Goal: Task Accomplishment & Management: Complete application form

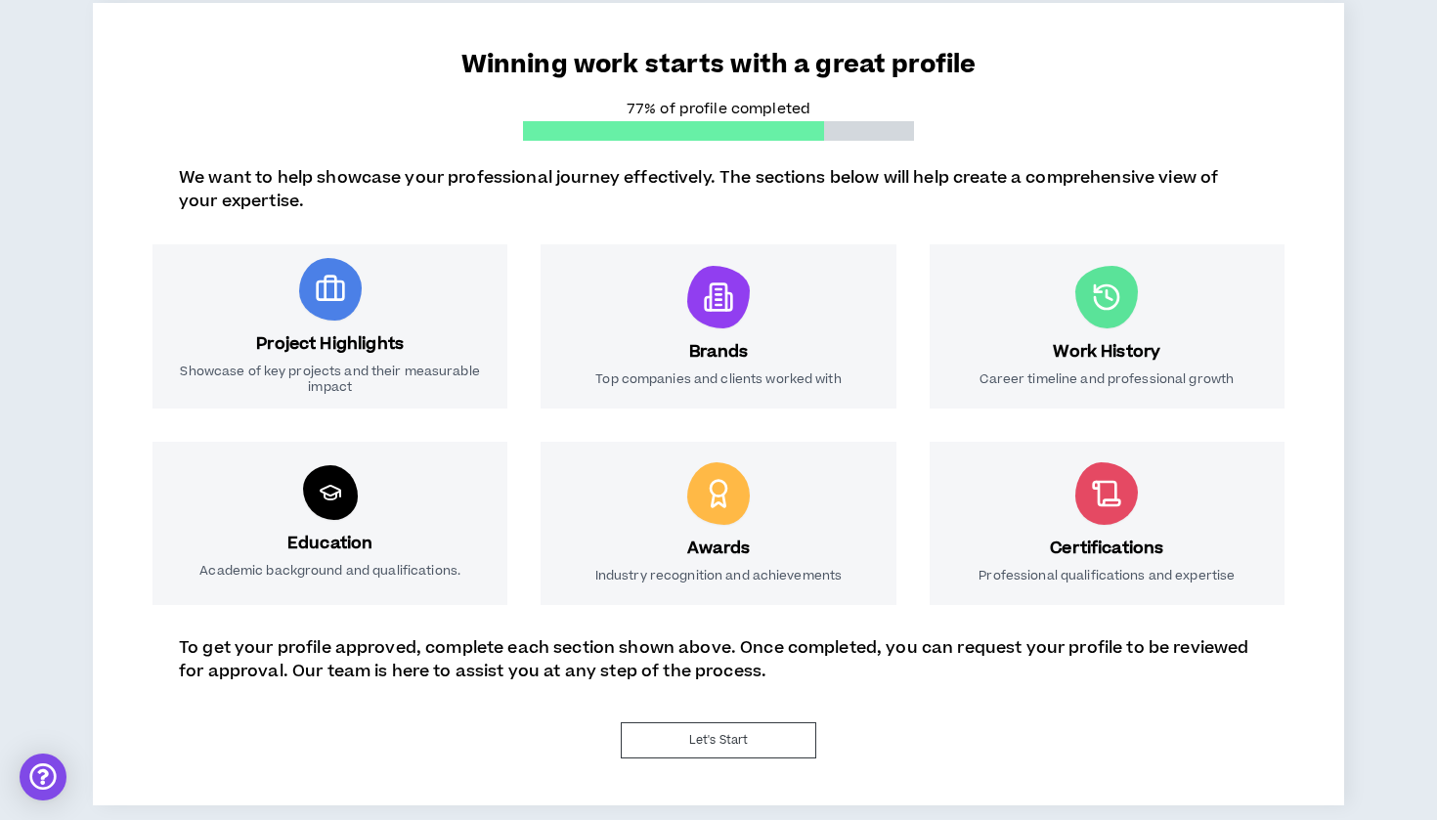
scroll to position [158, 0]
click at [746, 740] on button "Let's Start" at bounding box center [718, 740] width 195 height 36
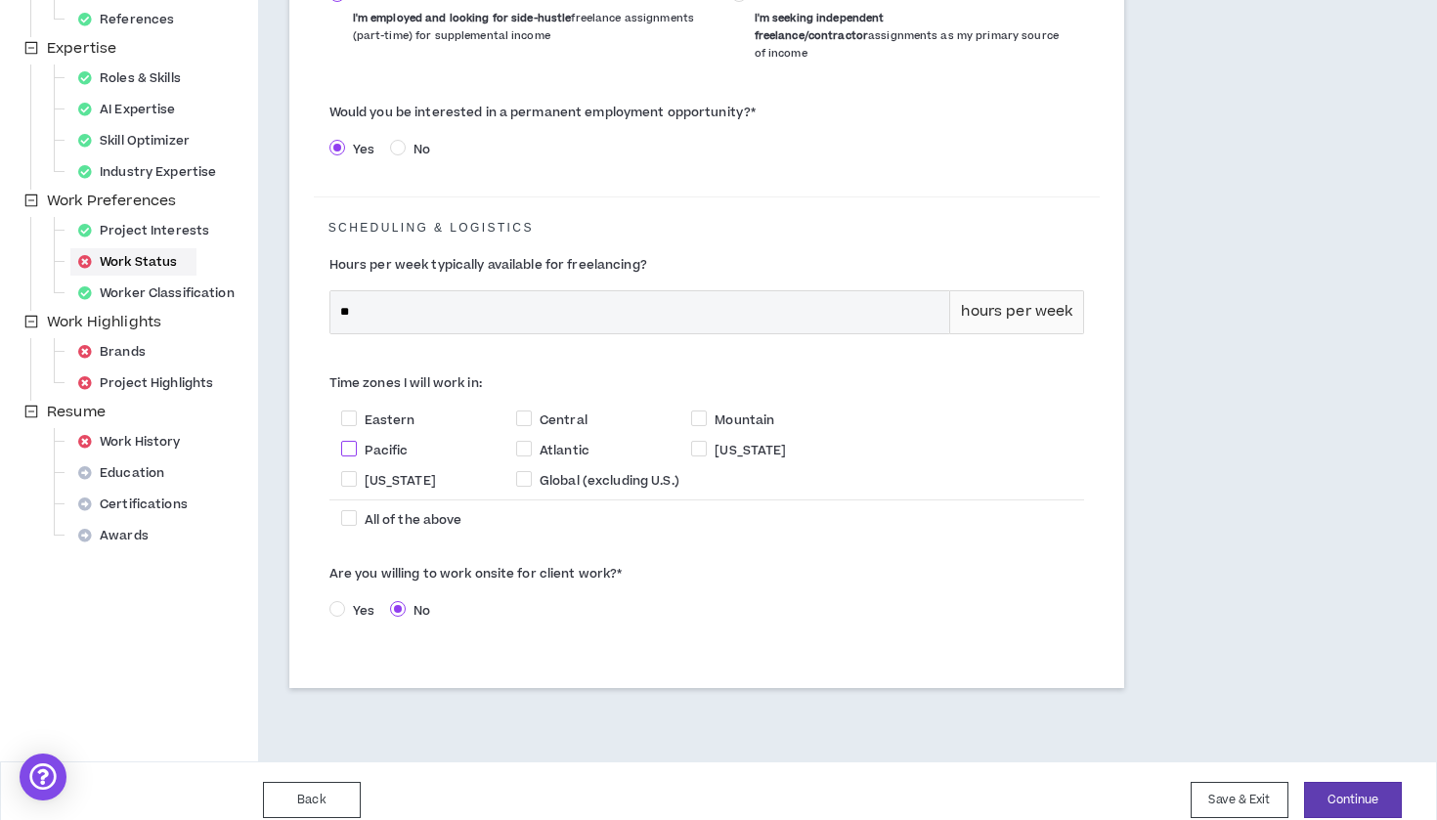
scroll to position [416, 0]
click at [348, 411] on span at bounding box center [349, 419] width 16 height 16
checkbox input "****"
click at [355, 442] on span at bounding box center [349, 450] width 16 height 16
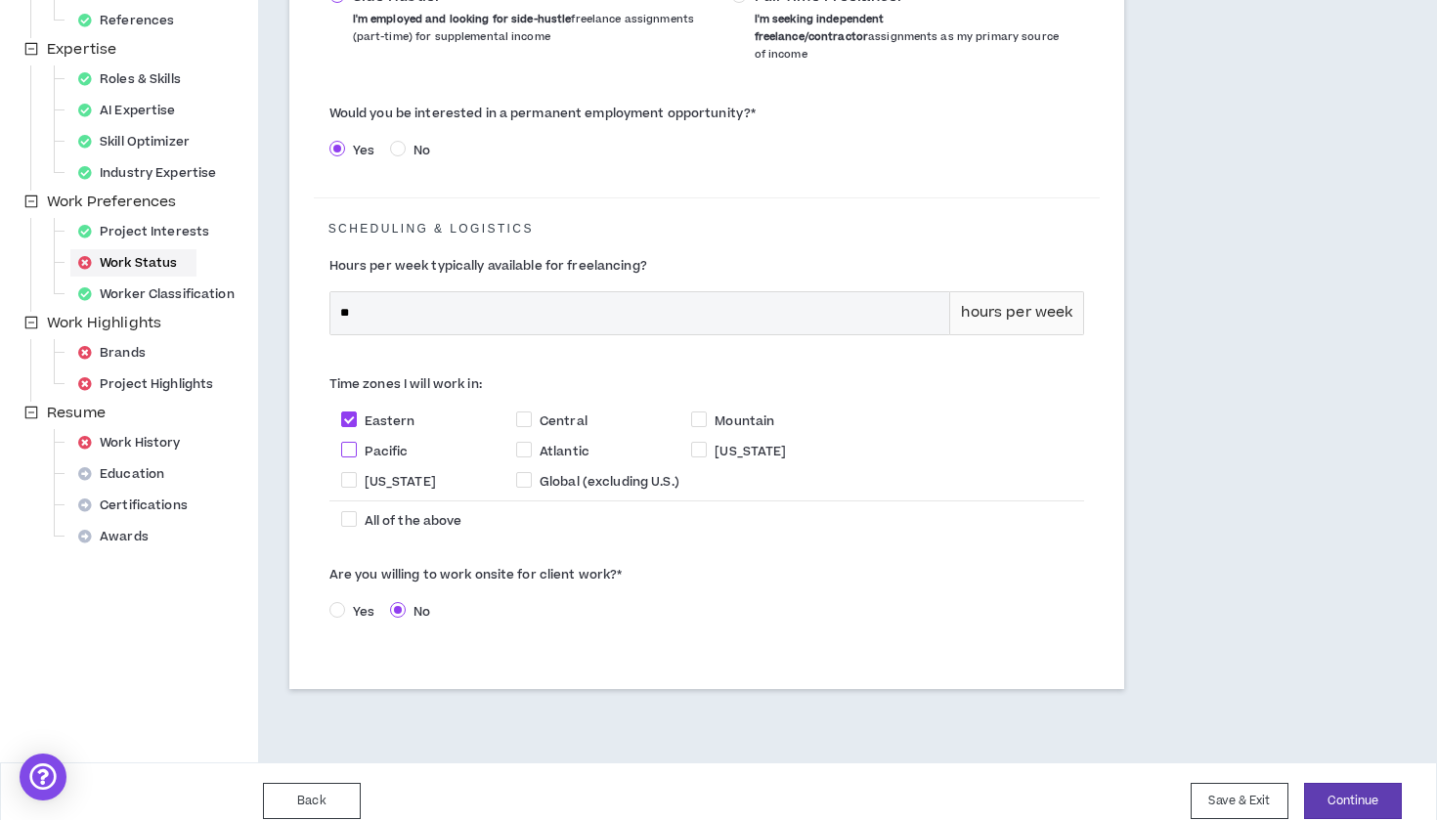
checkbox input "****"
click at [525, 411] on span at bounding box center [524, 419] width 16 height 16
checkbox input "****"
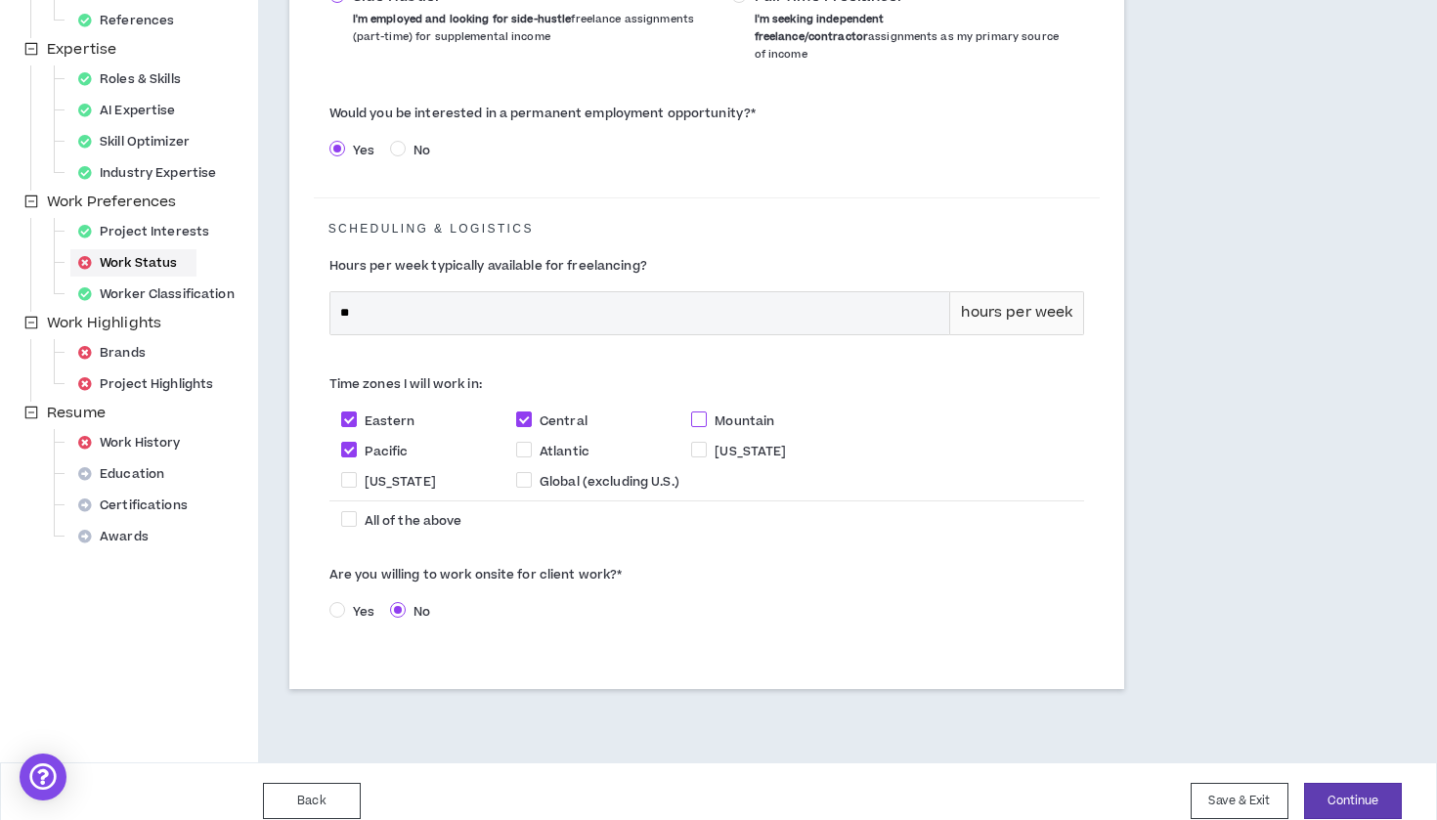
click at [694, 411] on span at bounding box center [699, 419] width 16 height 16
checkbox input "****"
click at [1343, 785] on button "Continue" at bounding box center [1353, 801] width 98 height 36
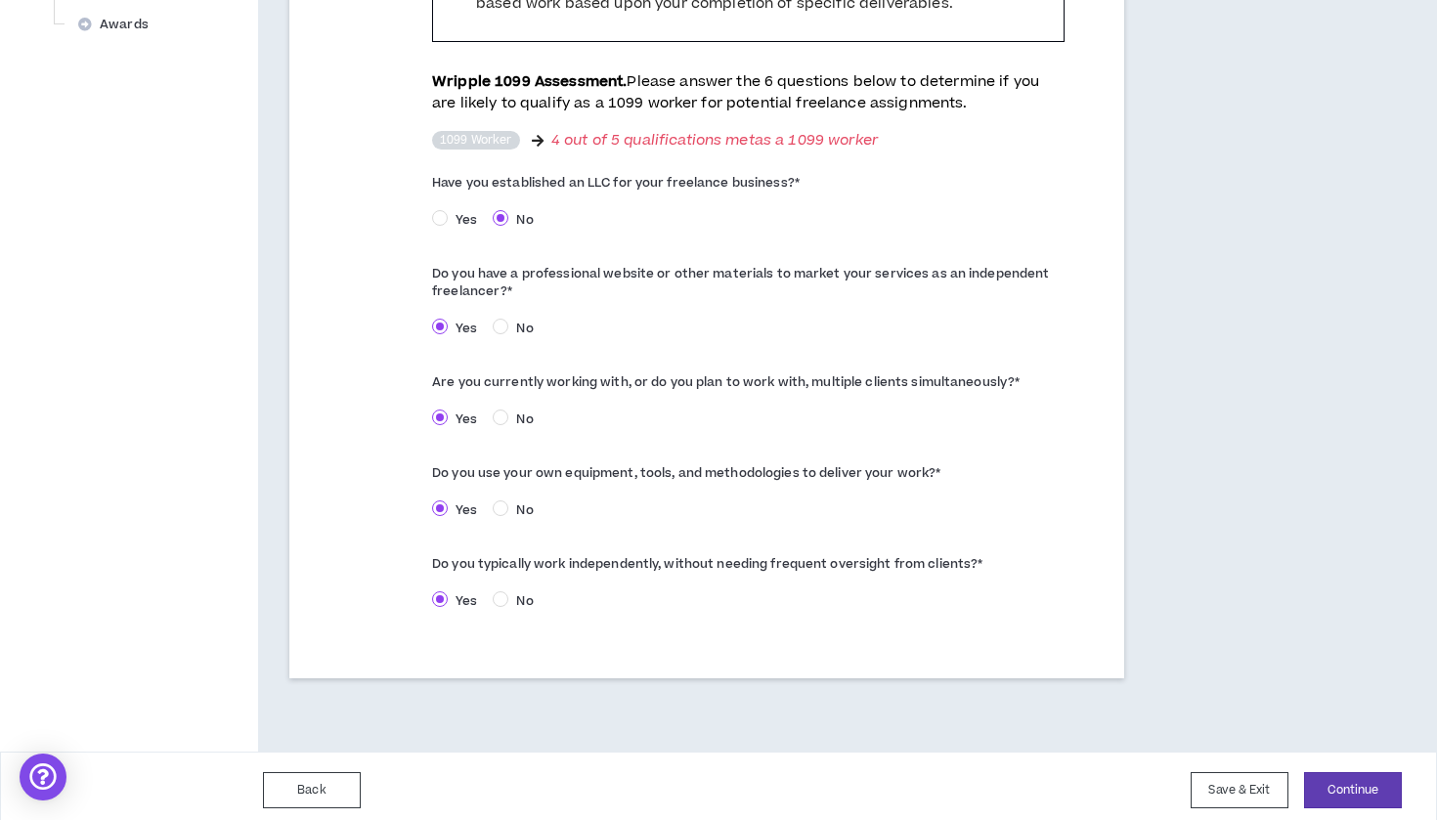
scroll to position [927, 0]
click at [1338, 777] on button "Continue" at bounding box center [1353, 791] width 98 height 36
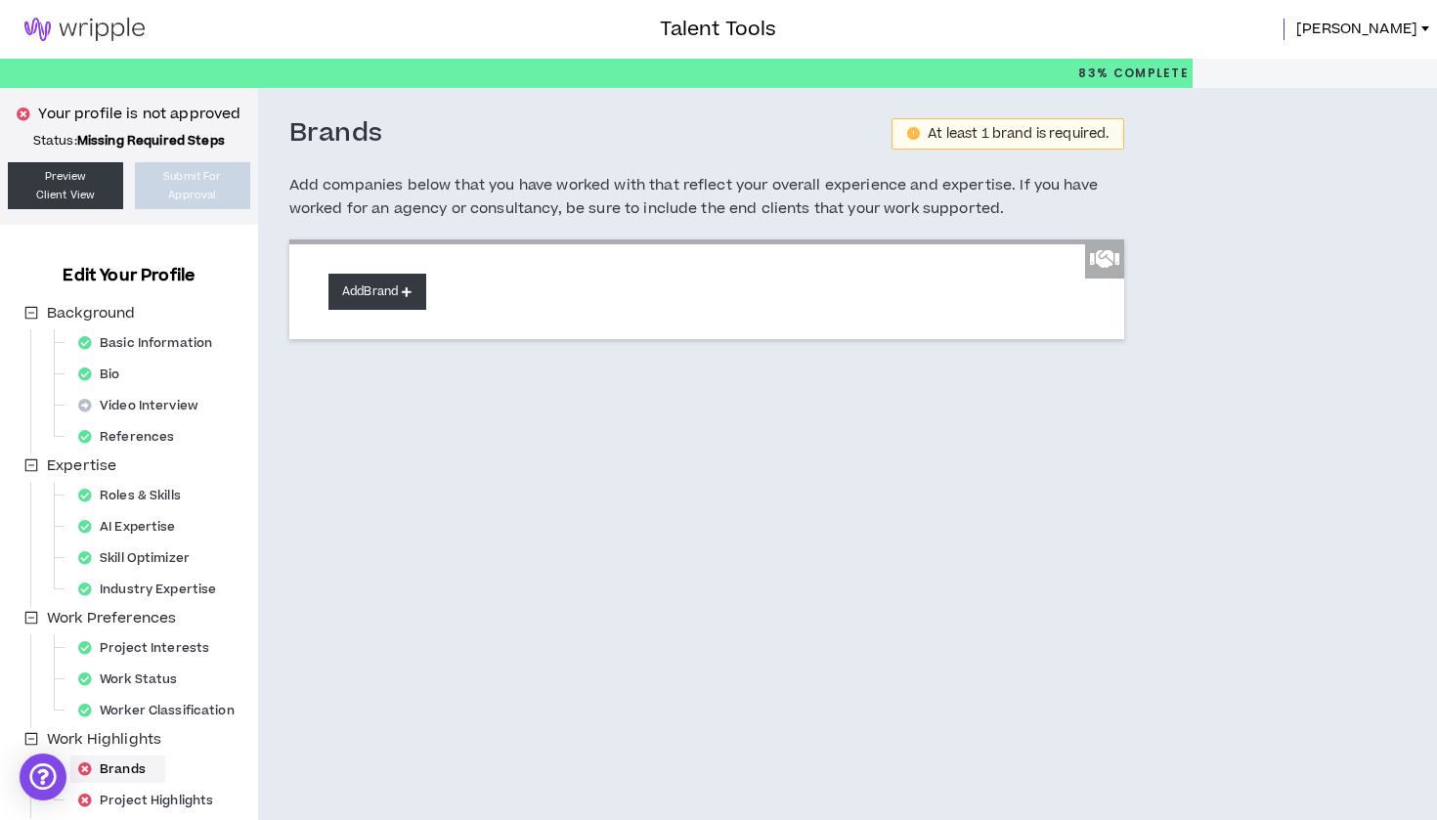
click at [372, 292] on button "Add Brand" at bounding box center [377, 292] width 98 height 36
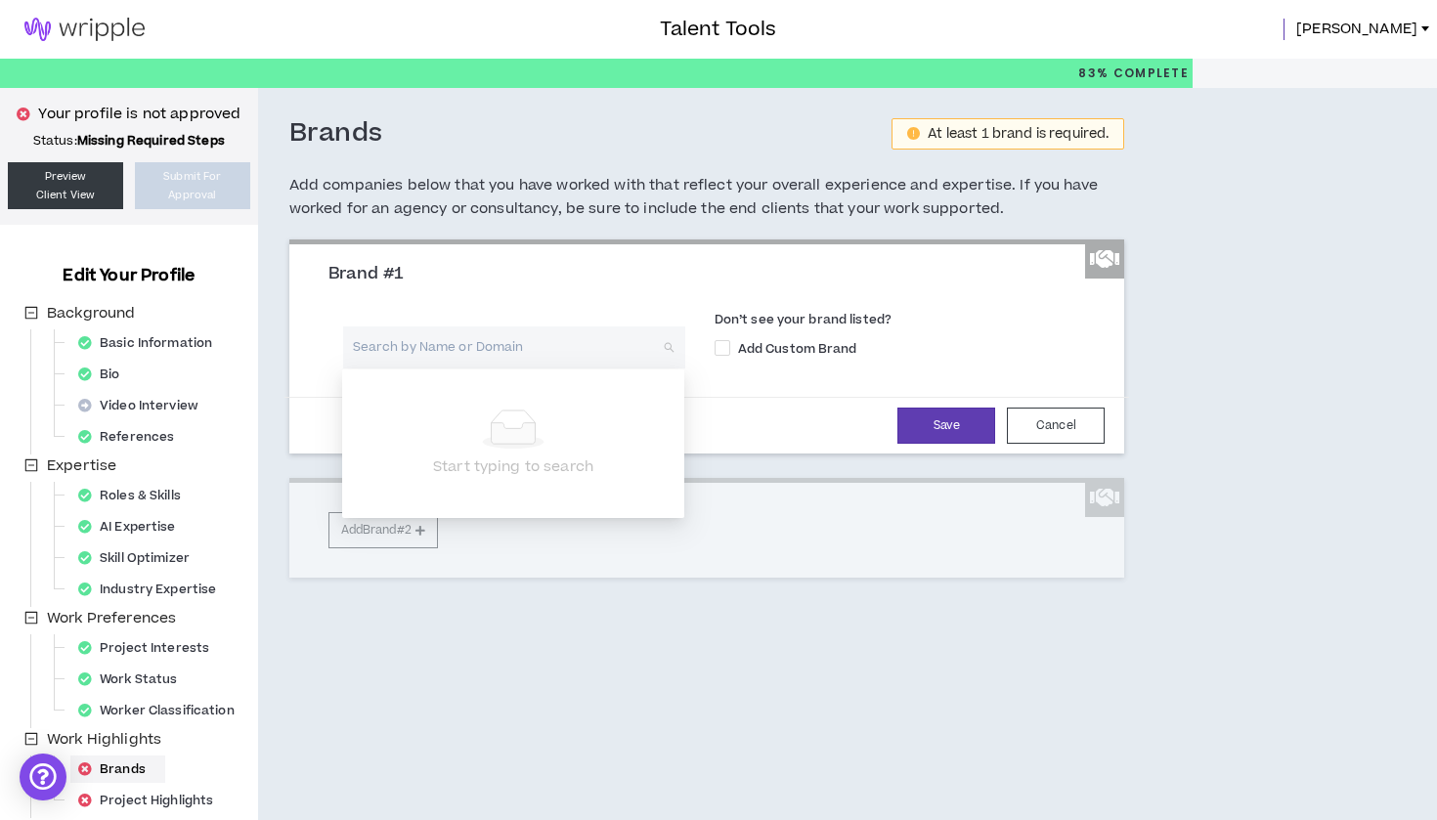
click at [453, 345] on input "search" at bounding box center [507, 347] width 307 height 42
type input "Takeuchi"
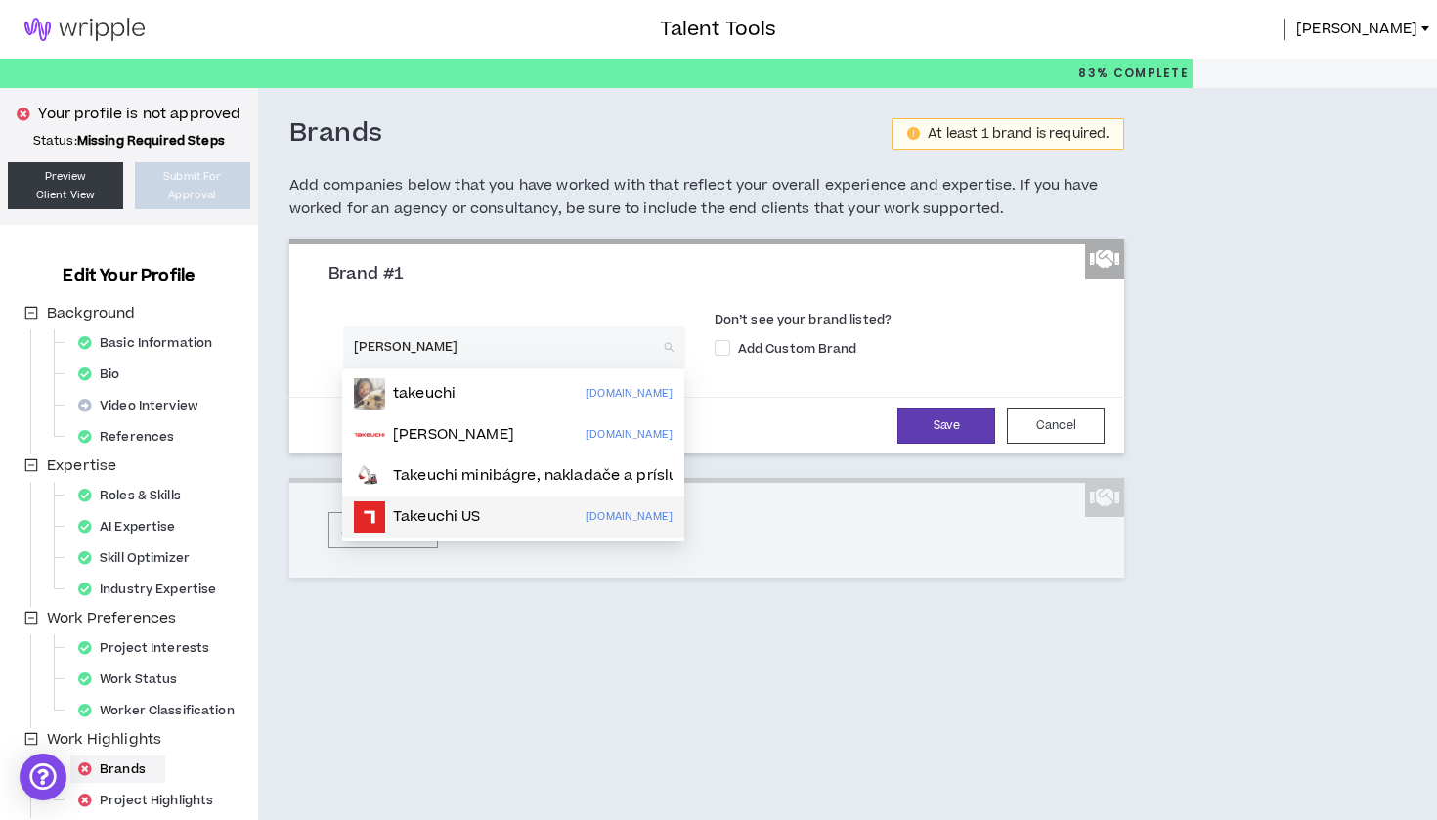
click at [511, 512] on div "[PERSON_NAME] US [DOMAIN_NAME]" at bounding box center [513, 516] width 319 height 31
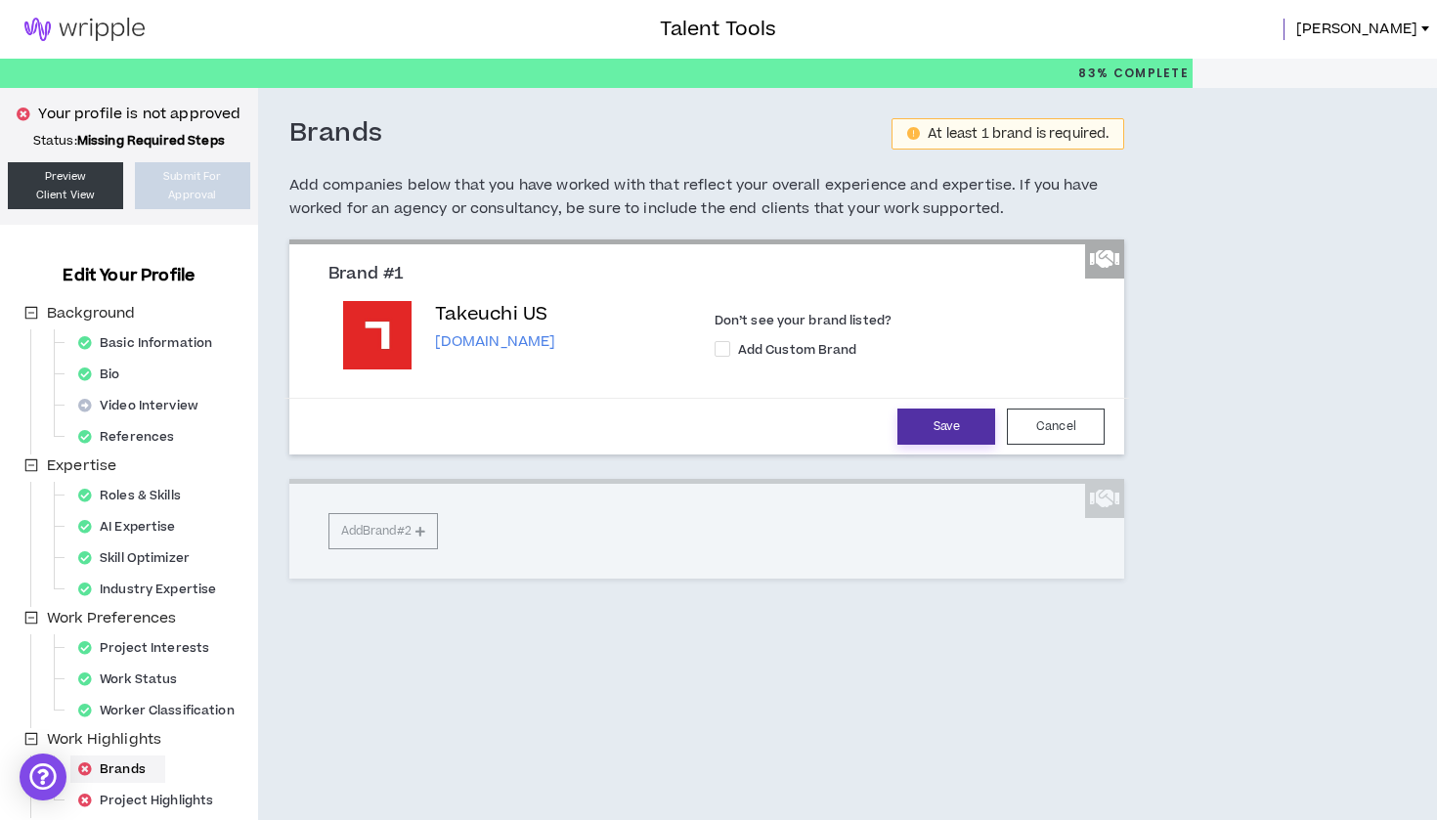
click at [935, 422] on button "Save" at bounding box center [946, 426] width 98 height 36
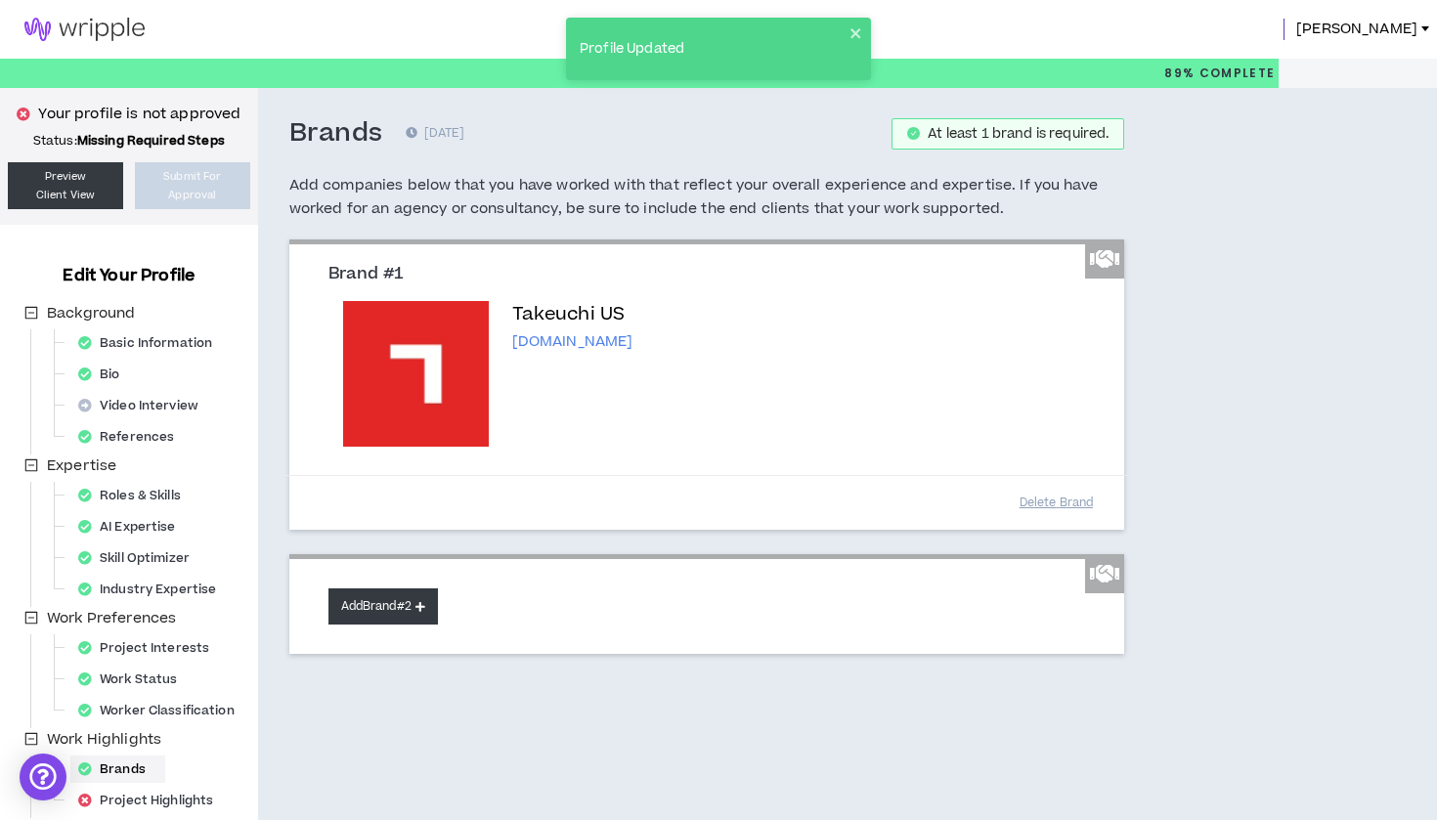
click at [414, 608] on button "Add Brand #2" at bounding box center [382, 606] width 109 height 36
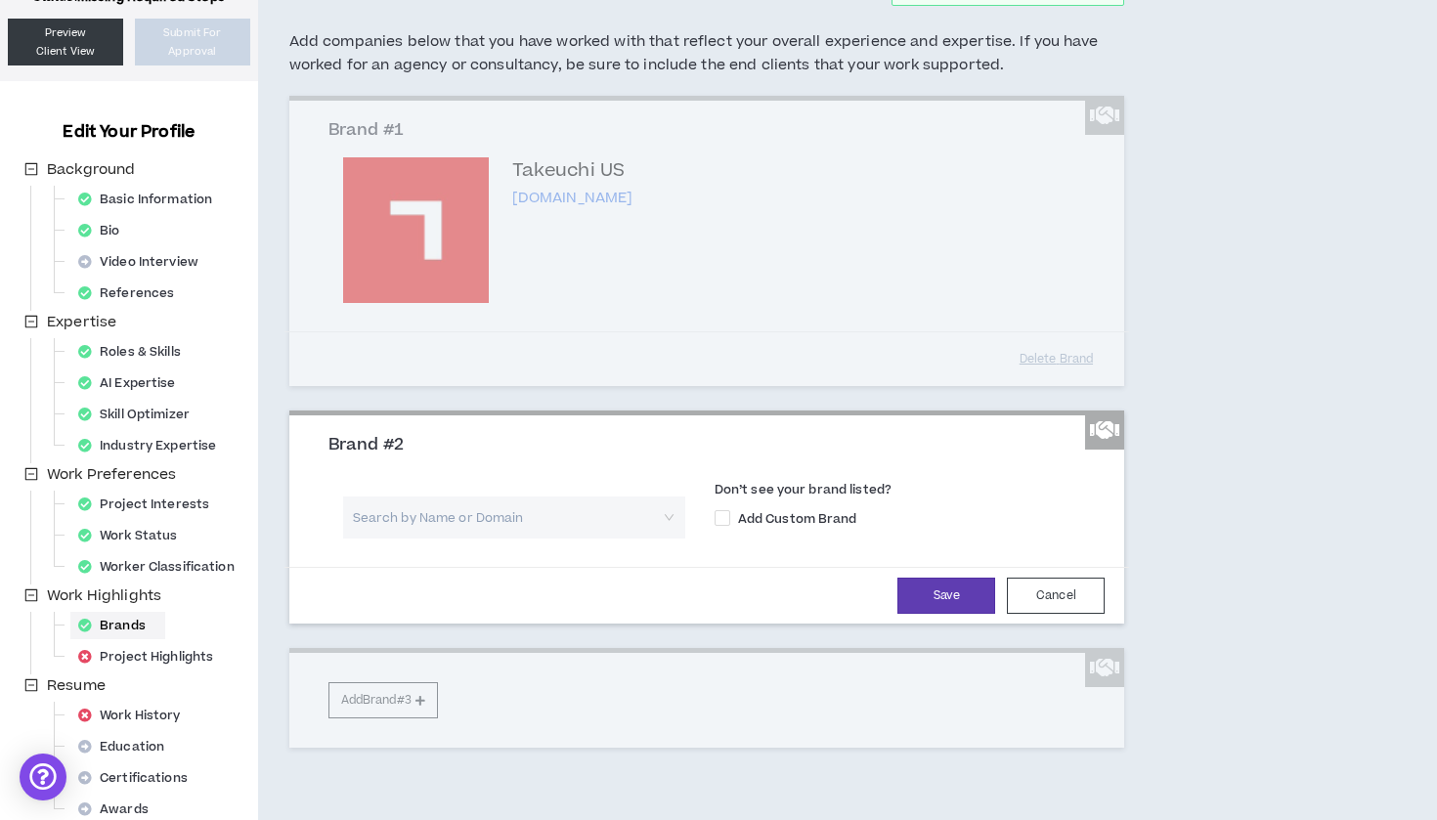
scroll to position [142, 0]
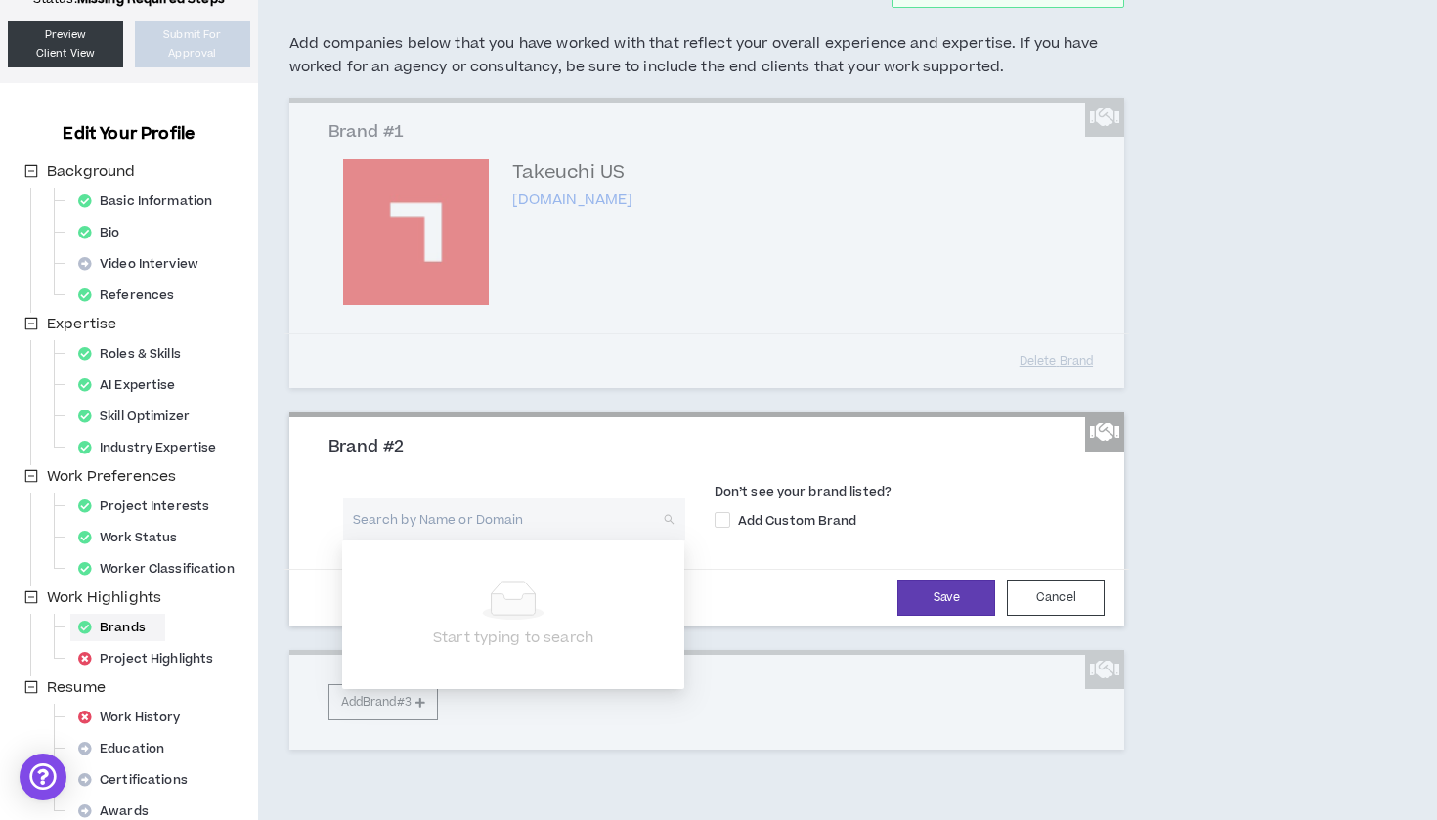
click at [547, 518] on input "search" at bounding box center [507, 519] width 307 height 42
type input "JLG"
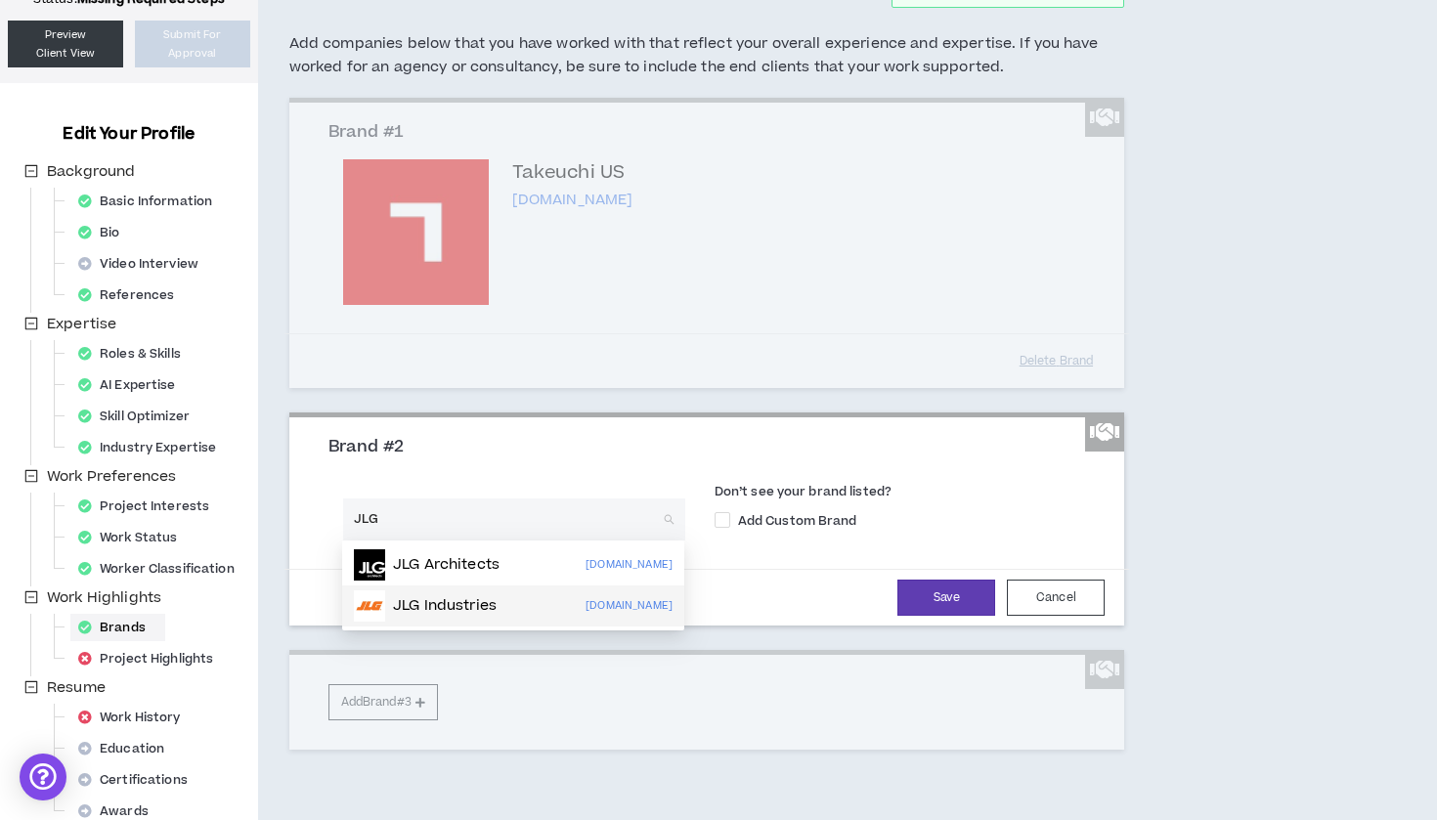
click at [527, 611] on div "JLG Industries jlg.com" at bounding box center [513, 605] width 319 height 31
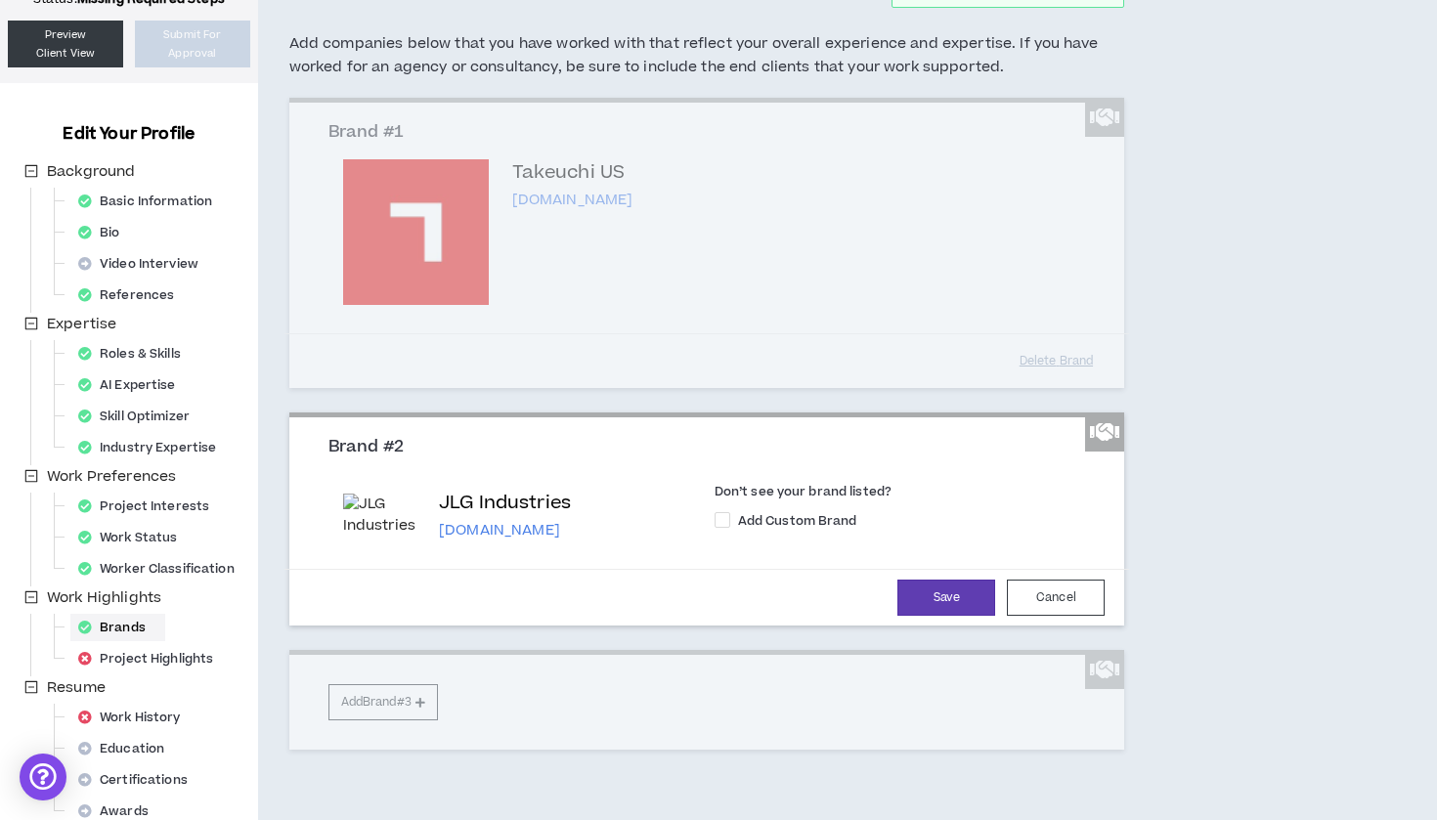
click at [418, 701] on div "Brand #1 Takeuchi US takeuchi-us.com Don’t see your brand listed? Add Custom Br…" at bounding box center [707, 424] width 836 height 652
click at [948, 592] on button "Save" at bounding box center [946, 598] width 98 height 36
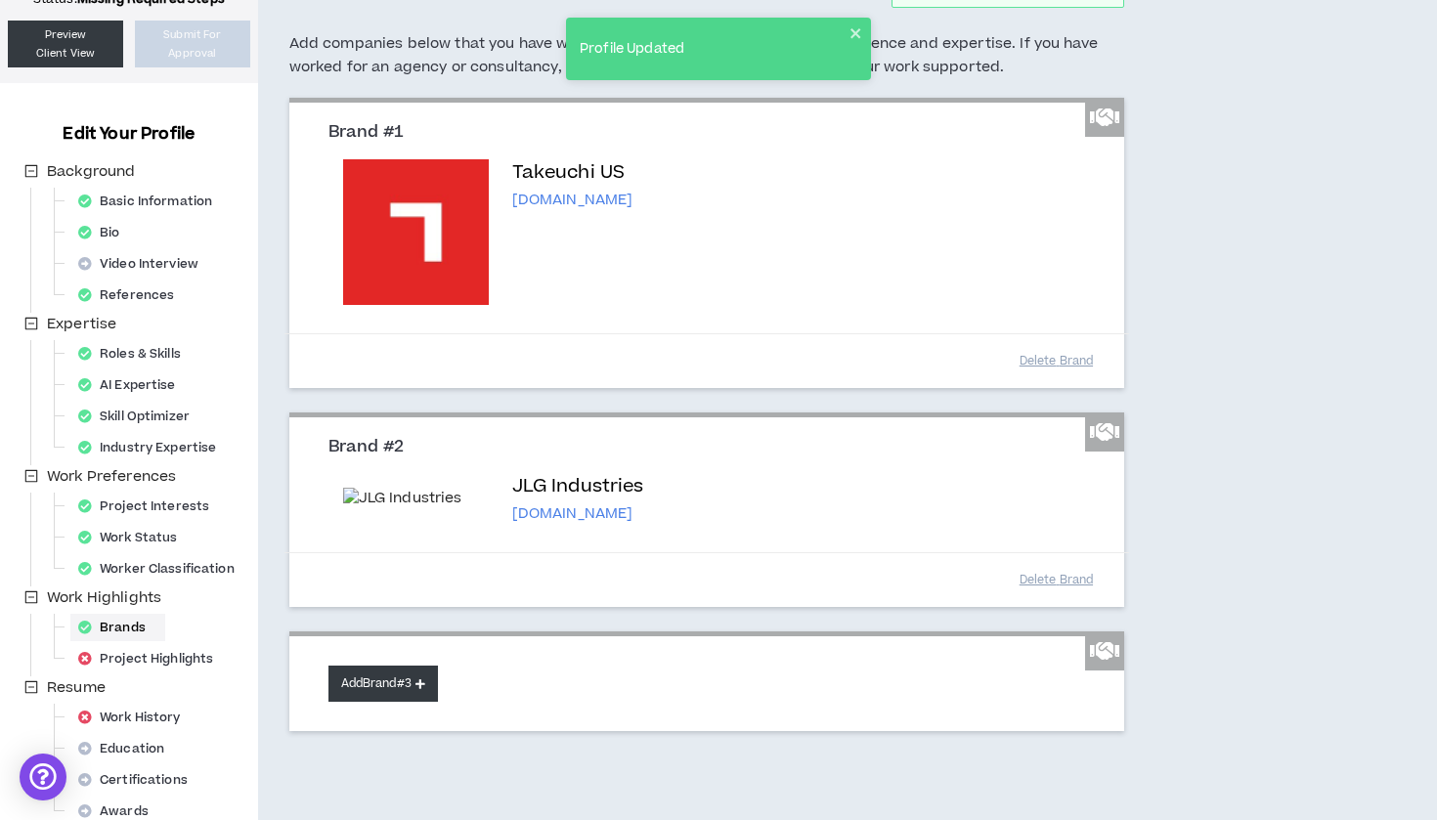
click at [381, 689] on button "Add Brand #3" at bounding box center [382, 684] width 109 height 36
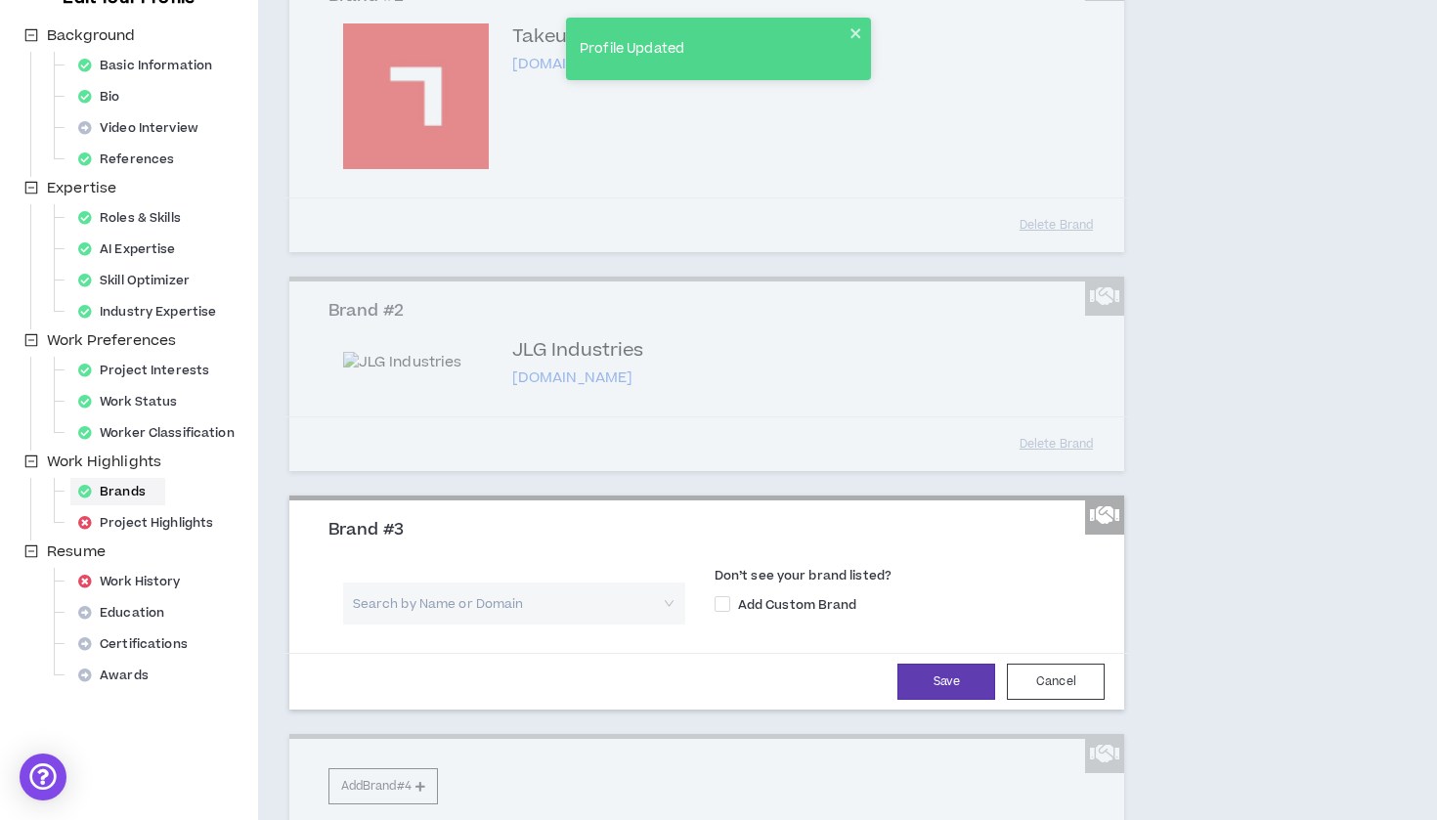
scroll to position [293, 0]
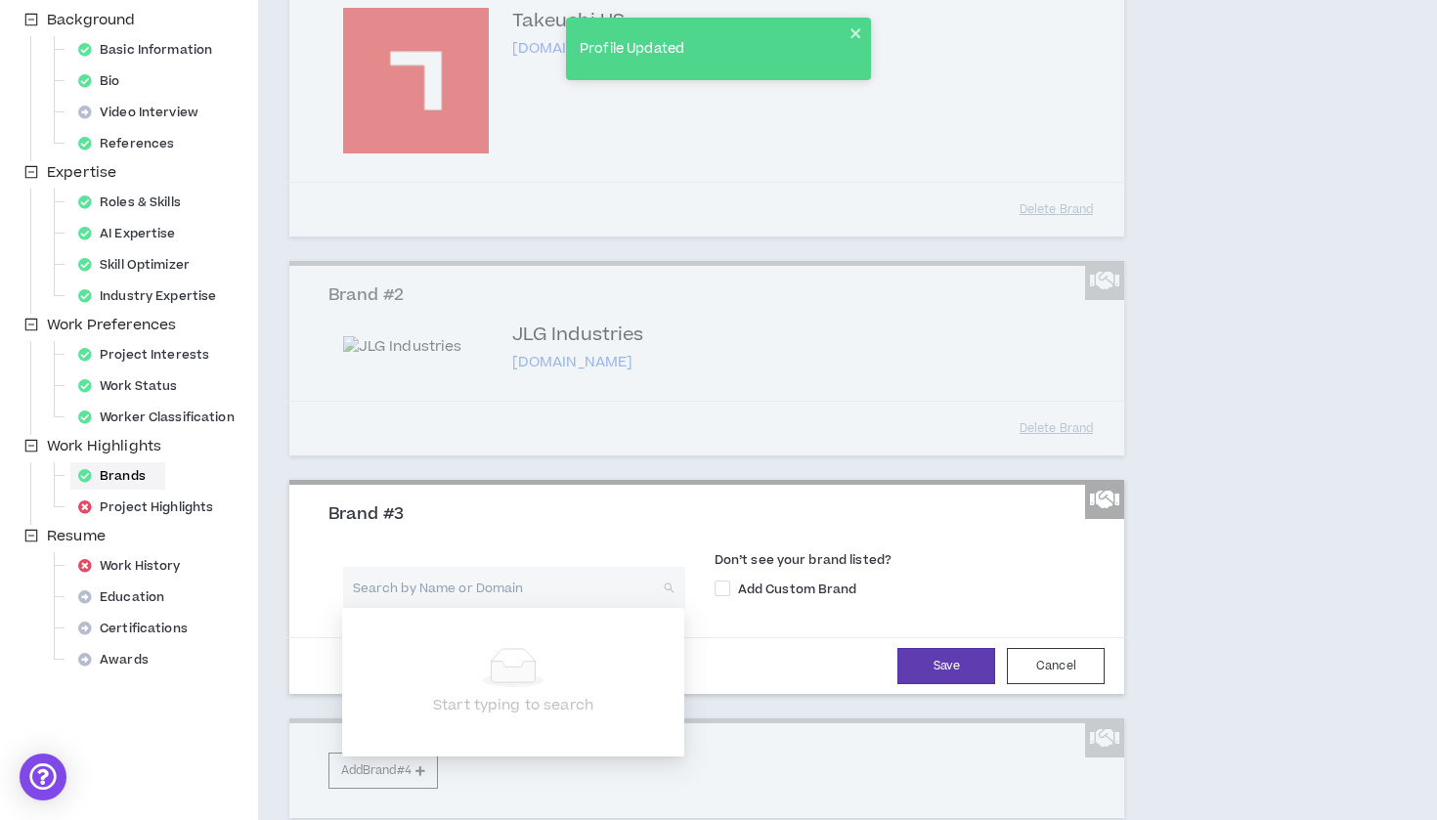
click at [596, 587] on input "search" at bounding box center [507, 588] width 307 height 42
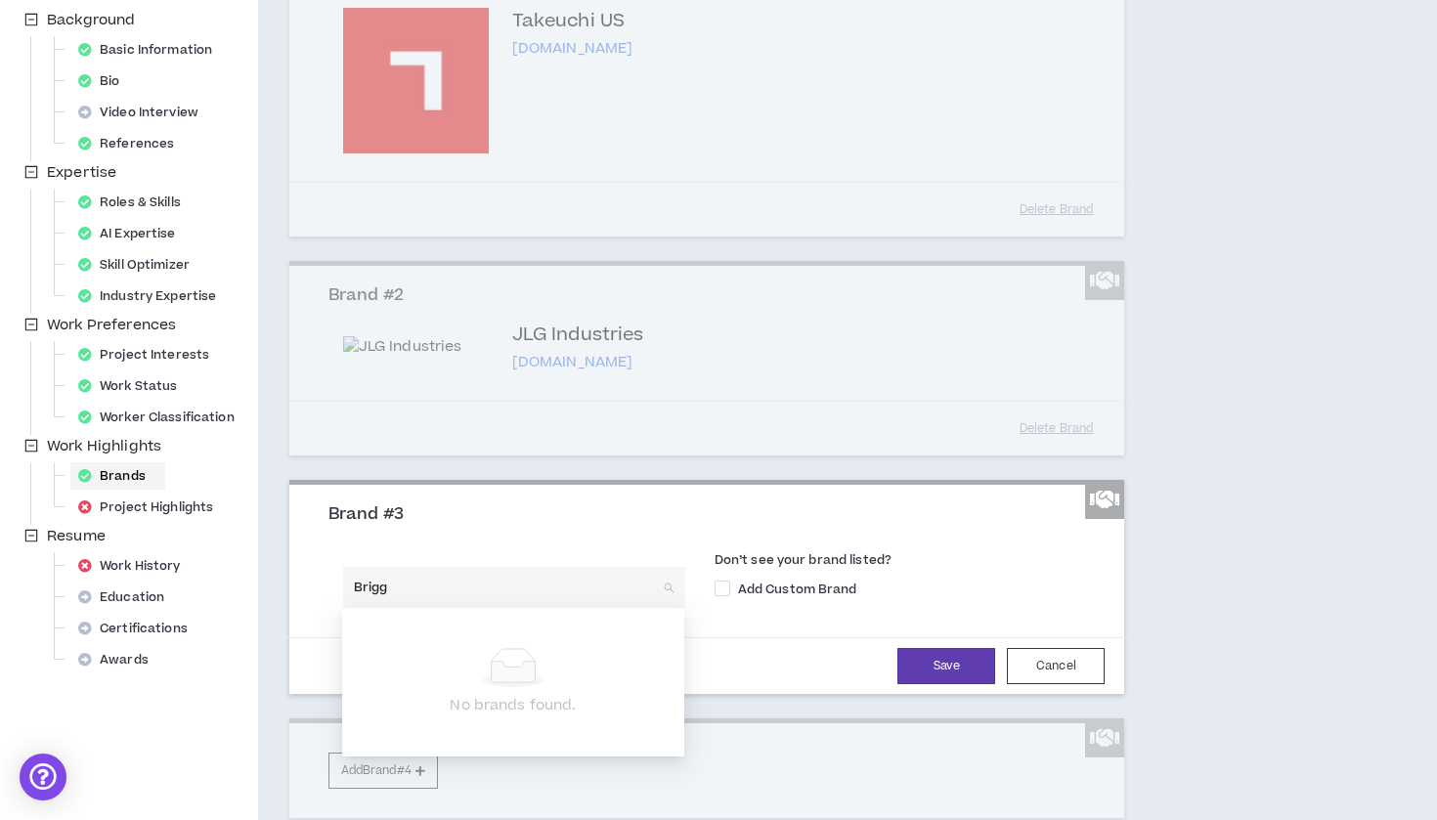
type input "Briggs"
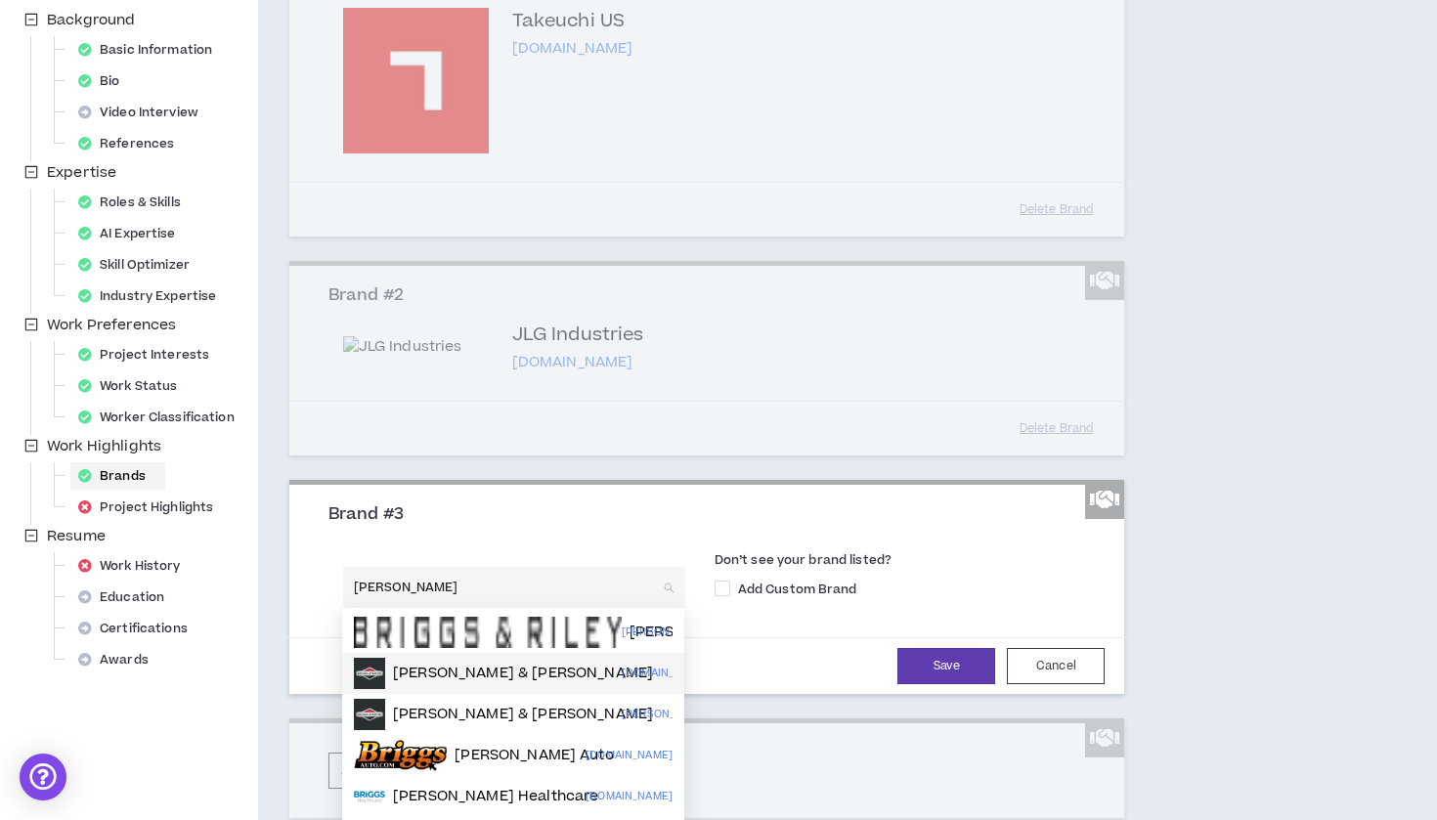
click at [436, 677] on p "[PERSON_NAME] & [PERSON_NAME]" at bounding box center [523, 674] width 260 height 20
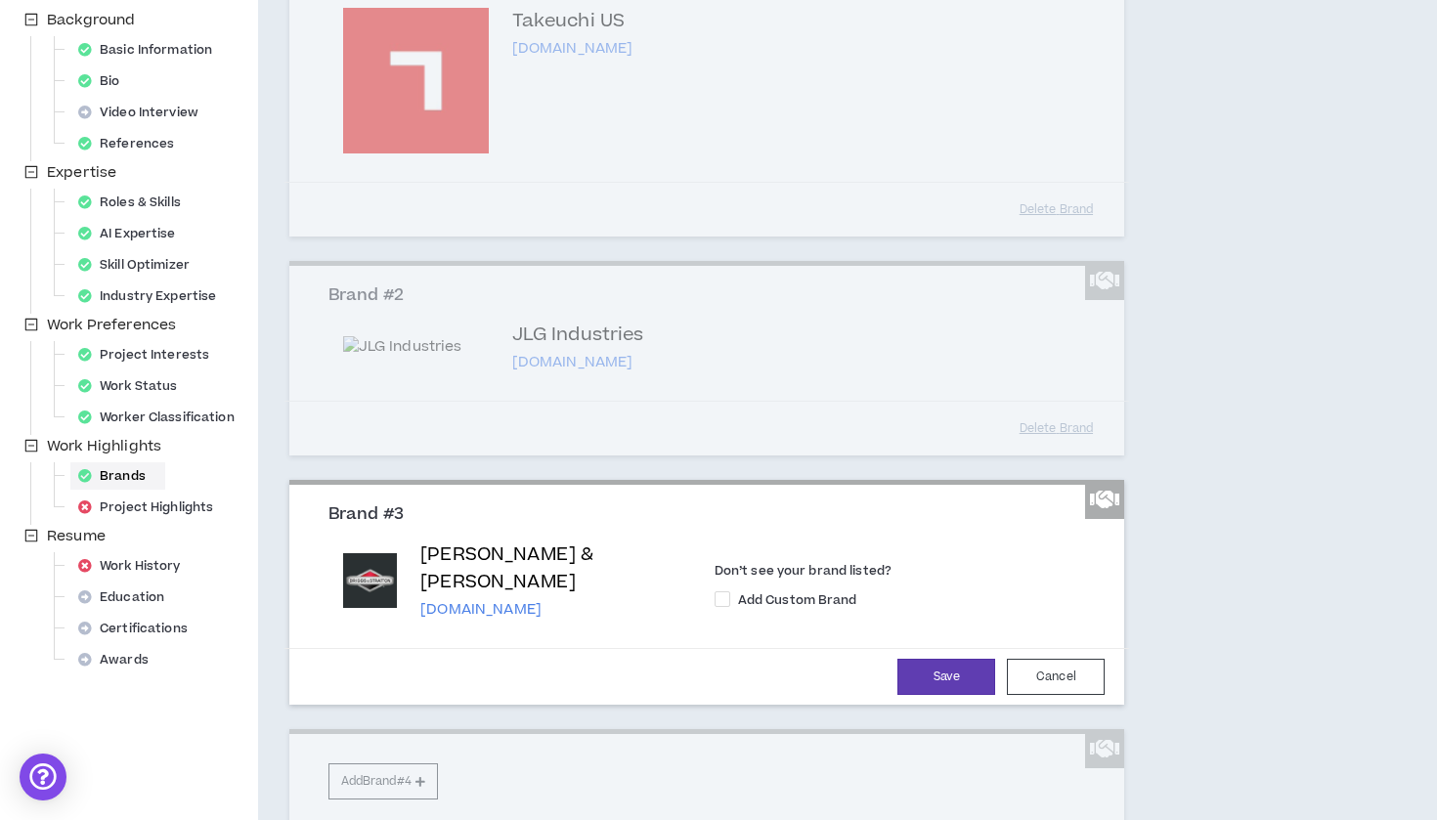
scroll to position [86, 0]
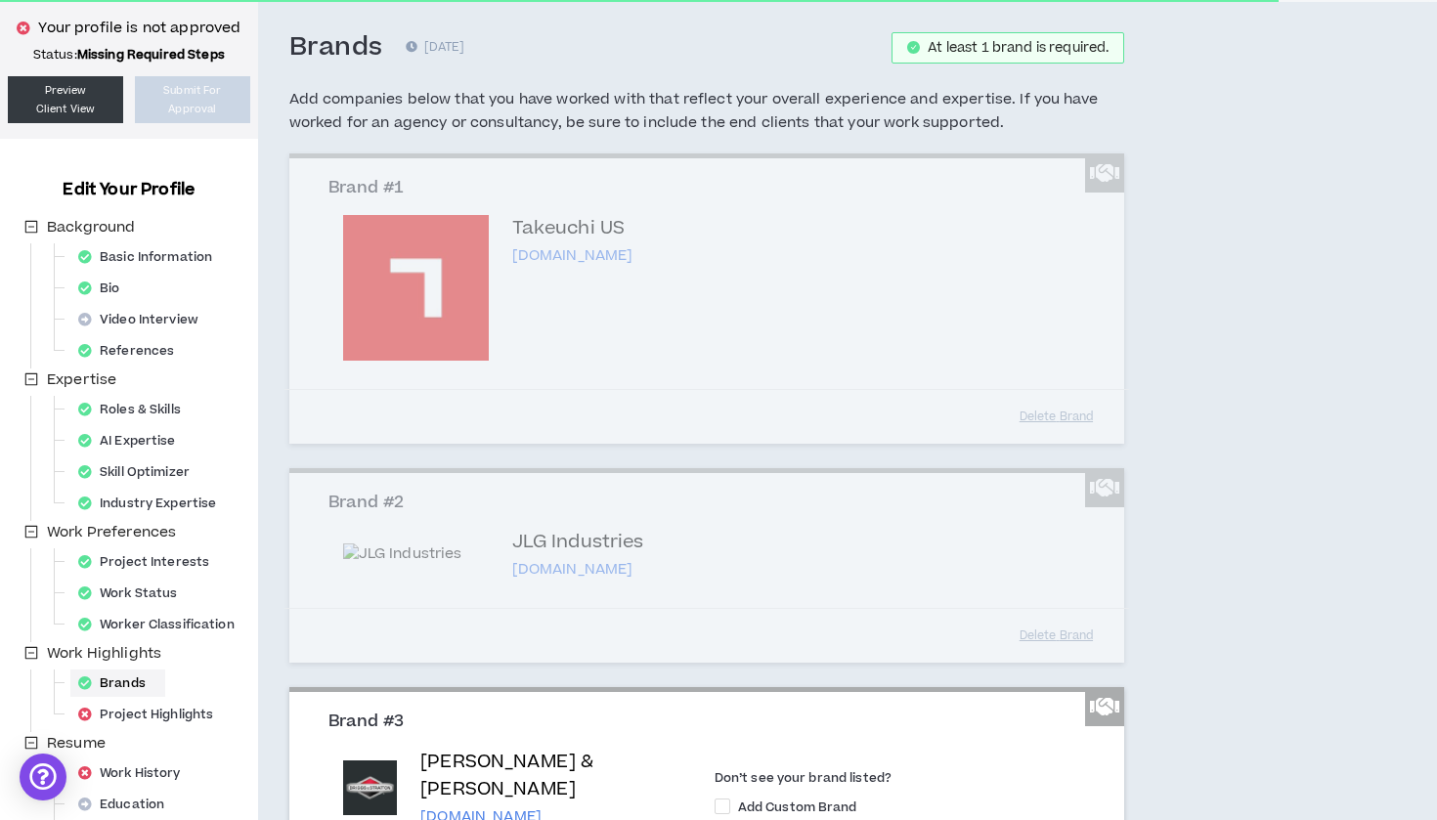
click at [1051, 412] on div "Brand #1 Takeuchi US takeuchi-us.com Don’t see your brand listed? Add Custom Br…" at bounding box center [707, 298] width 836 height 290
click at [1204, 564] on div "Brands 0 days ago At least 1 brand is required. Add companies below that you ha…" at bounding box center [797, 567] width 1078 height 1131
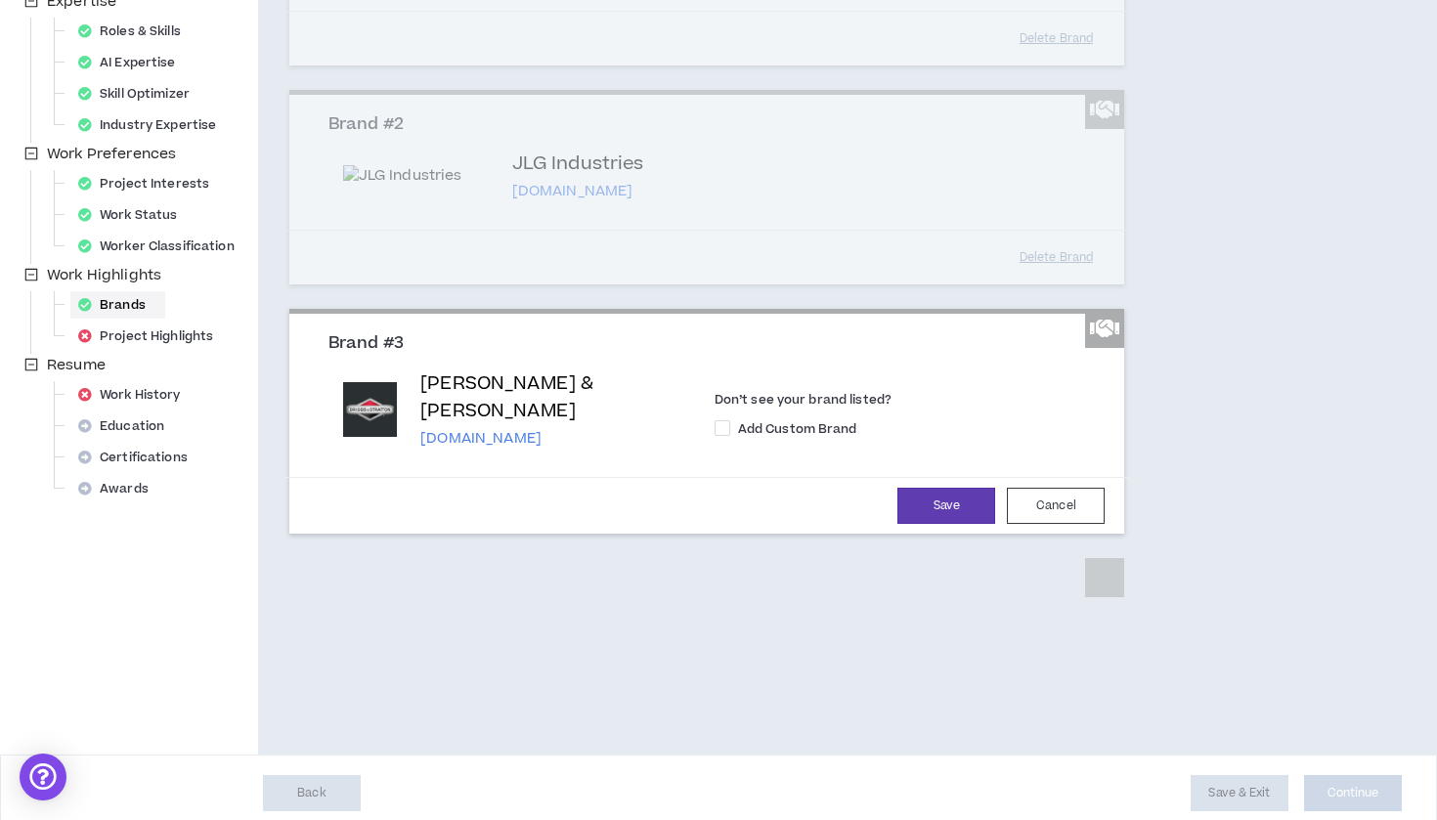
scroll to position [462, 0]
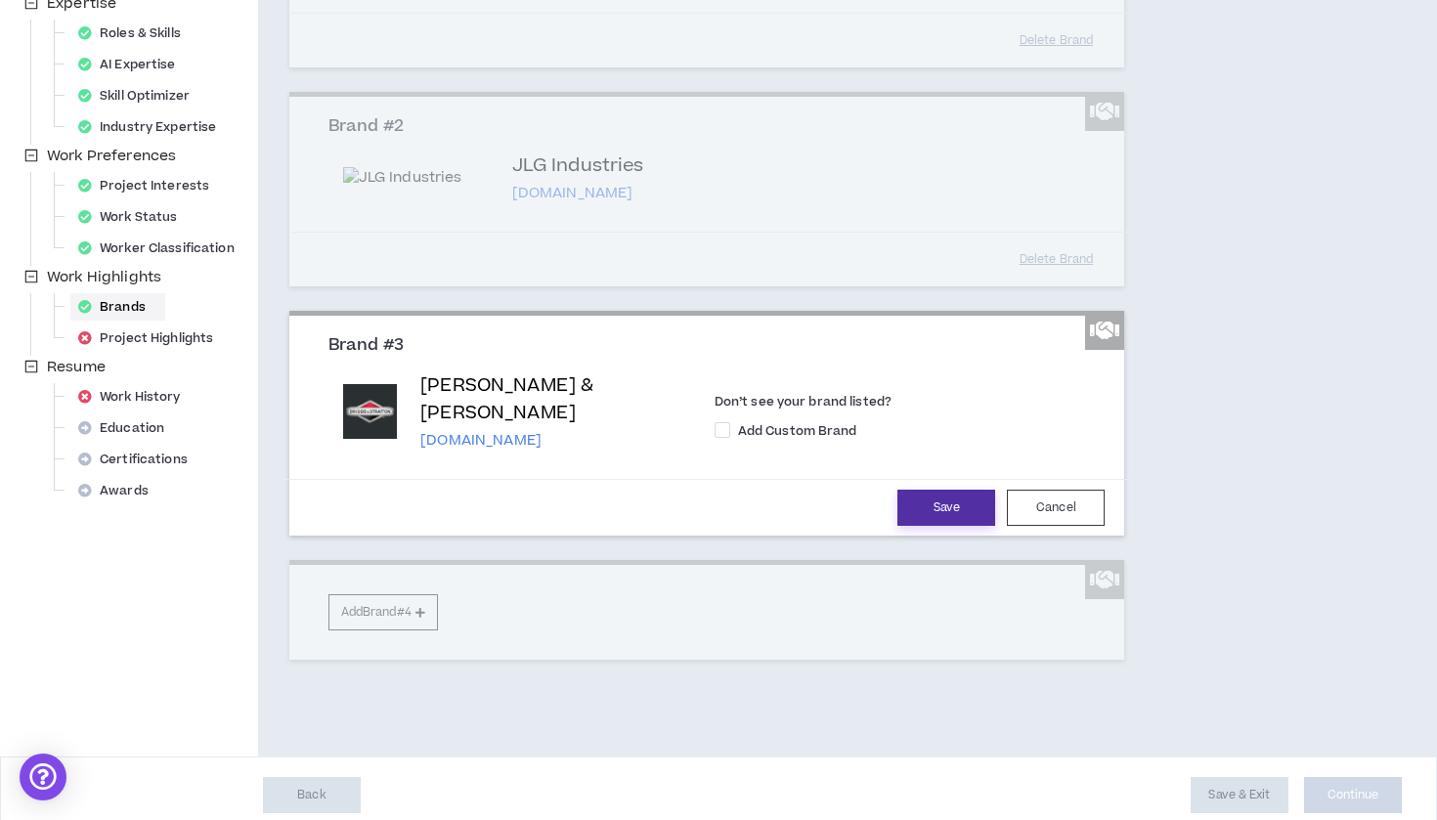
click at [923, 490] on button "Save" at bounding box center [946, 508] width 98 height 36
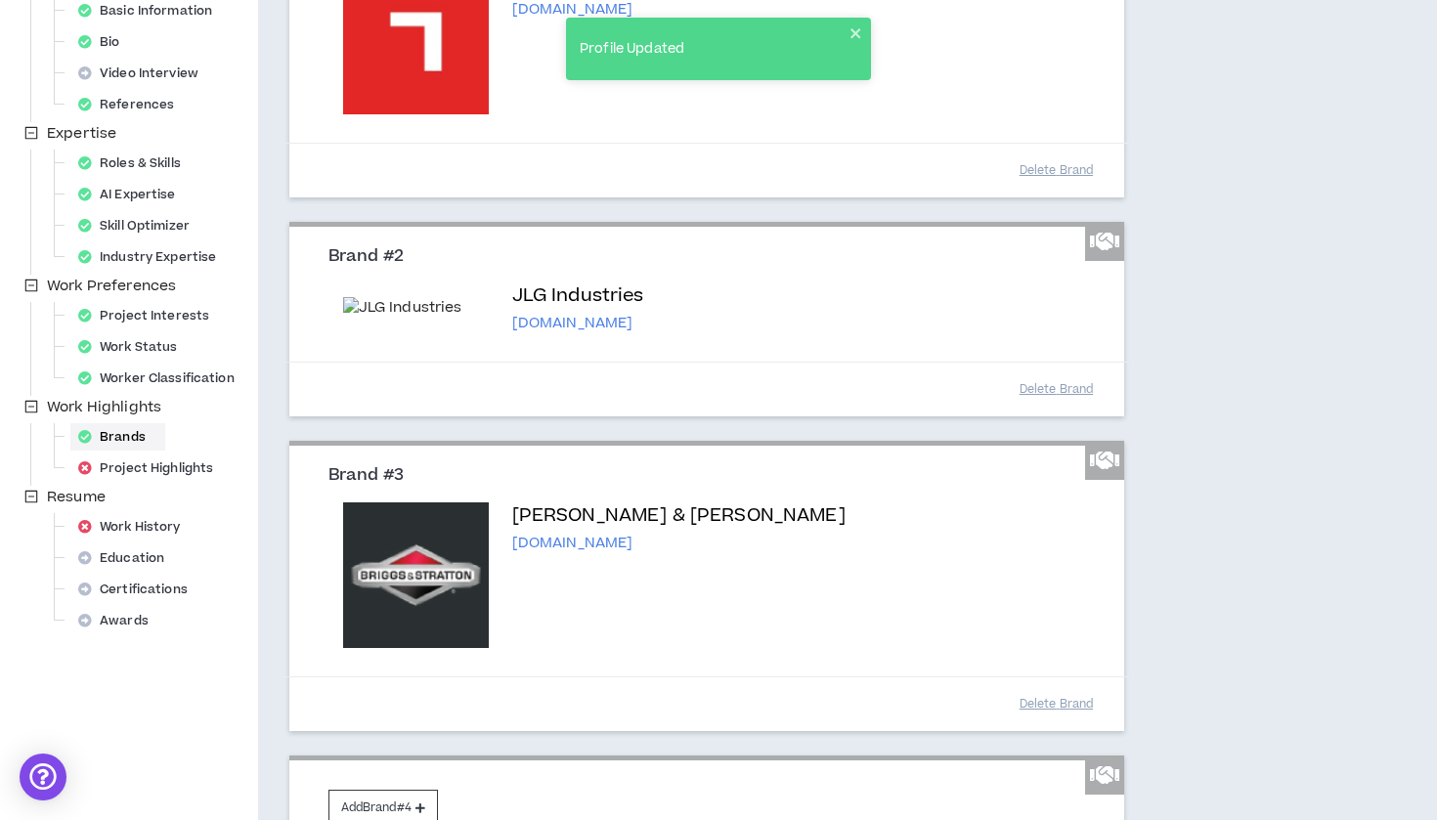
scroll to position [85, 0]
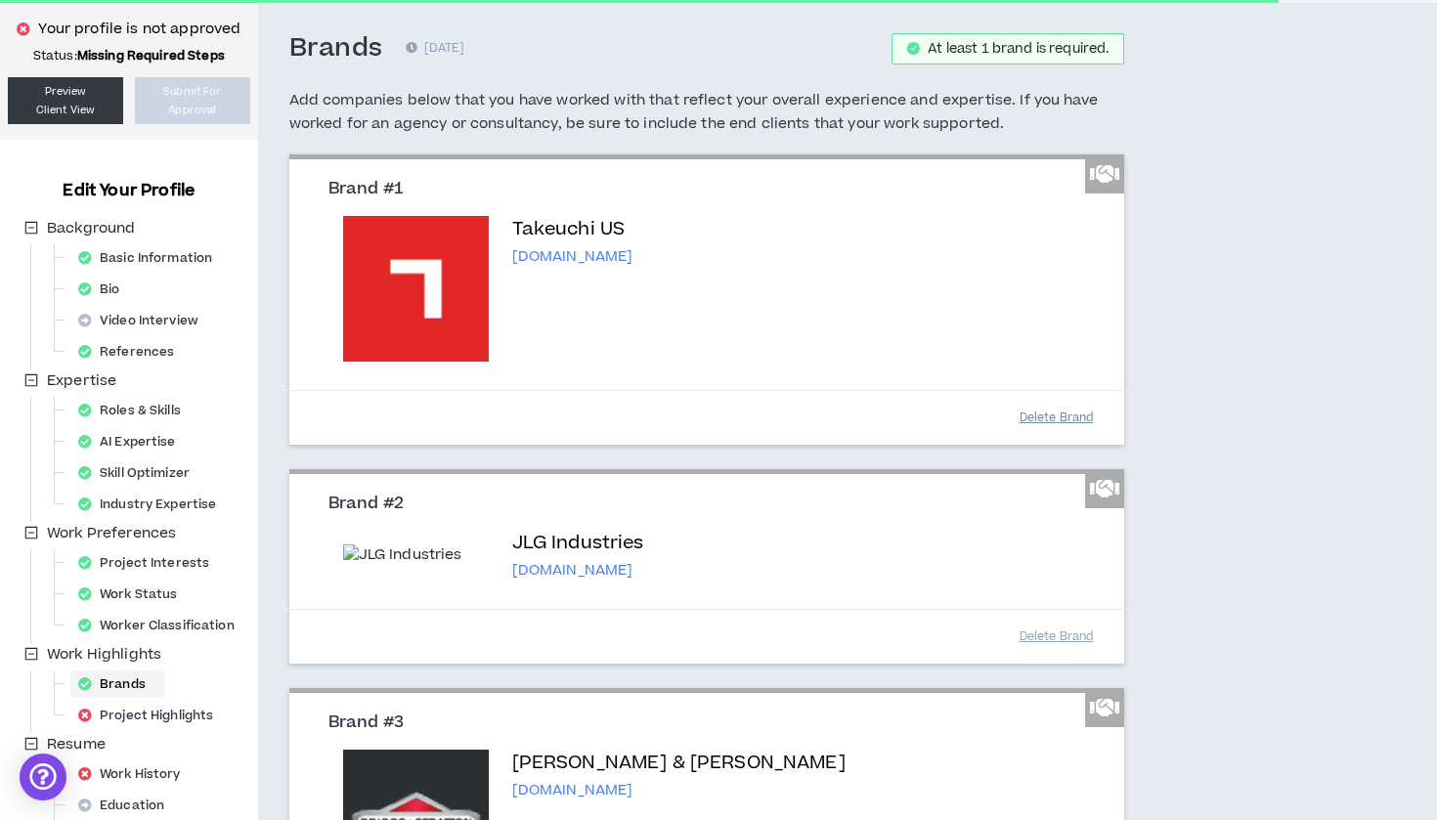
click at [1069, 419] on button "Delete Brand" at bounding box center [1056, 418] width 98 height 34
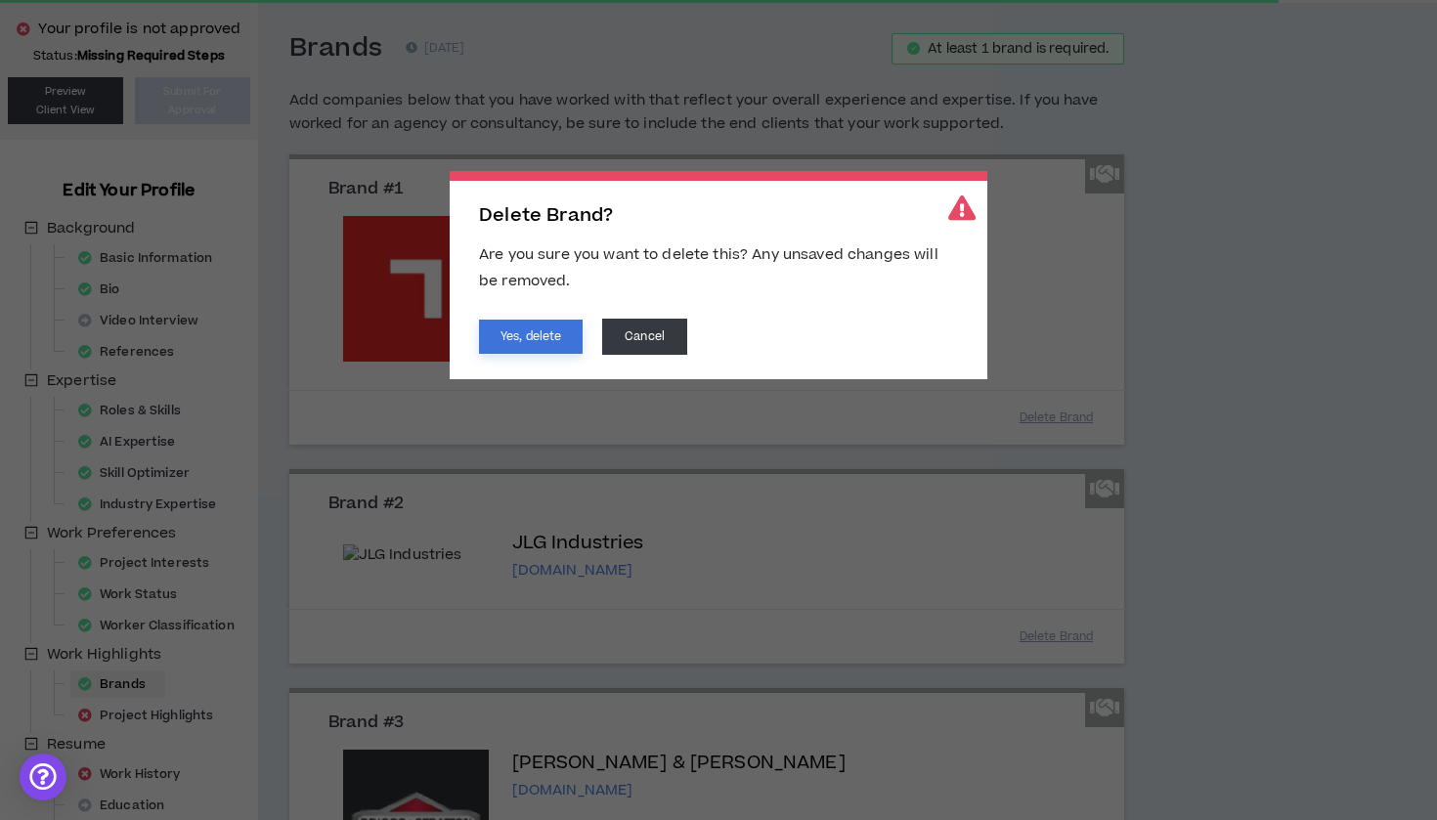
click at [518, 334] on button "Yes, delete" at bounding box center [531, 337] width 104 height 34
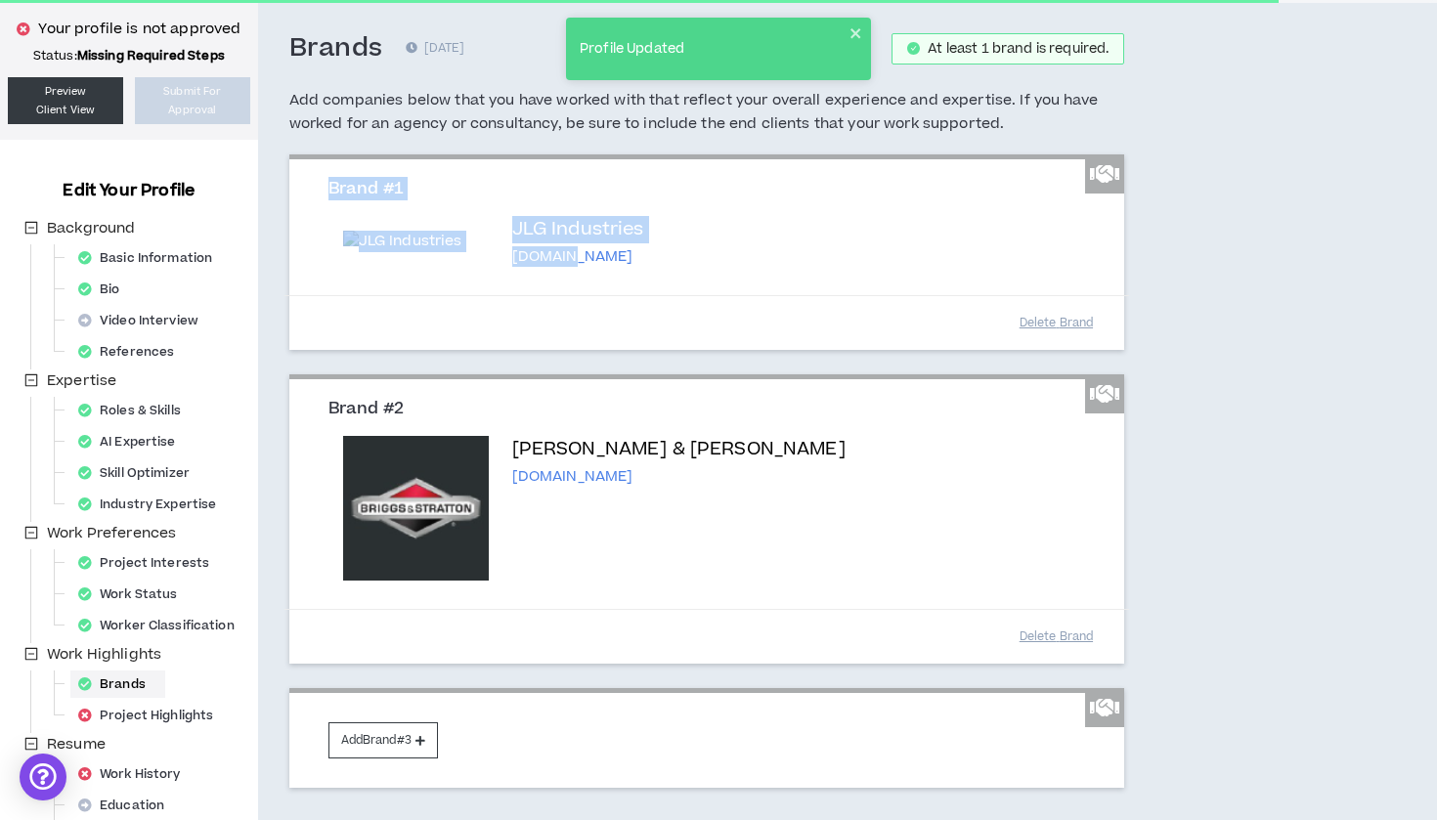
drag, startPoint x: 1071, startPoint y: 172, endPoint x: 1071, endPoint y: 256, distance: 84.0
click at [1071, 256] on div "Brand #1 JLG Industries jlg.com Don’t see your brand listed? Add Custom Brand D…" at bounding box center [707, 254] width 836 height 191
click at [1099, 169] on icon at bounding box center [1104, 173] width 29 height 23
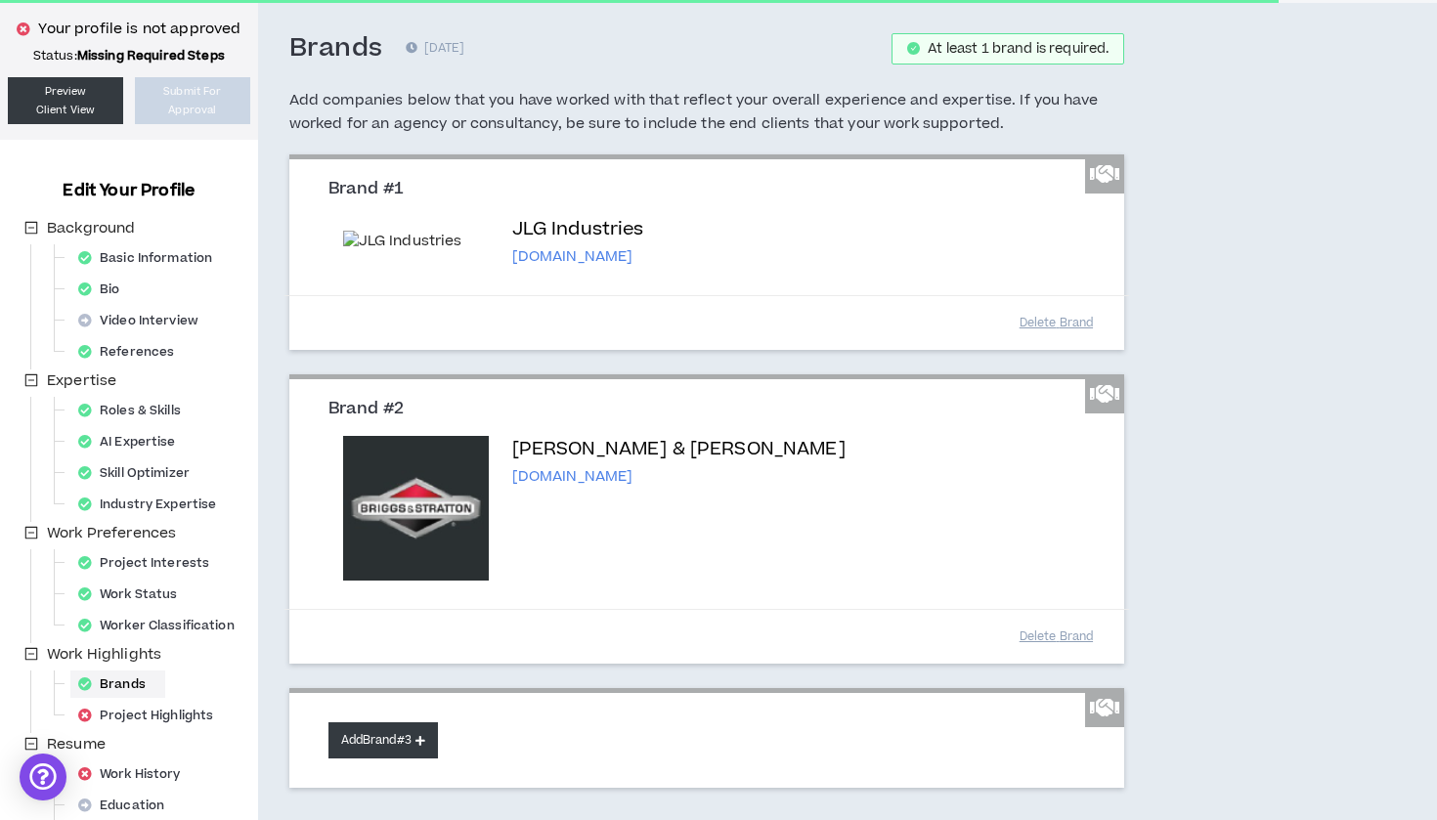
click at [415, 749] on button "Add Brand #3" at bounding box center [382, 740] width 109 height 36
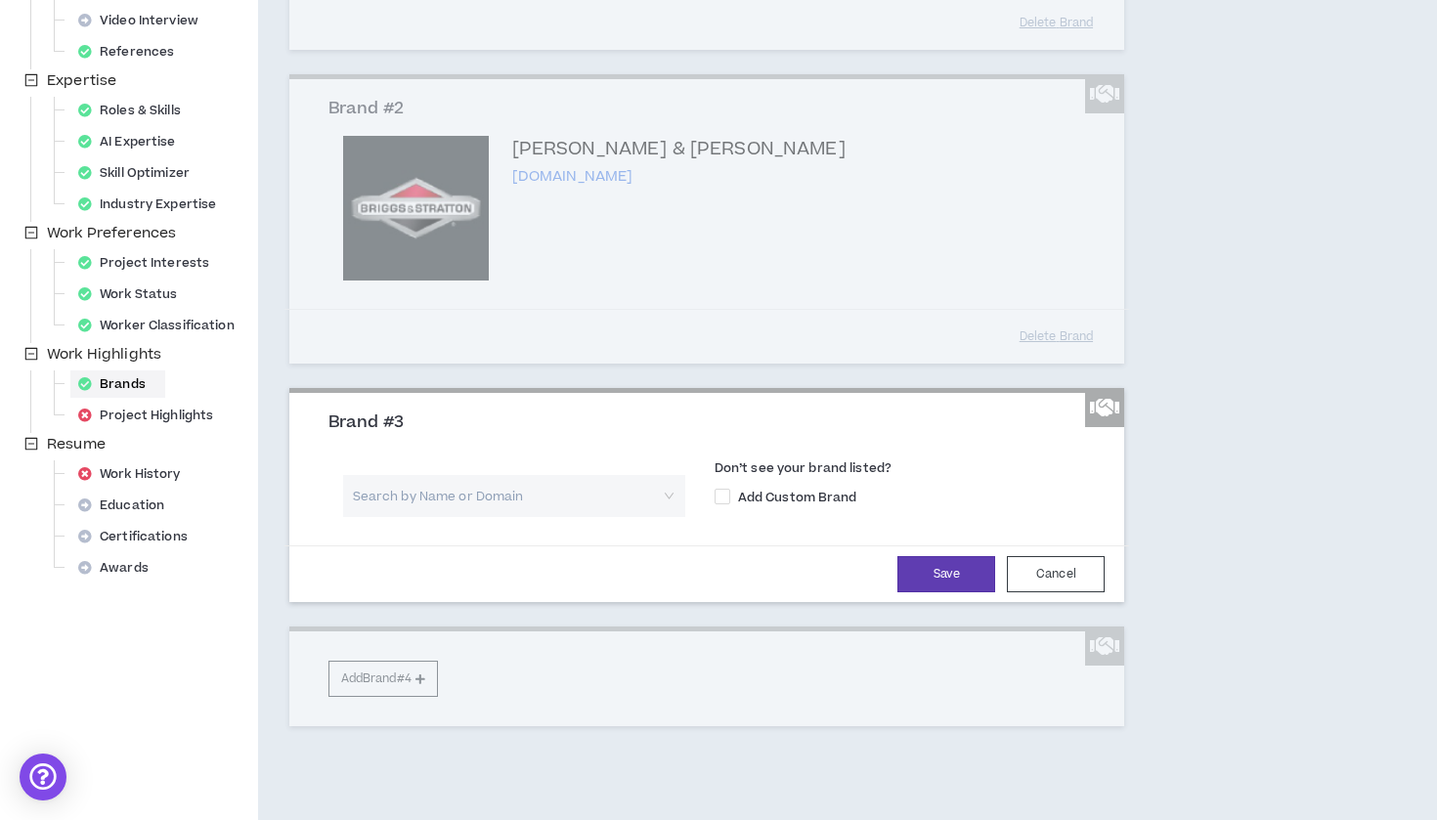
scroll to position [384, 0]
click at [419, 494] on input "search" at bounding box center [507, 497] width 307 height 42
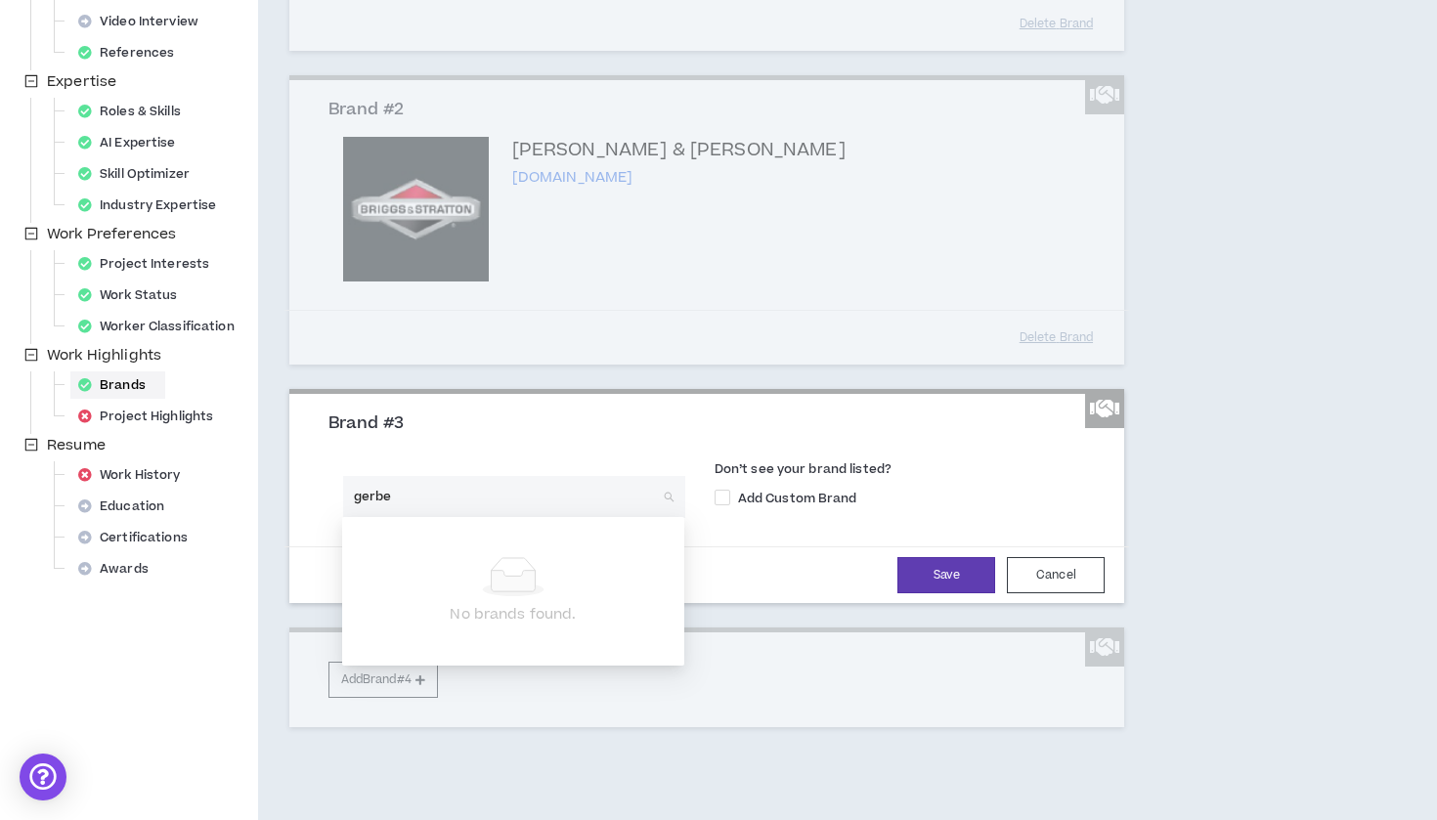
type input "gerber"
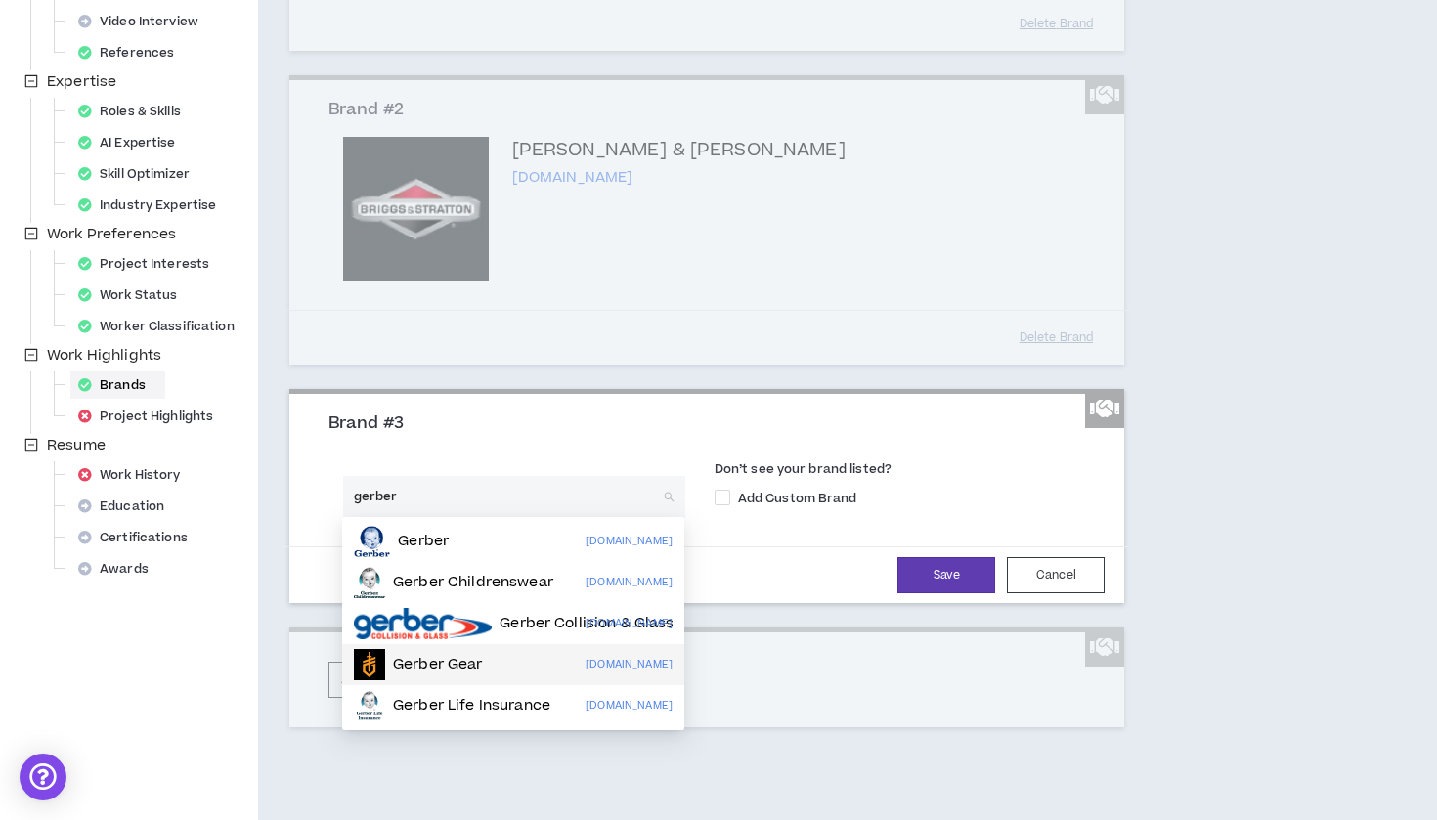
click at [427, 664] on p "Gerber Gear" at bounding box center [438, 665] width 90 height 20
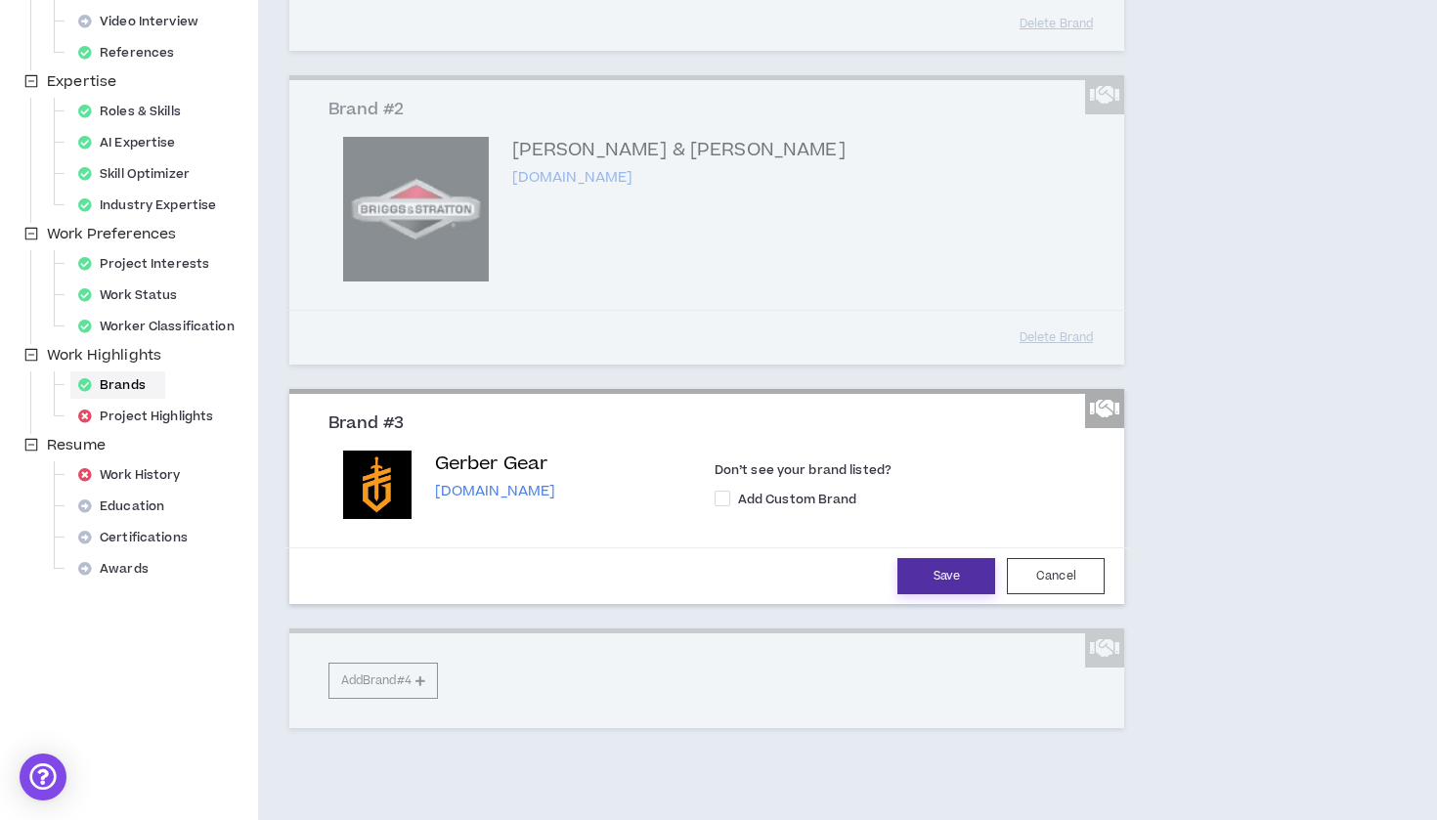
click at [966, 566] on button "Save" at bounding box center [946, 576] width 98 height 36
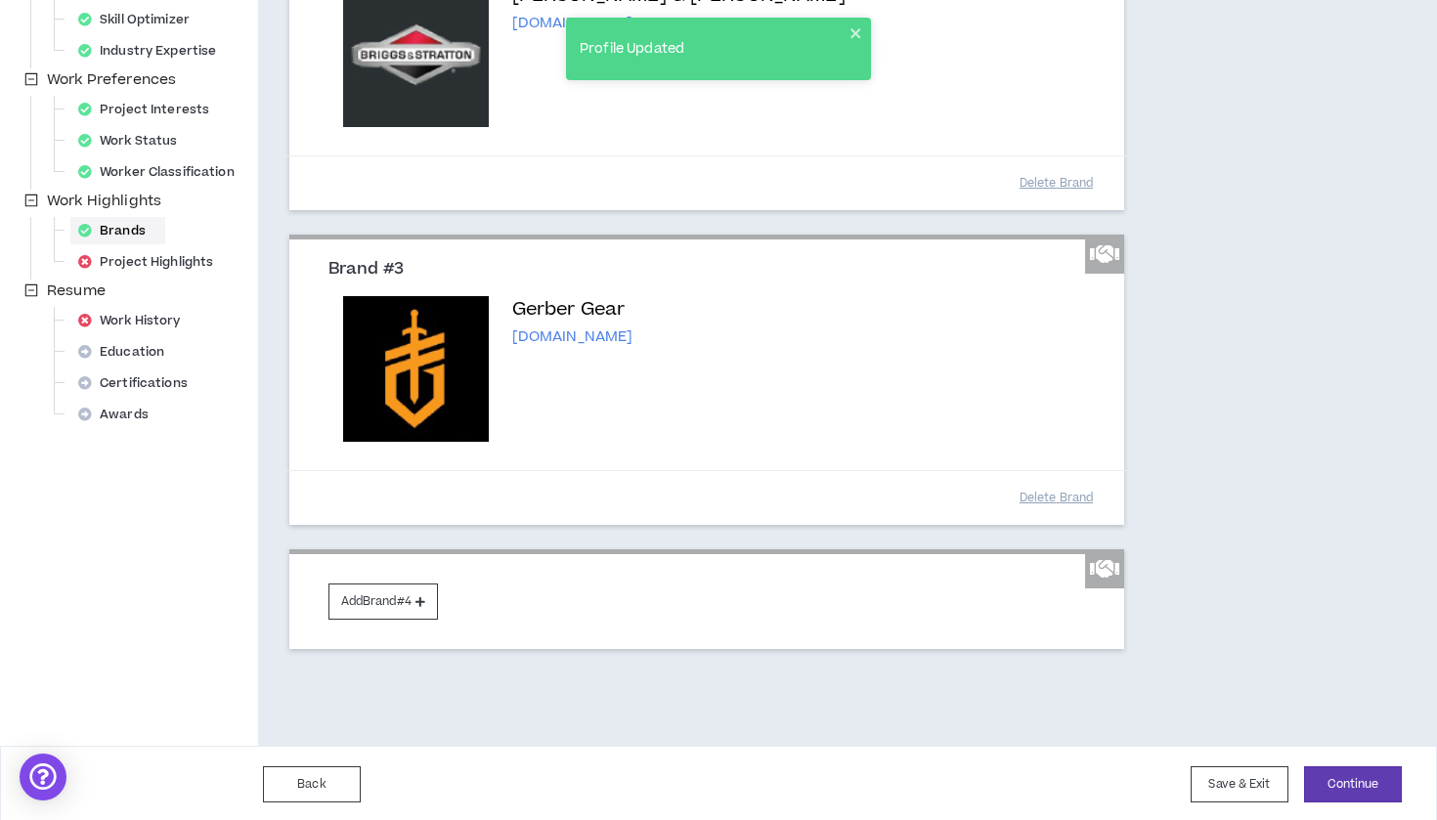
scroll to position [537, 0]
click at [398, 590] on button "Add Brand #4" at bounding box center [382, 602] width 109 height 36
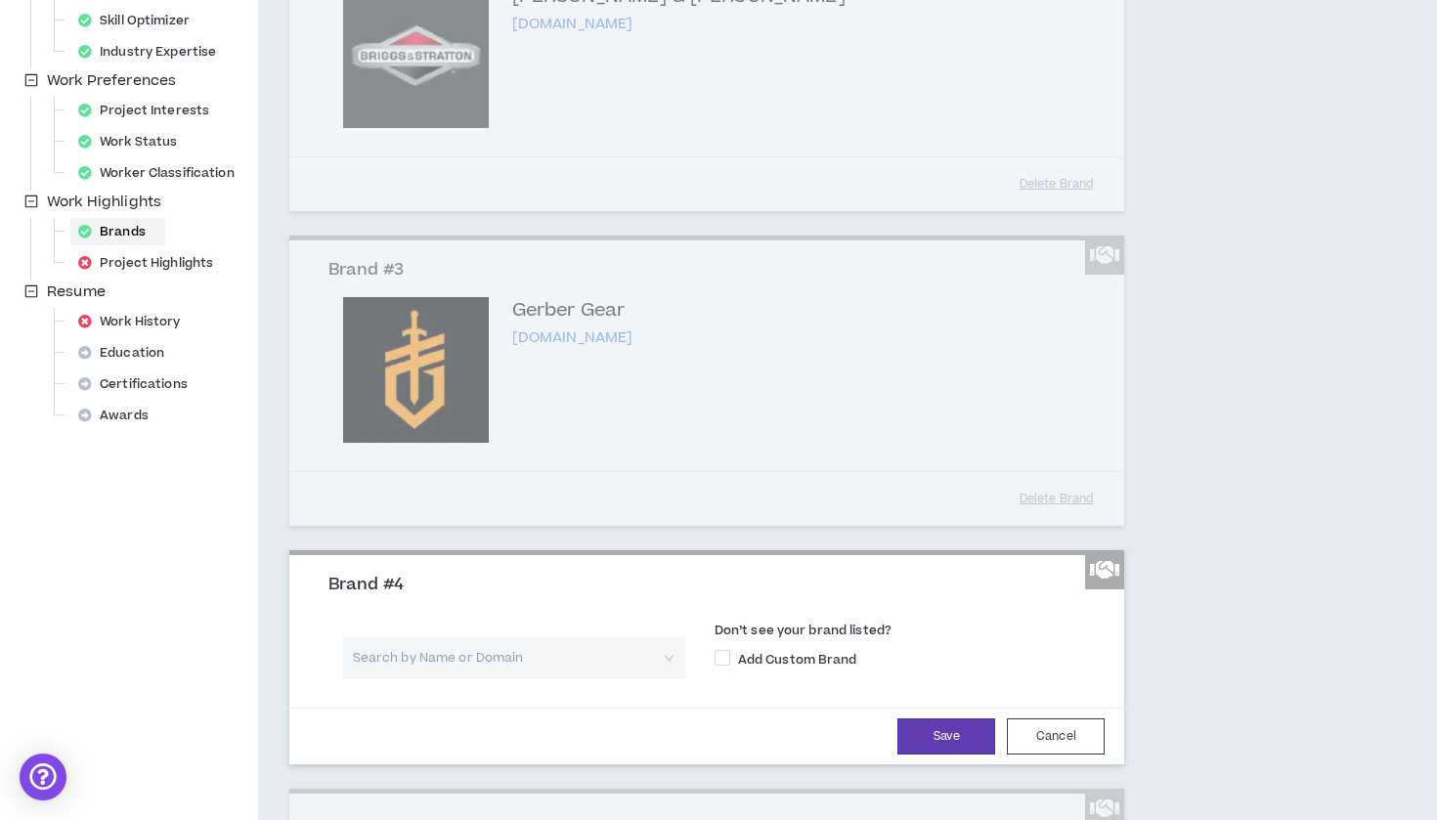
click at [528, 651] on input "search" at bounding box center [507, 658] width 307 height 42
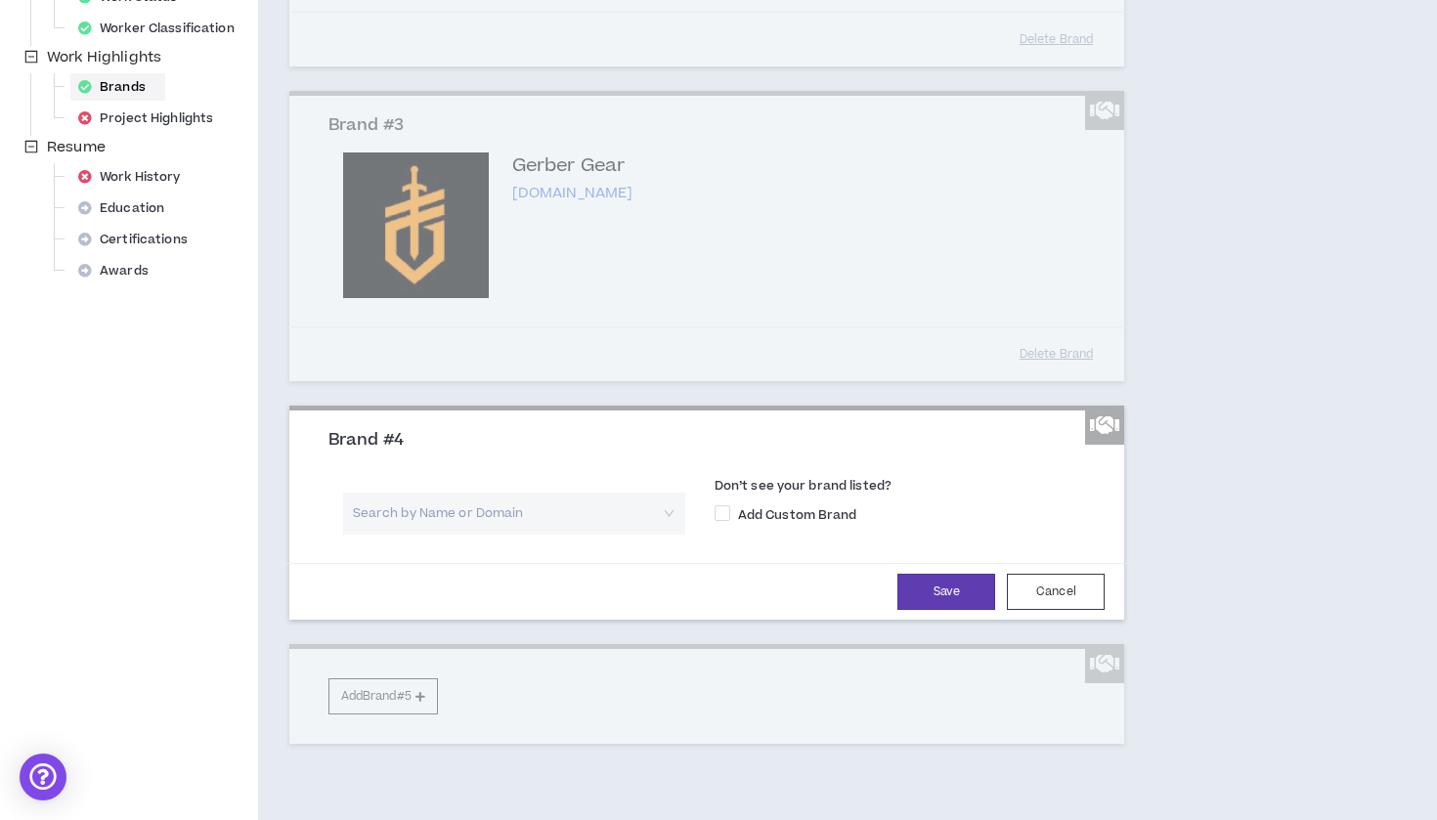
scroll to position [744, 0]
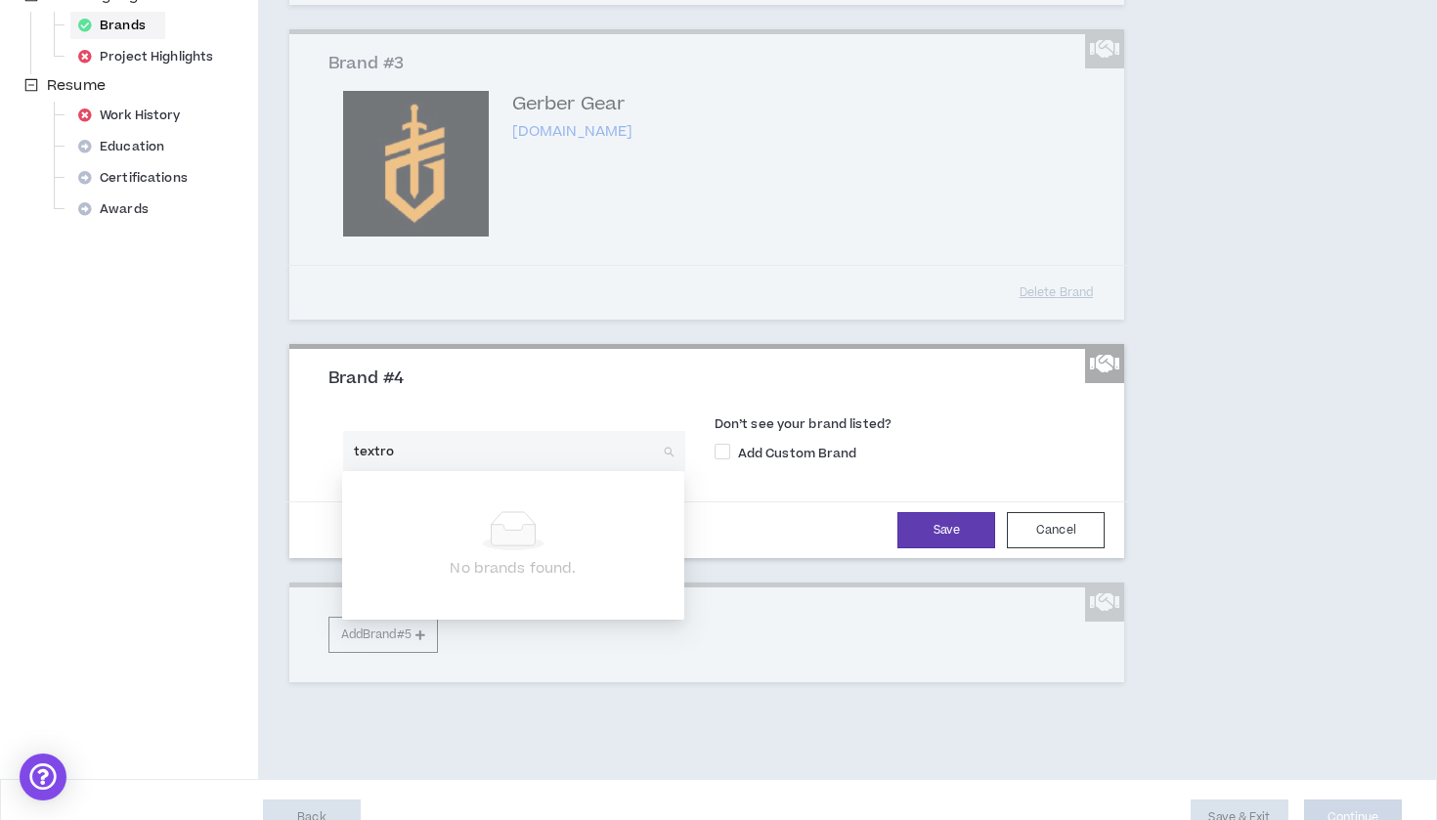
type input "textron"
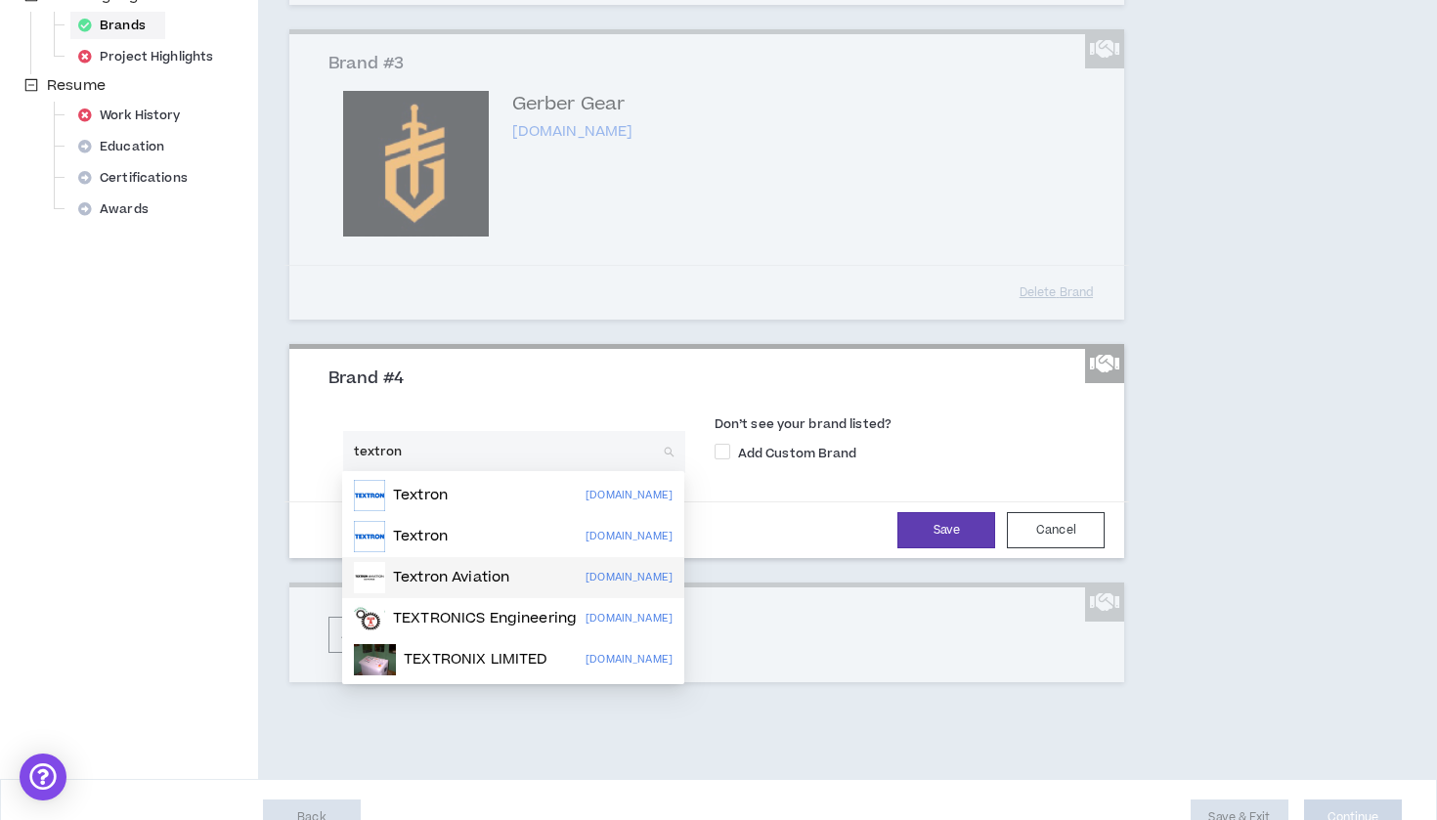
click at [460, 575] on p "Textron Aviation" at bounding box center [451, 578] width 116 height 20
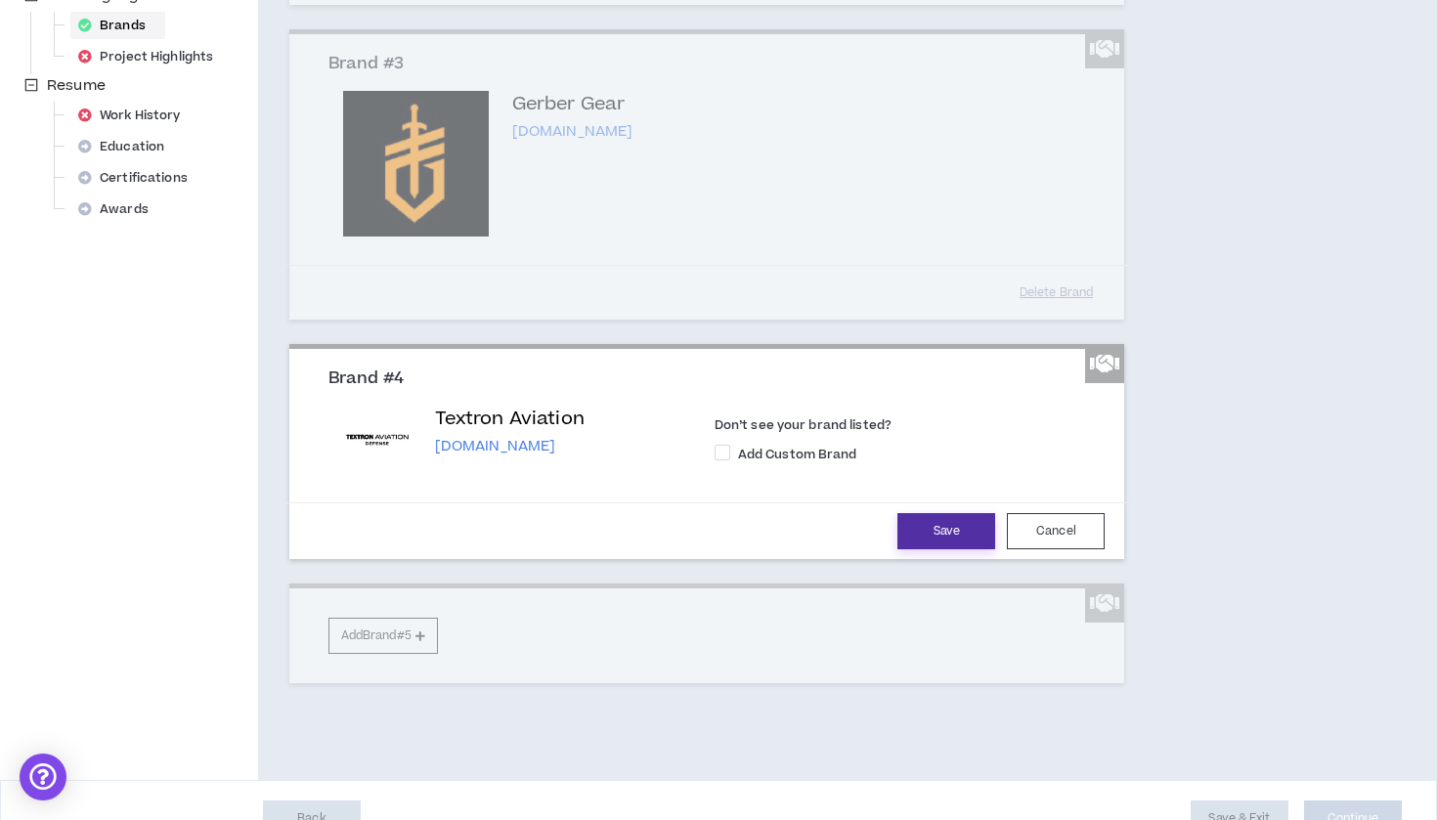
click at [944, 532] on button "Save" at bounding box center [946, 531] width 98 height 36
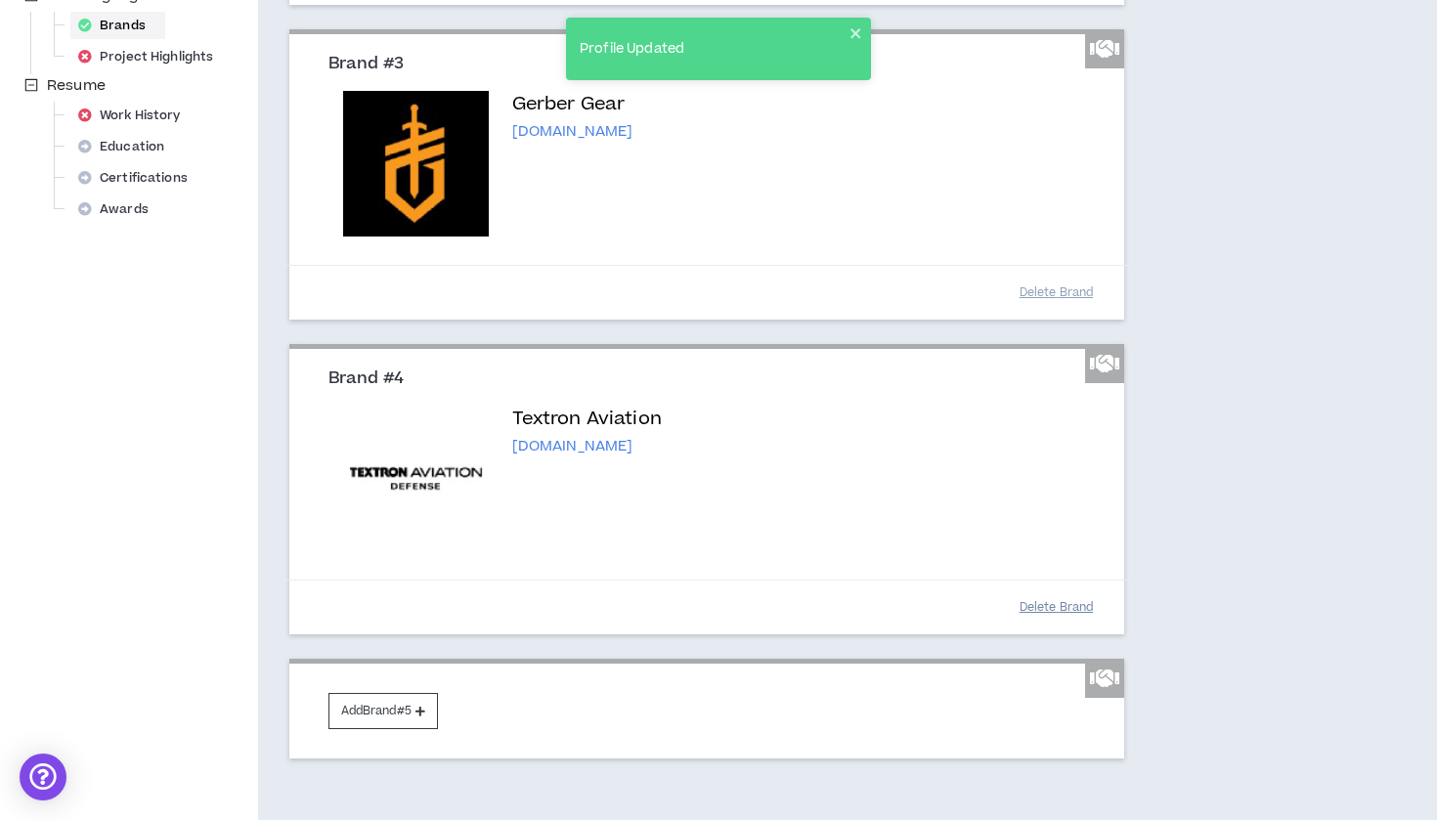
click at [1029, 601] on button "Delete Brand" at bounding box center [1056, 607] width 98 height 34
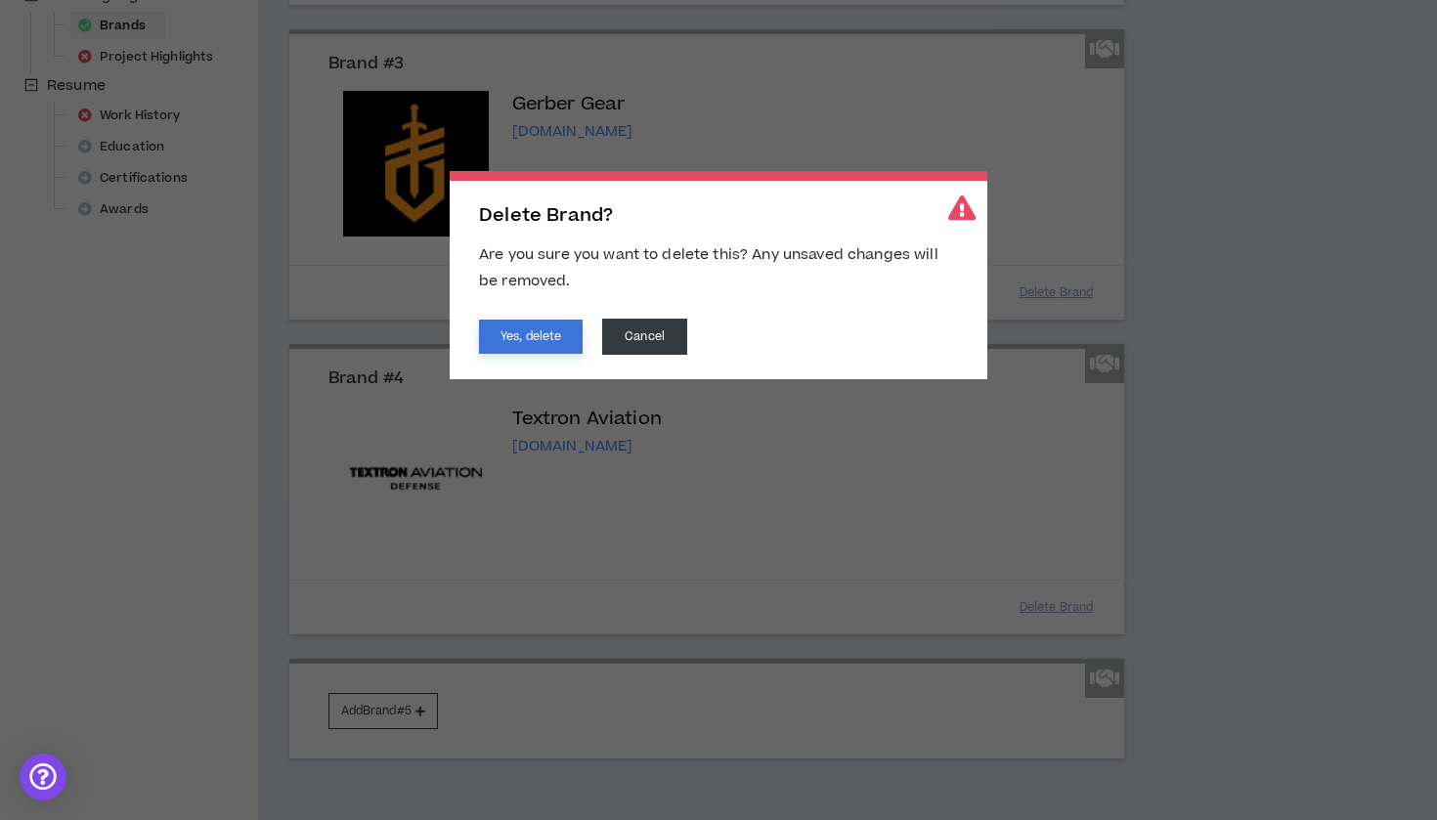
click at [532, 329] on button "Yes, delete" at bounding box center [531, 337] width 104 height 34
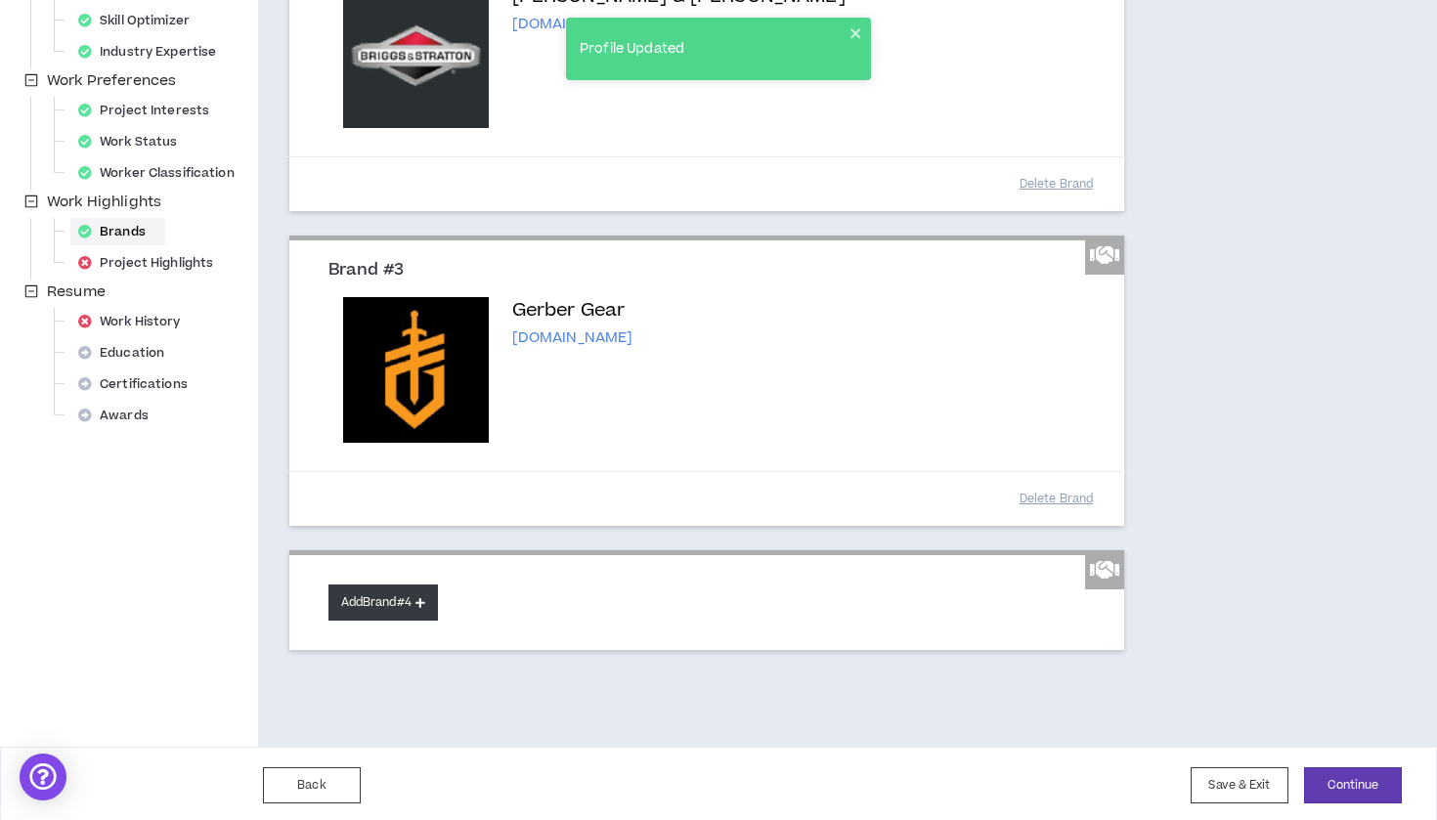
click at [410, 604] on button "Add Brand #4" at bounding box center [382, 602] width 109 height 36
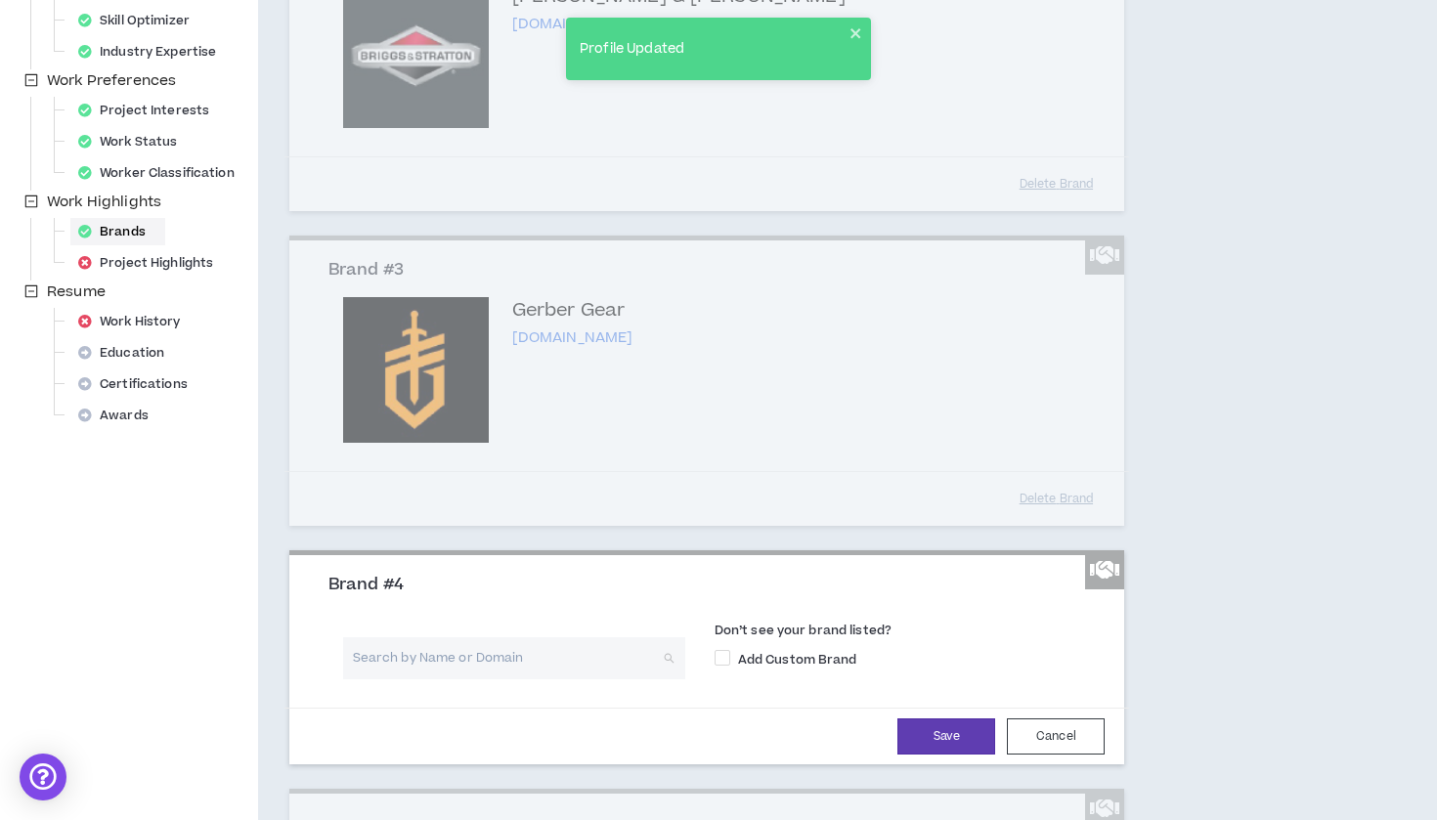
click at [486, 658] on input "search" at bounding box center [507, 658] width 307 height 42
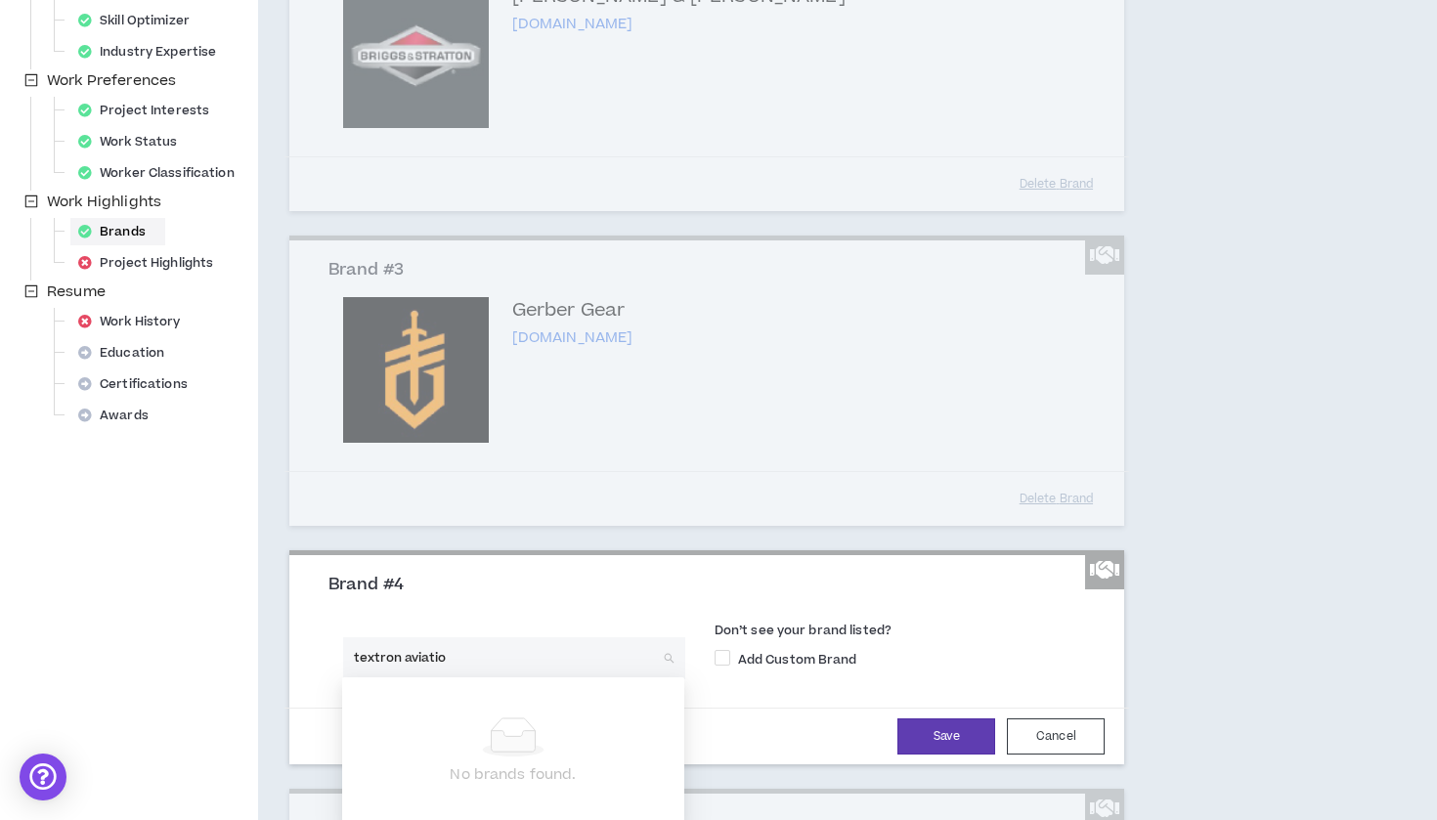
type input "textron aviation"
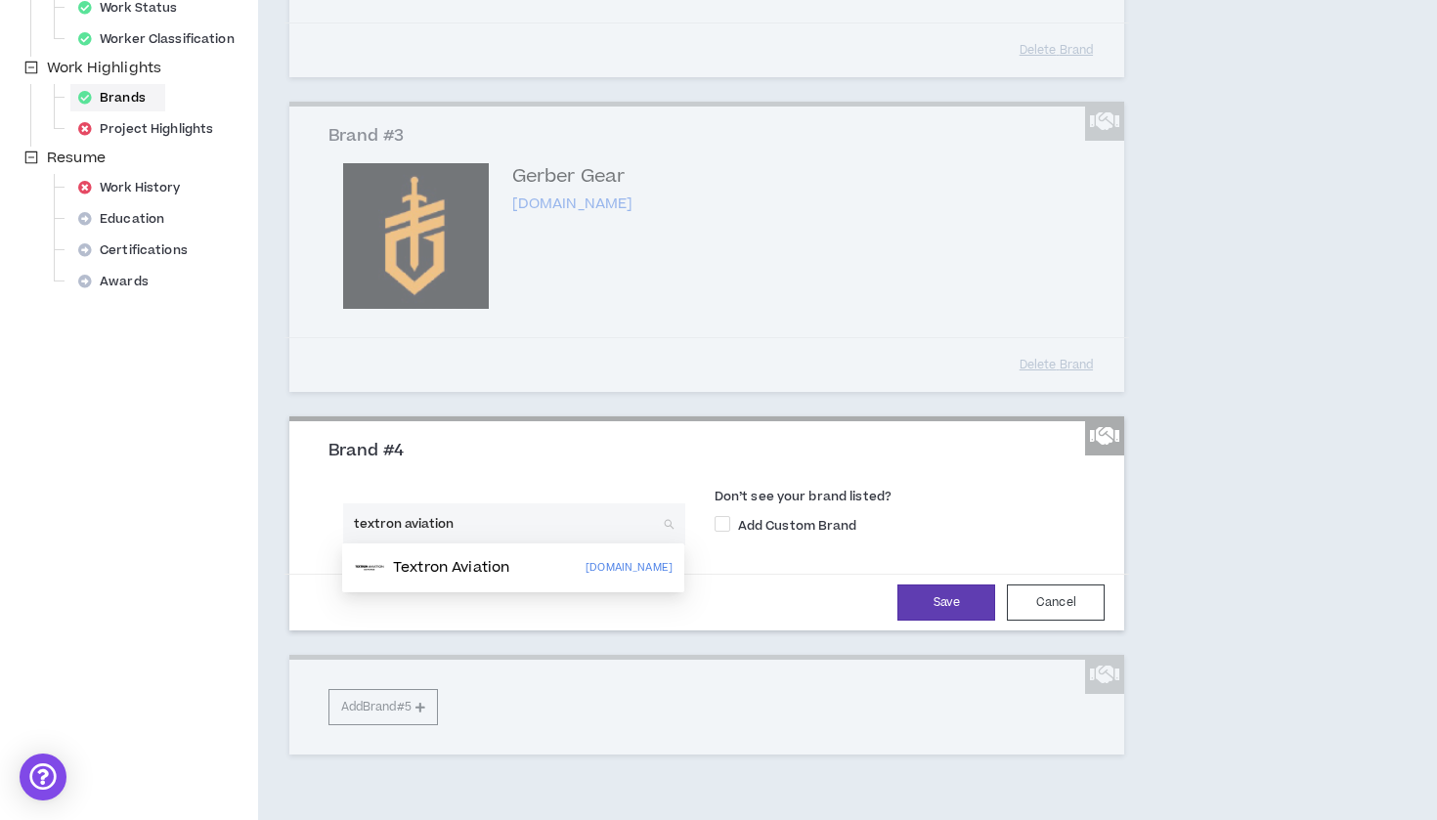
scroll to position [677, 0]
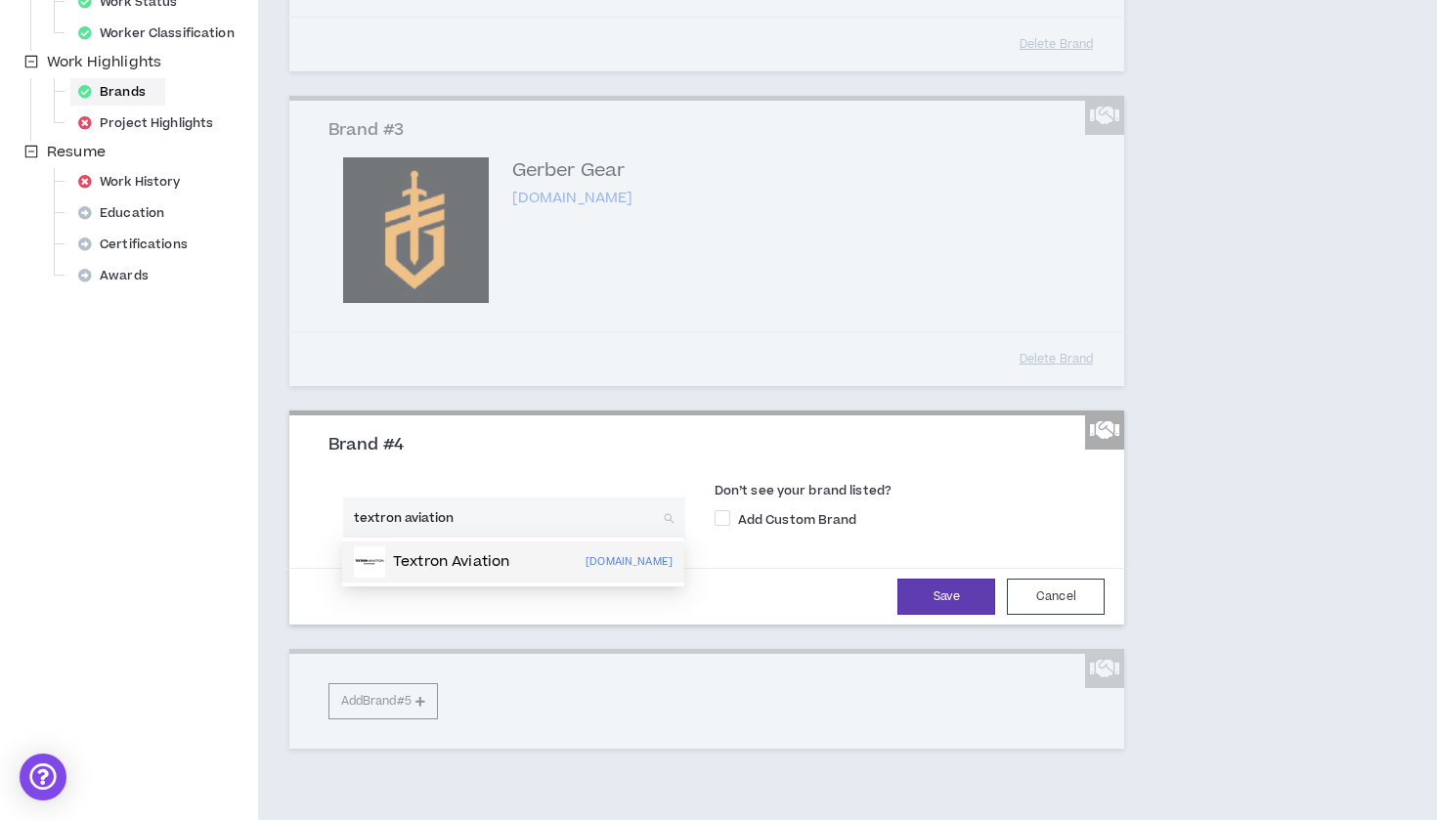
click at [636, 557] on p "[DOMAIN_NAME]" at bounding box center [628, 561] width 87 height 21
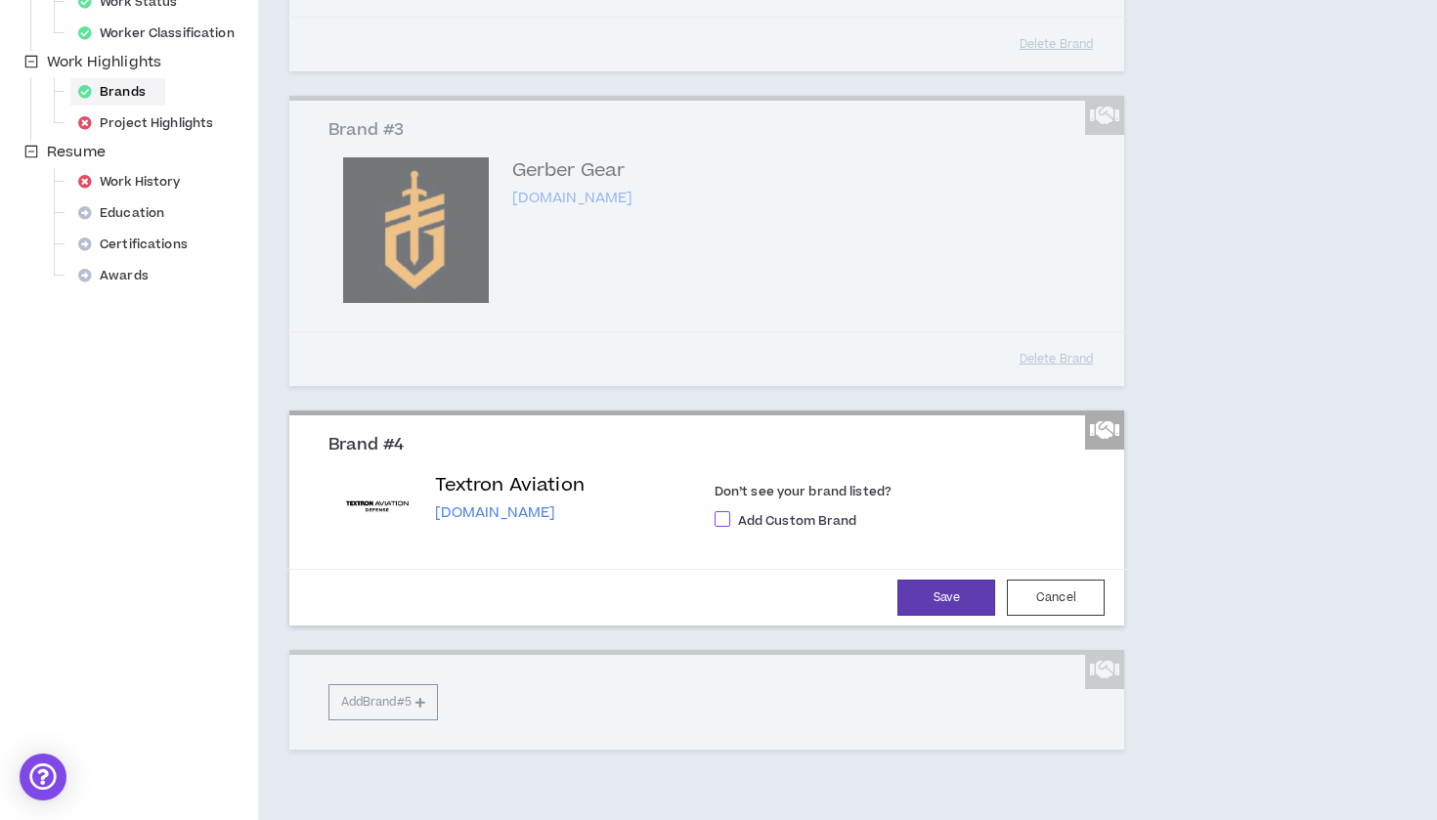
click at [807, 512] on span "Add Custom Brand" at bounding box center [797, 521] width 135 height 18
checkbox input "****"
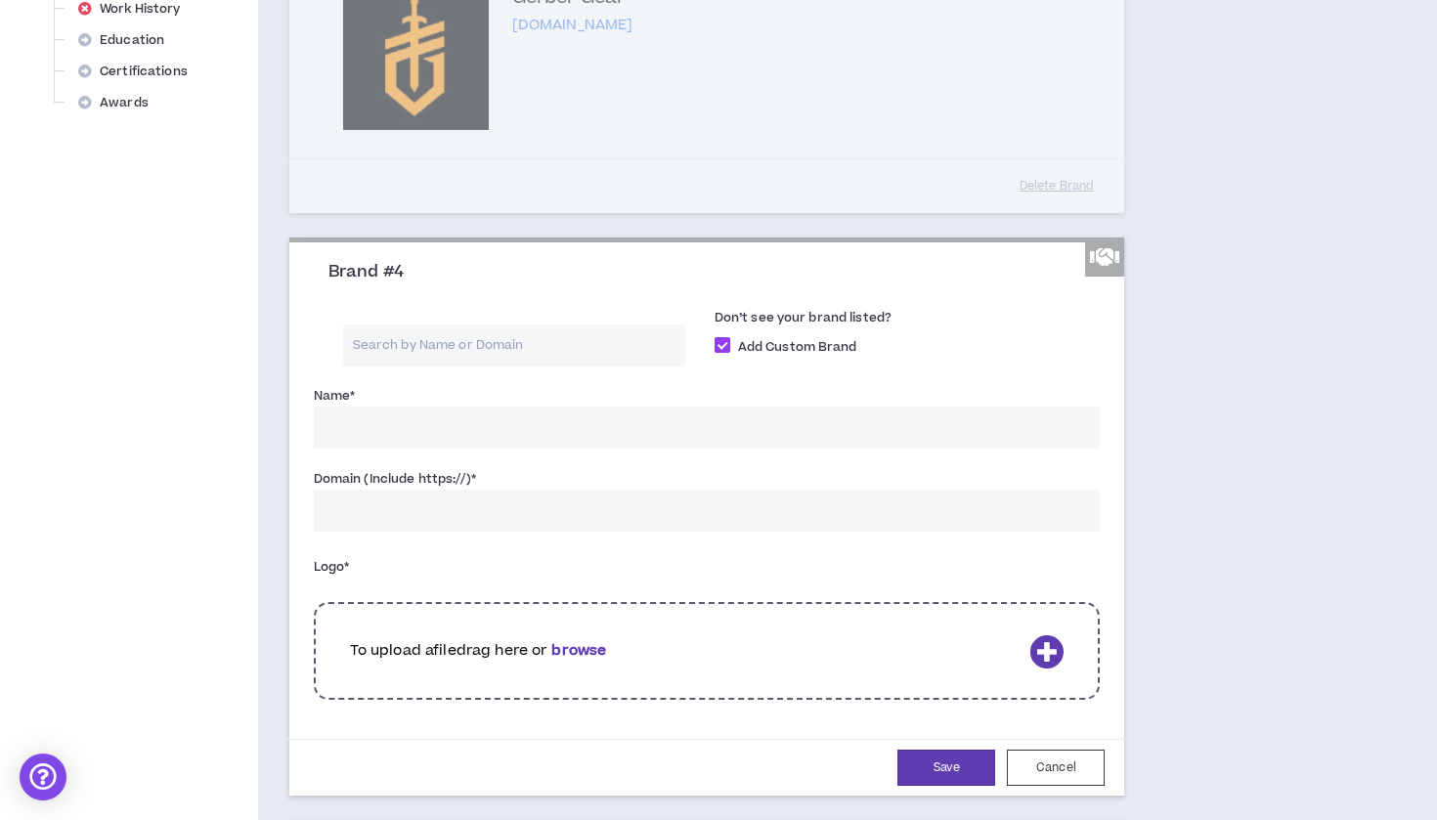
scroll to position [912, 0]
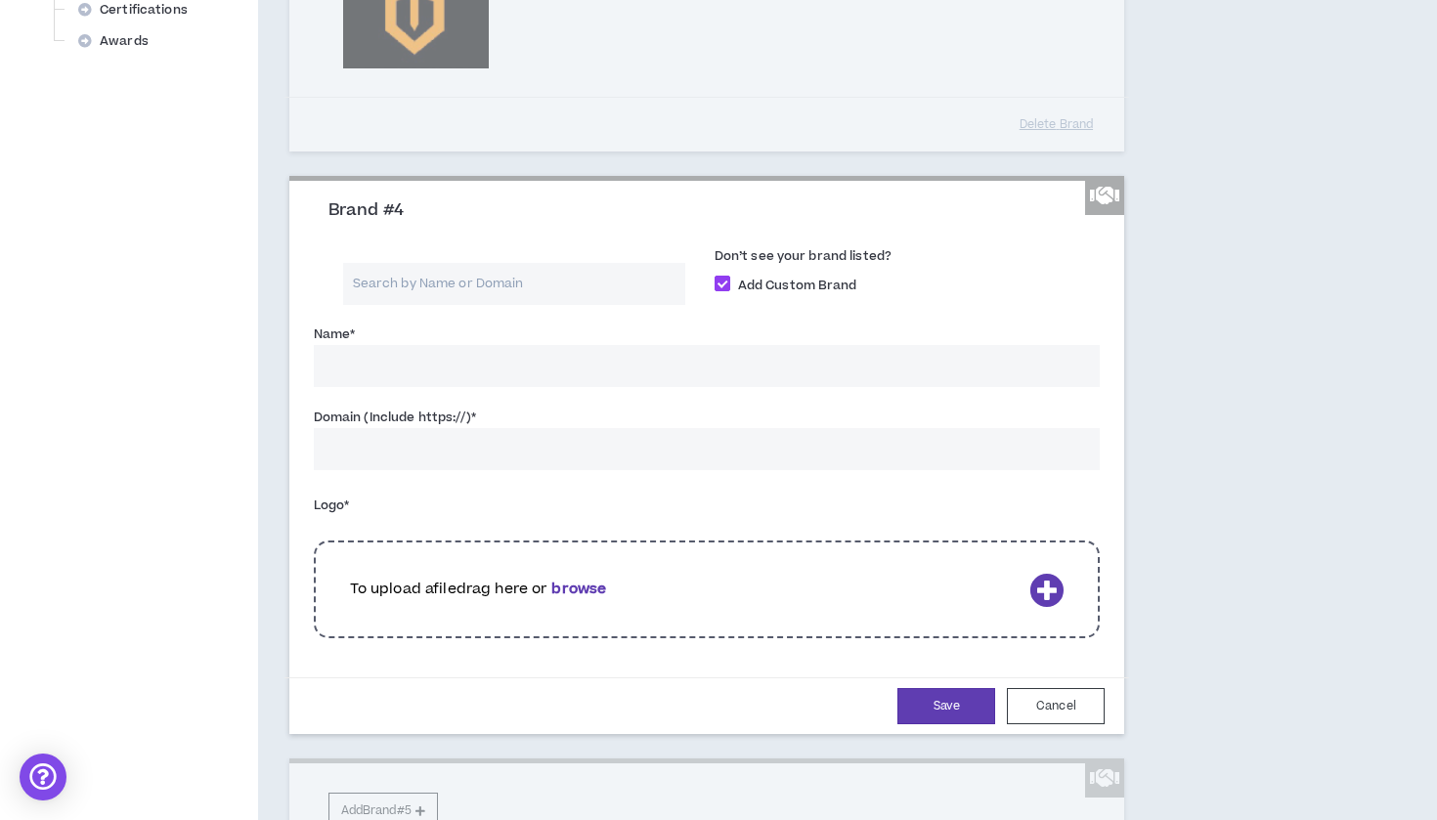
click at [433, 359] on input "Name *" at bounding box center [707, 366] width 787 height 42
type input "Textron Aviation"
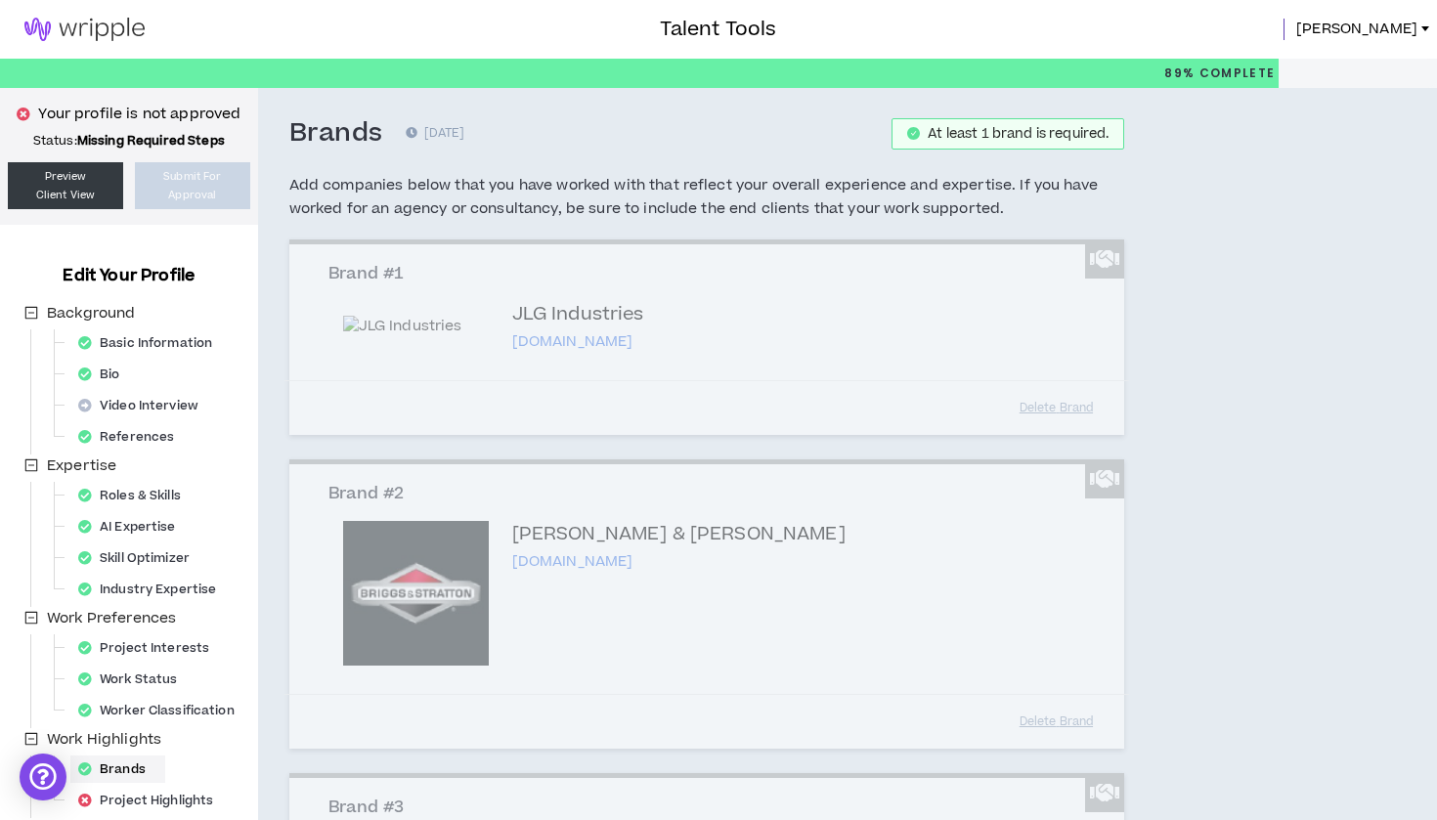
scroll to position [0, 0]
type input "https://txtav.com"
click at [56, 181] on link "Preview Client View" at bounding box center [65, 185] width 115 height 47
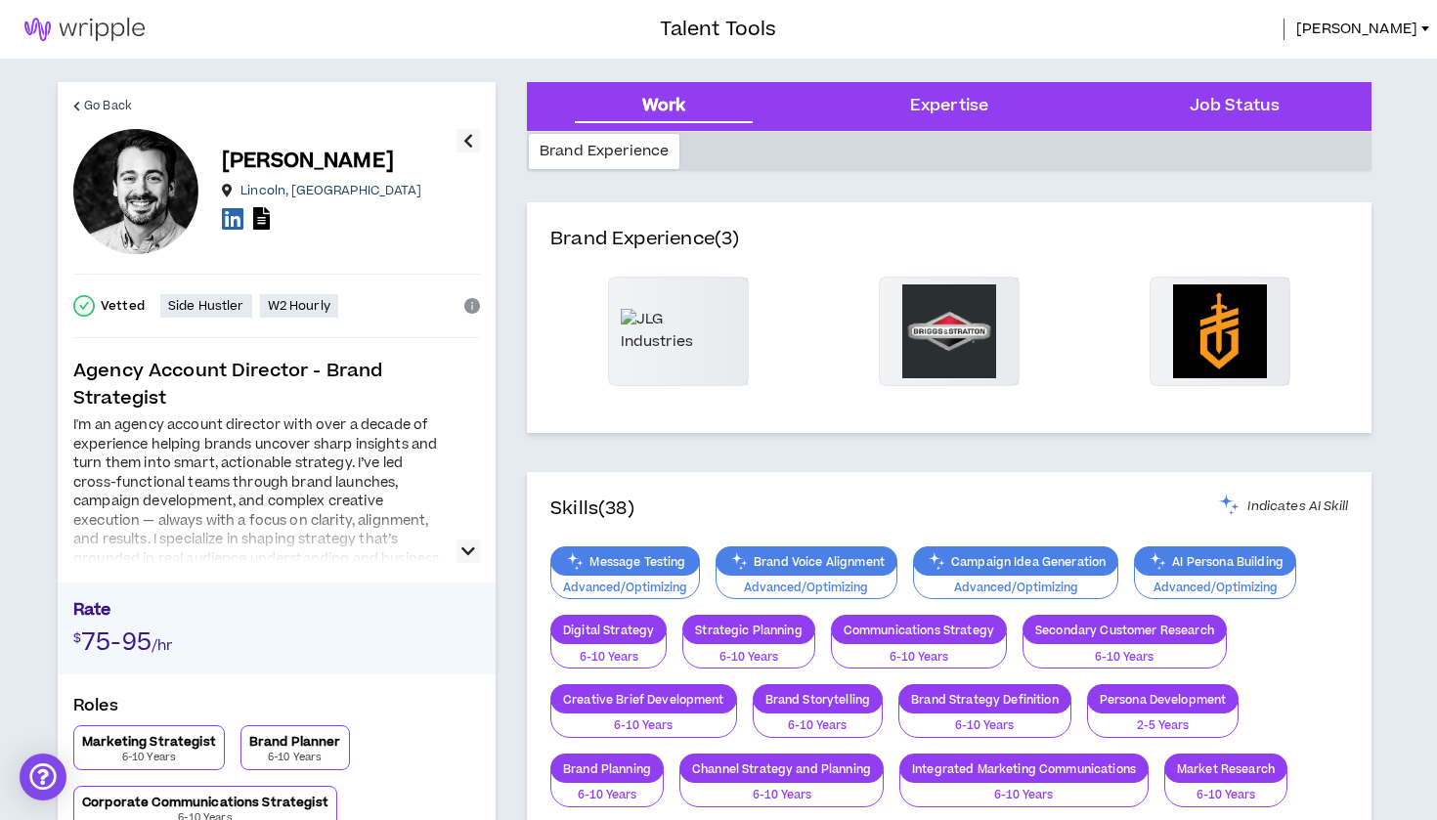
click at [472, 301] on icon "info-circle" at bounding box center [472, 306] width 16 height 16
click at [90, 98] on span "Go Back" at bounding box center [108, 106] width 48 height 19
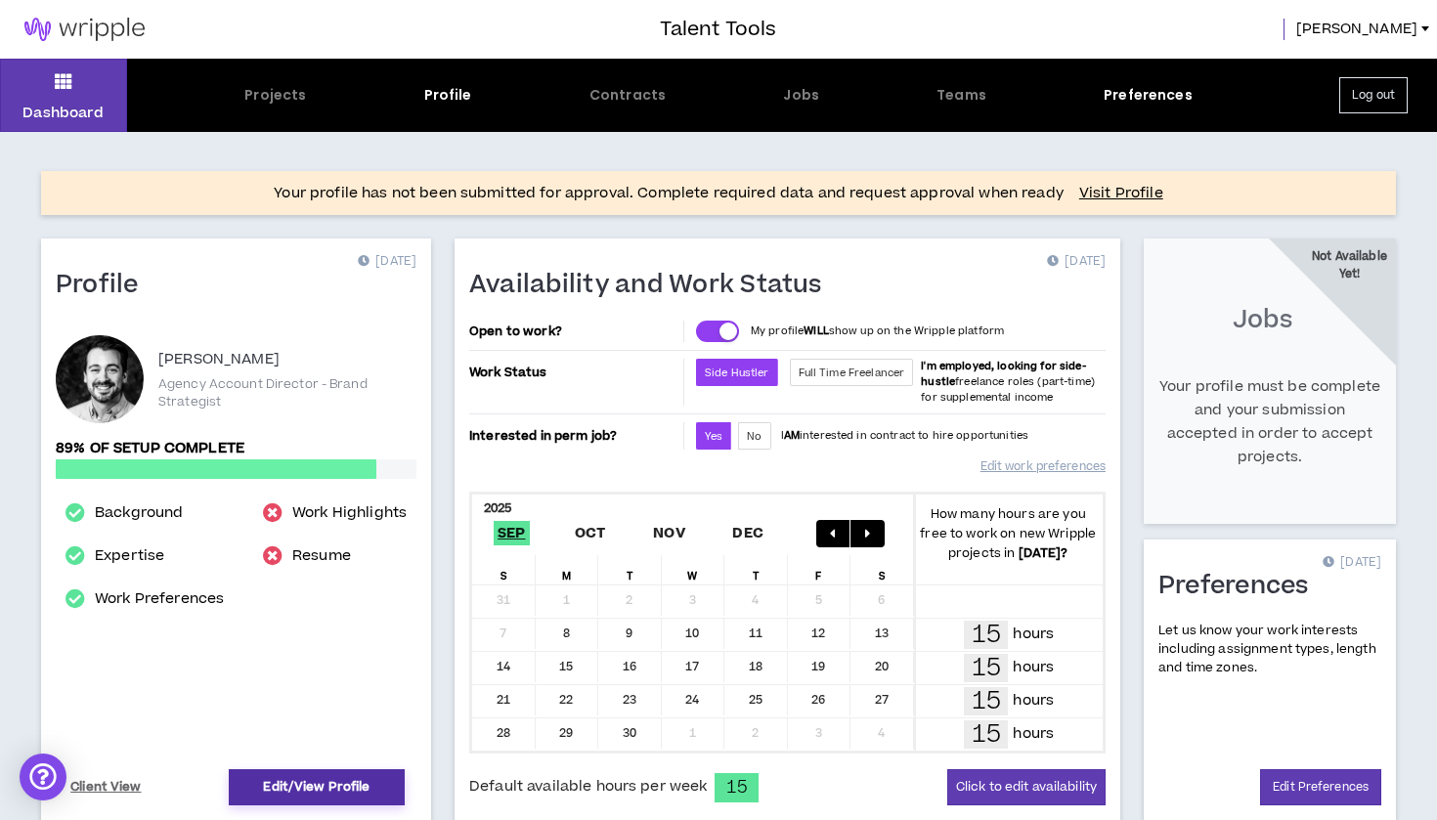
click at [326, 787] on link "Edit/View Profile" at bounding box center [317, 787] width 176 height 36
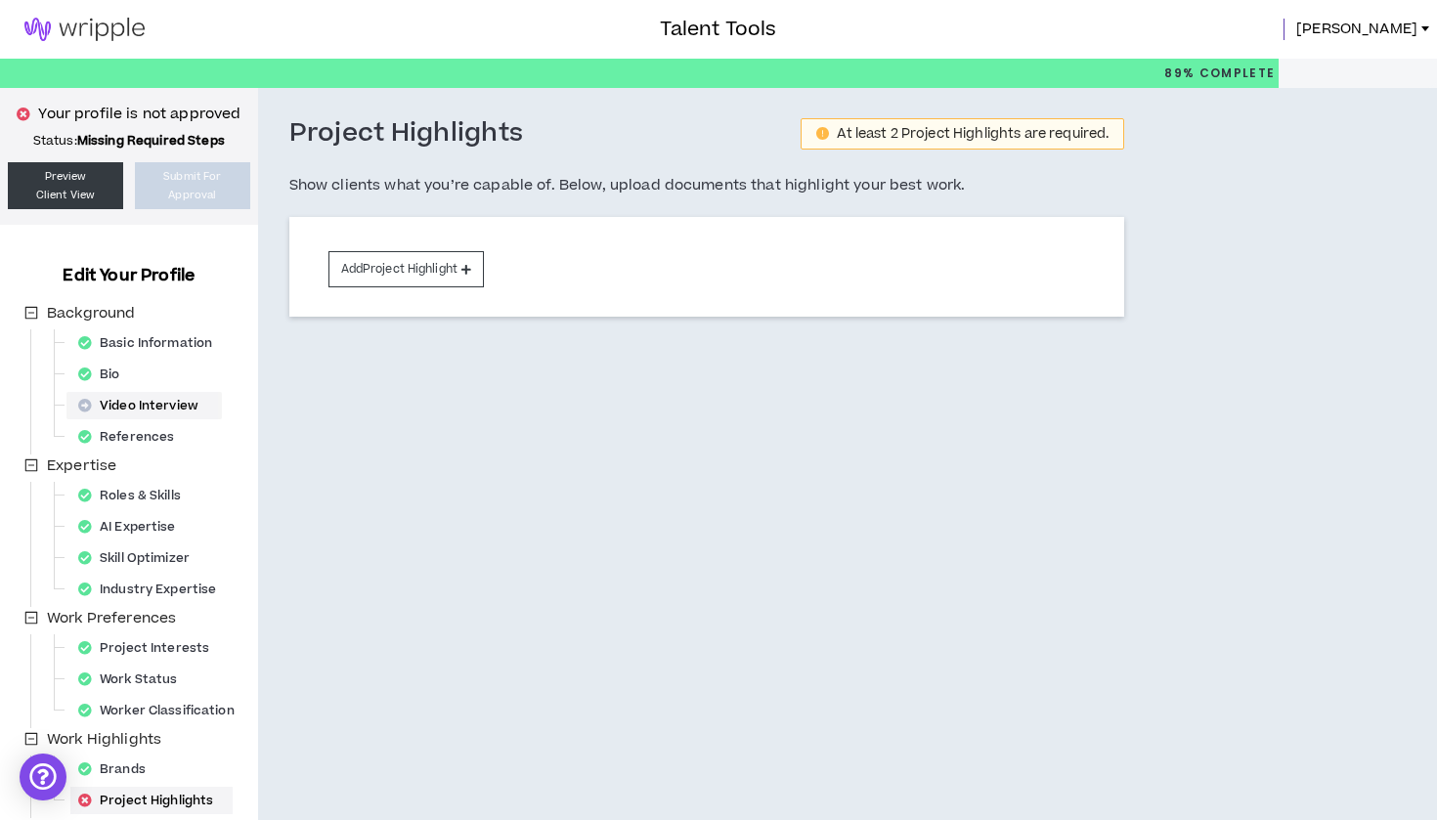
click at [179, 406] on div "Video Interview" at bounding box center [144, 405] width 148 height 27
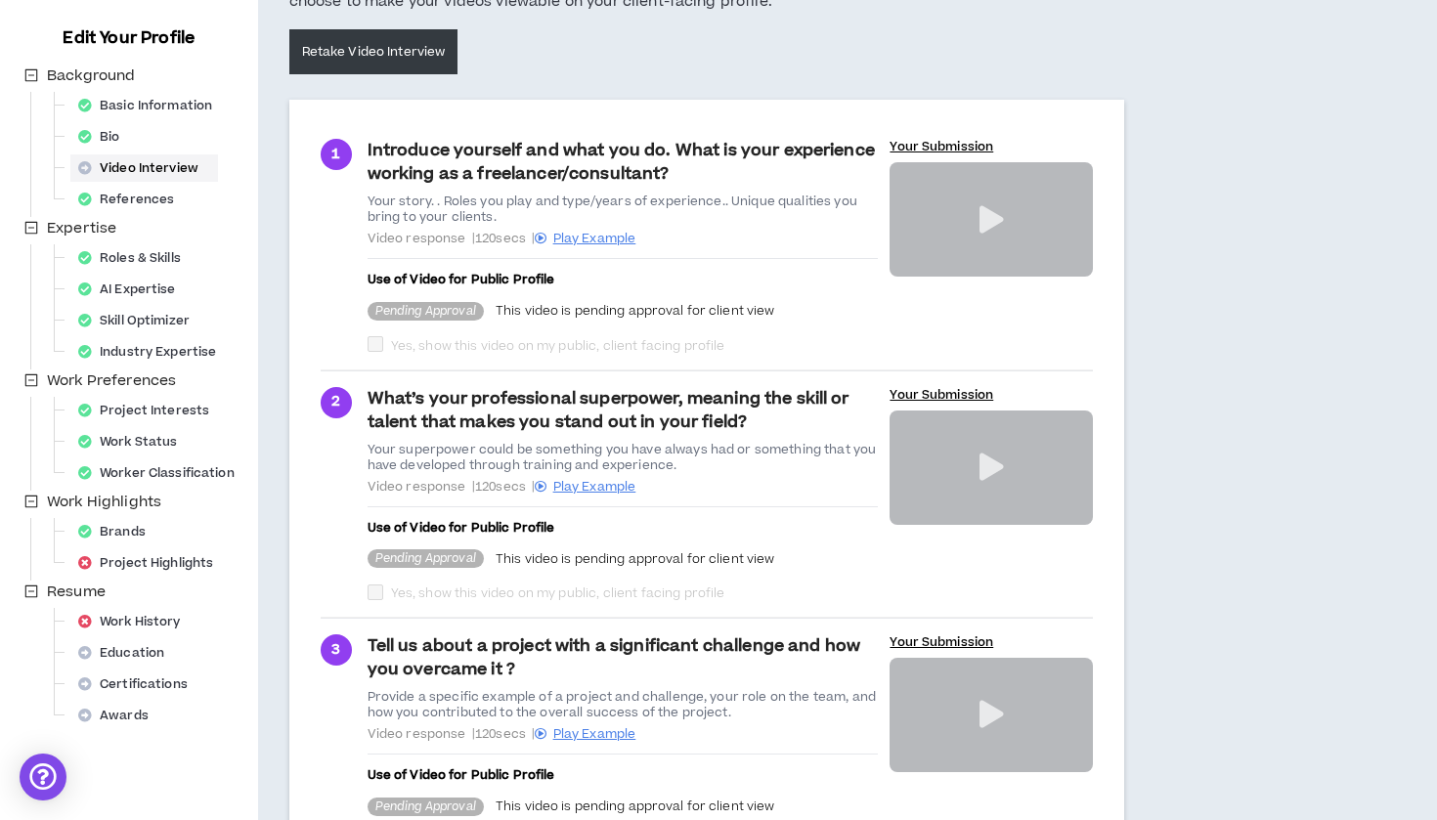
scroll to position [249, 0]
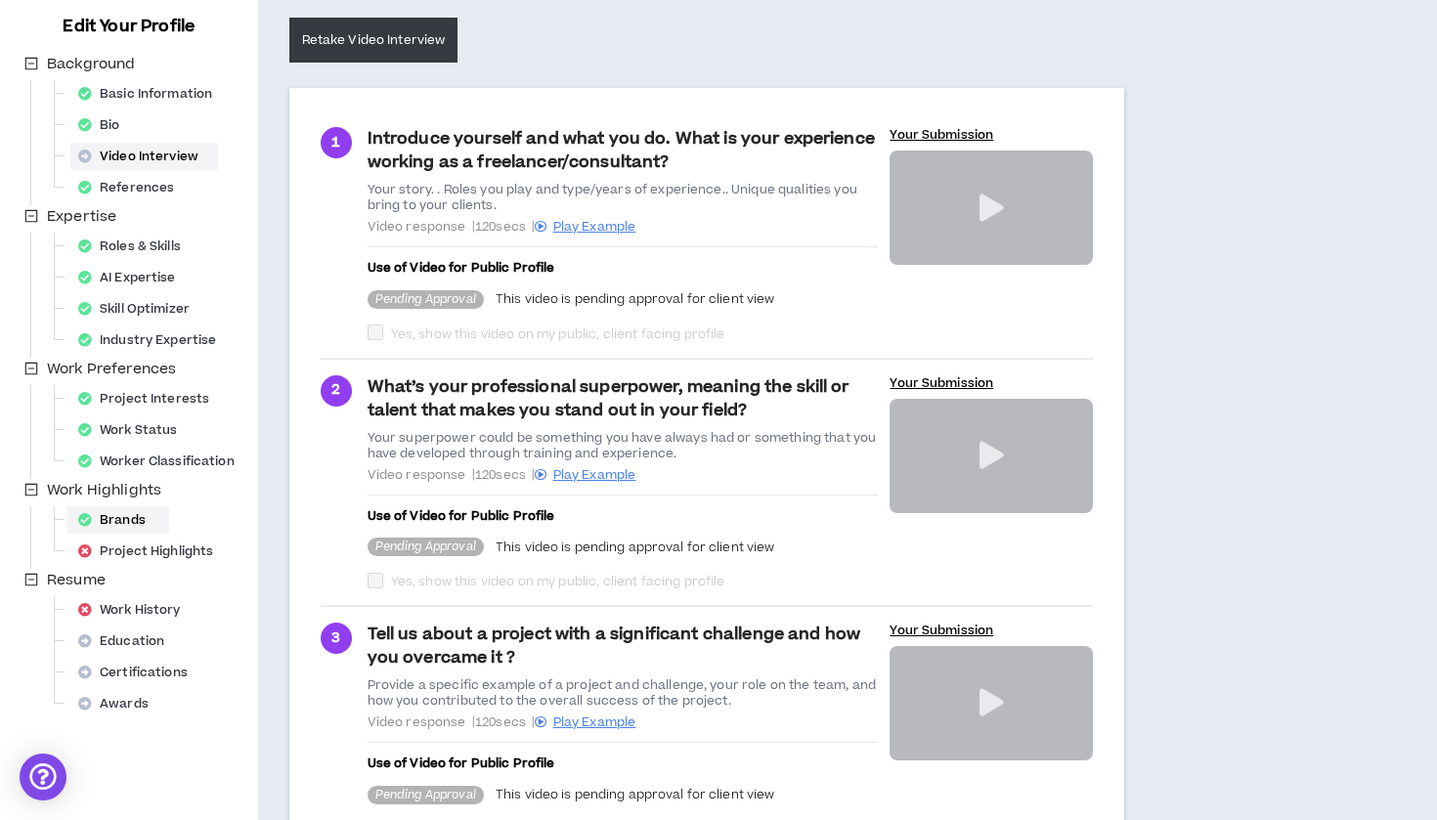
click at [124, 514] on div "Brands" at bounding box center [117, 519] width 95 height 27
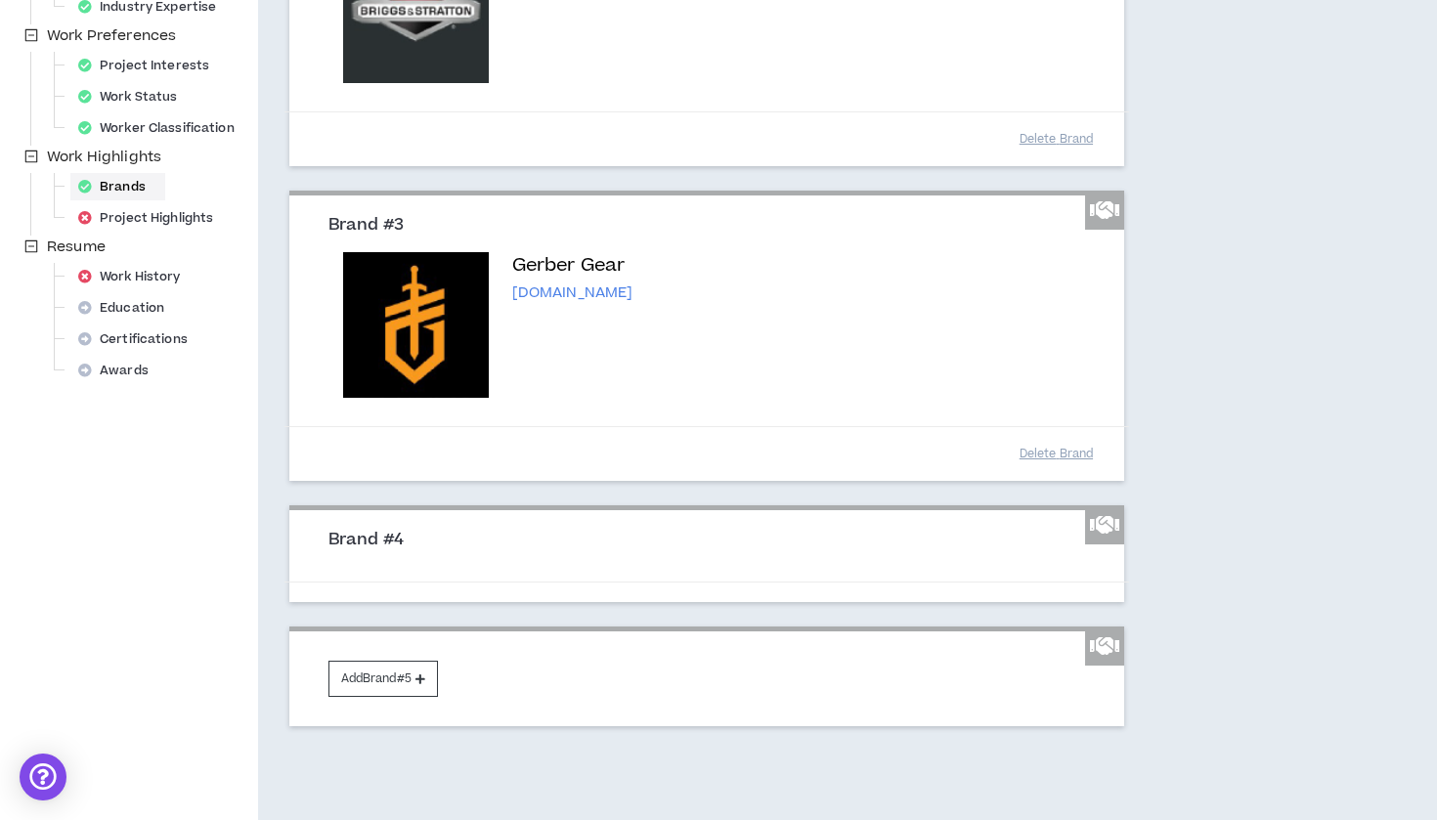
scroll to position [620, 0]
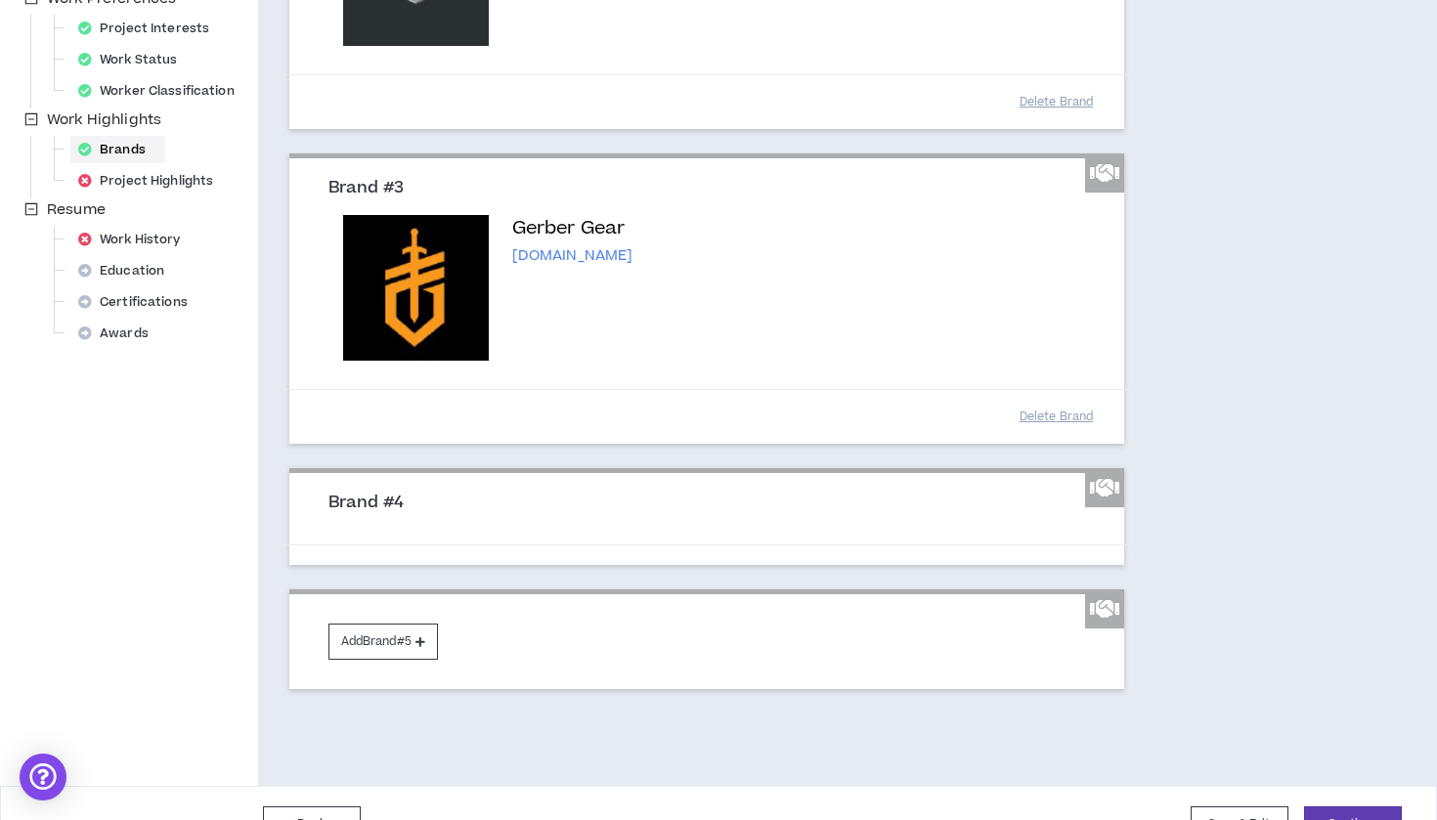
click at [413, 530] on form "Search by Name or Domain Don’t see your brand listed? Add Custom Brand" at bounding box center [707, 547] width 787 height 35
click at [368, 493] on h3 "Brand #4" at bounding box center [714, 503] width 772 height 21
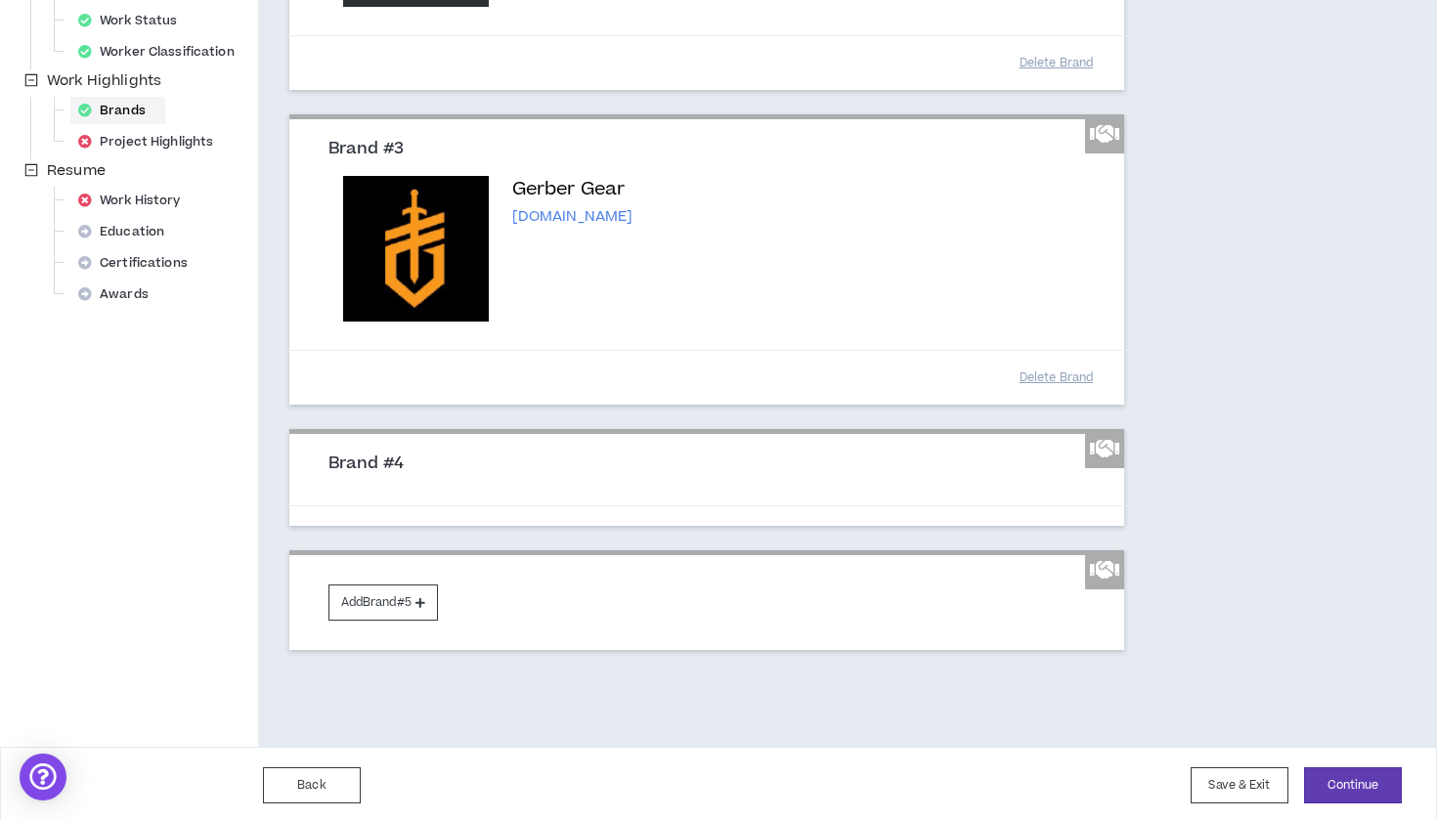
scroll to position [658, 0]
click at [1226, 780] on button "Save & Exit" at bounding box center [1239, 786] width 98 height 36
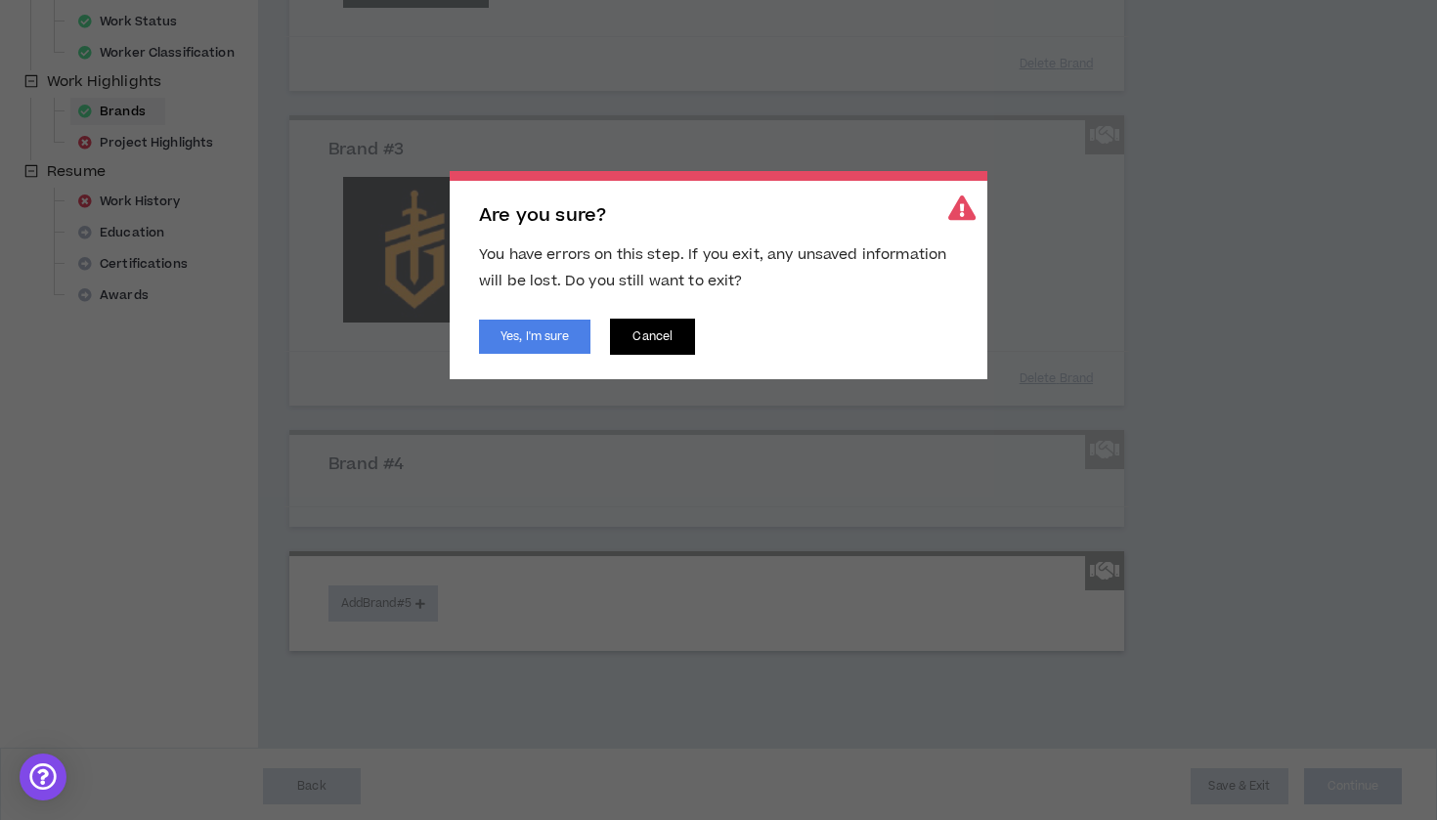
click at [656, 334] on button "Cancel" at bounding box center [652, 337] width 85 height 36
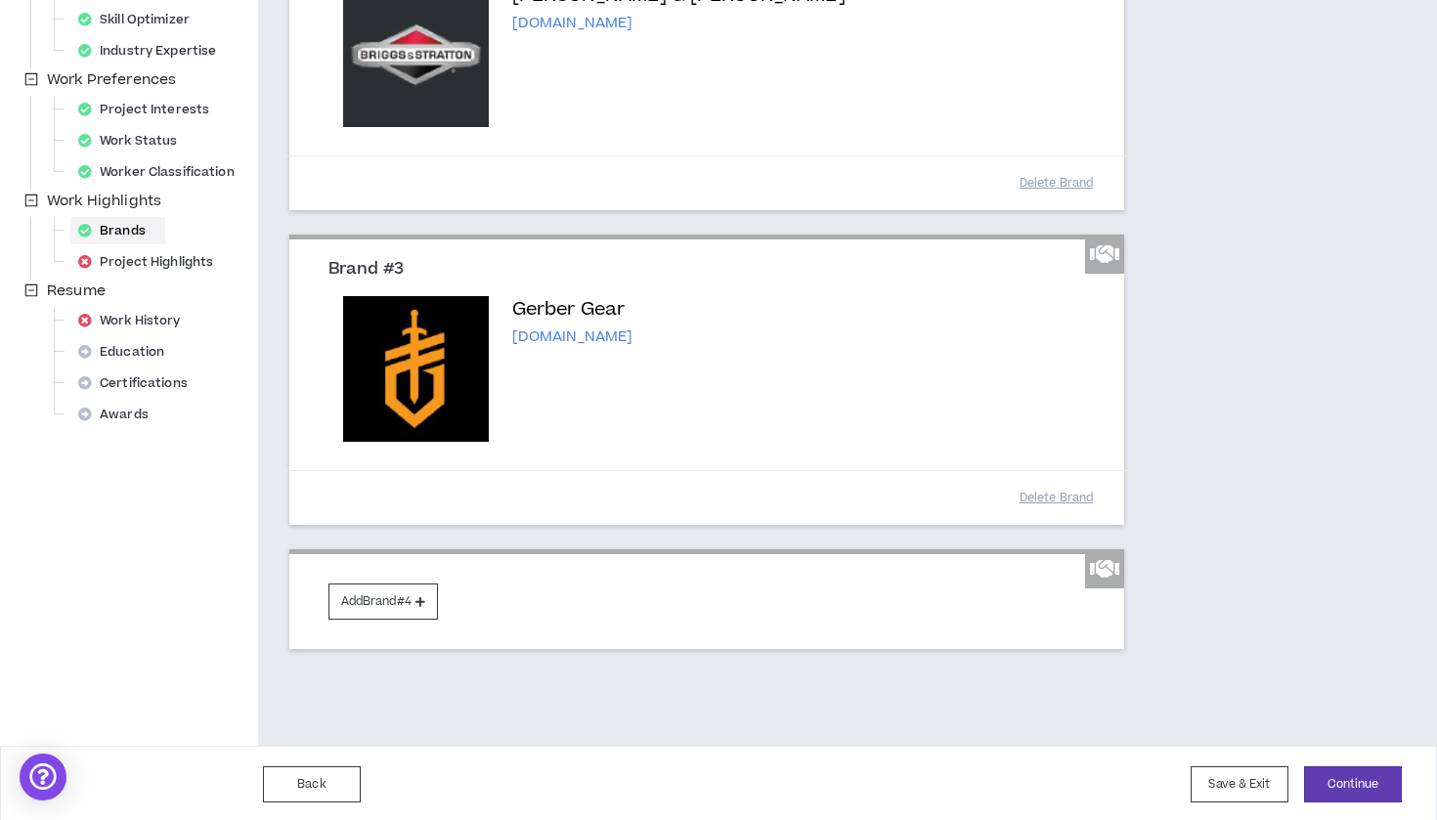
scroll to position [537, 0]
click at [421, 587] on button "Add Brand #4" at bounding box center [382, 602] width 109 height 36
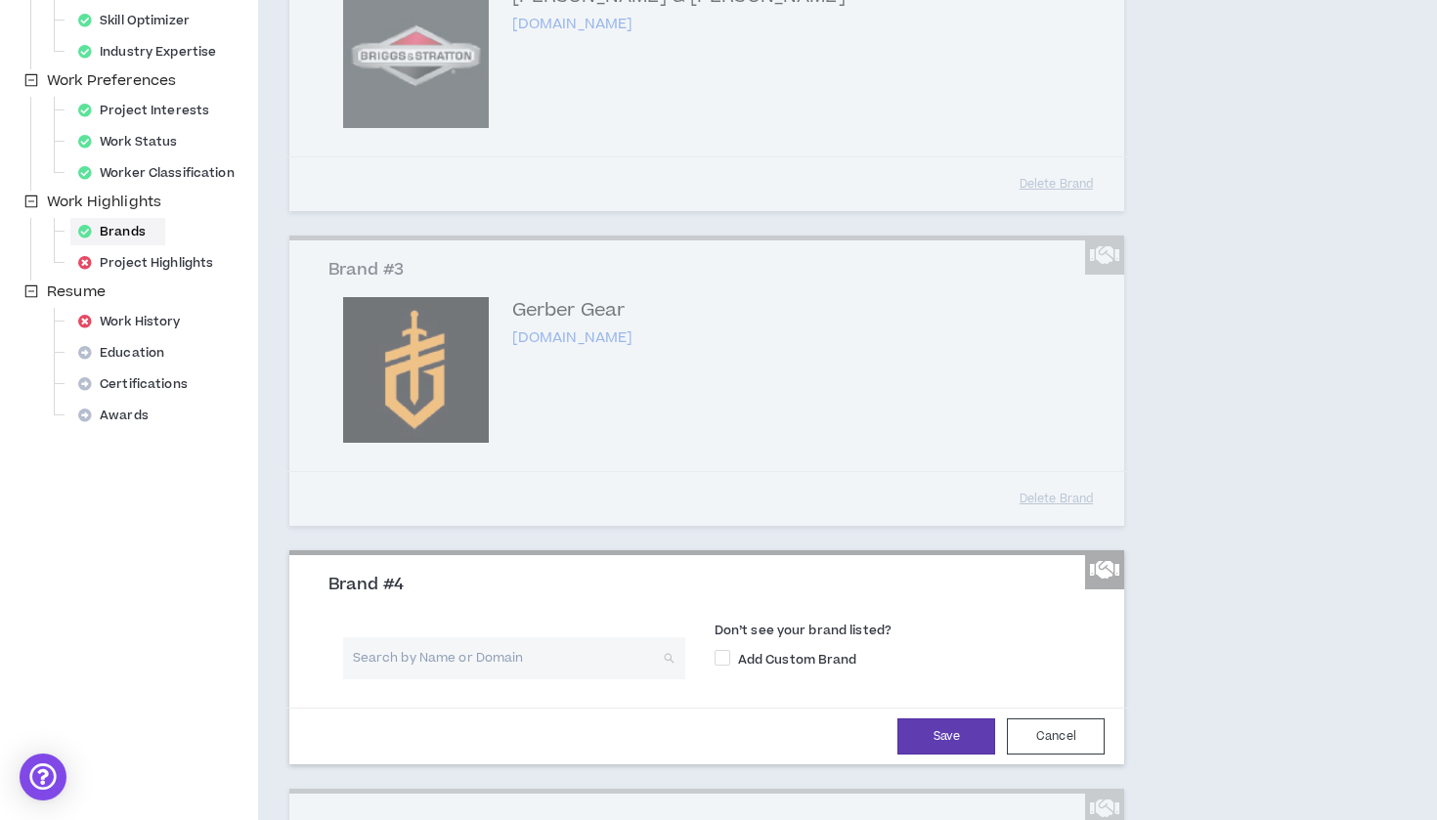
click at [571, 649] on input "search" at bounding box center [507, 658] width 307 height 42
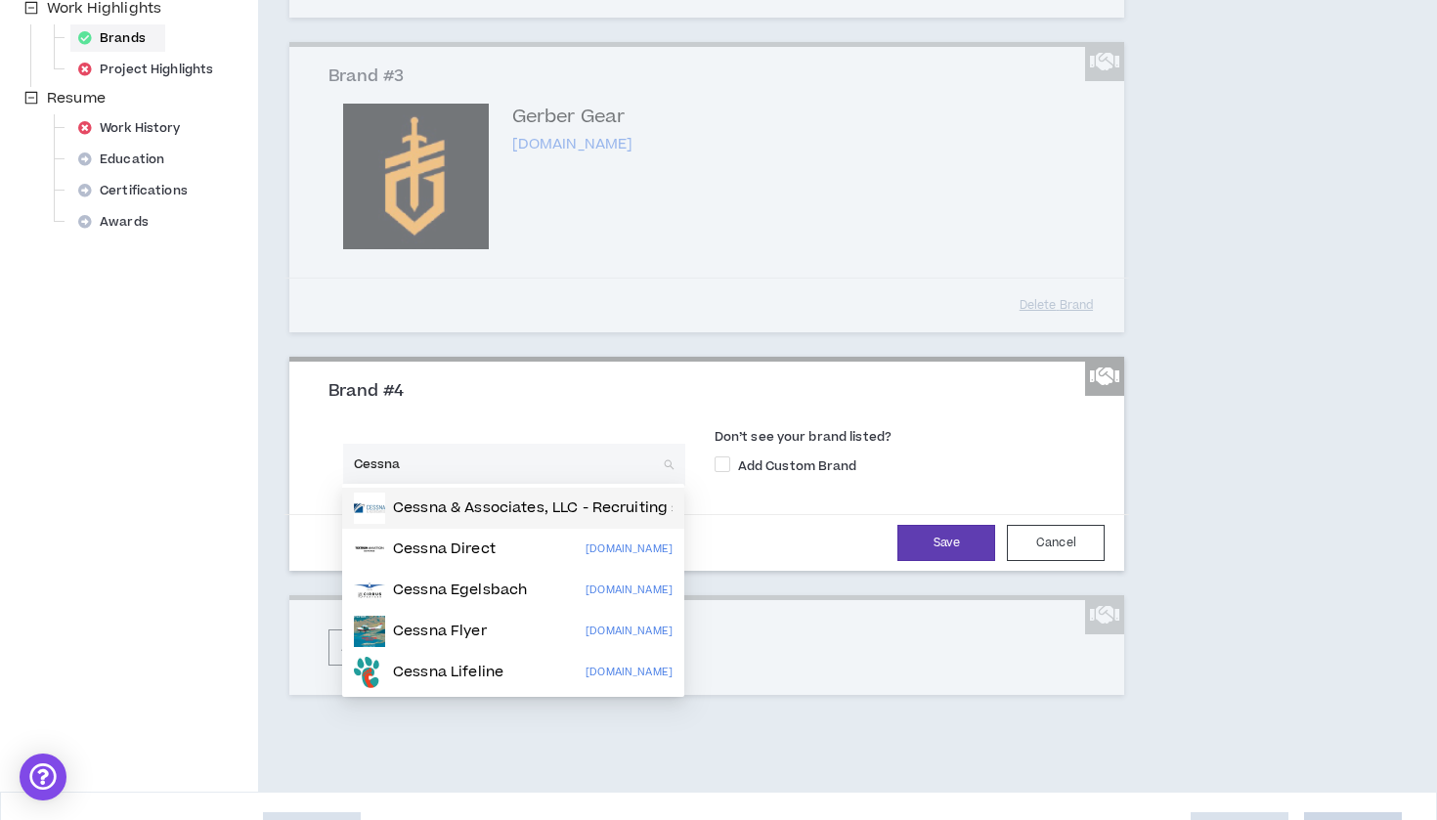
scroll to position [726, 0]
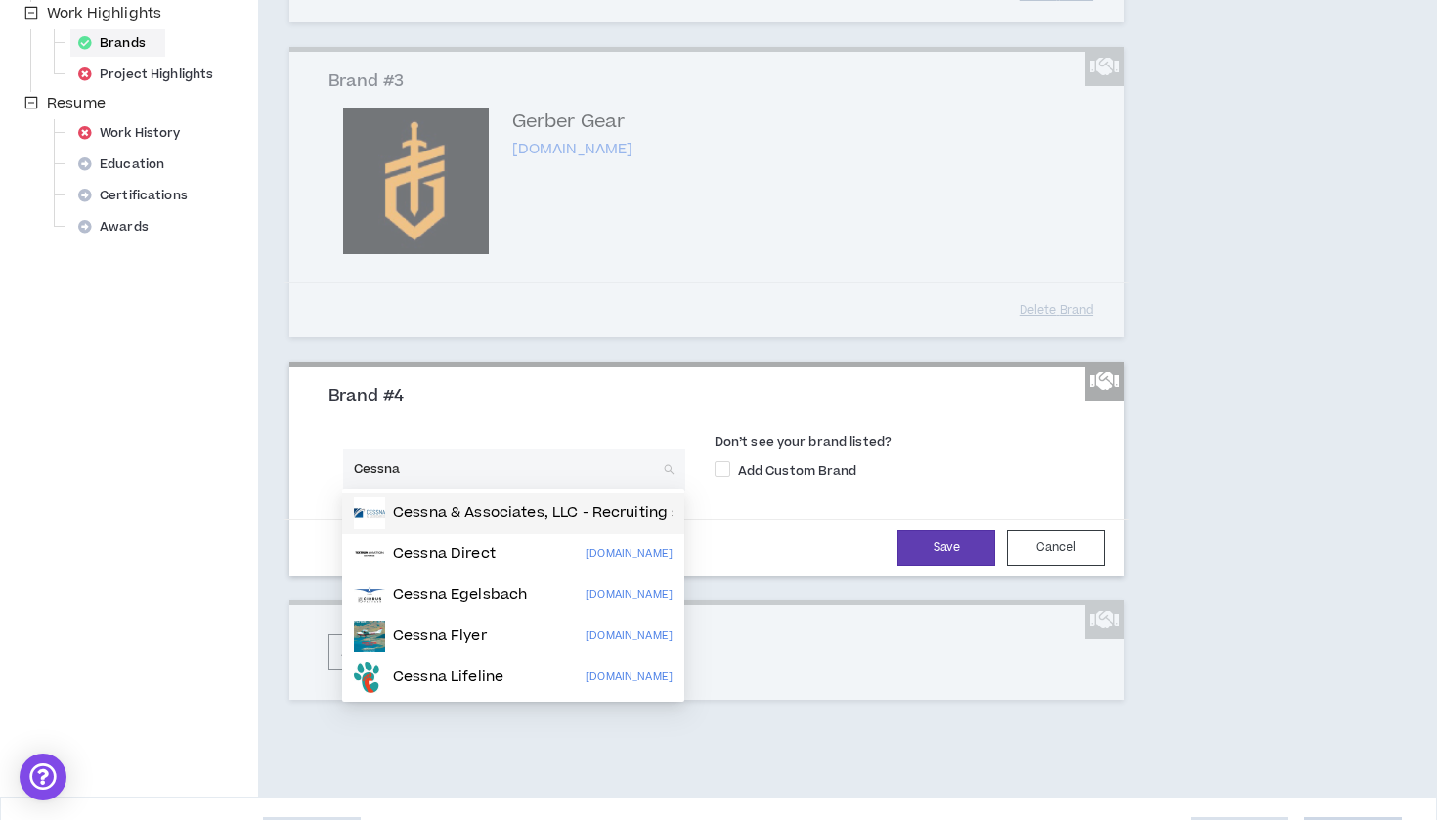
click at [384, 458] on input "Cessna" at bounding box center [507, 470] width 307 height 42
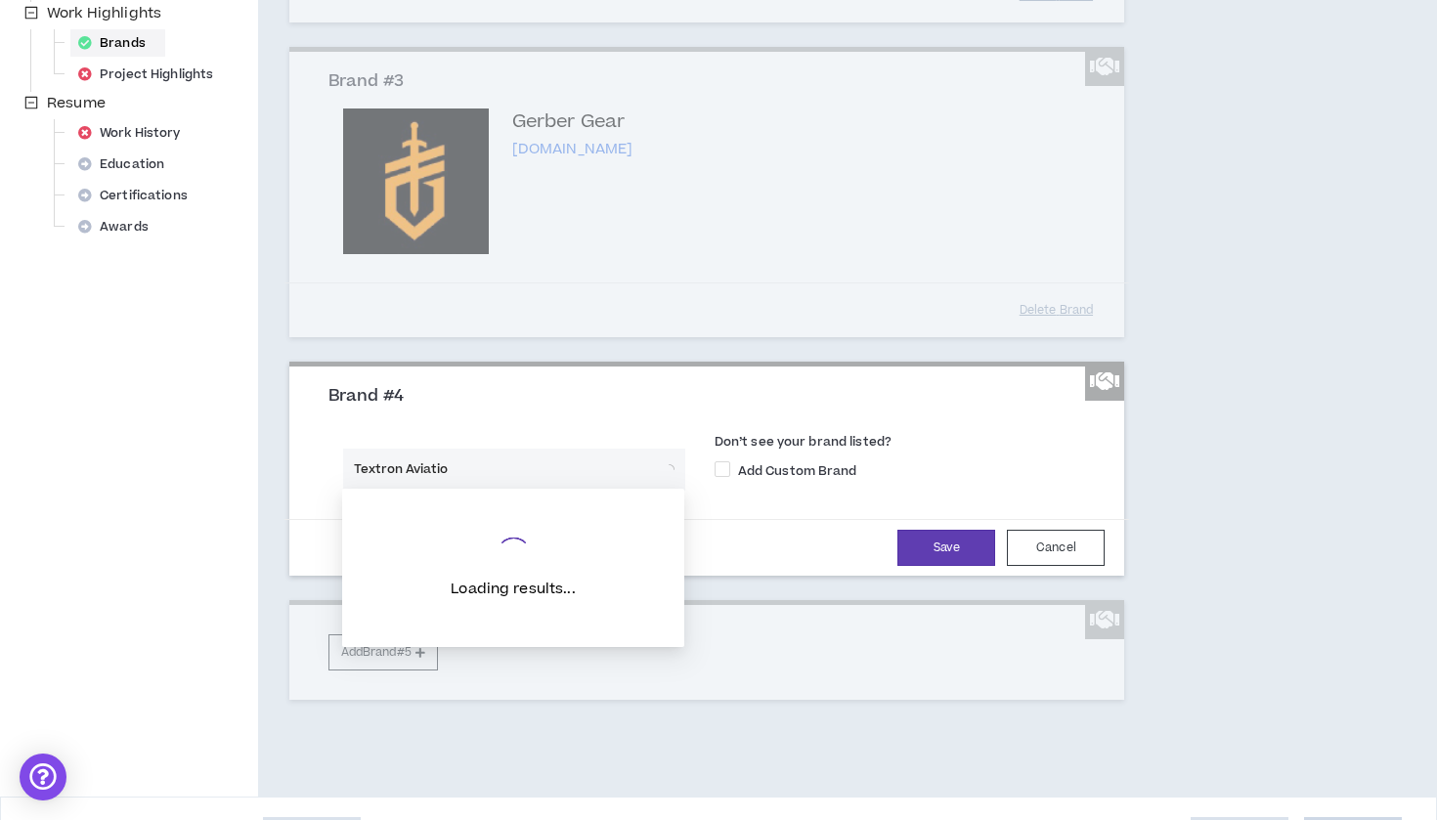
type input "Textron Aviation"
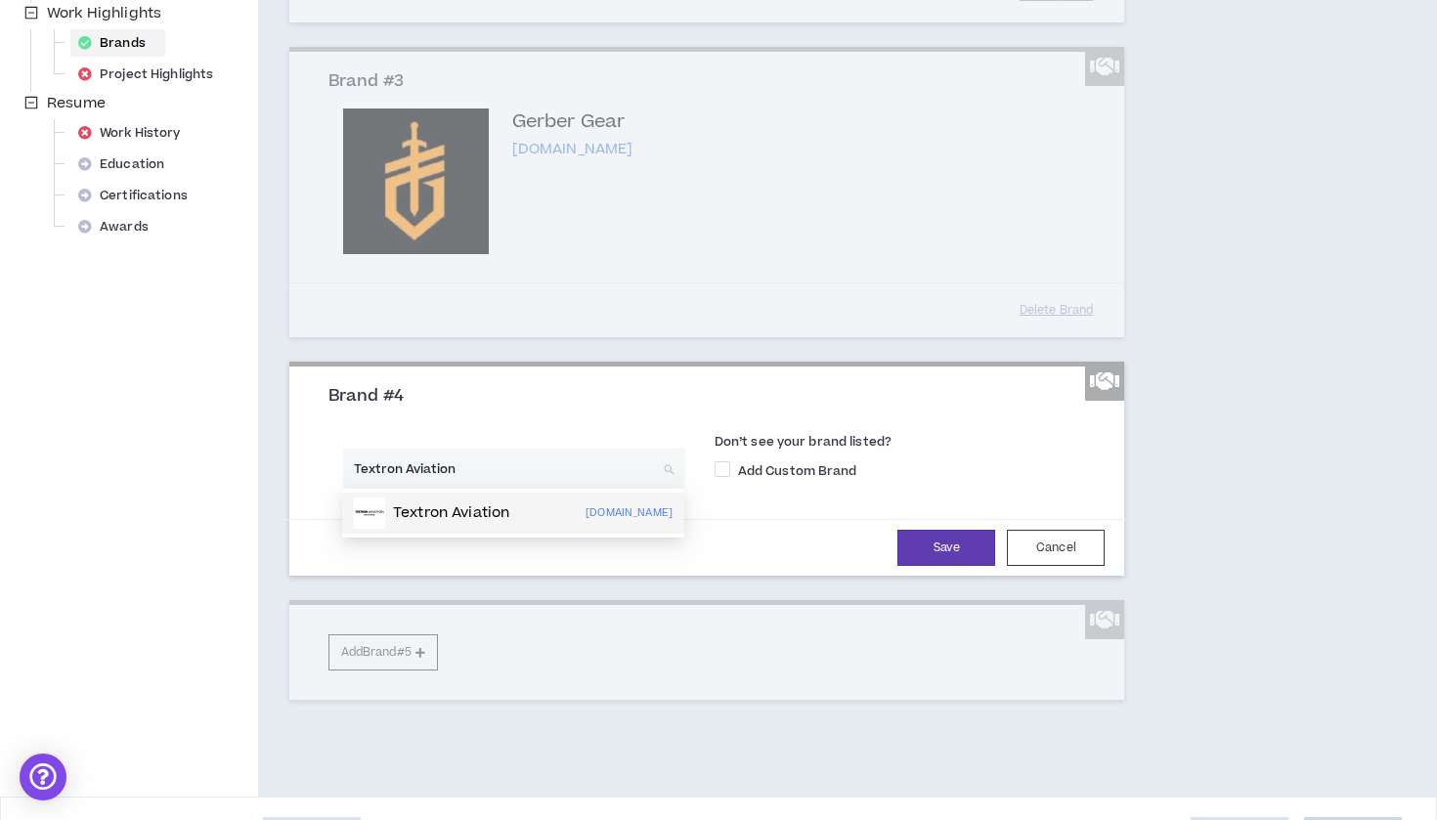
click at [429, 509] on p "Textron Aviation" at bounding box center [451, 513] width 116 height 20
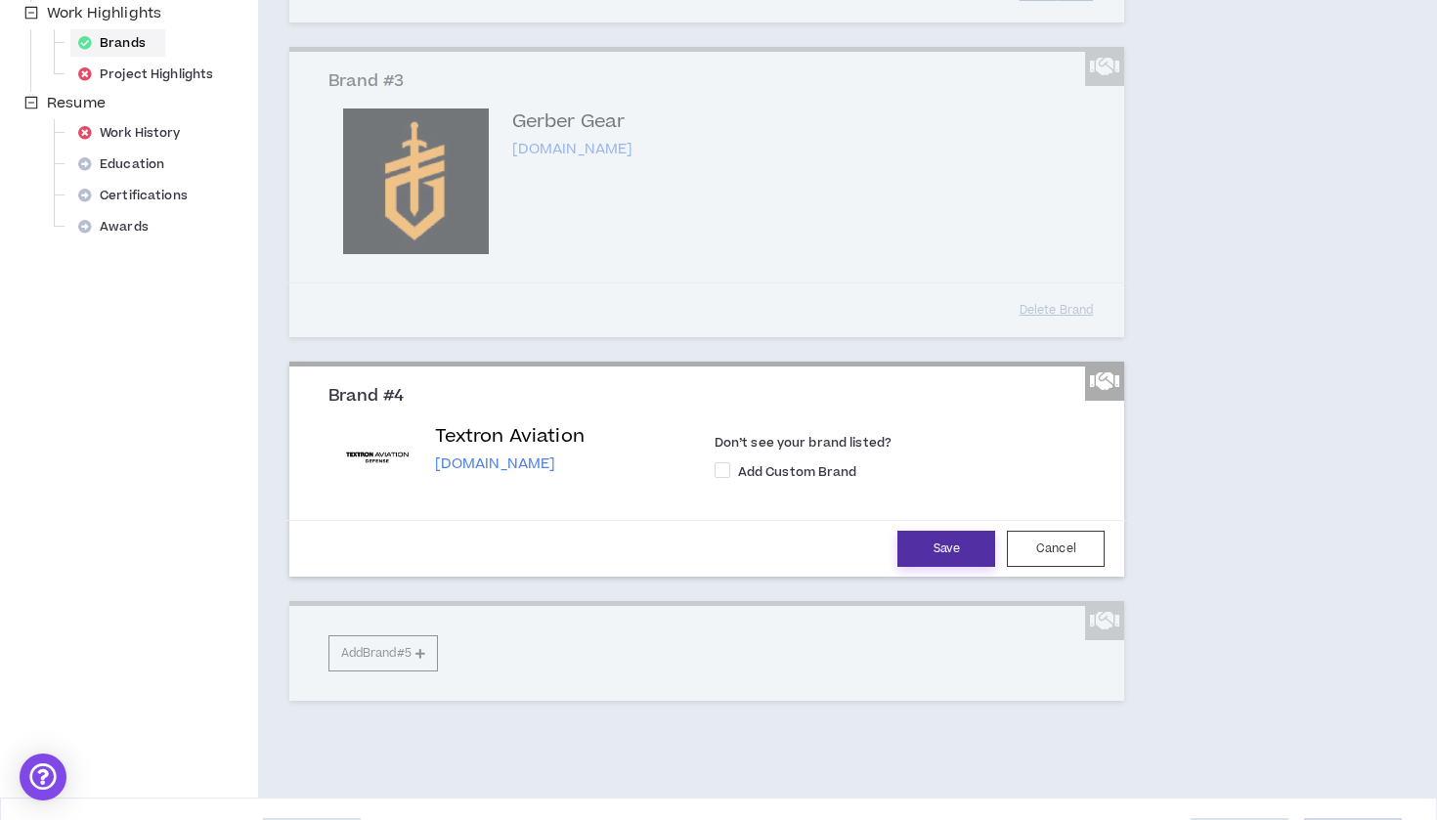
click at [943, 543] on button "Save" at bounding box center [946, 549] width 98 height 36
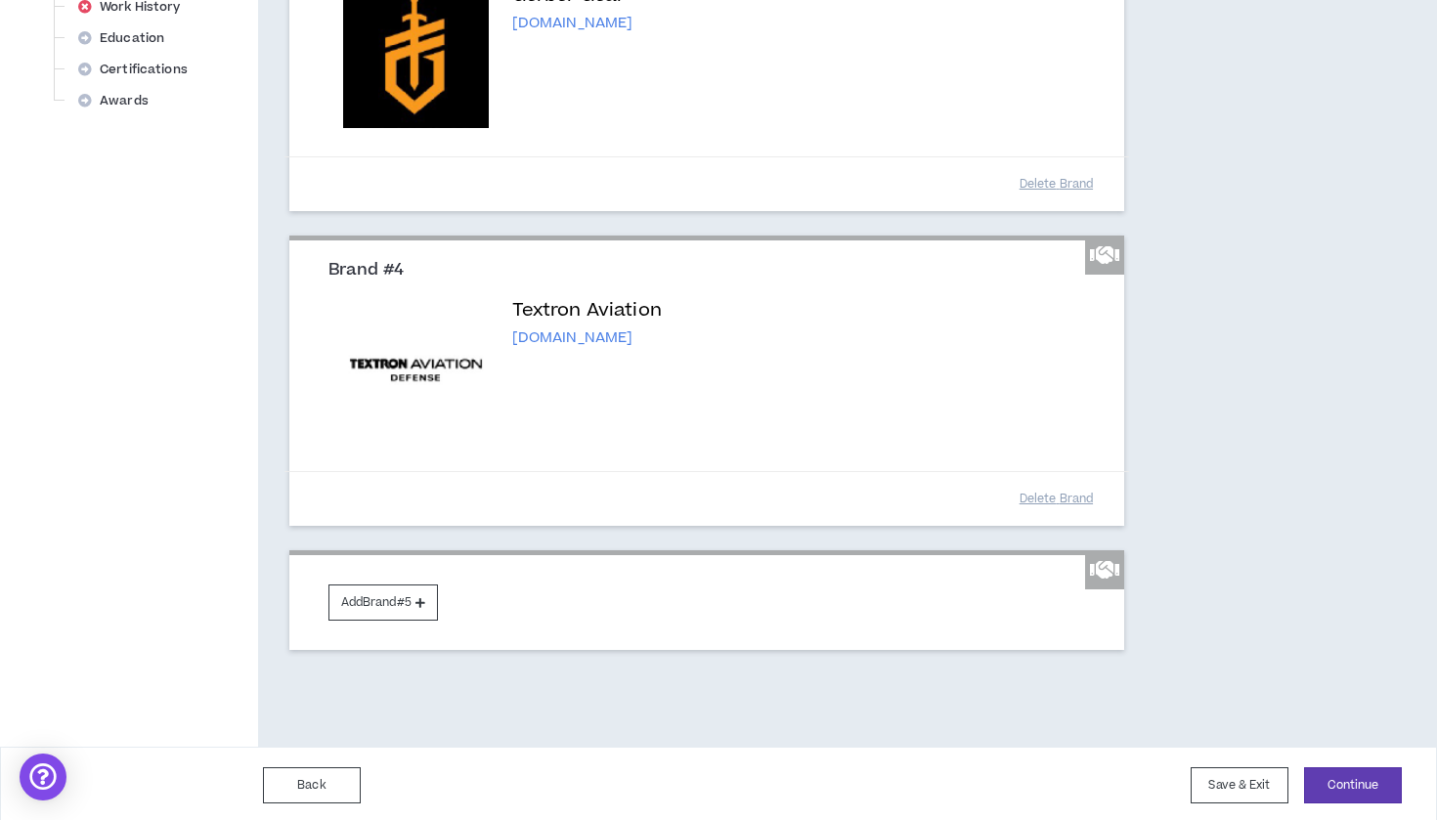
scroll to position [851, 0]
click at [1362, 778] on button "Continue" at bounding box center [1353, 786] width 98 height 36
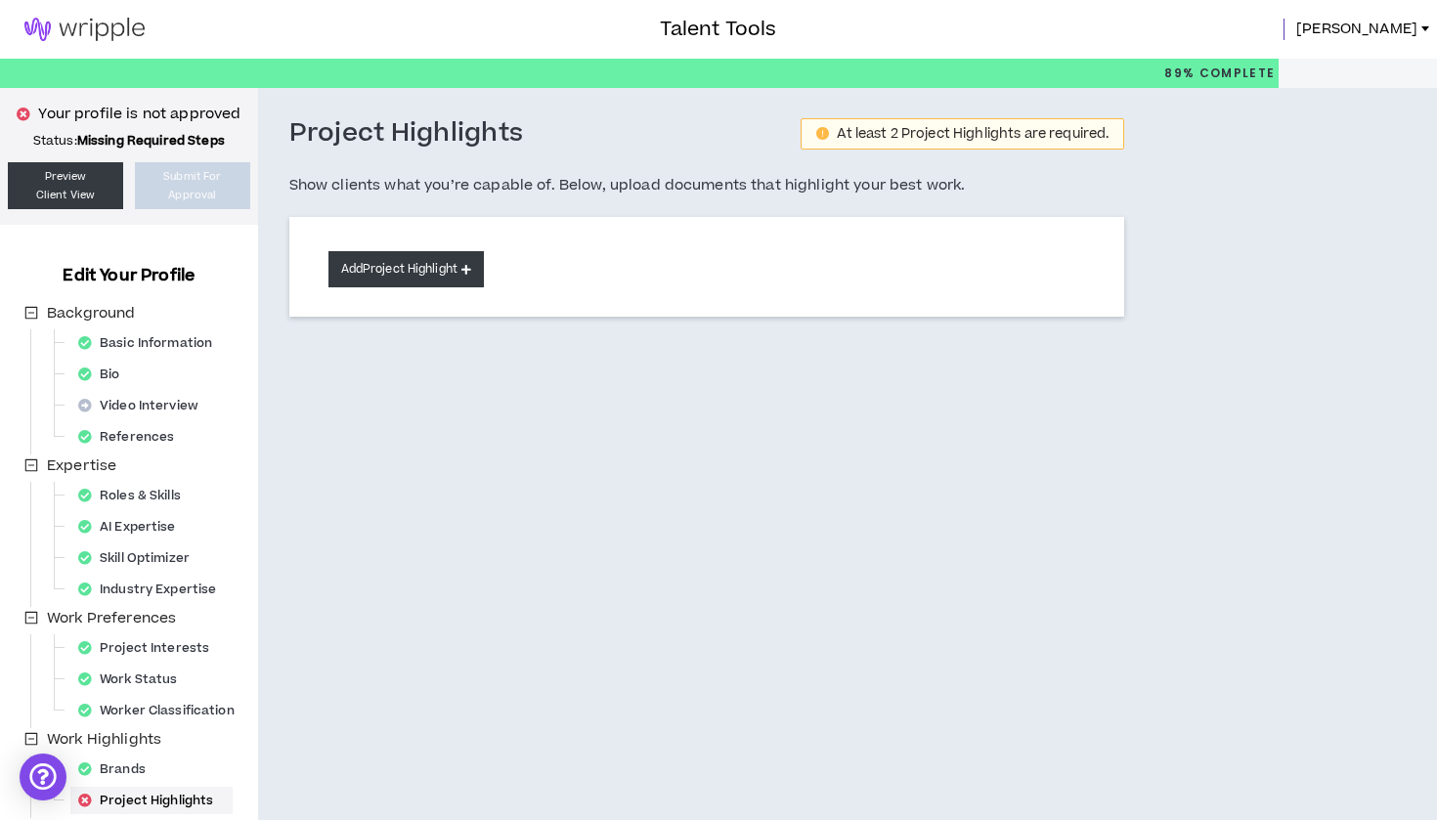
click at [412, 256] on button "Add Project Highlight" at bounding box center [405, 269] width 155 height 36
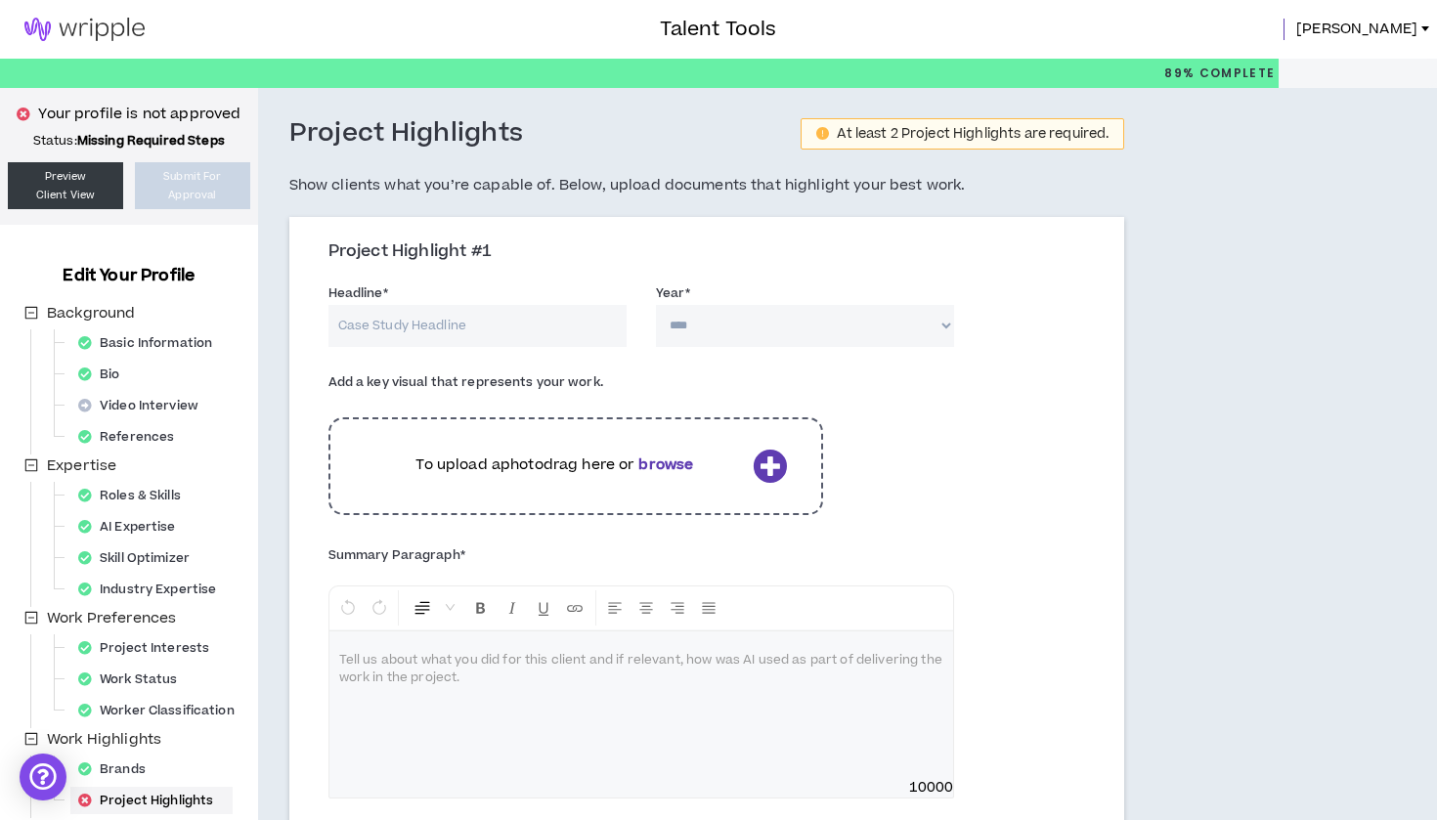
click at [514, 324] on input "Headline *" at bounding box center [477, 326] width 298 height 42
type input "The Mark of Toughness"
select select "****"
click at [671, 473] on p "To upload a photo drag here or browse" at bounding box center [555, 464] width 380 height 21
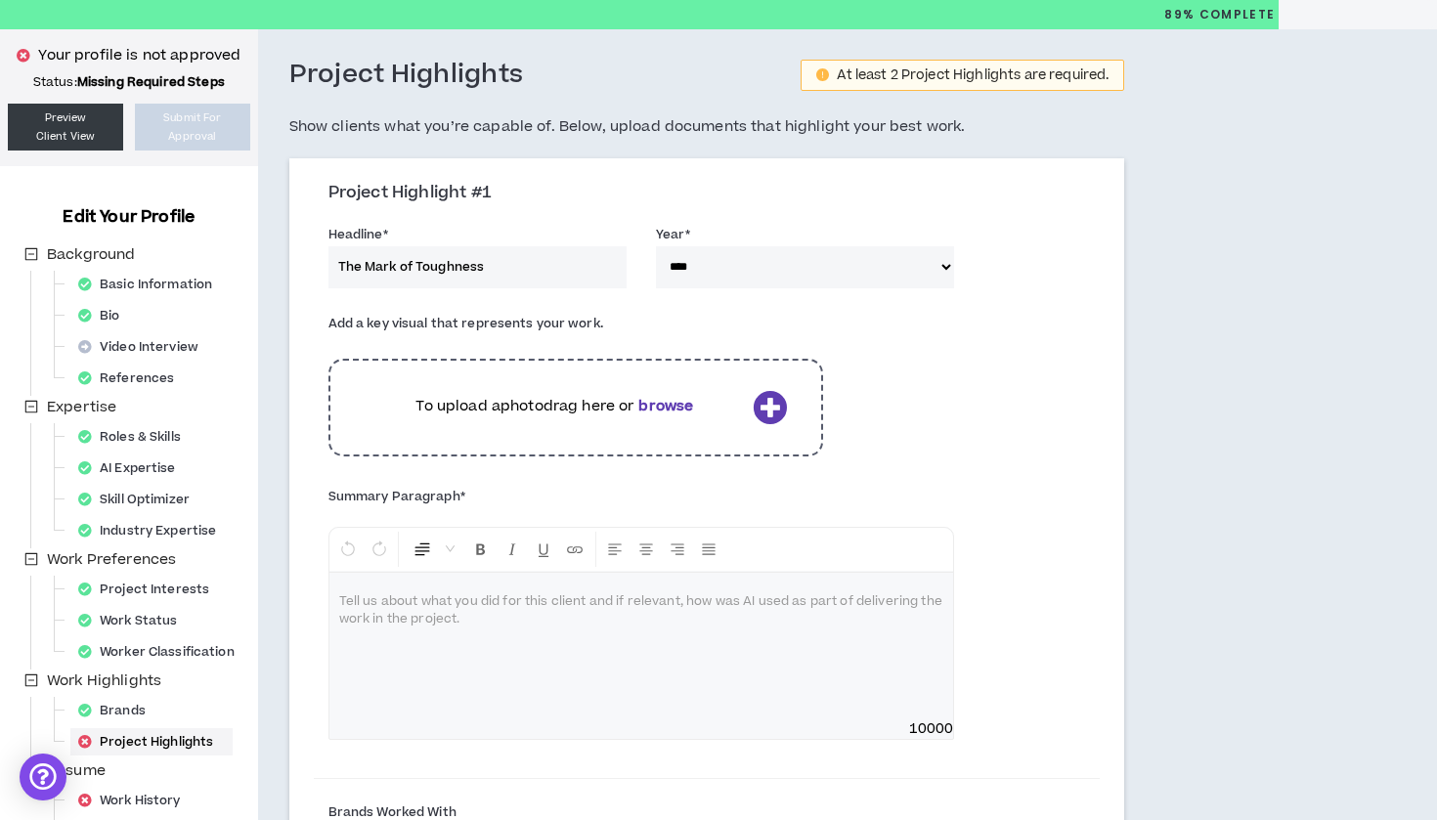
scroll to position [126, 0]
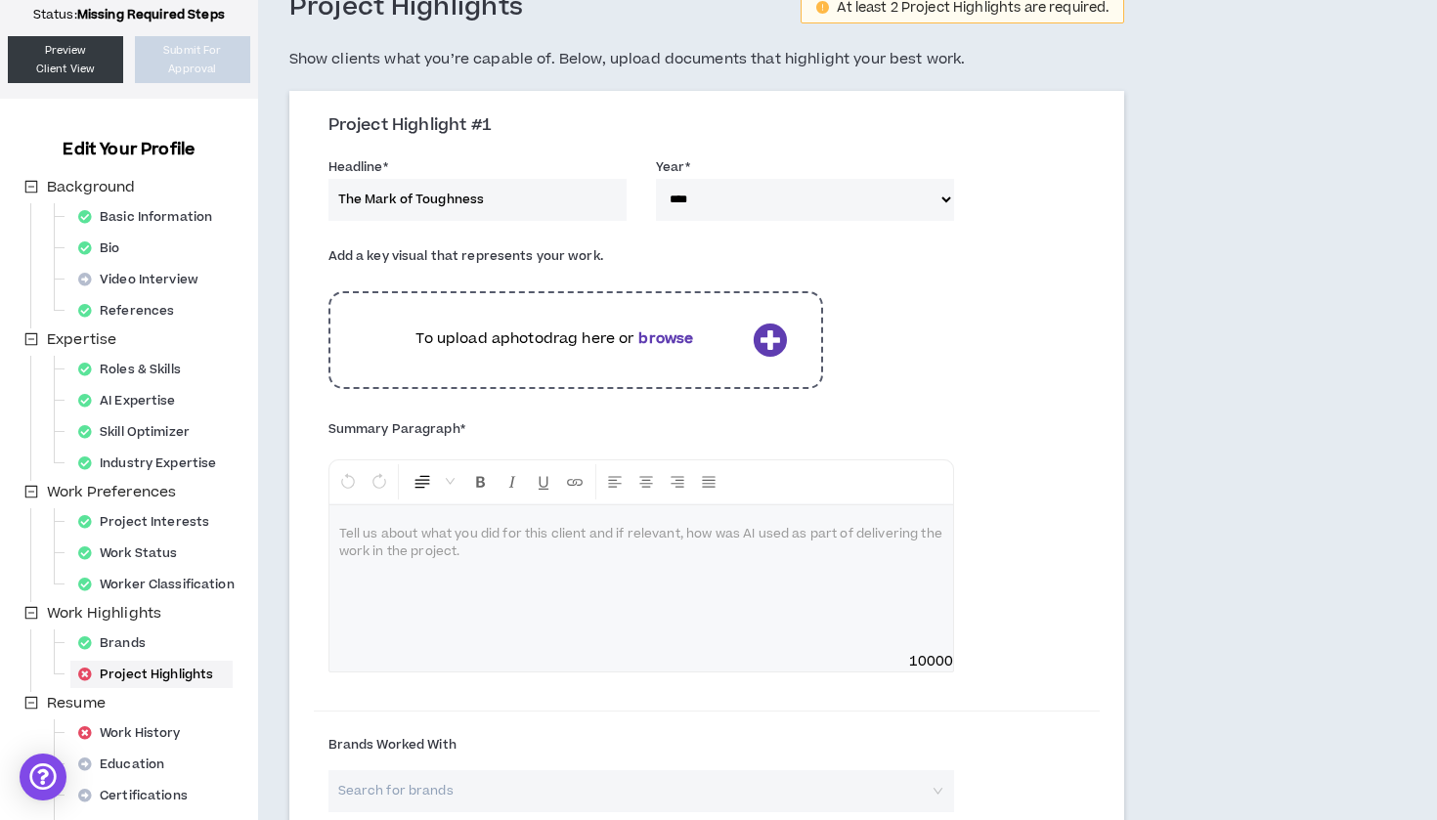
click at [569, 558] on div at bounding box center [641, 578] width 624 height 147
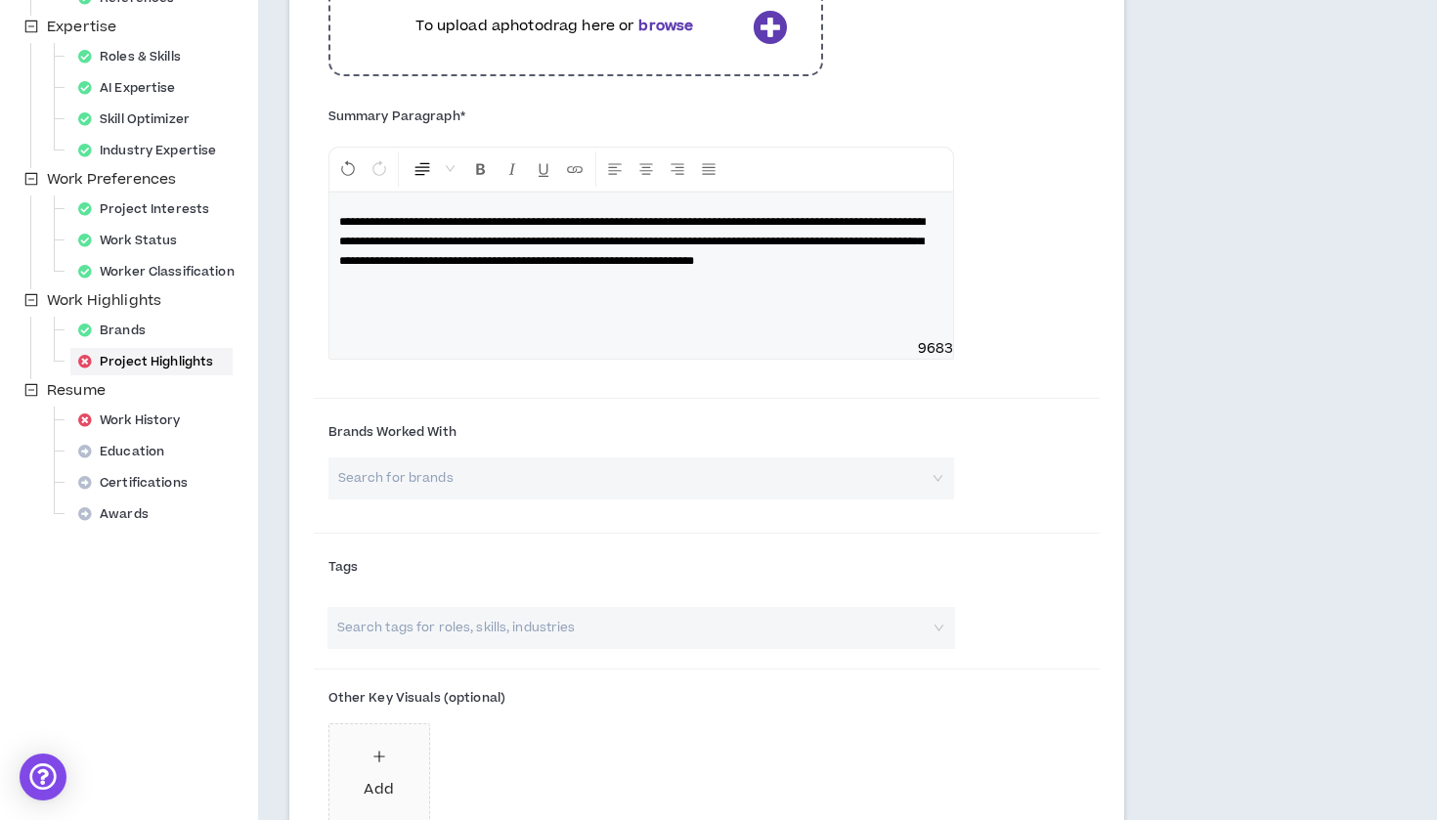
scroll to position [454, 0]
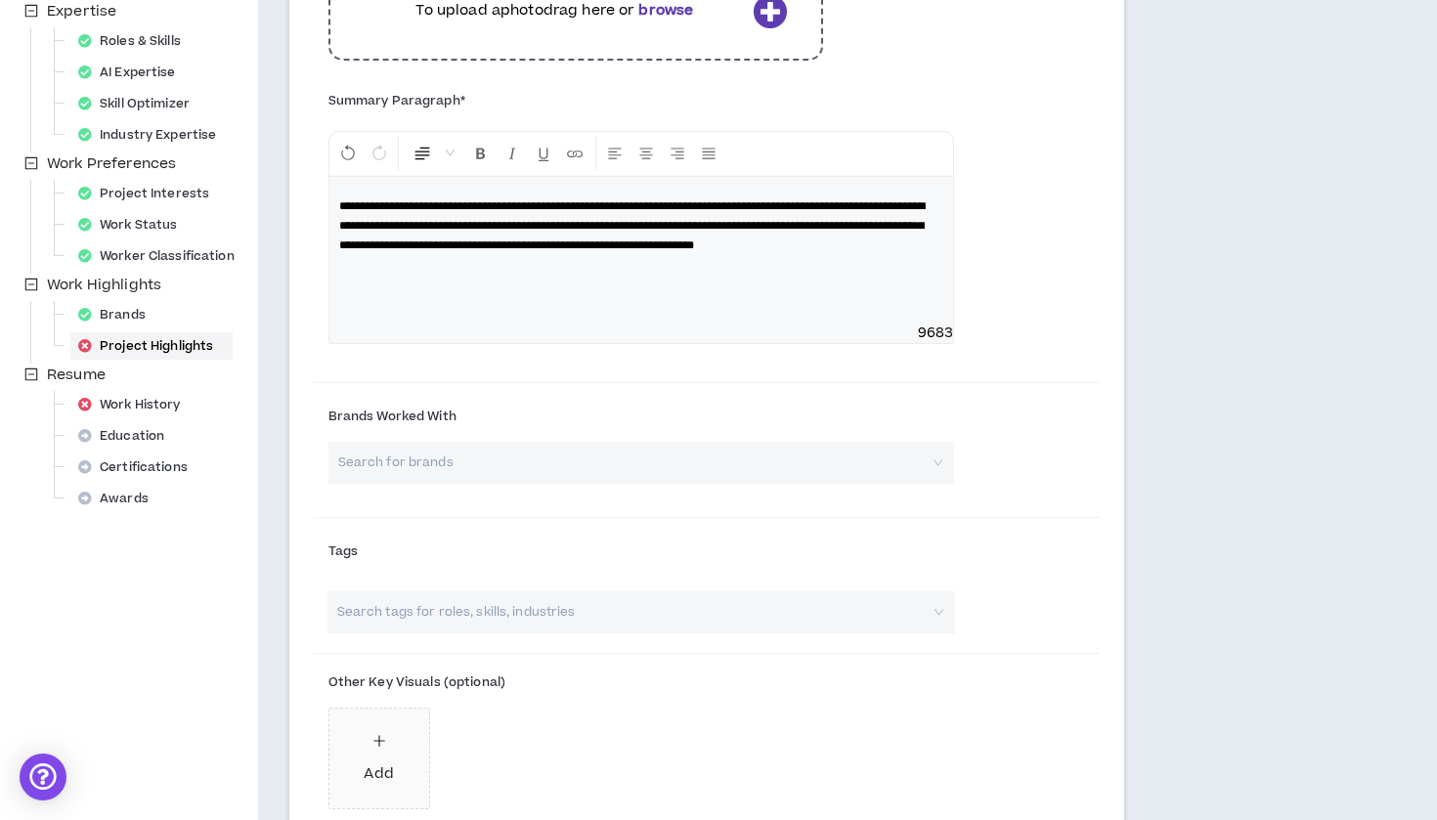
click at [697, 463] on input "search" at bounding box center [634, 463] width 591 height 42
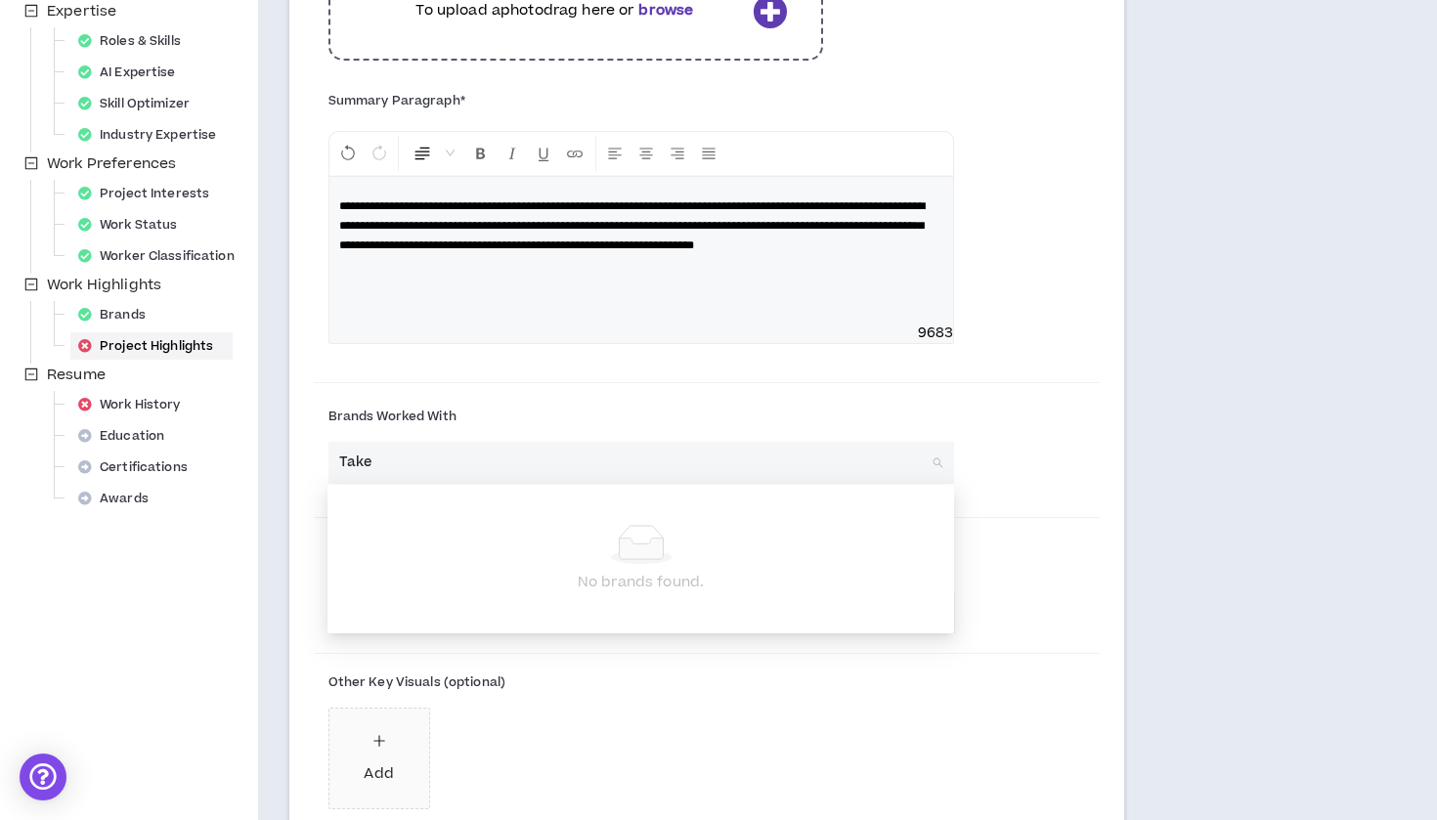
type input "Takeu"
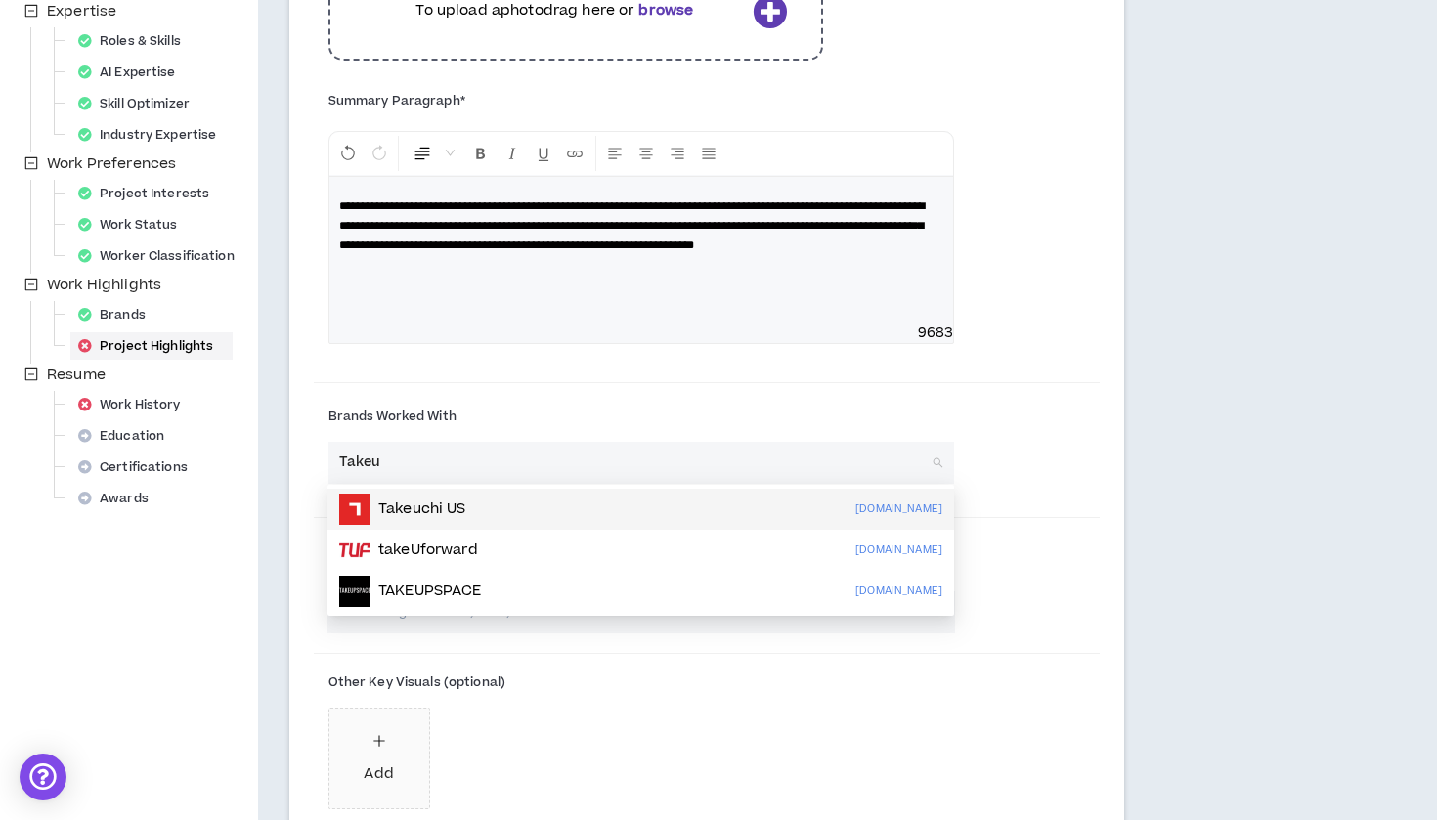
click at [501, 516] on div "[PERSON_NAME] US [DOMAIN_NAME]" at bounding box center [640, 509] width 603 height 31
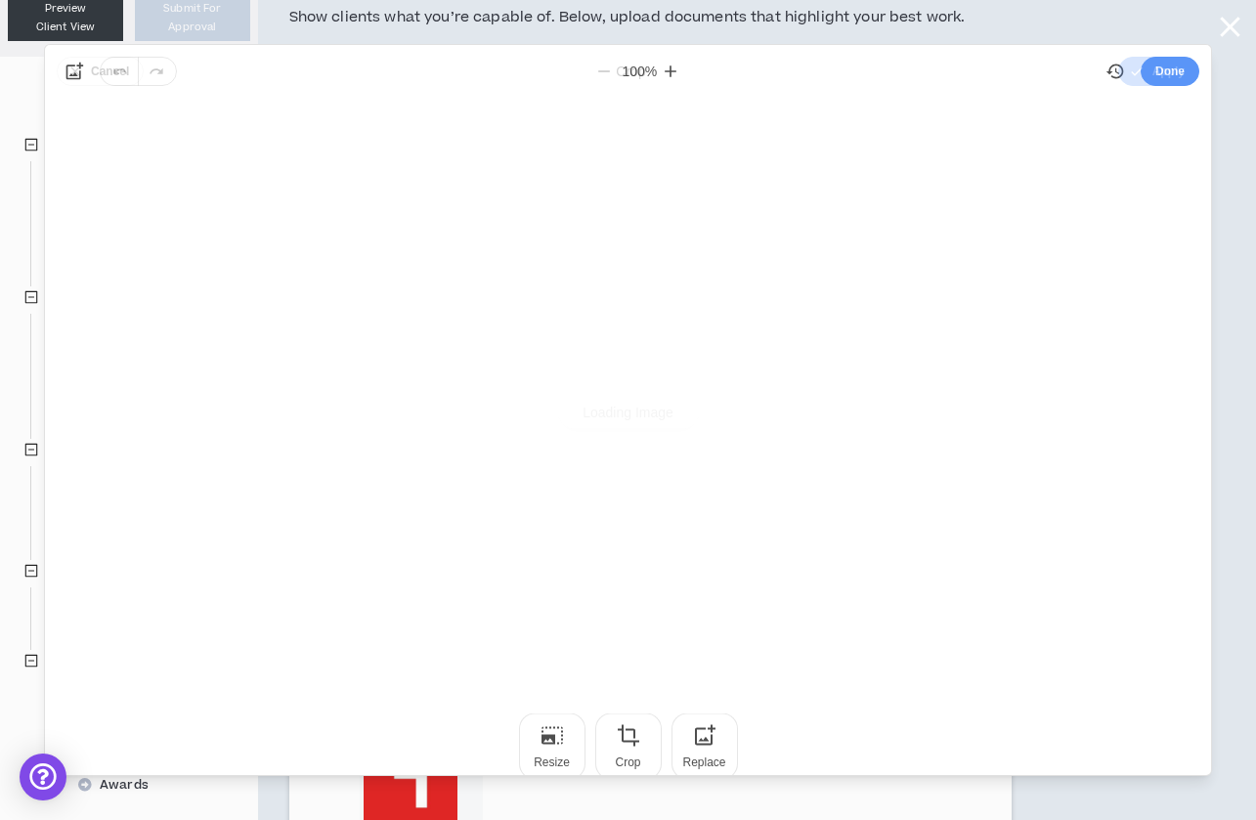
scroll to position [0, 0]
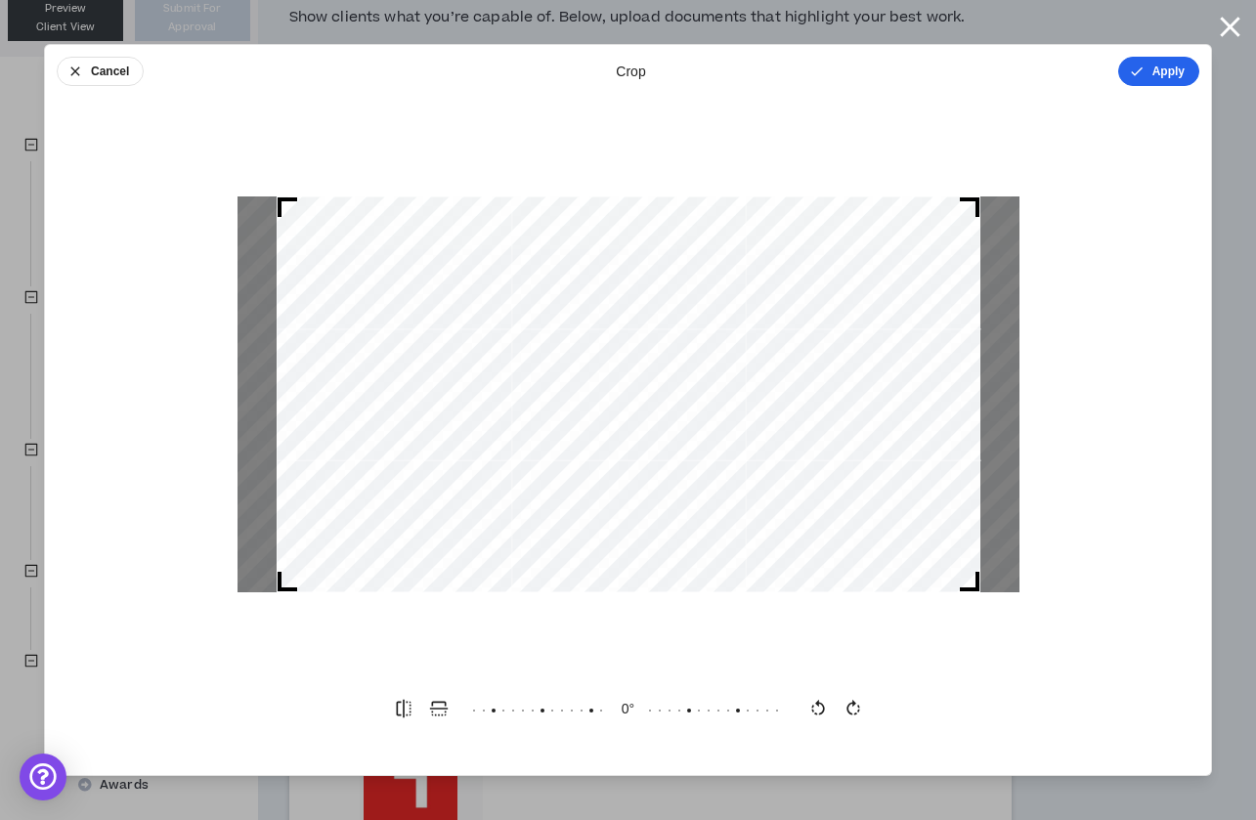
click at [1149, 68] on button "Apply" at bounding box center [1158, 71] width 81 height 29
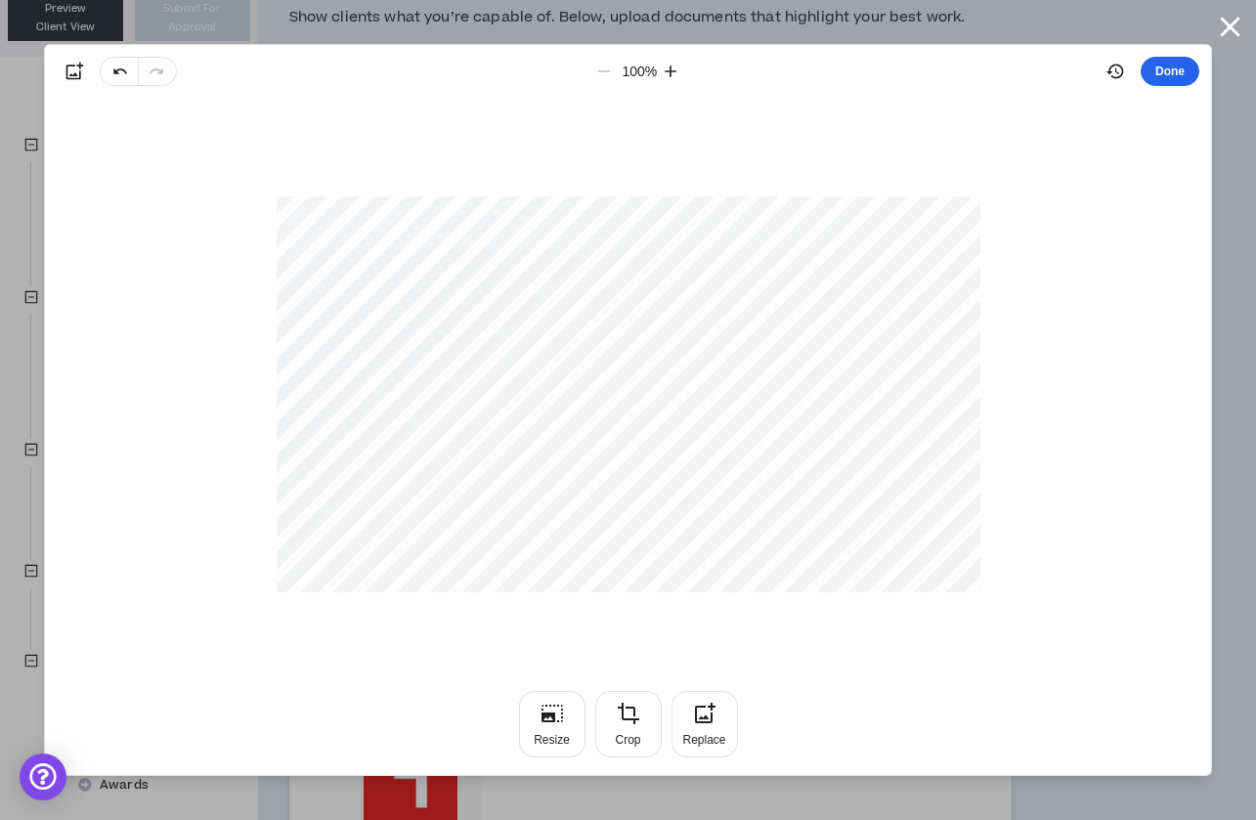
click at [1177, 81] on button "Done" at bounding box center [1169, 71] width 59 height 29
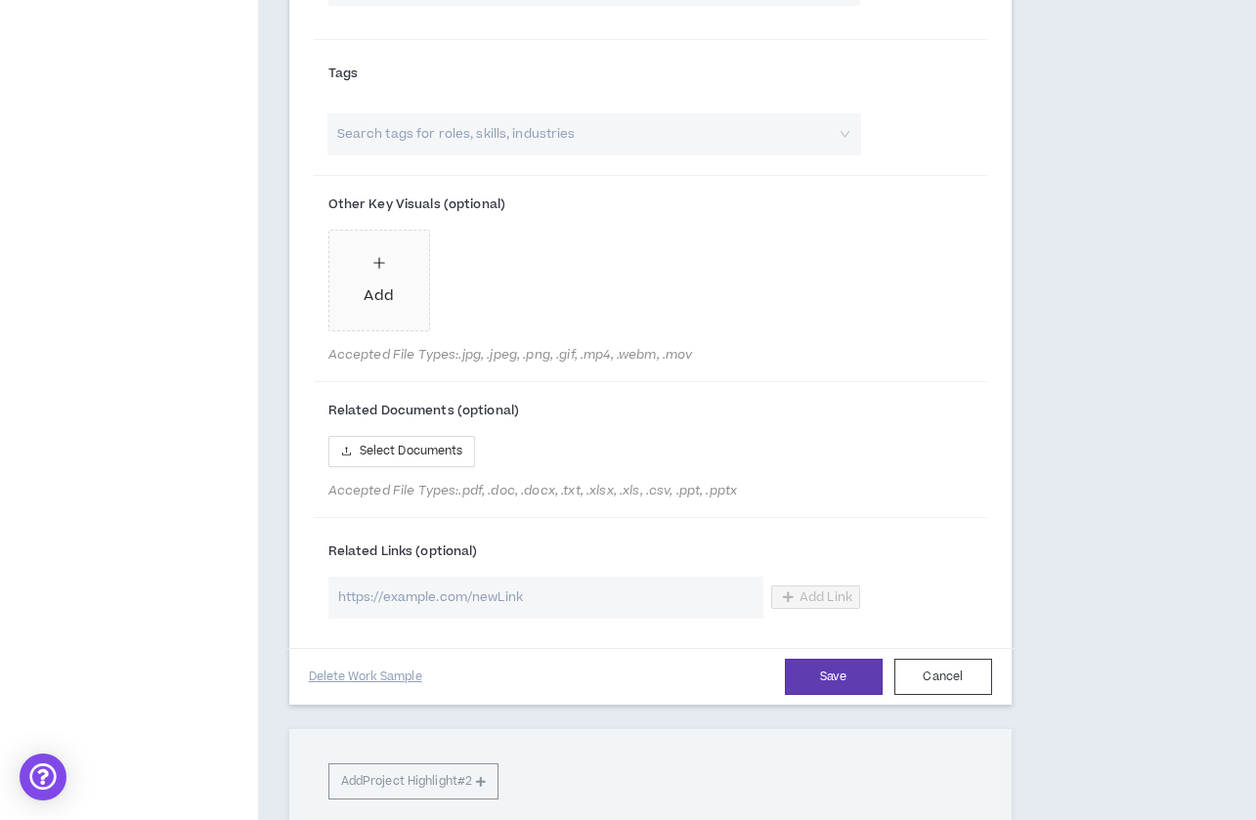
scroll to position [1150, 0]
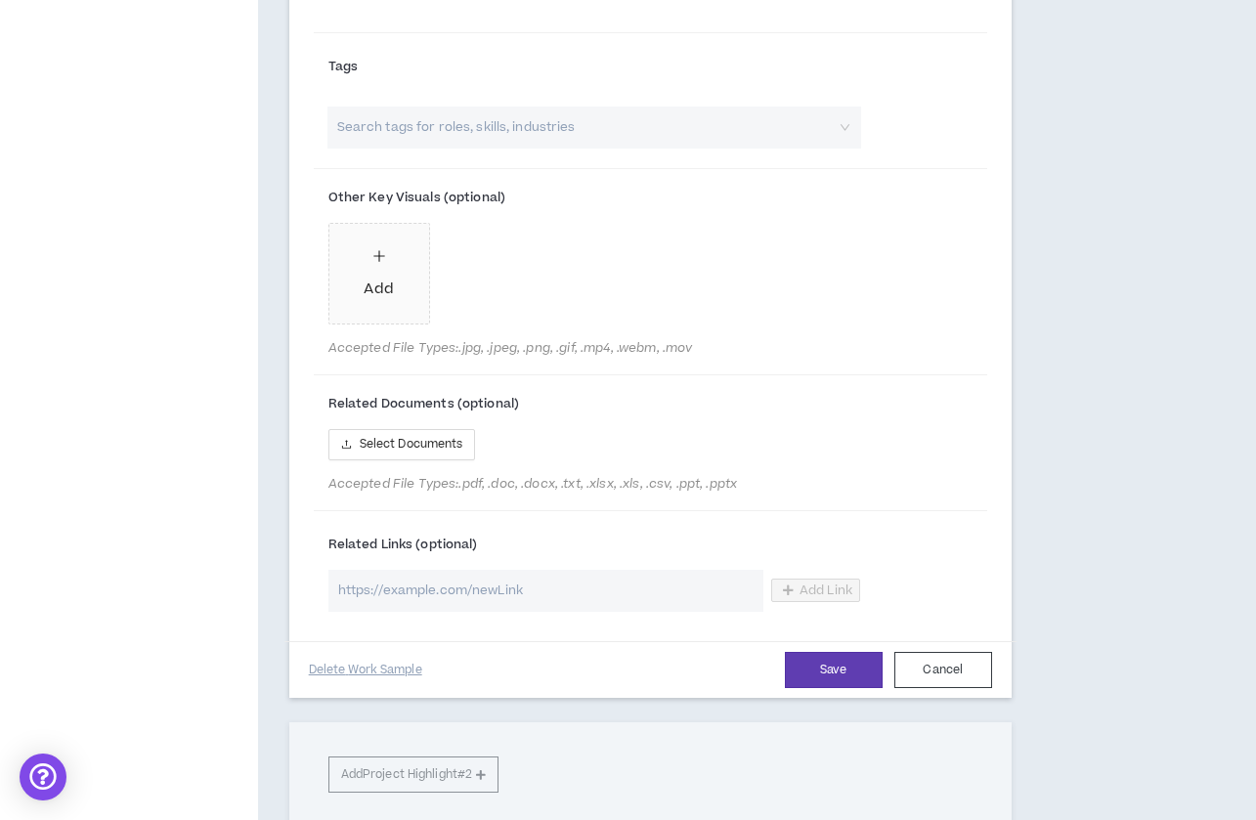
click at [399, 593] on input "url" at bounding box center [545, 591] width 435 height 42
paste input "[URL][DOMAIN_NAME]"
type input "[URL][DOMAIN_NAME]"
click at [824, 591] on span "Add Link" at bounding box center [825, 590] width 53 height 16
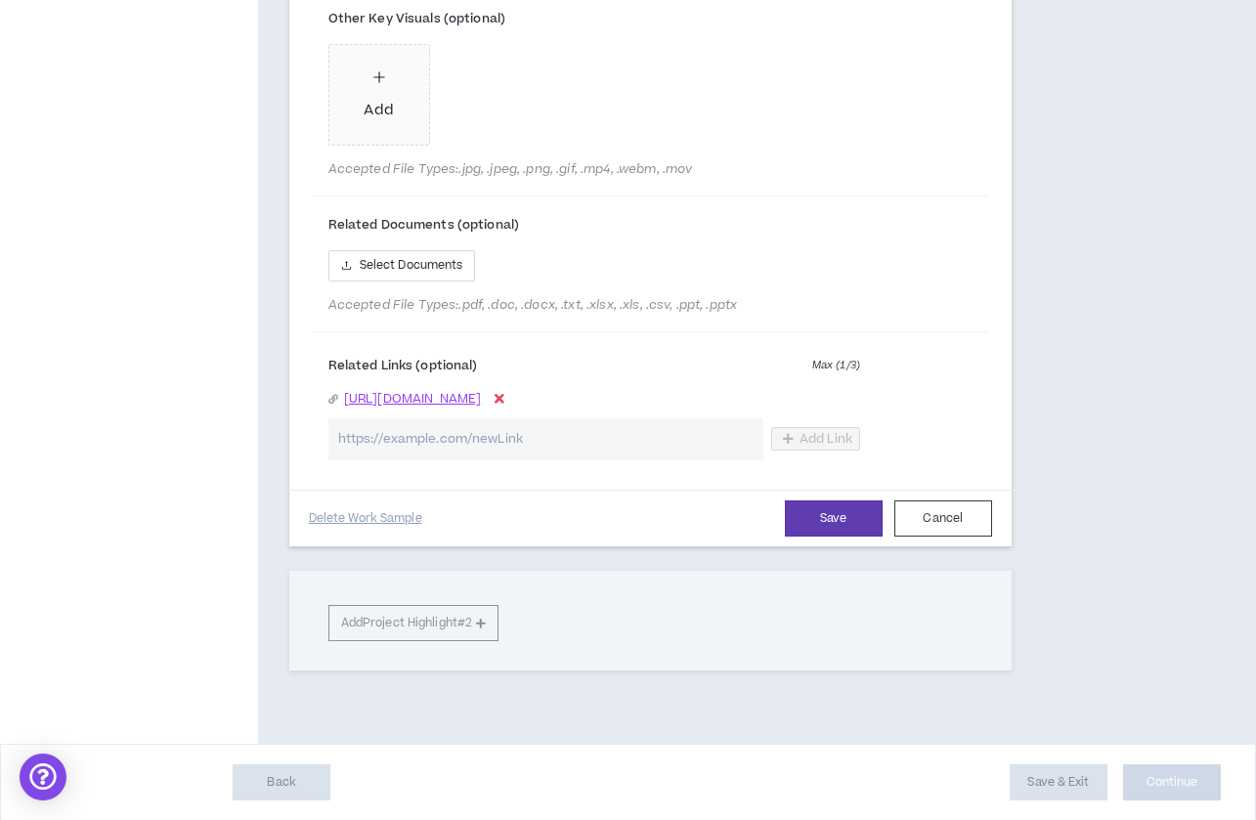
scroll to position [1327, 0]
click at [825, 521] on button "Save" at bounding box center [834, 520] width 98 height 36
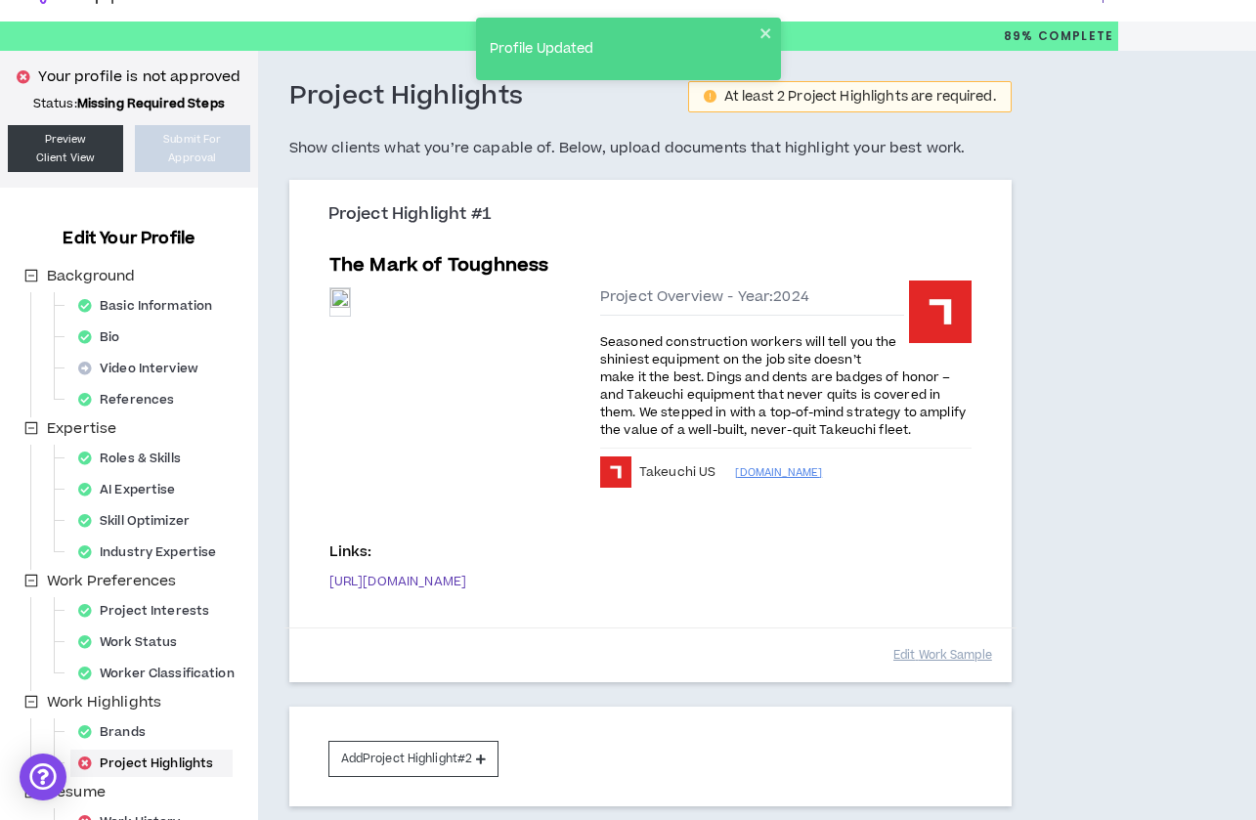
scroll to position [21, 0]
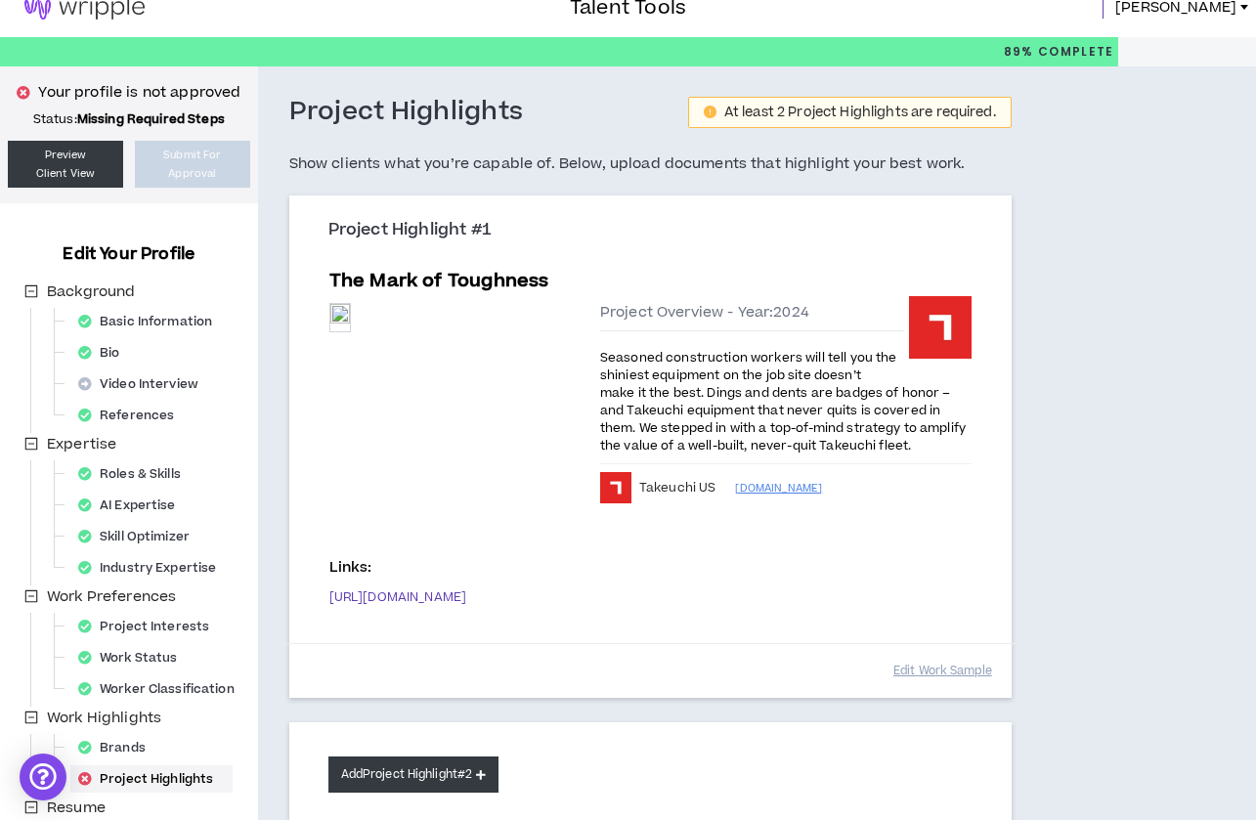
click at [456, 774] on button "Add Project Highlight #2" at bounding box center [413, 774] width 171 height 36
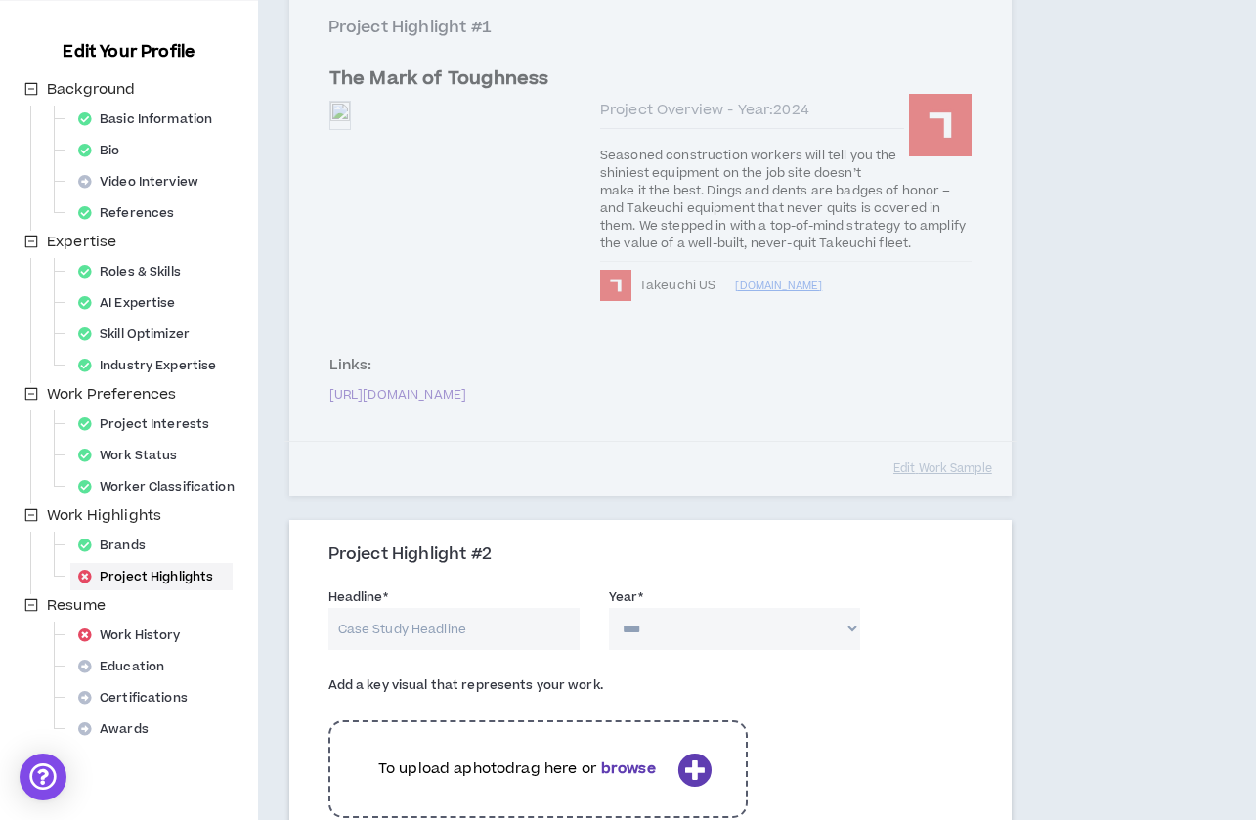
scroll to position [285, 0]
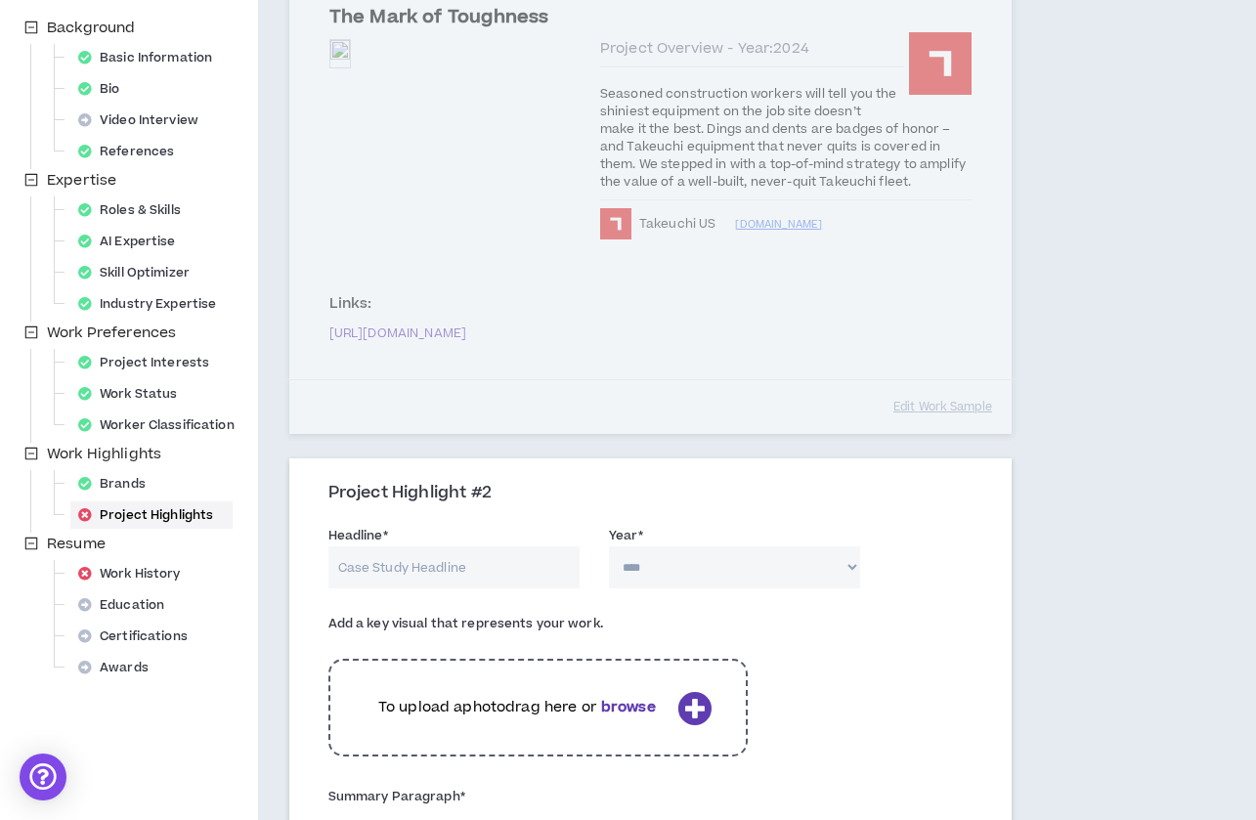
click at [454, 572] on input "Headline *" at bounding box center [453, 567] width 251 height 42
type input "Walls Outdoor Goods: Anti-Indoor"
select select "****"
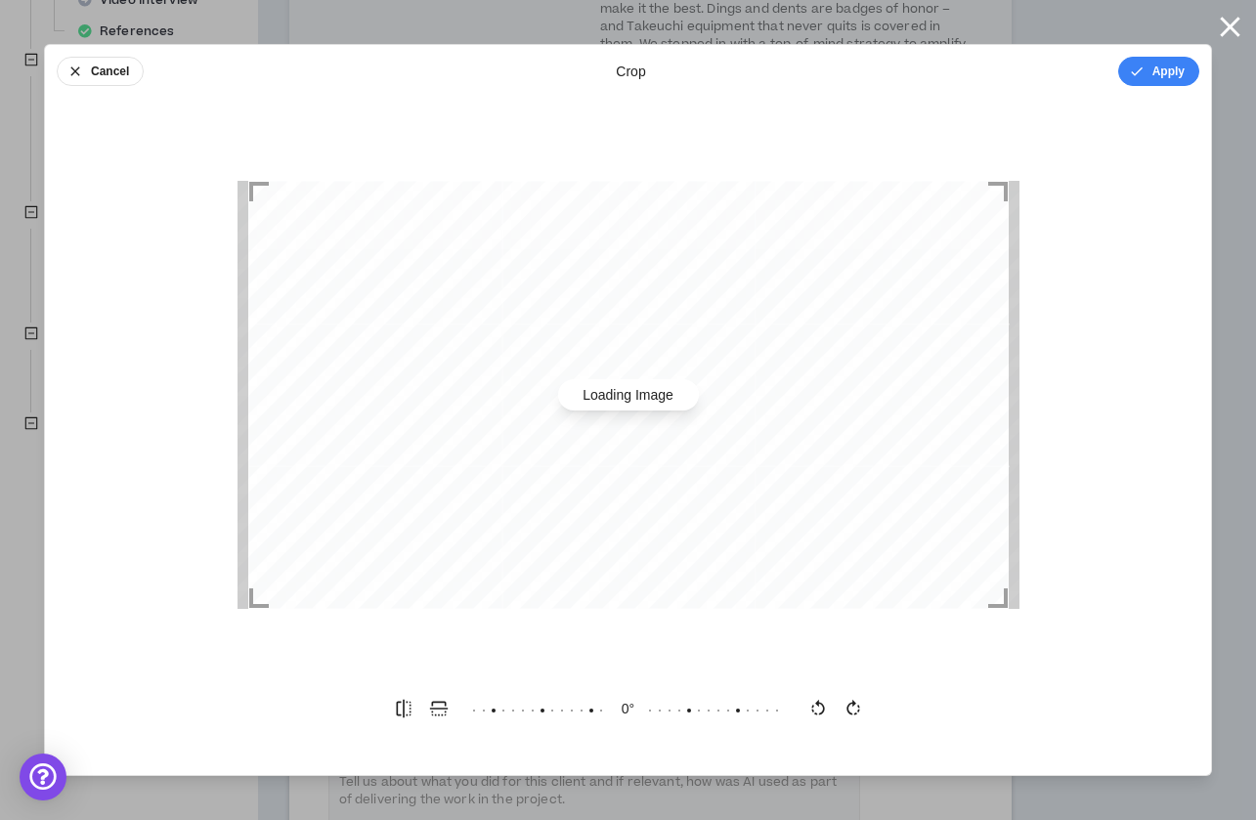
scroll to position [417, 0]
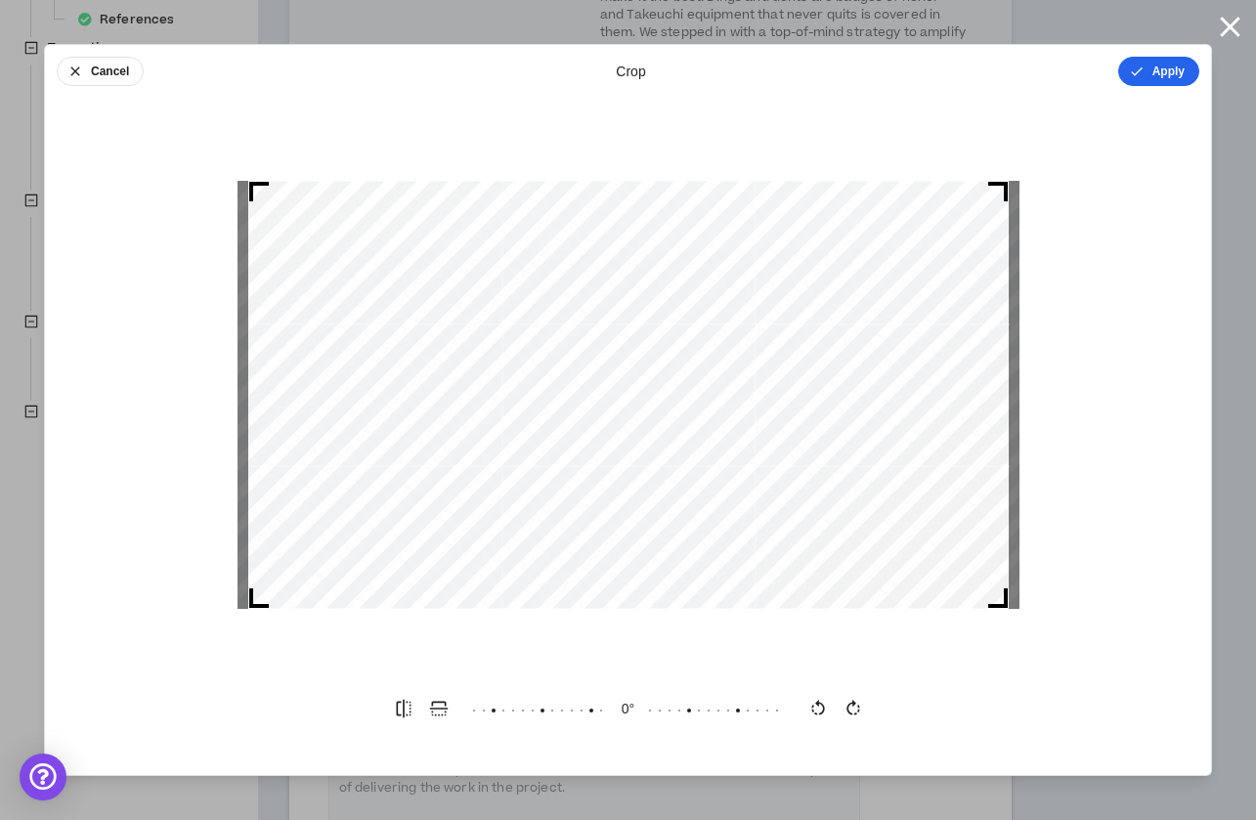
click at [1144, 62] on button "Apply" at bounding box center [1158, 71] width 81 height 29
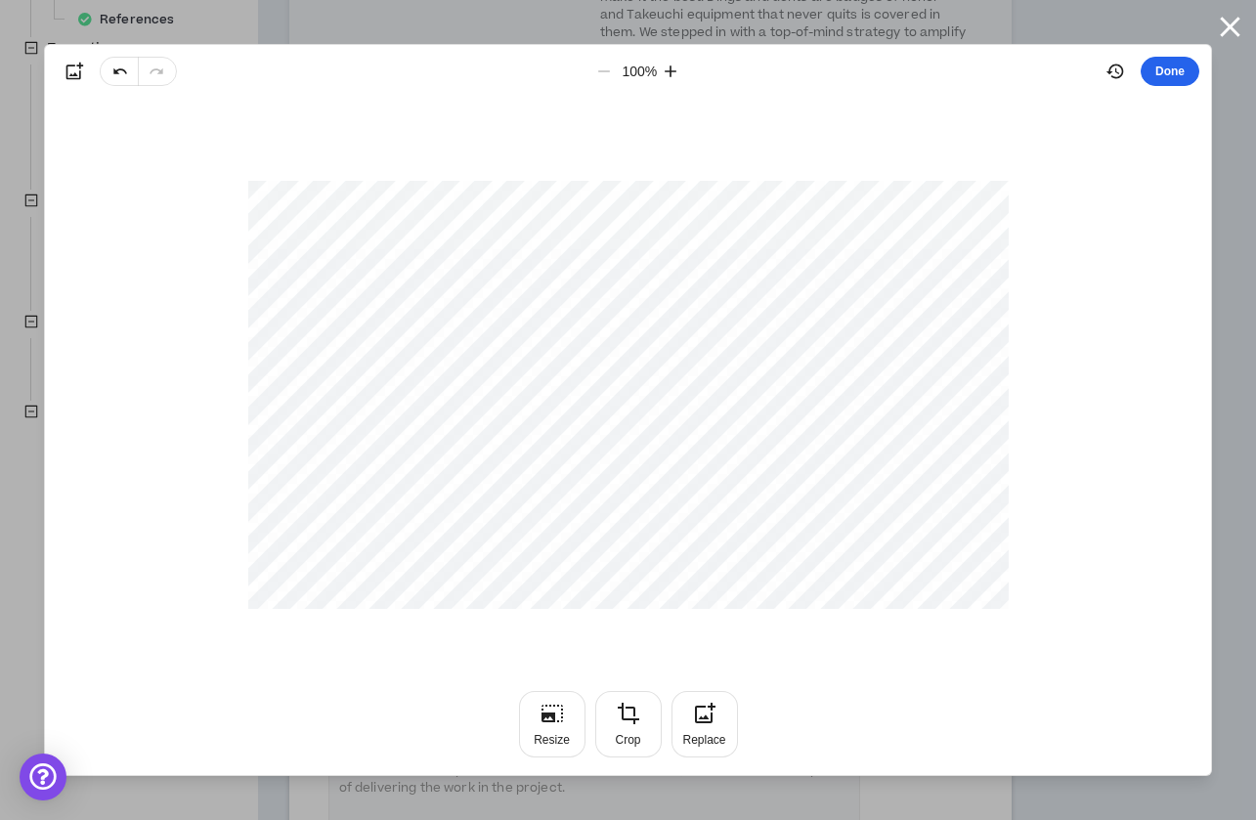
click at [1177, 65] on button "Done" at bounding box center [1169, 71] width 59 height 29
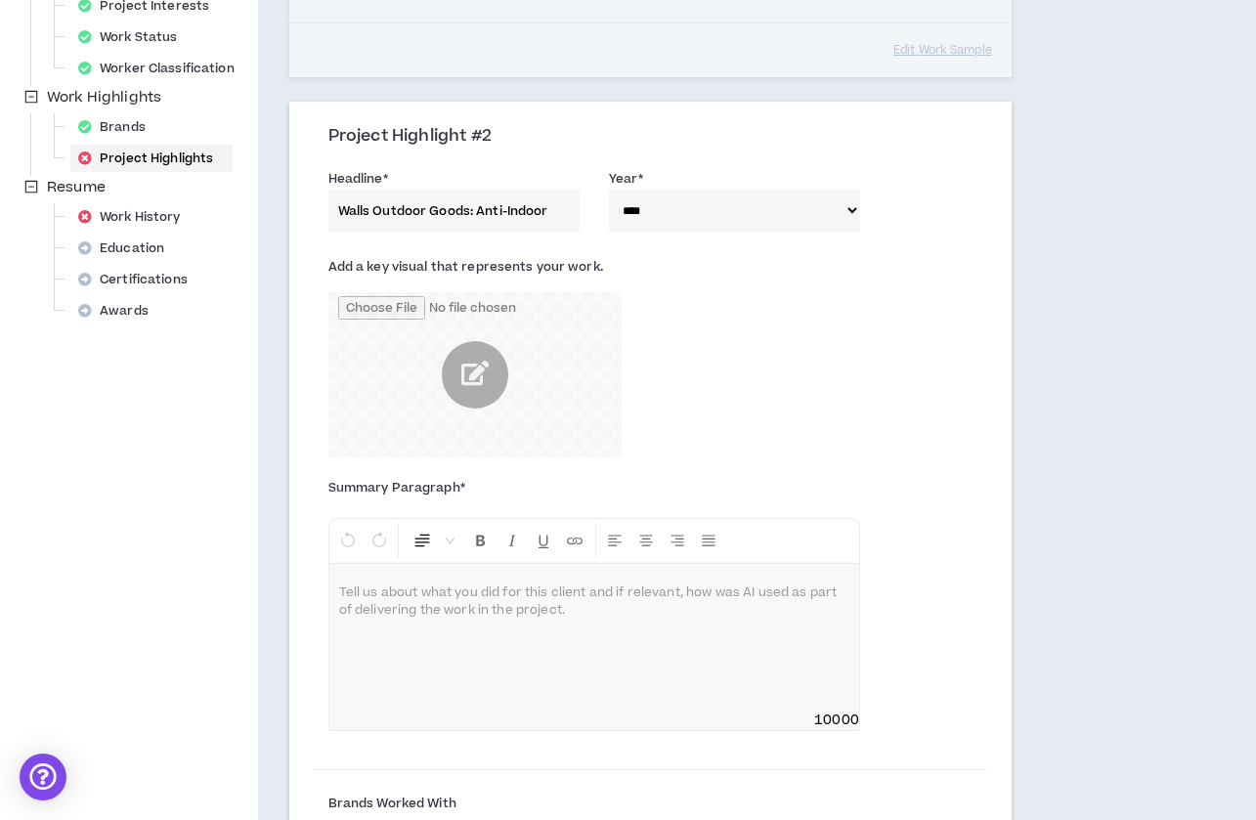
scroll to position [646, 0]
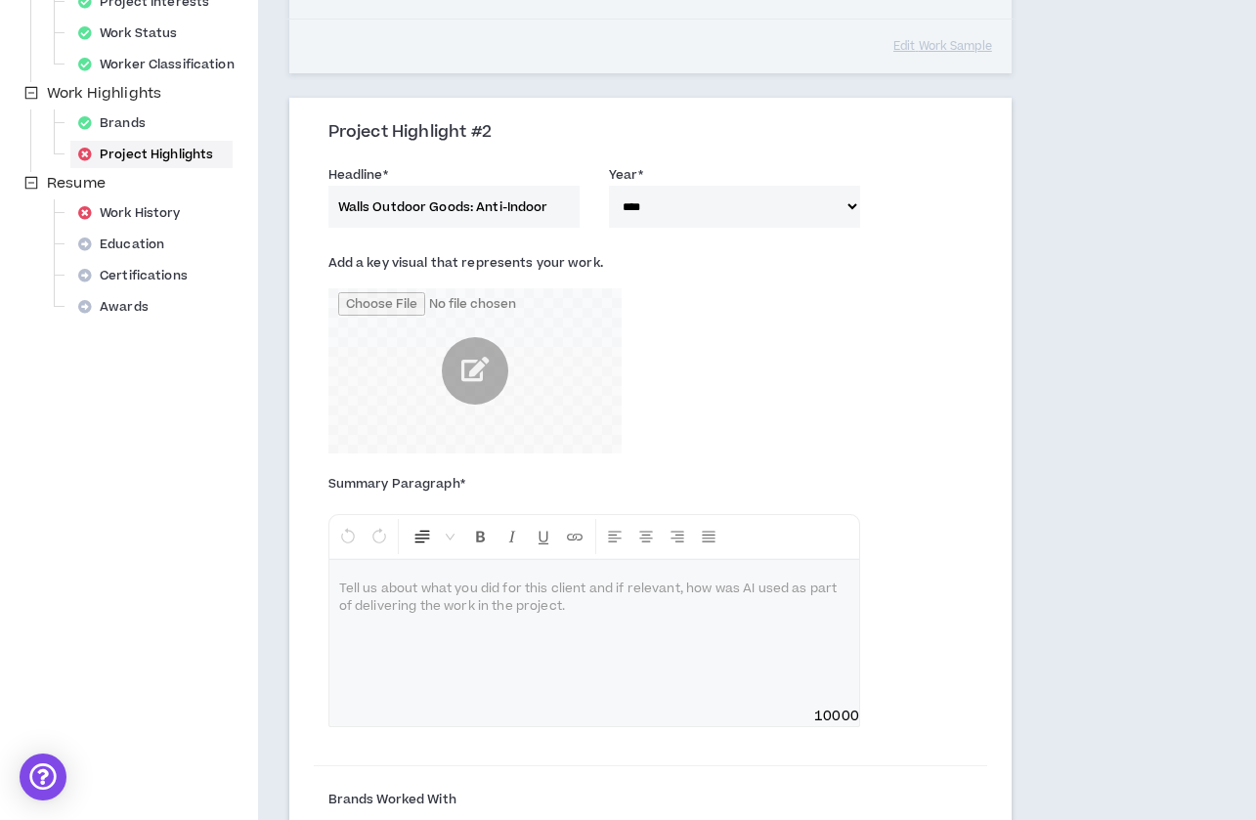
click at [445, 594] on p at bounding box center [594, 590] width 510 height 20
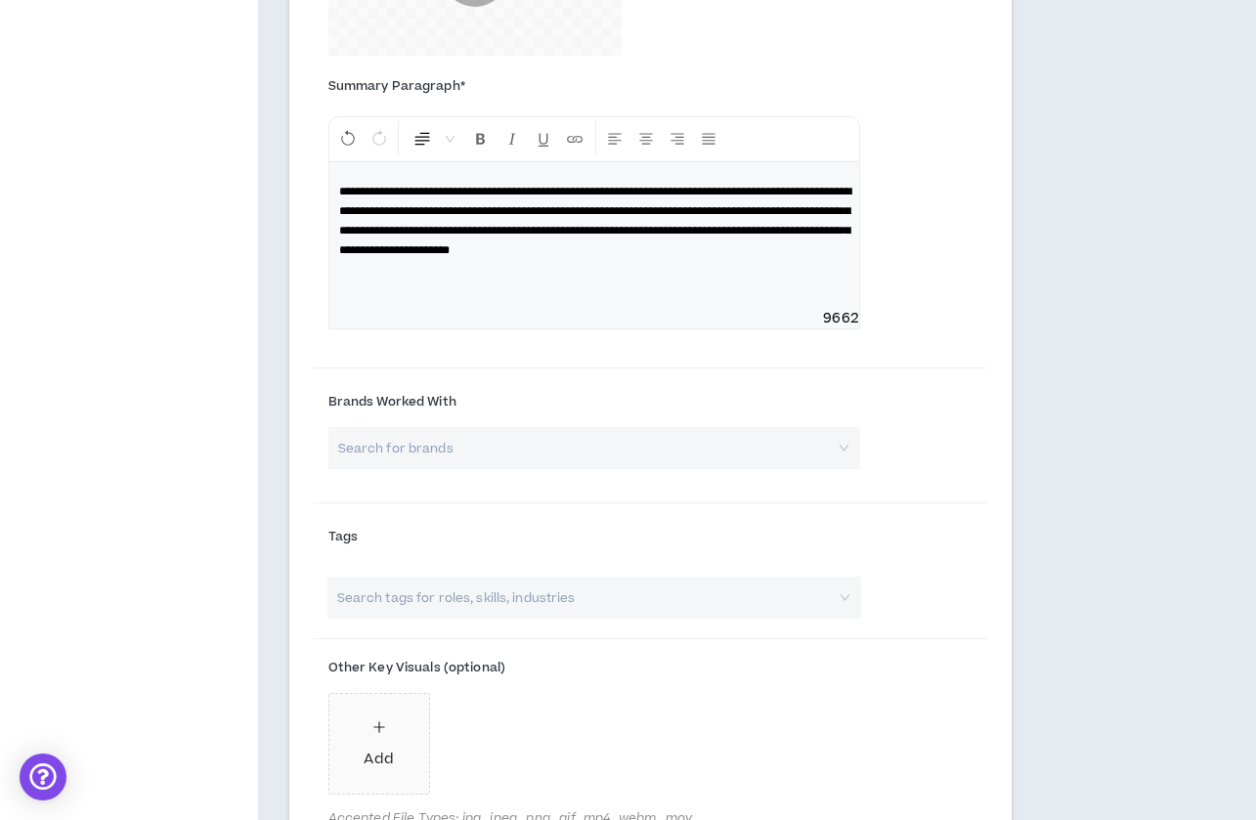
scroll to position [1062, 0]
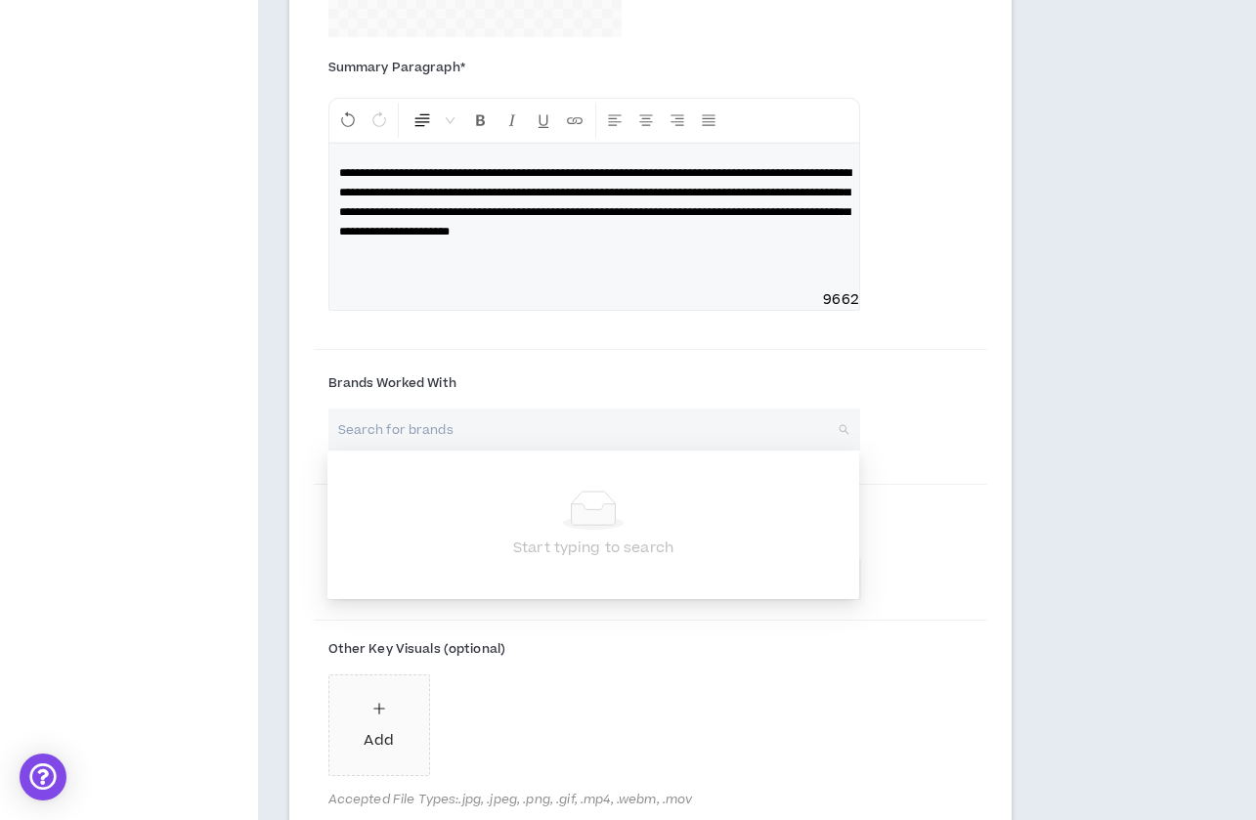
click at [499, 422] on input "search" at bounding box center [587, 429] width 496 height 42
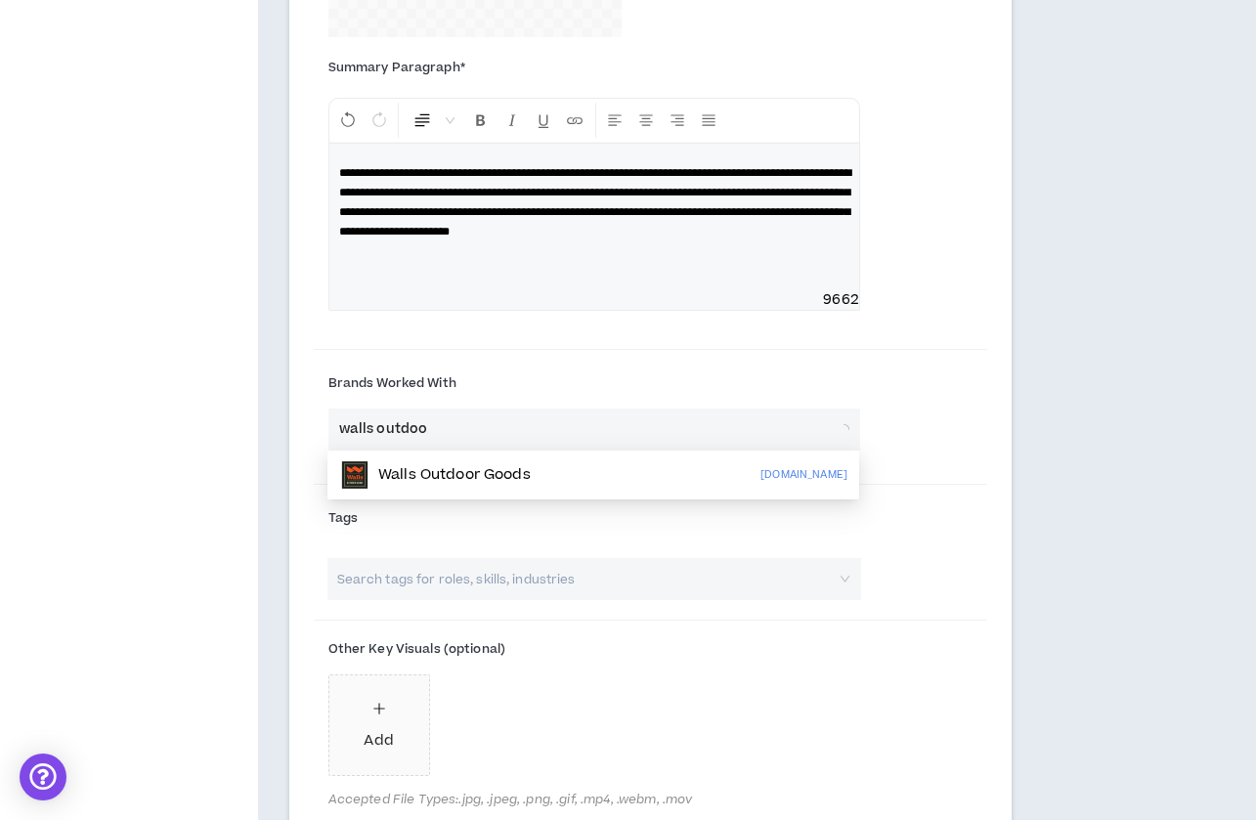
type input "walls outdoor"
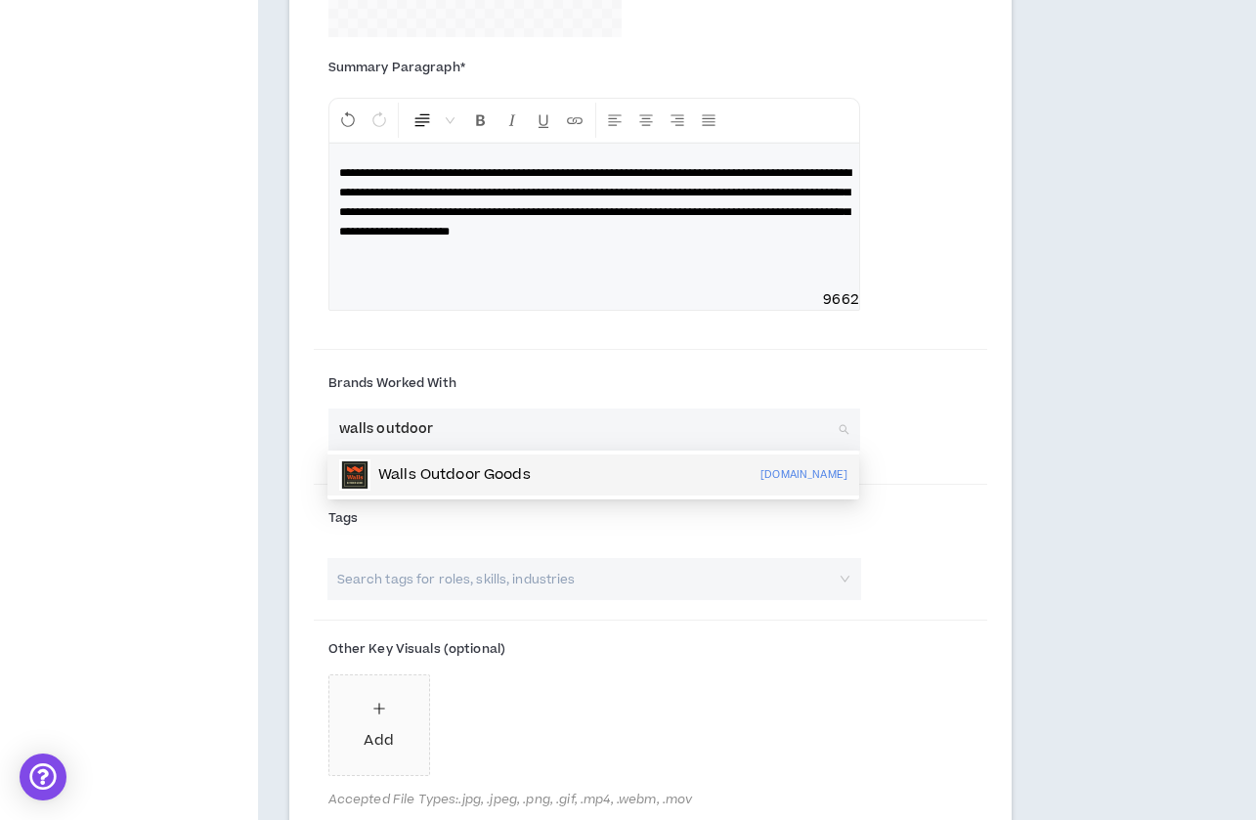
click at [485, 476] on p "Walls Outdoor Goods" at bounding box center [454, 475] width 152 height 20
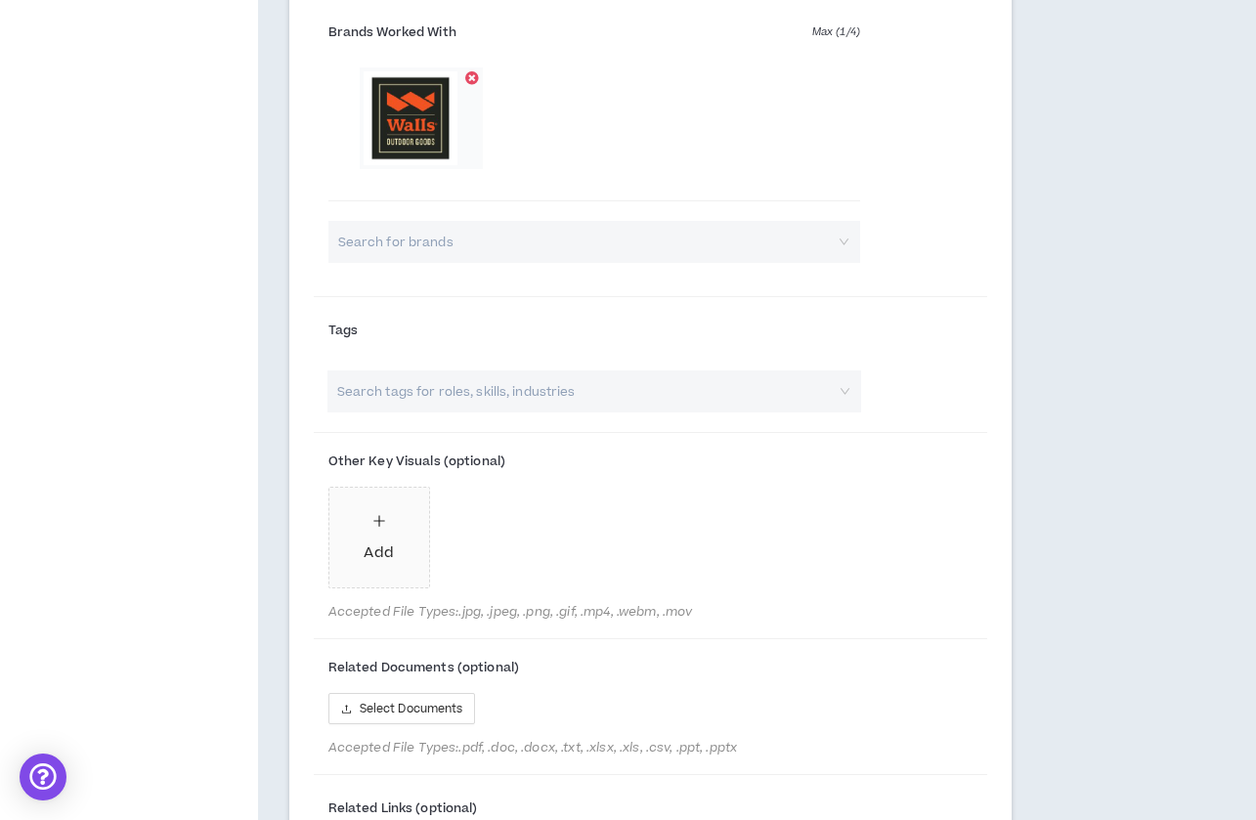
scroll to position [1431, 0]
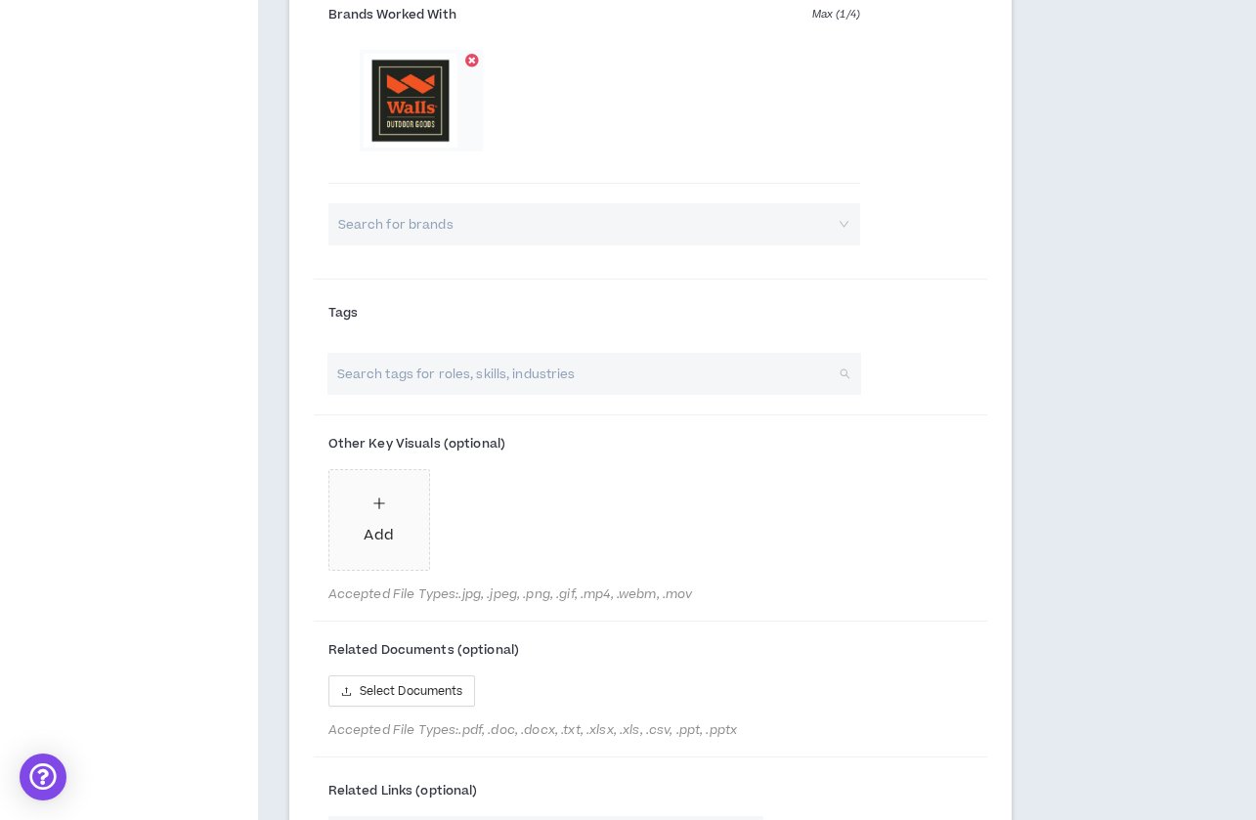
click at [569, 378] on input "search" at bounding box center [583, 374] width 499 height 42
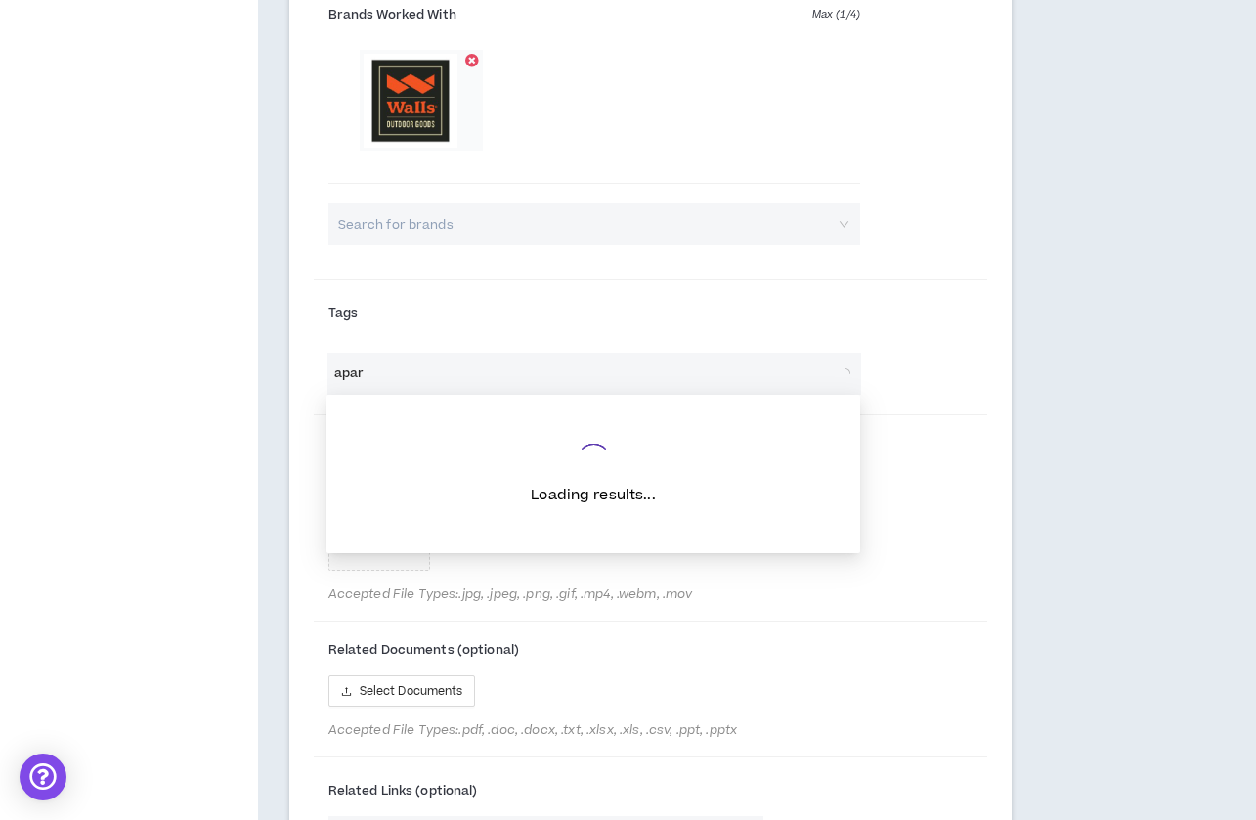
type input "aparr"
type input "cloth"
type input "e"
click at [961, 485] on div "Other Key Visuals (optional) Add Accepted File Types: .jpg, .jpeg, .png, .gif, …" at bounding box center [650, 519] width 673 height 193
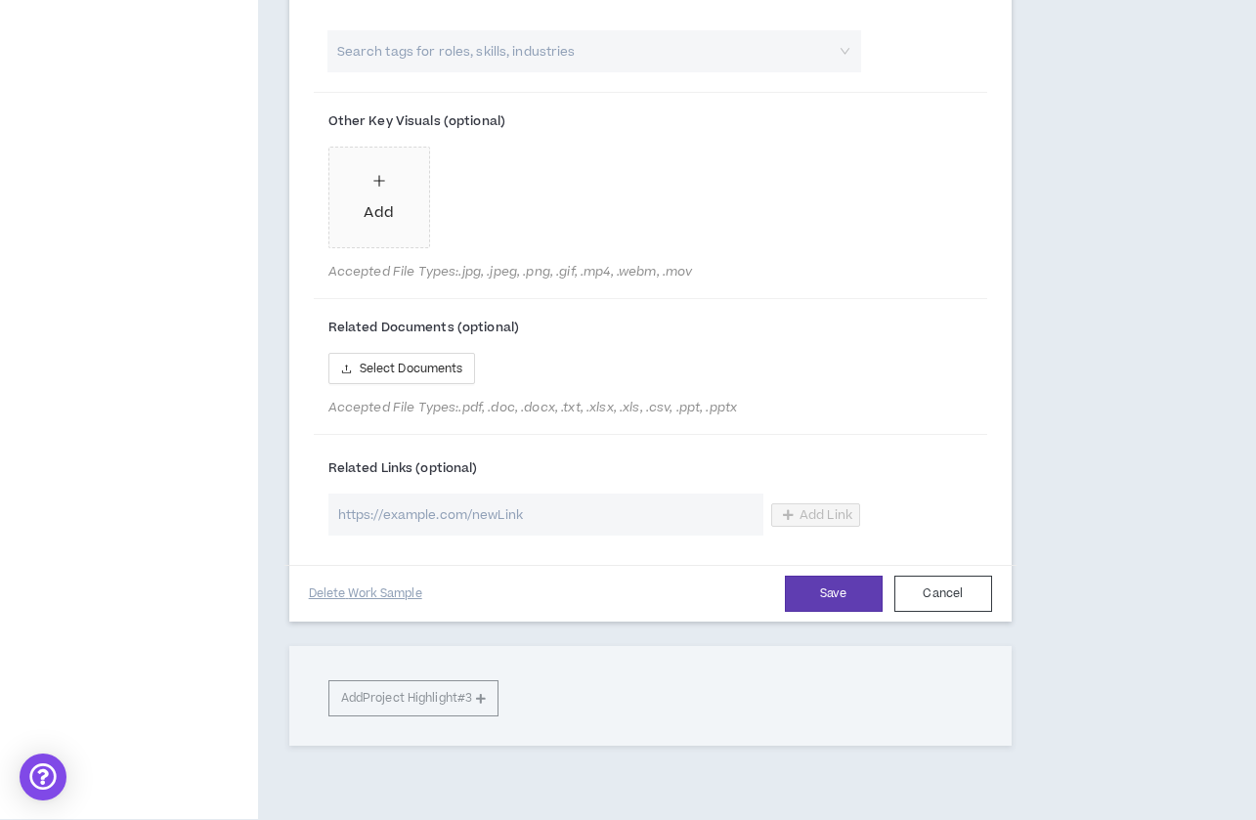
scroll to position [1756, 0]
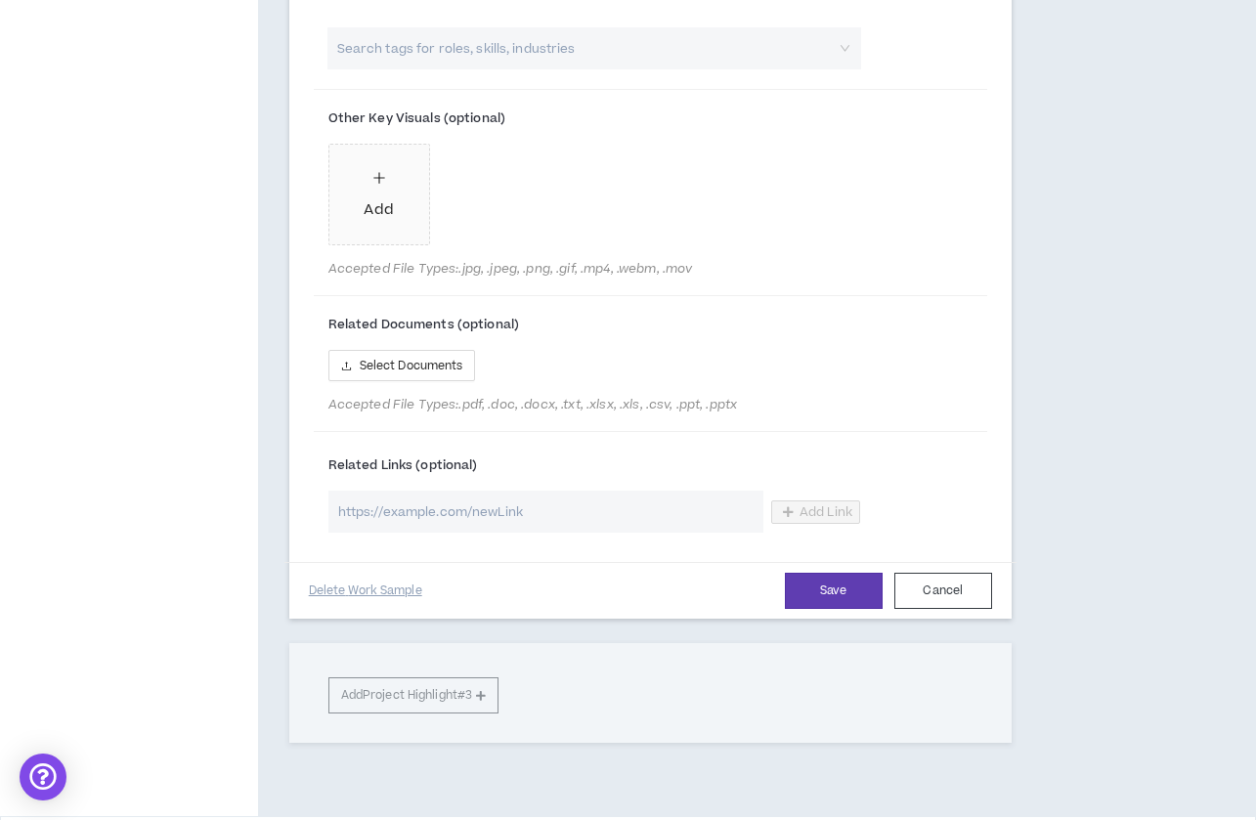
click at [440, 497] on input "url" at bounding box center [545, 512] width 435 height 42
paste input "[URL][DOMAIN_NAME]"
type input "[URL][DOMAIN_NAME]"
click at [796, 506] on button "Add Link" at bounding box center [815, 511] width 89 height 23
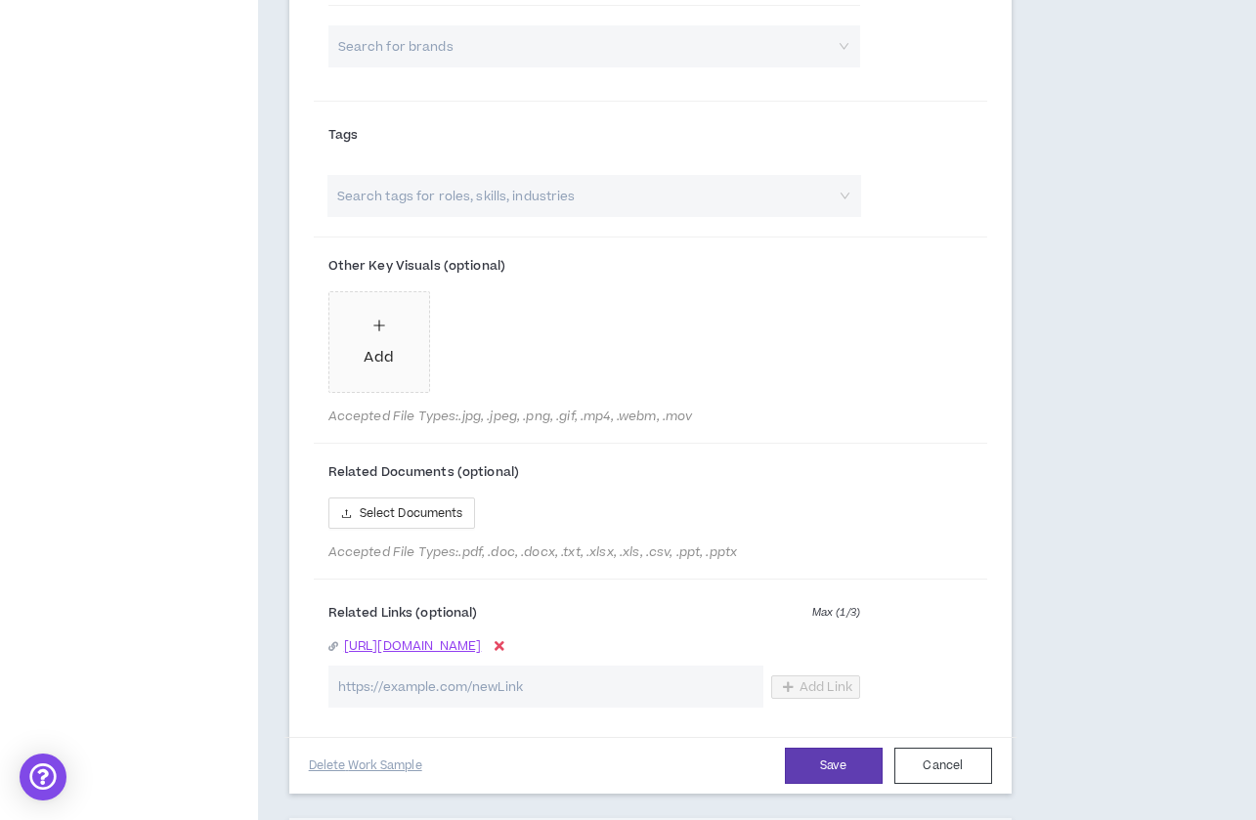
scroll to position [1647, 0]
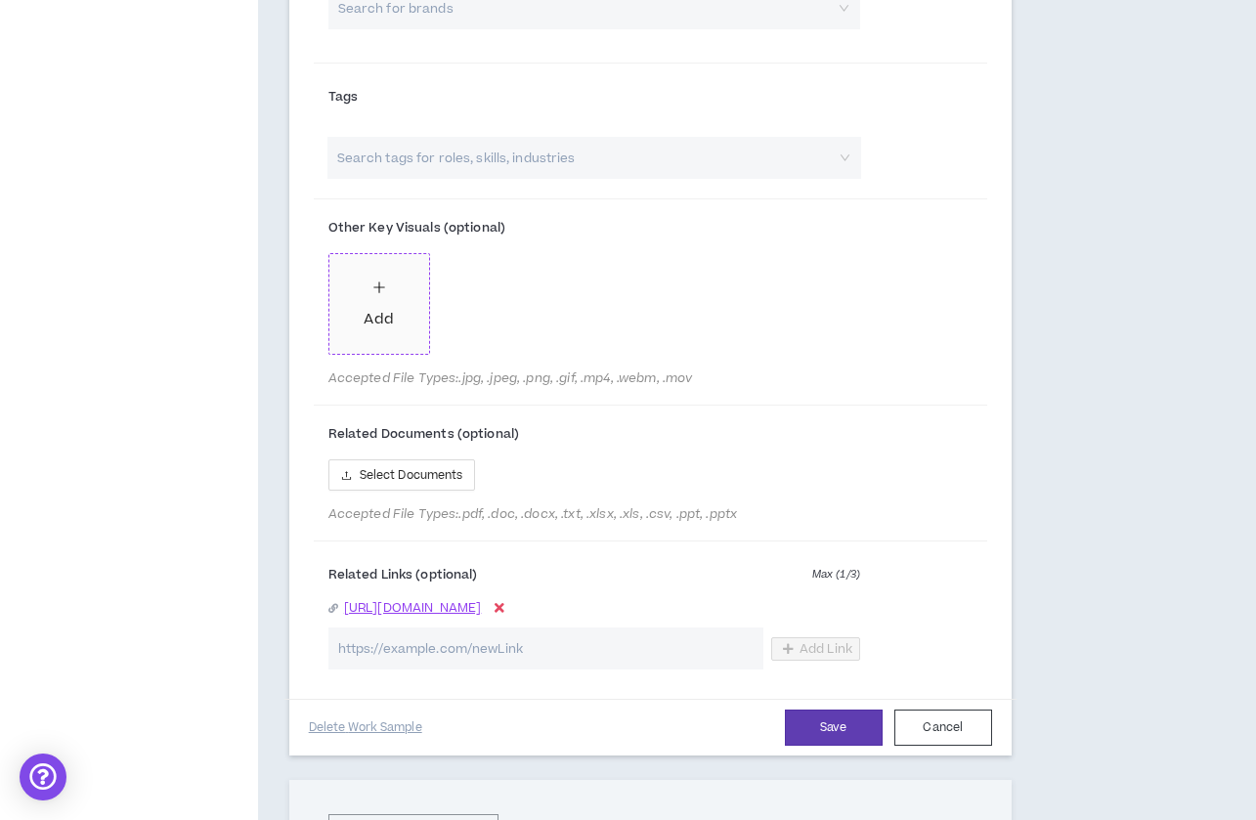
click at [391, 325] on div "Add" at bounding box center [378, 319] width 29 height 21
click at [485, 315] on div "Add" at bounding box center [487, 319] width 29 height 21
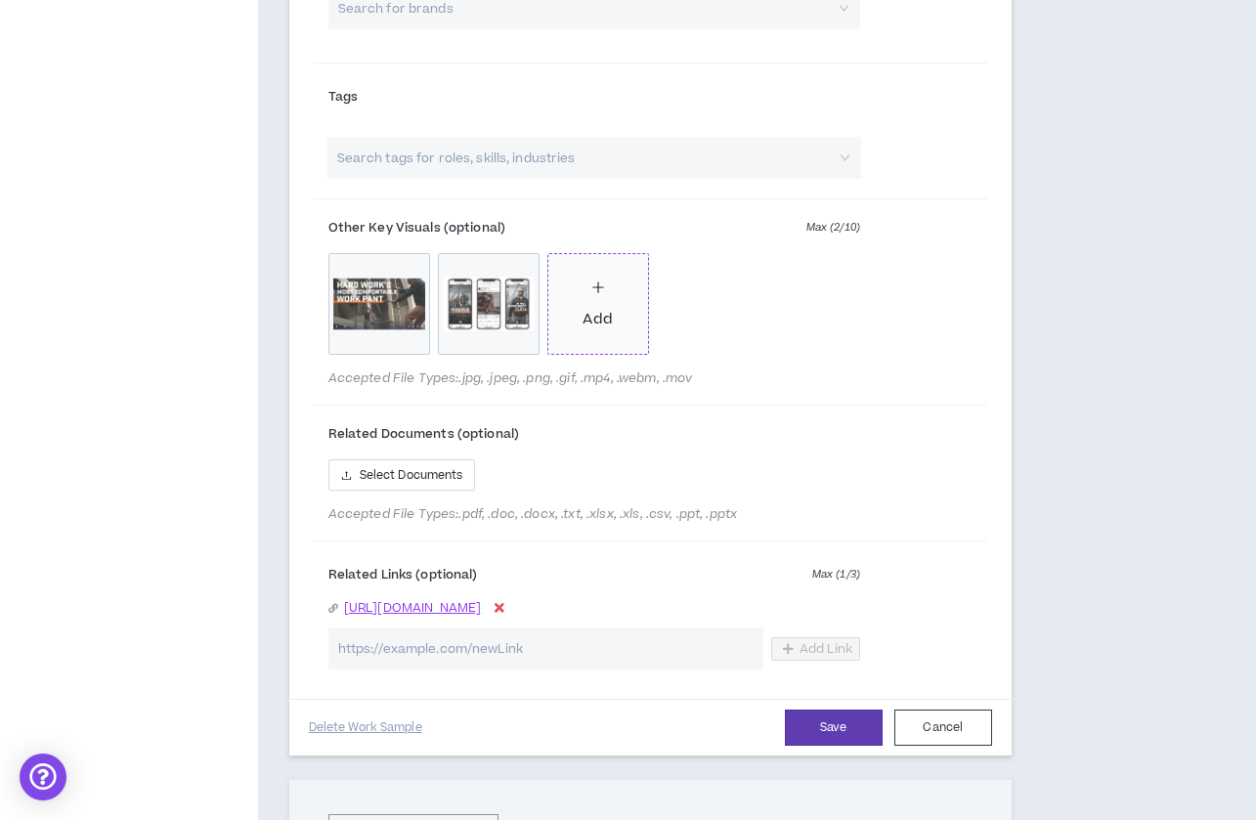
click at [607, 302] on div "Add" at bounding box center [596, 305] width 29 height 54
click at [816, 724] on button "Save" at bounding box center [834, 727] width 98 height 36
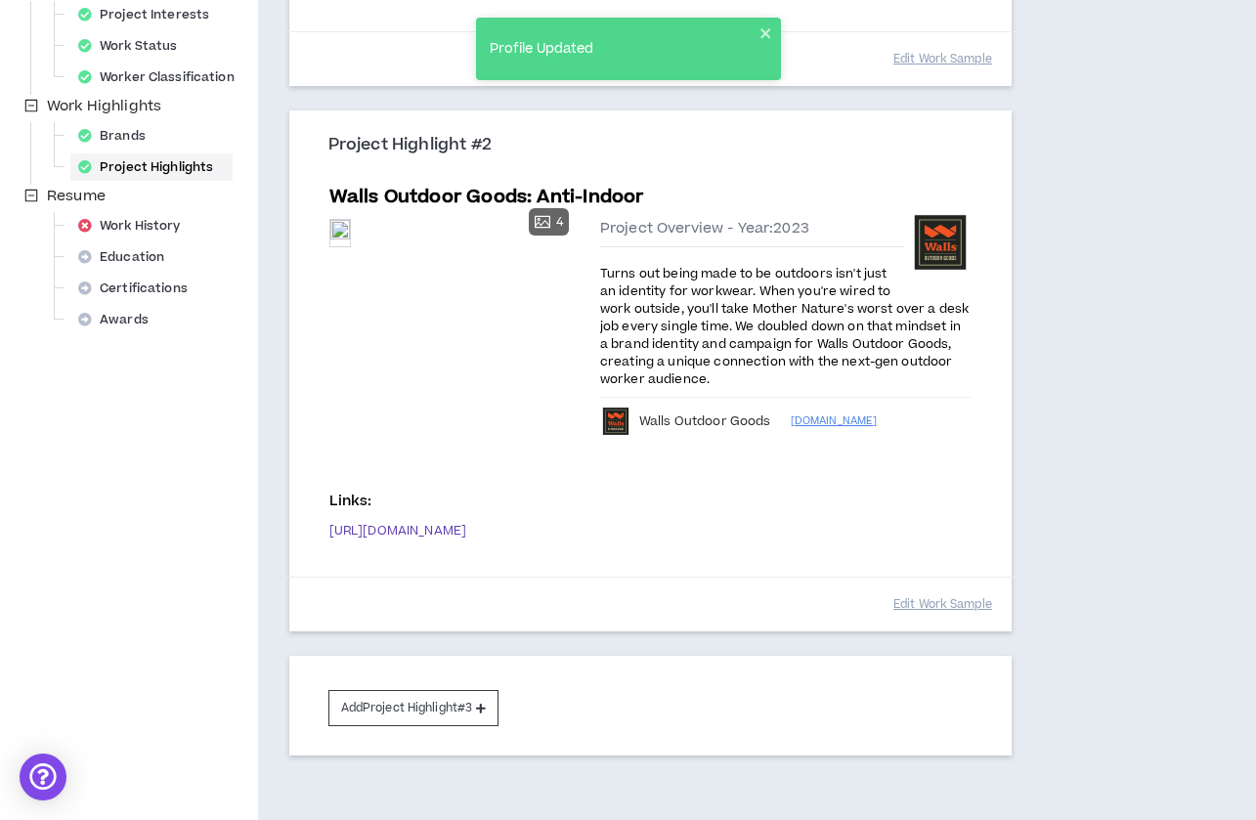
scroll to position [545, 0]
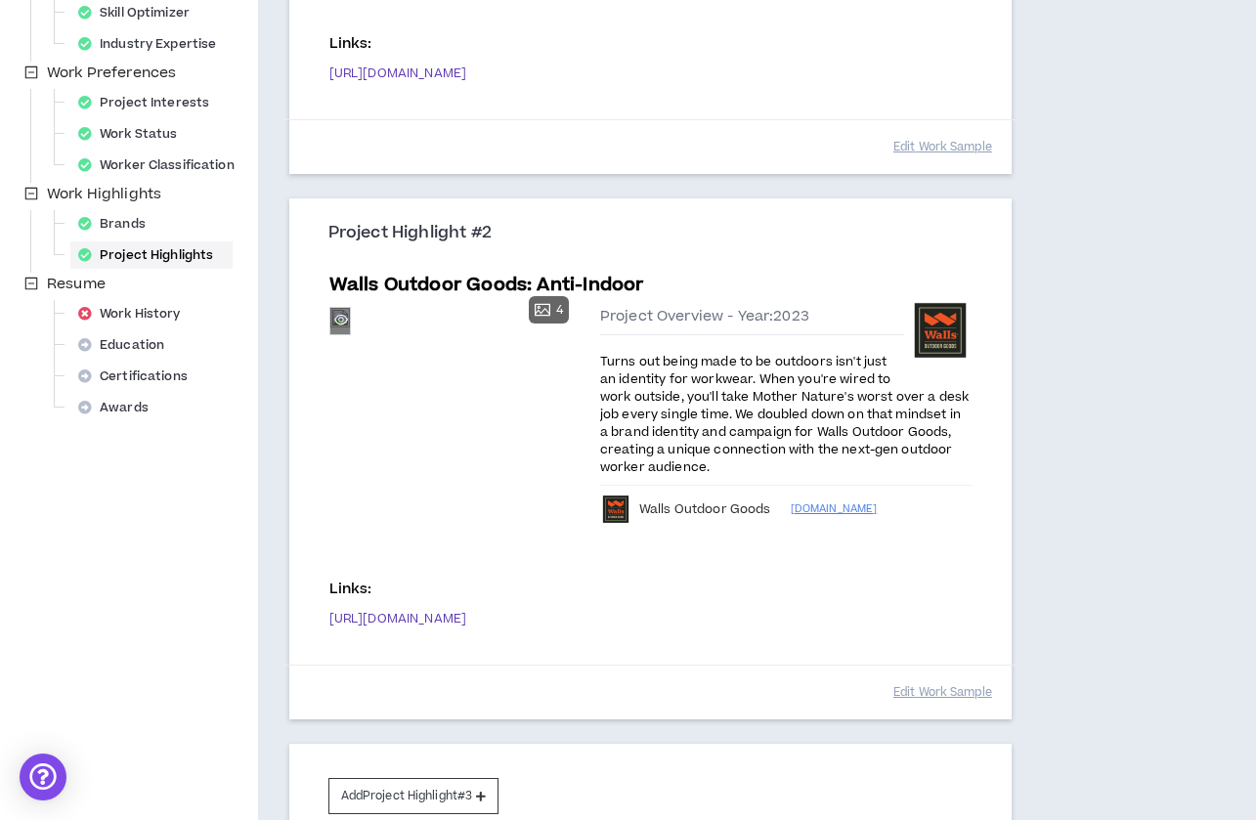
click at [348, 324] on icon "eye" at bounding box center [341, 320] width 14 height 10
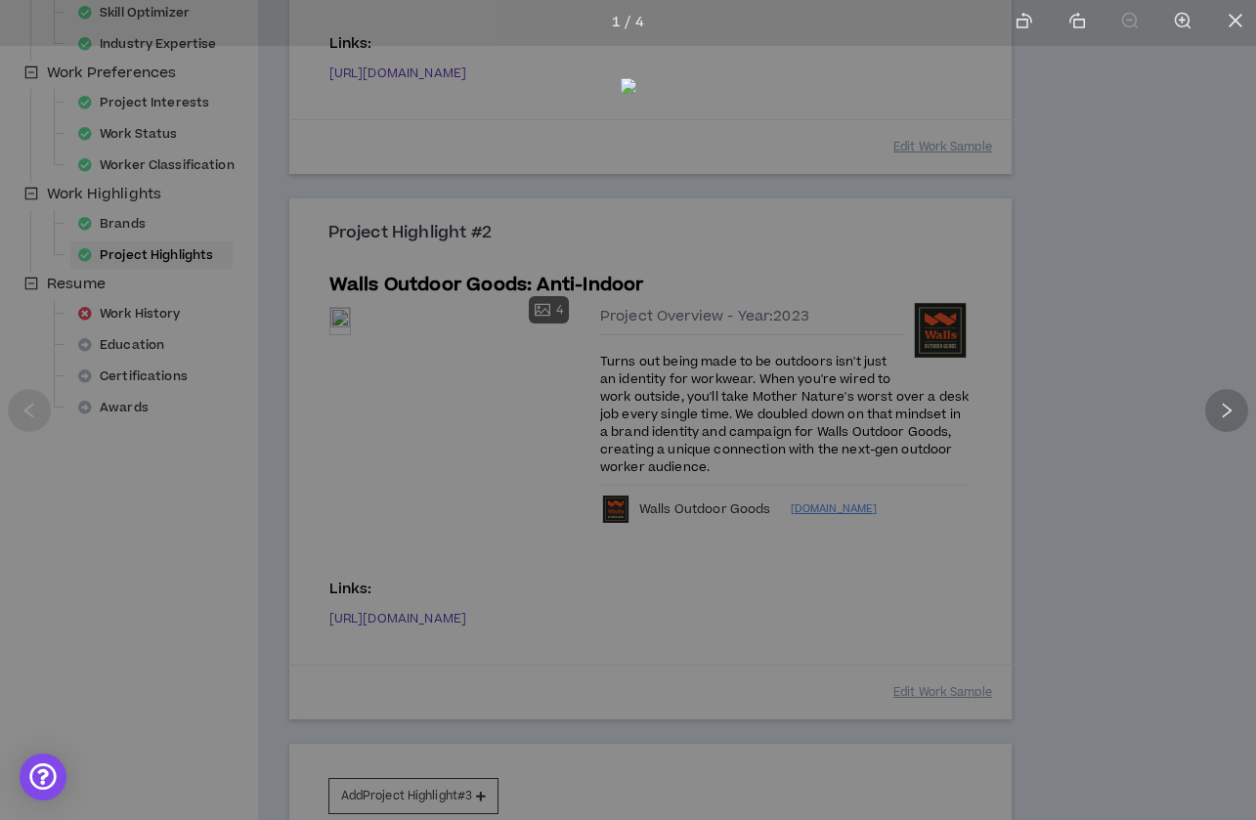
click at [1220, 423] on div at bounding box center [1226, 410] width 43 height 43
click at [1236, 24] on icon "close" at bounding box center [1235, 21] width 18 height 18
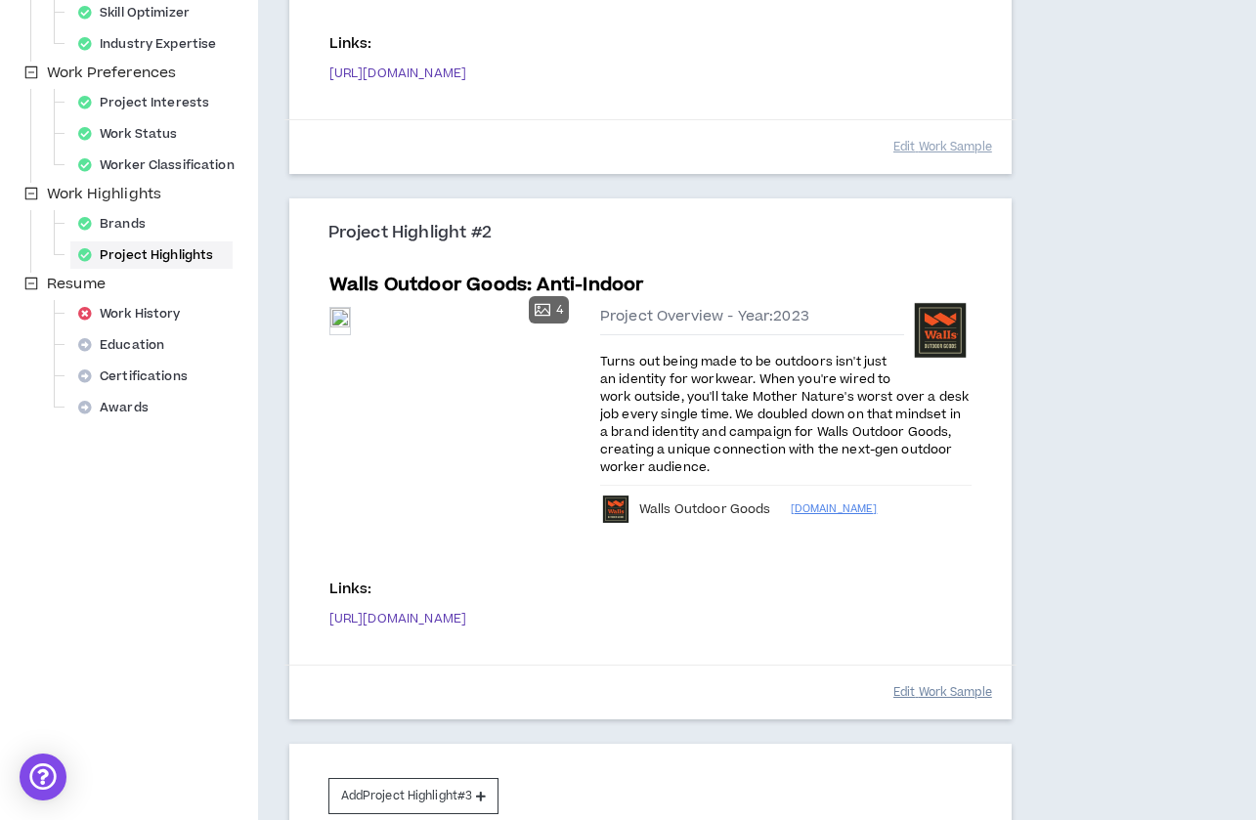
click at [906, 694] on button "Edit Work Sample" at bounding box center [942, 692] width 99 height 34
select select "****"
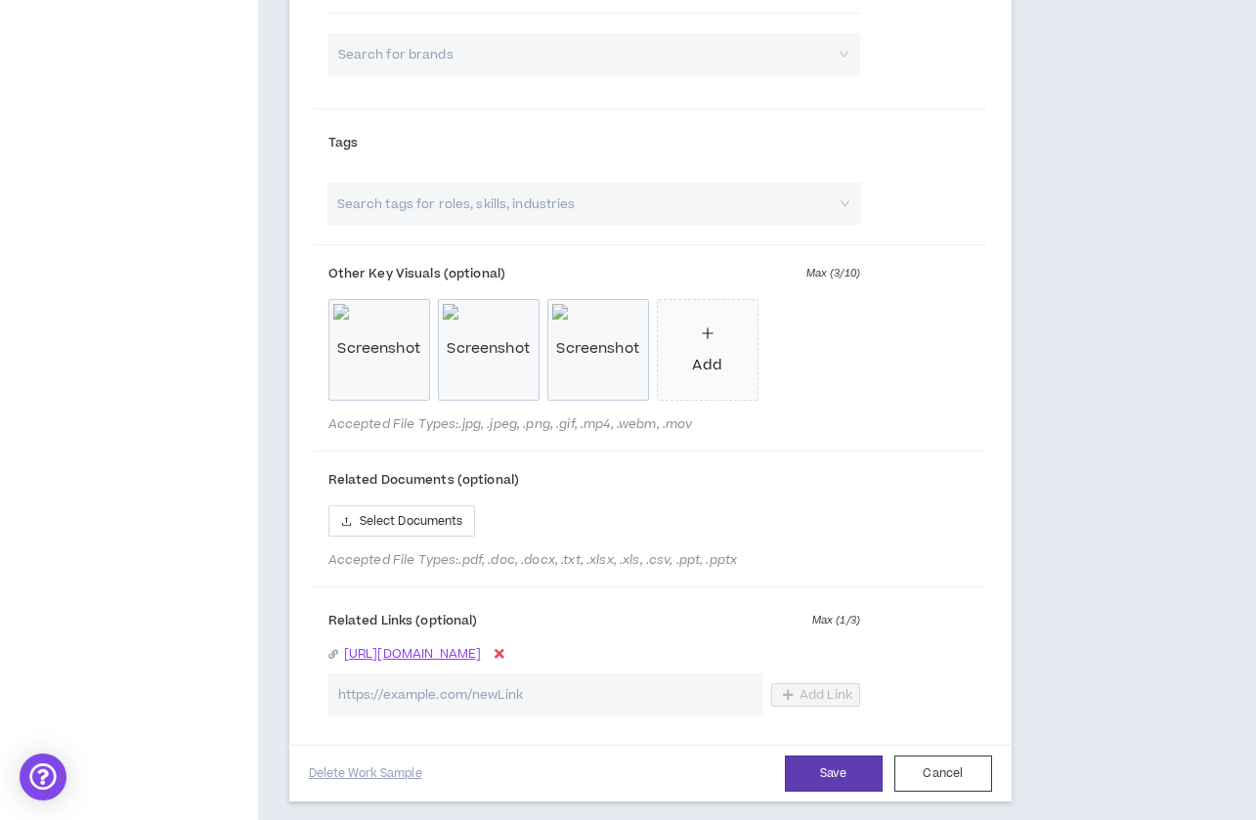
scroll to position [1611, 0]
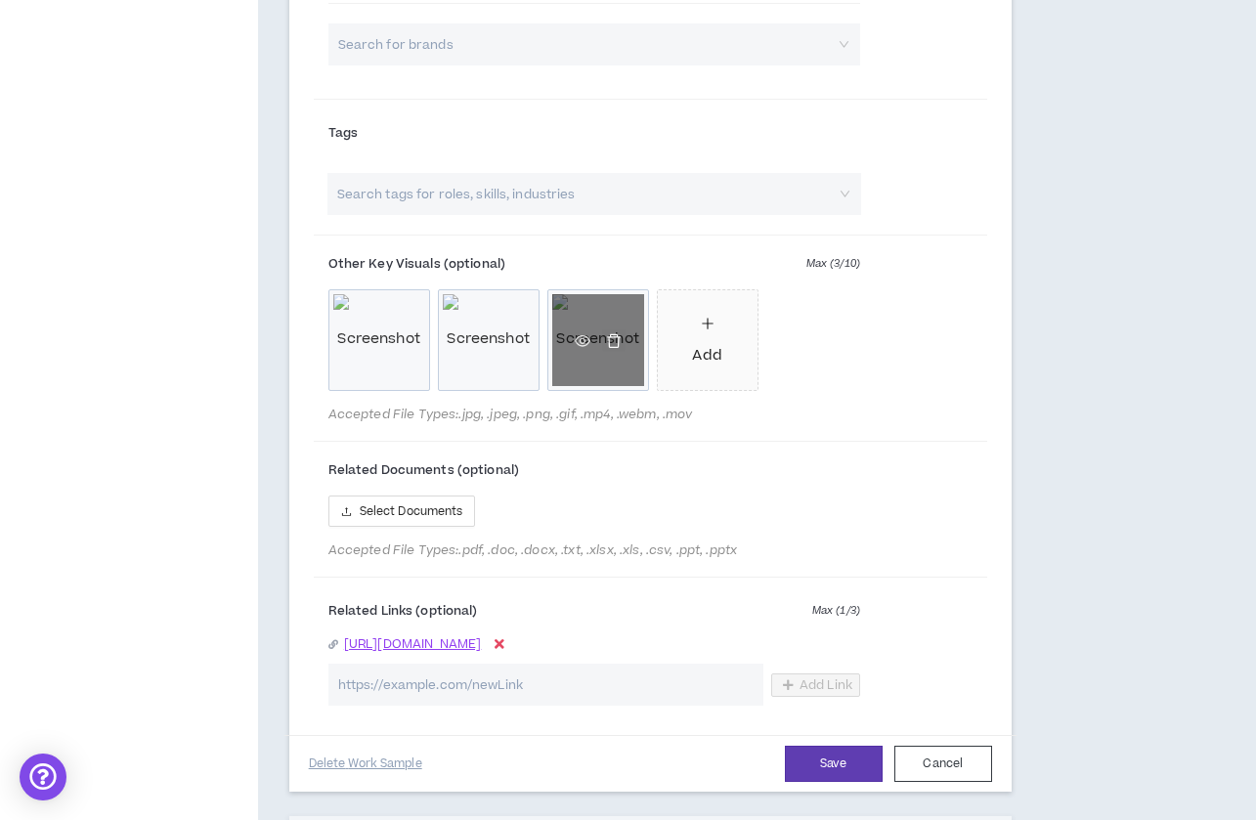
click at [613, 337] on icon "delete" at bounding box center [614, 340] width 16 height 16
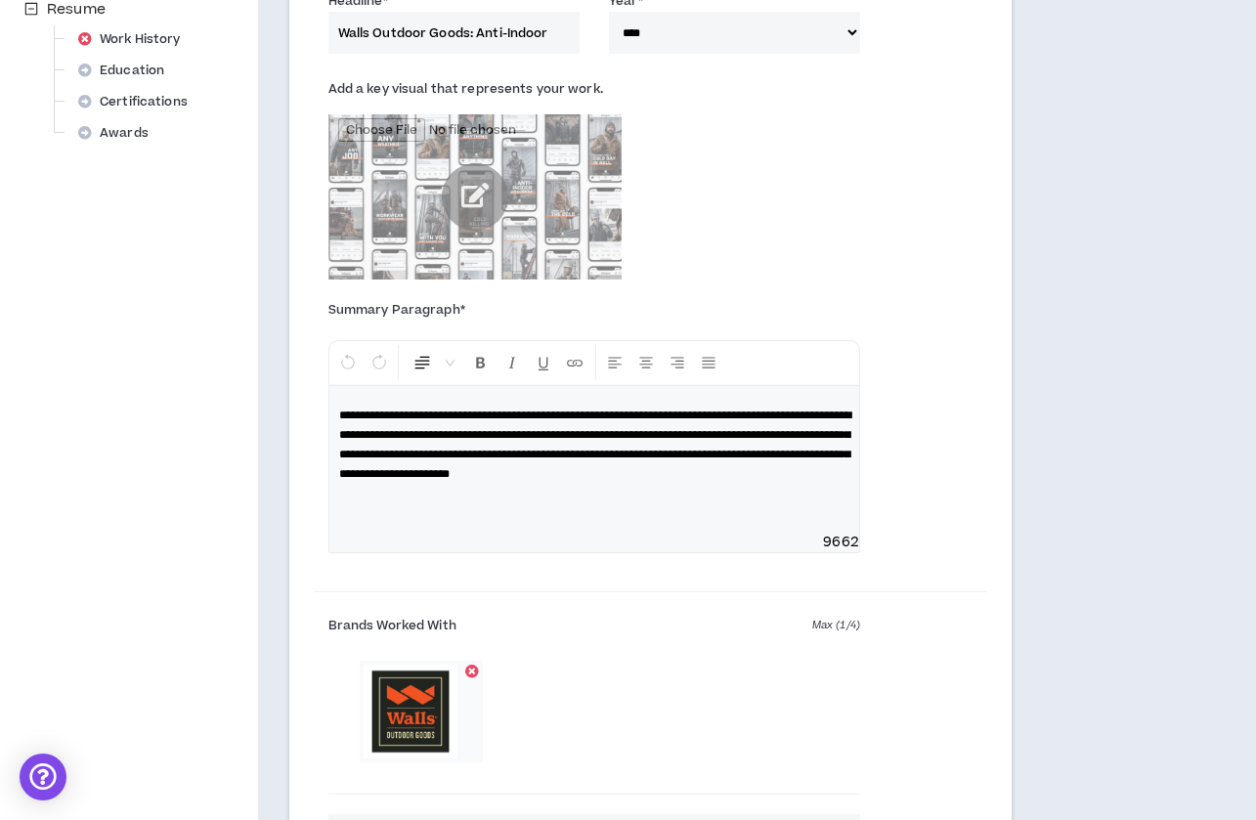
scroll to position [524, 0]
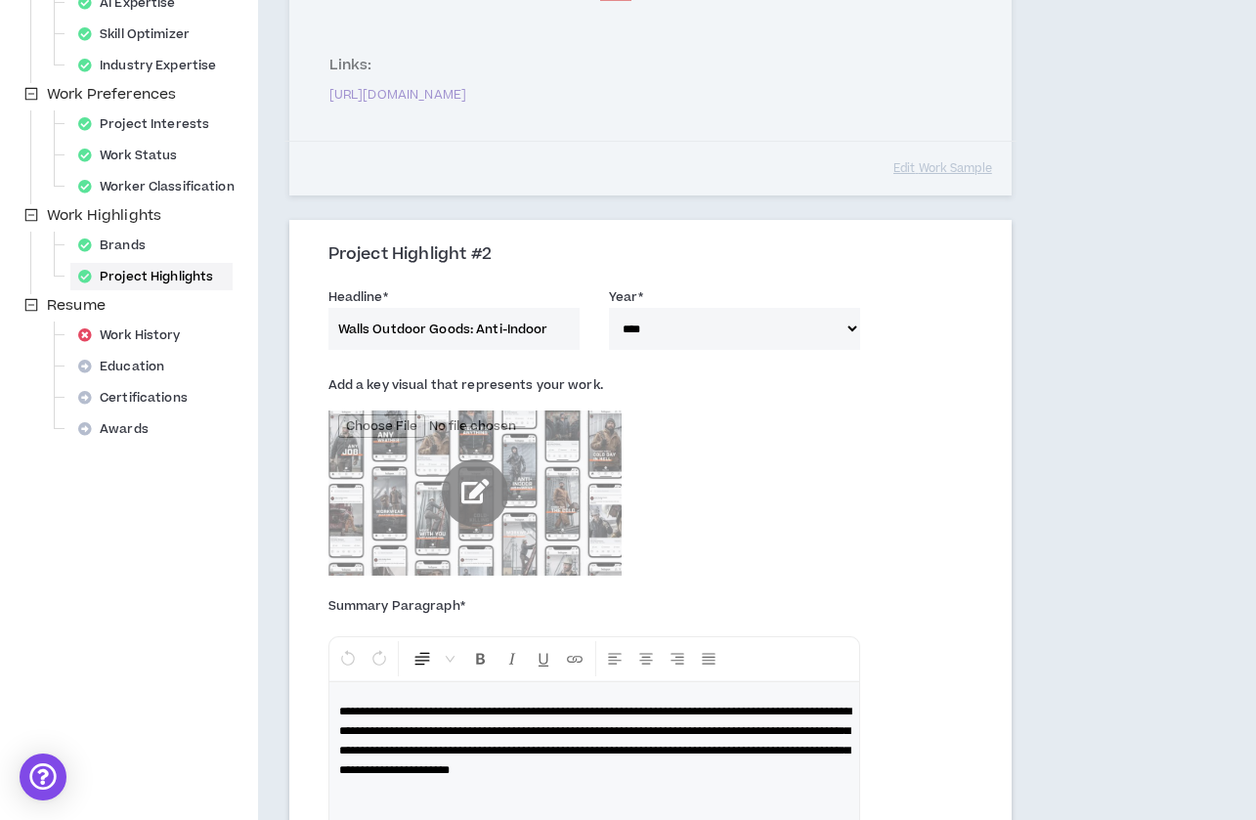
click at [477, 480] on input "file" at bounding box center [474, 492] width 293 height 165
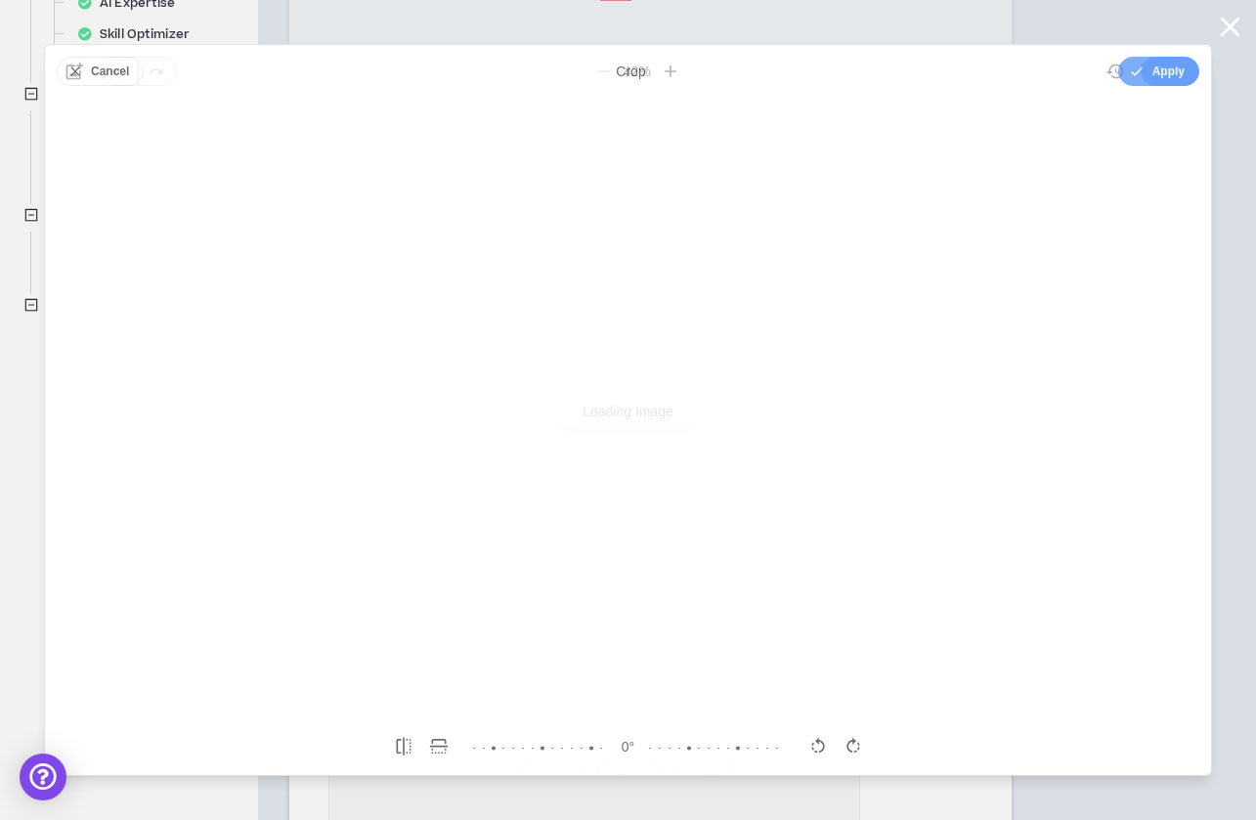
scroll to position [0, 0]
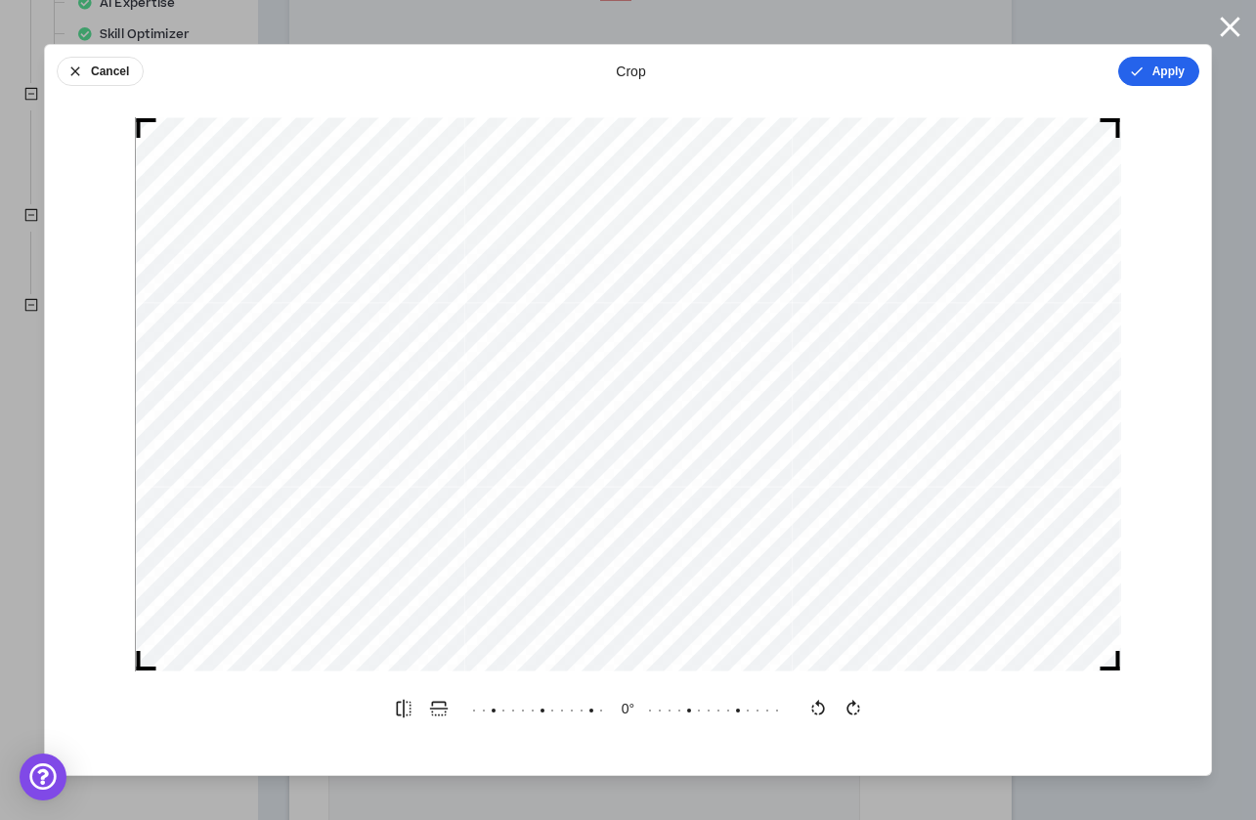
click at [1167, 73] on button "Apply" at bounding box center [1158, 71] width 81 height 29
click at [1163, 65] on button "Done" at bounding box center [1169, 71] width 59 height 29
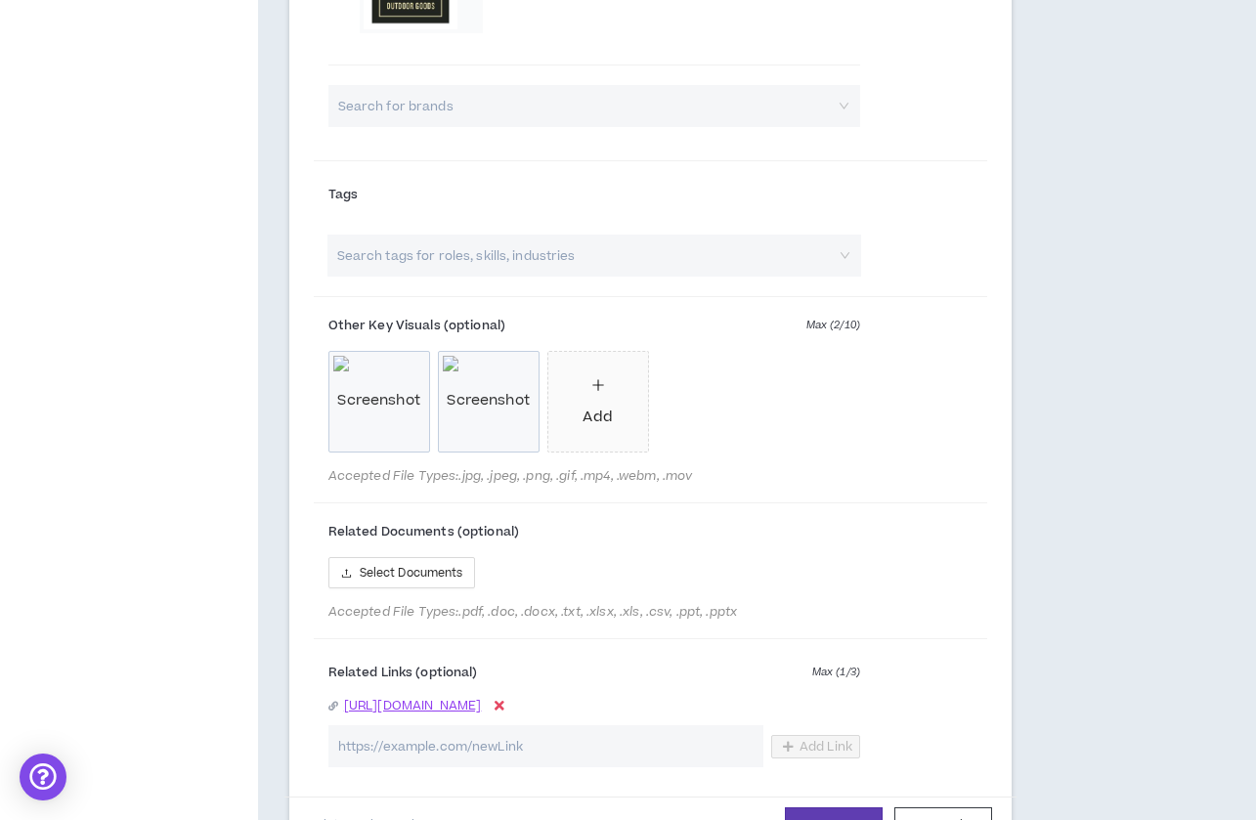
scroll to position [1821, 0]
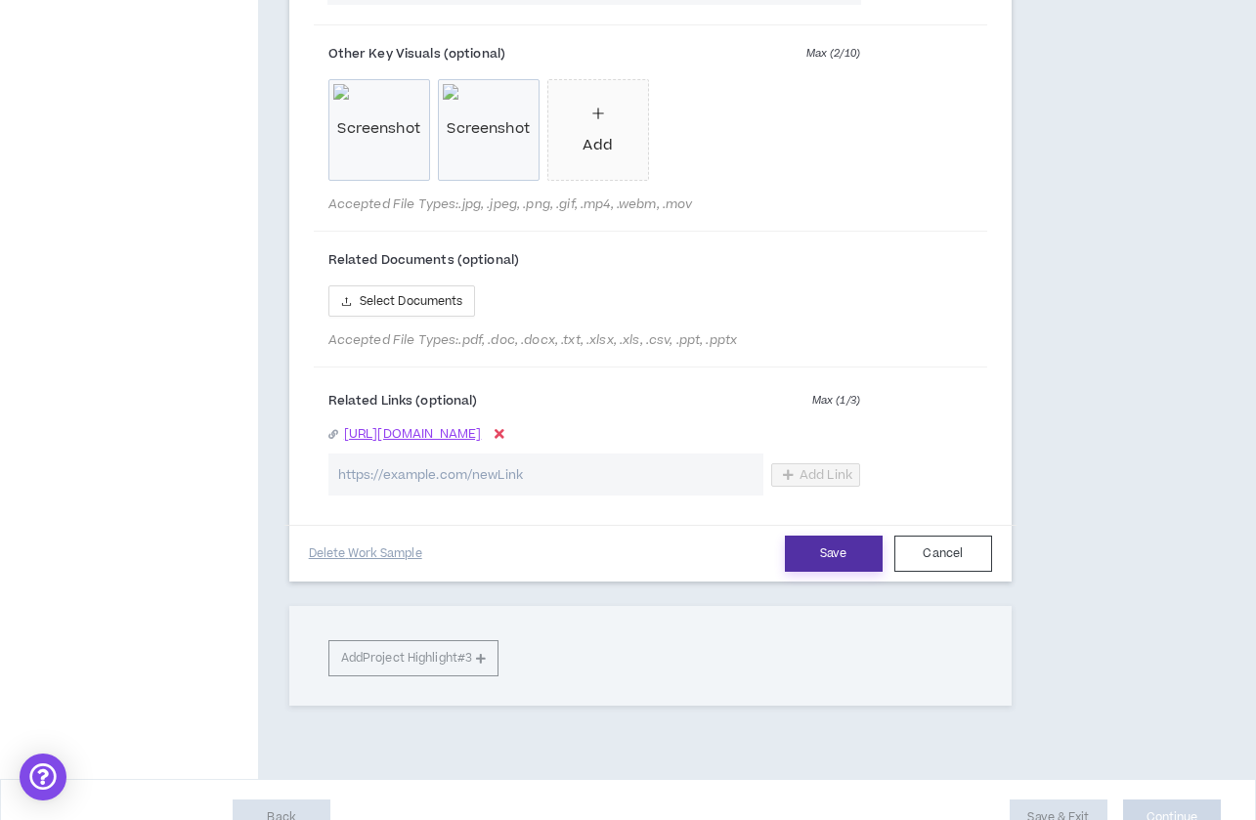
click at [807, 546] on button "Save" at bounding box center [834, 554] width 98 height 36
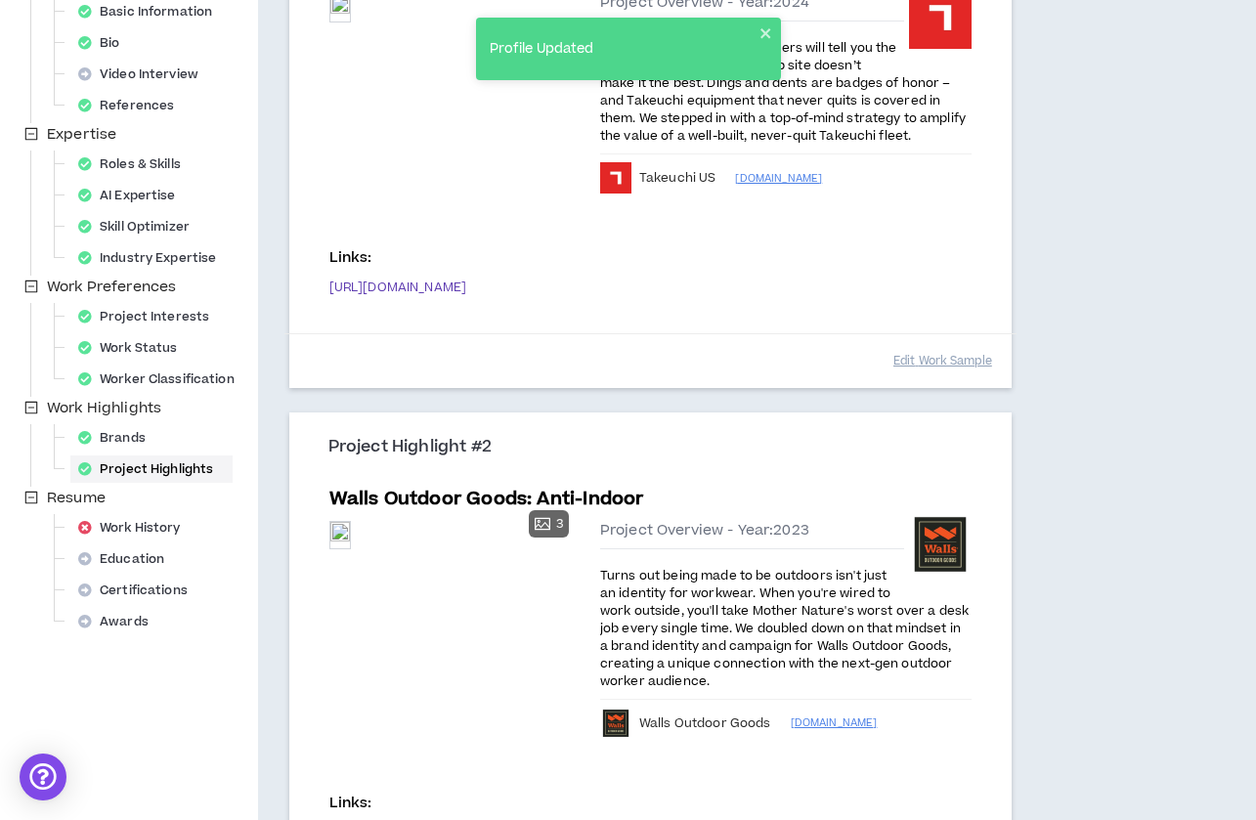
scroll to position [347, 0]
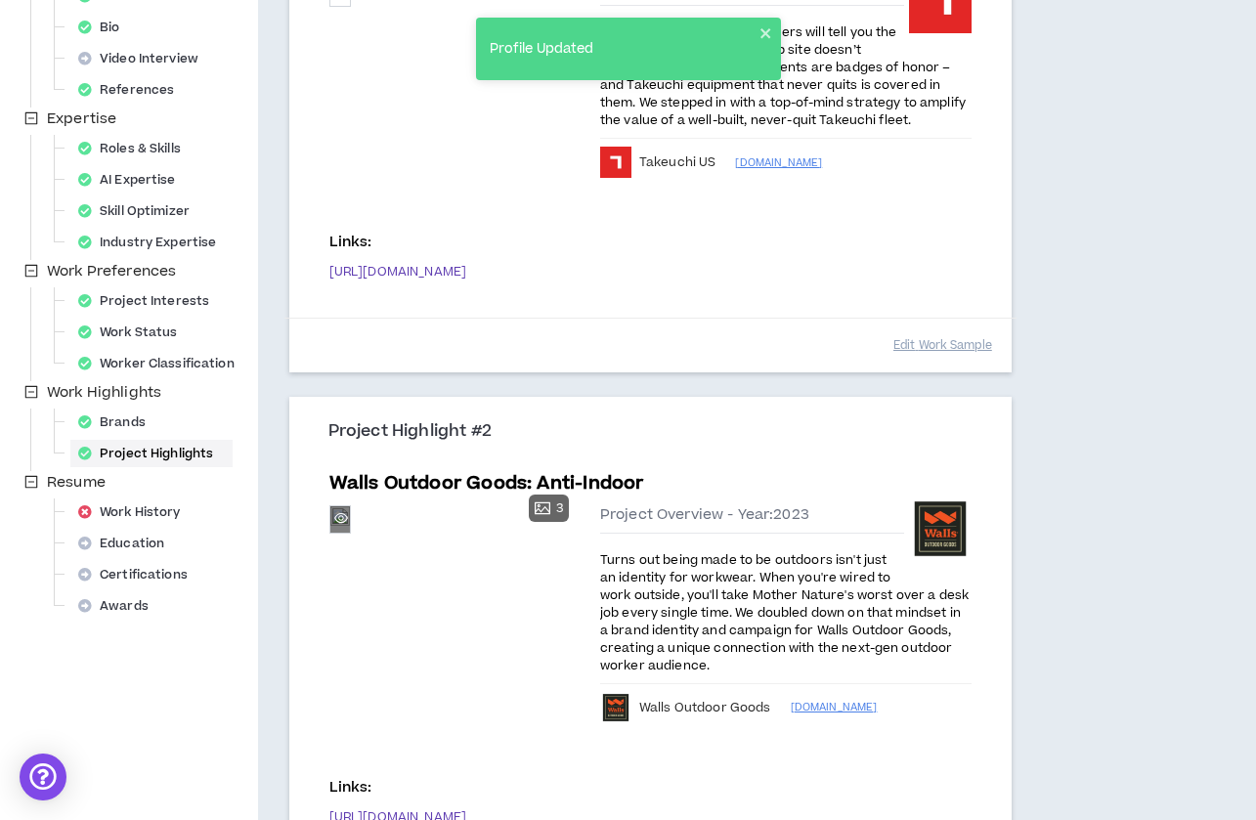
click at [350, 530] on div "Preview" at bounding box center [340, 518] width 20 height 21
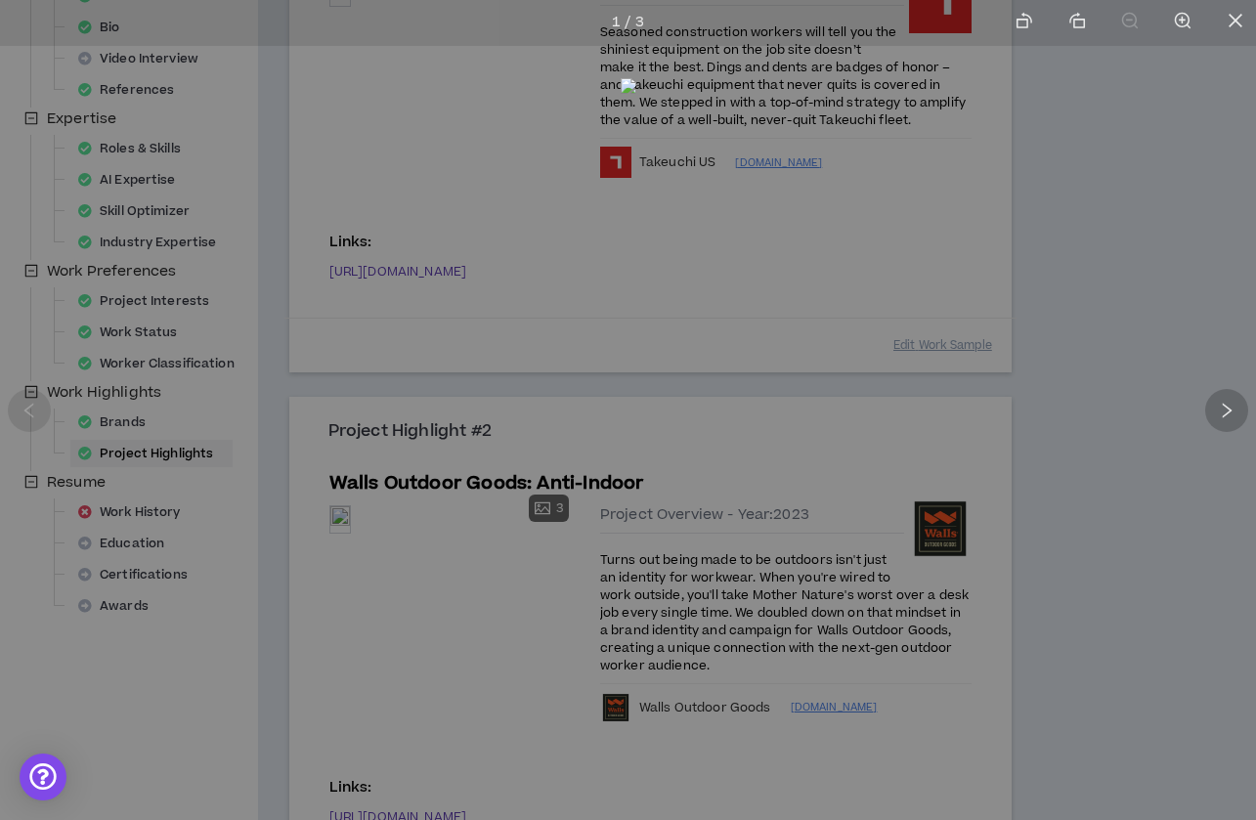
click at [1229, 407] on icon "right" at bounding box center [1227, 411] width 18 height 18
click at [1232, 18] on icon "close" at bounding box center [1235, 21] width 14 height 14
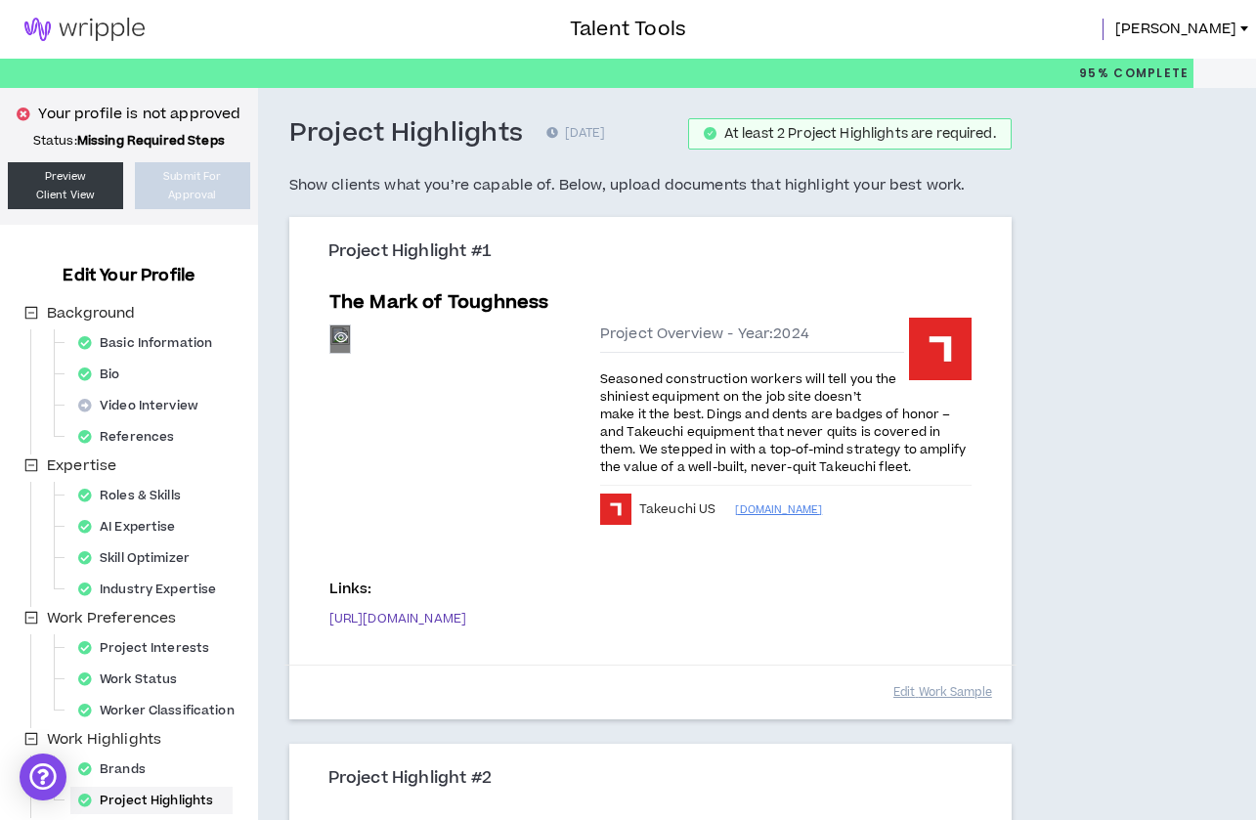
scroll to position [0, 0]
click at [917, 688] on button "Edit Work Sample" at bounding box center [942, 692] width 99 height 34
select select "****"
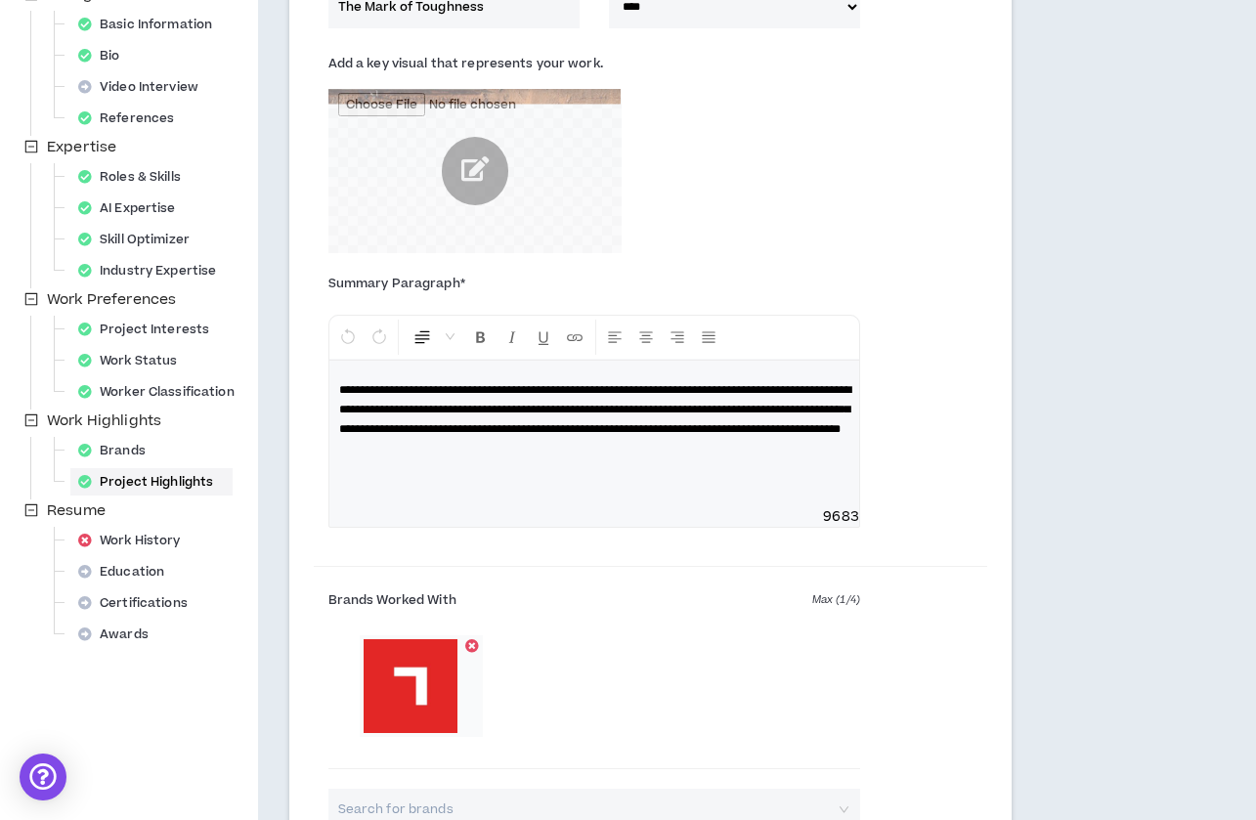
scroll to position [249, 0]
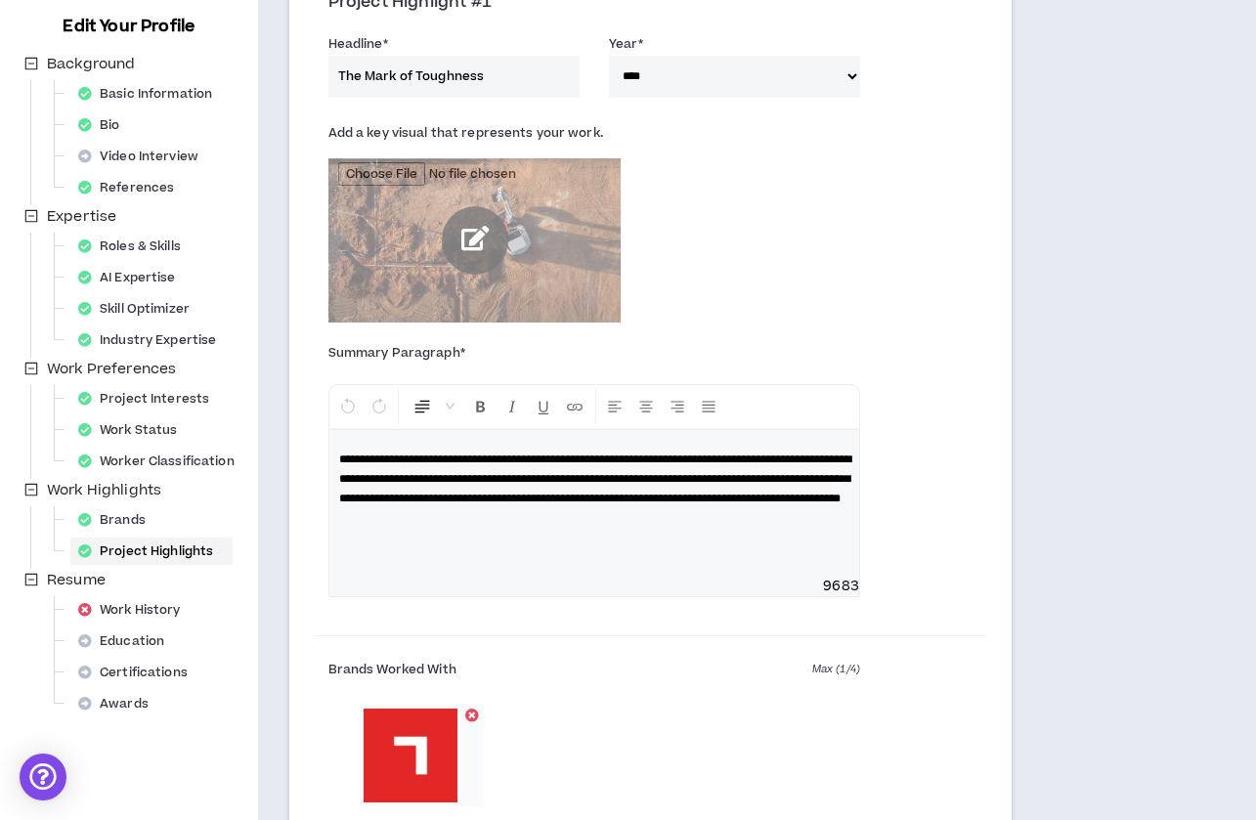
click at [542, 235] on input "file" at bounding box center [474, 240] width 293 height 165
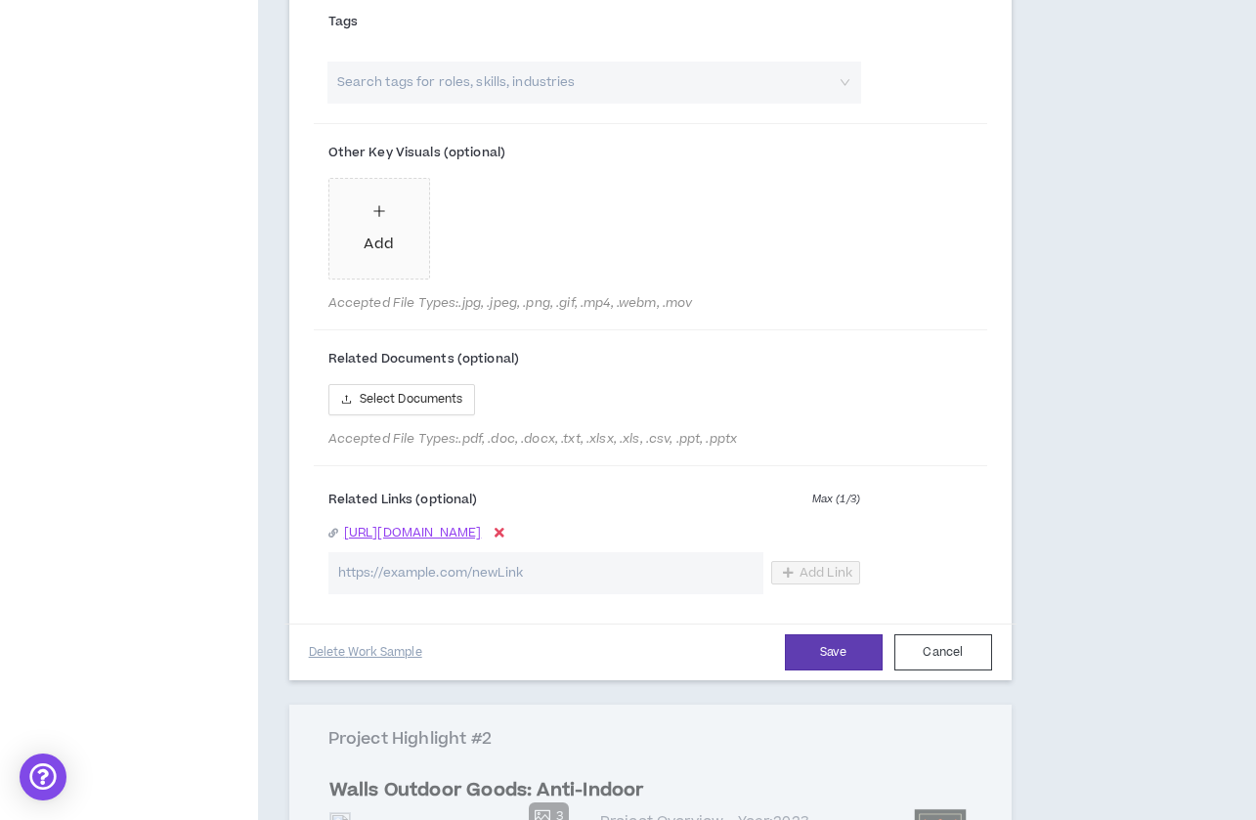
scroll to position [1195, 0]
click at [921, 646] on button "Cancel" at bounding box center [943, 652] width 98 height 36
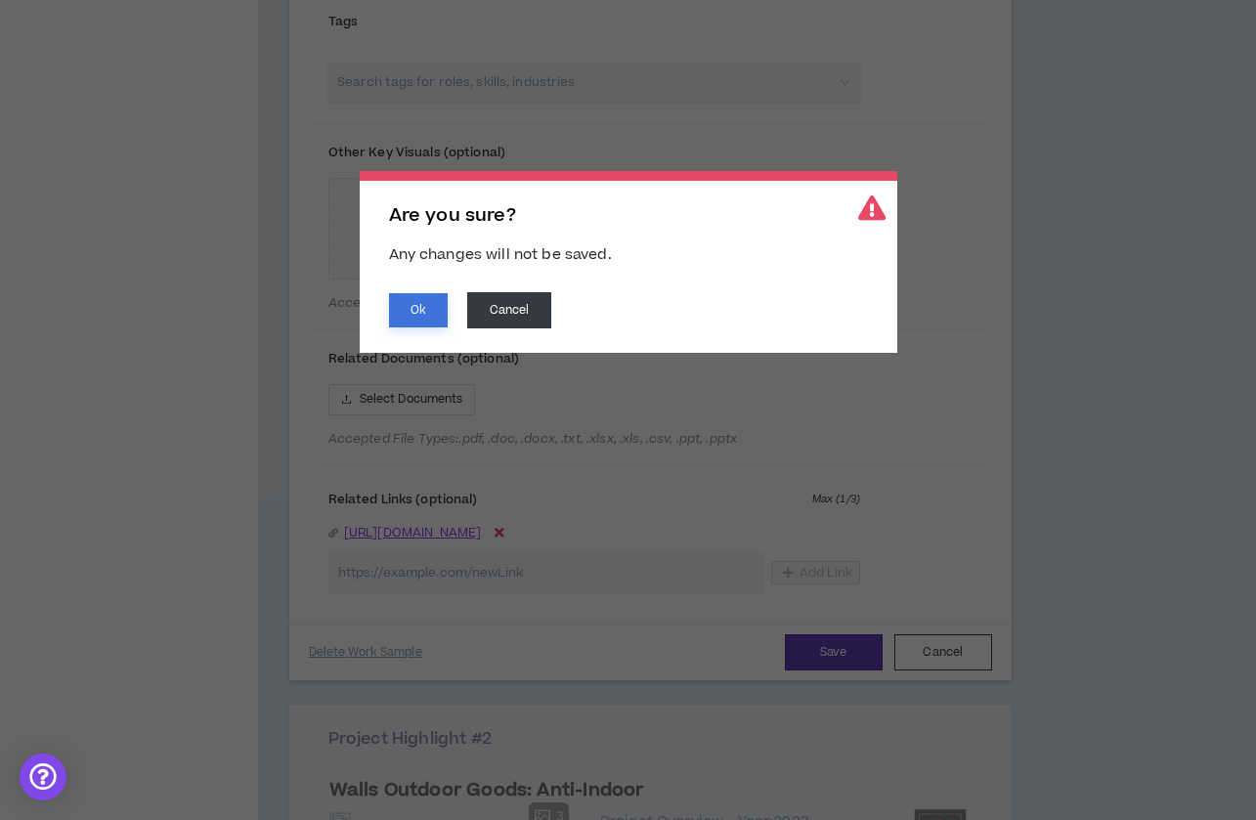
click at [424, 305] on button "Ok" at bounding box center [418, 310] width 59 height 34
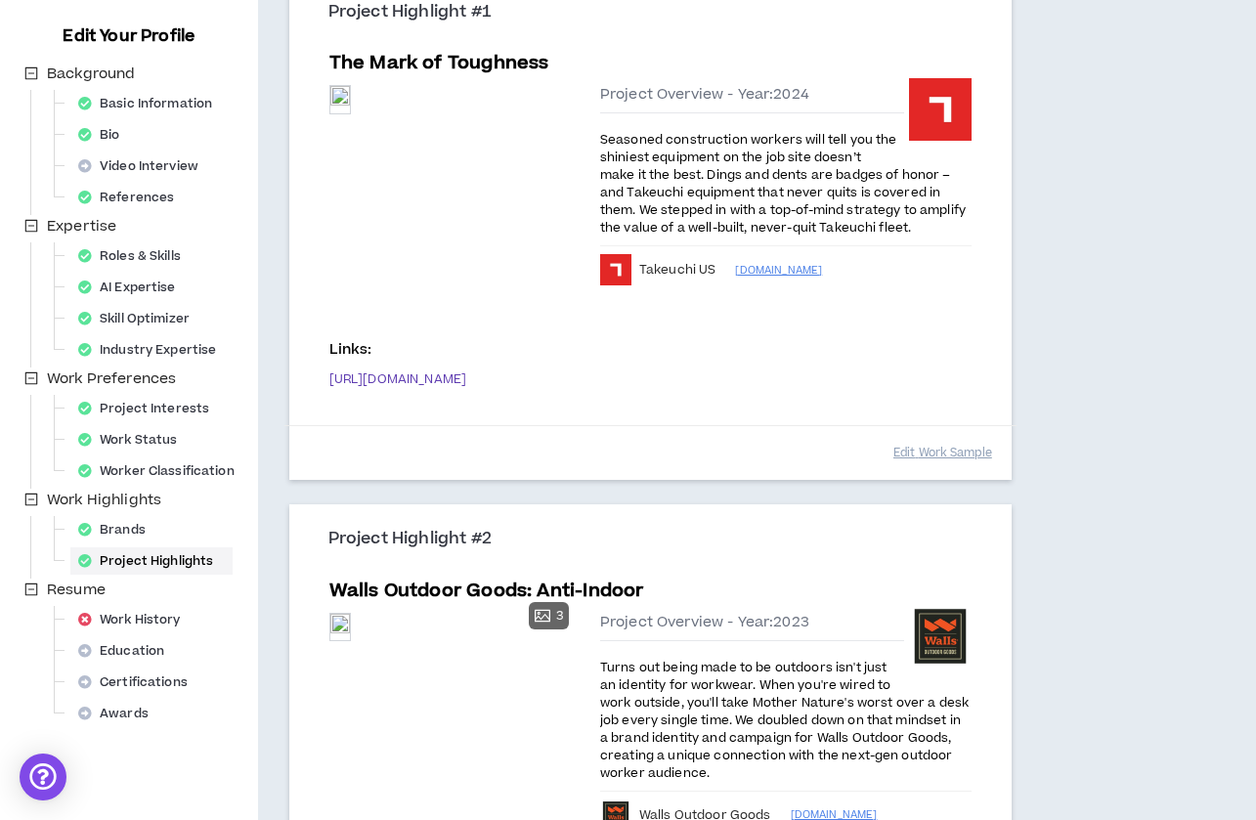
scroll to position [83, 0]
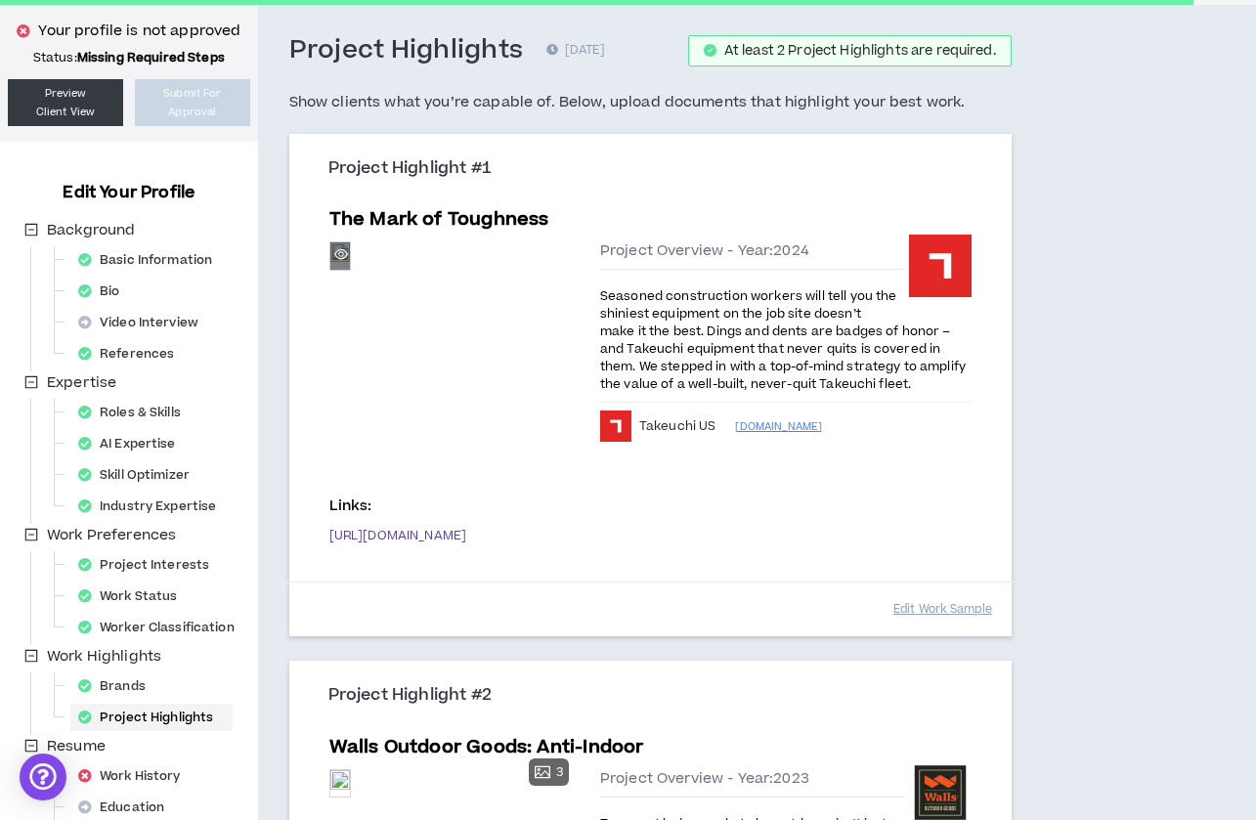
click at [350, 267] on div "Preview" at bounding box center [340, 255] width 20 height 21
click at [962, 599] on button "Edit Work Sample" at bounding box center [942, 609] width 99 height 34
select select "****"
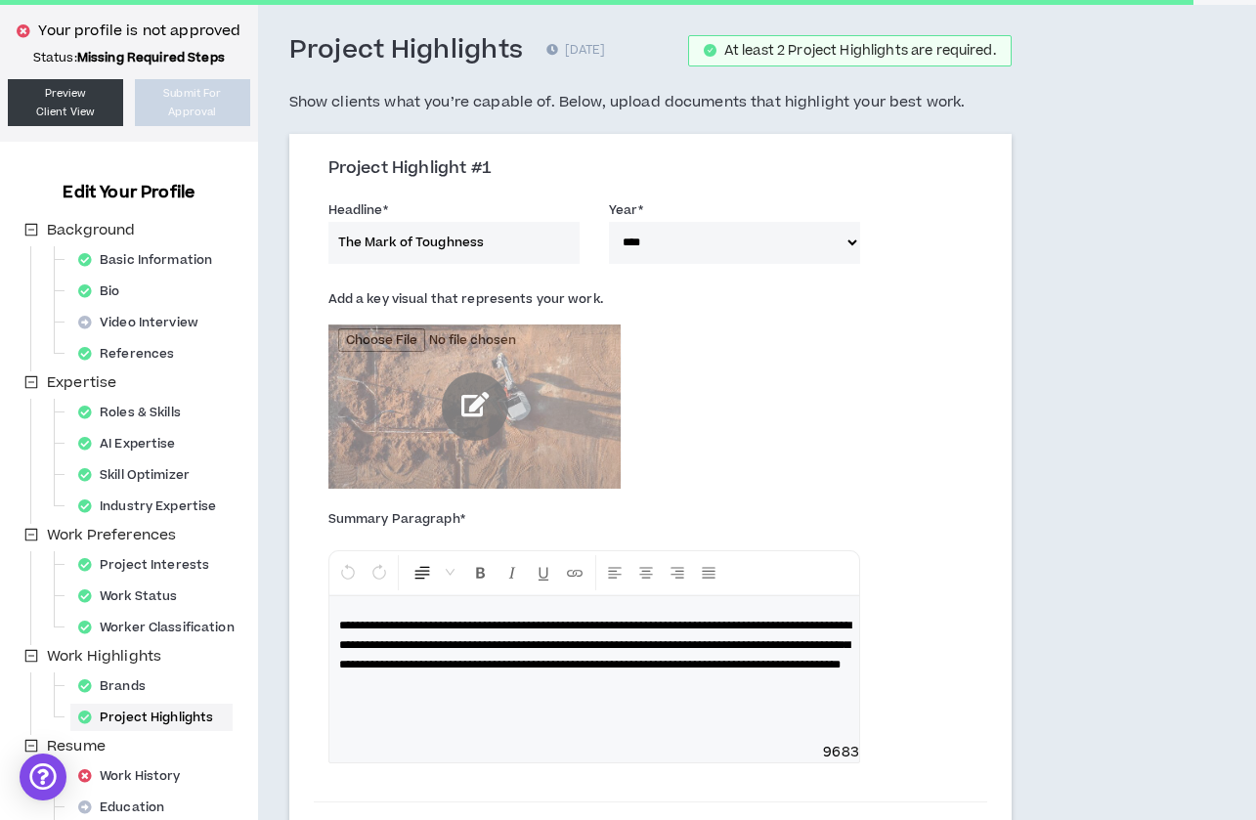
click at [481, 414] on input "file" at bounding box center [474, 406] width 293 height 165
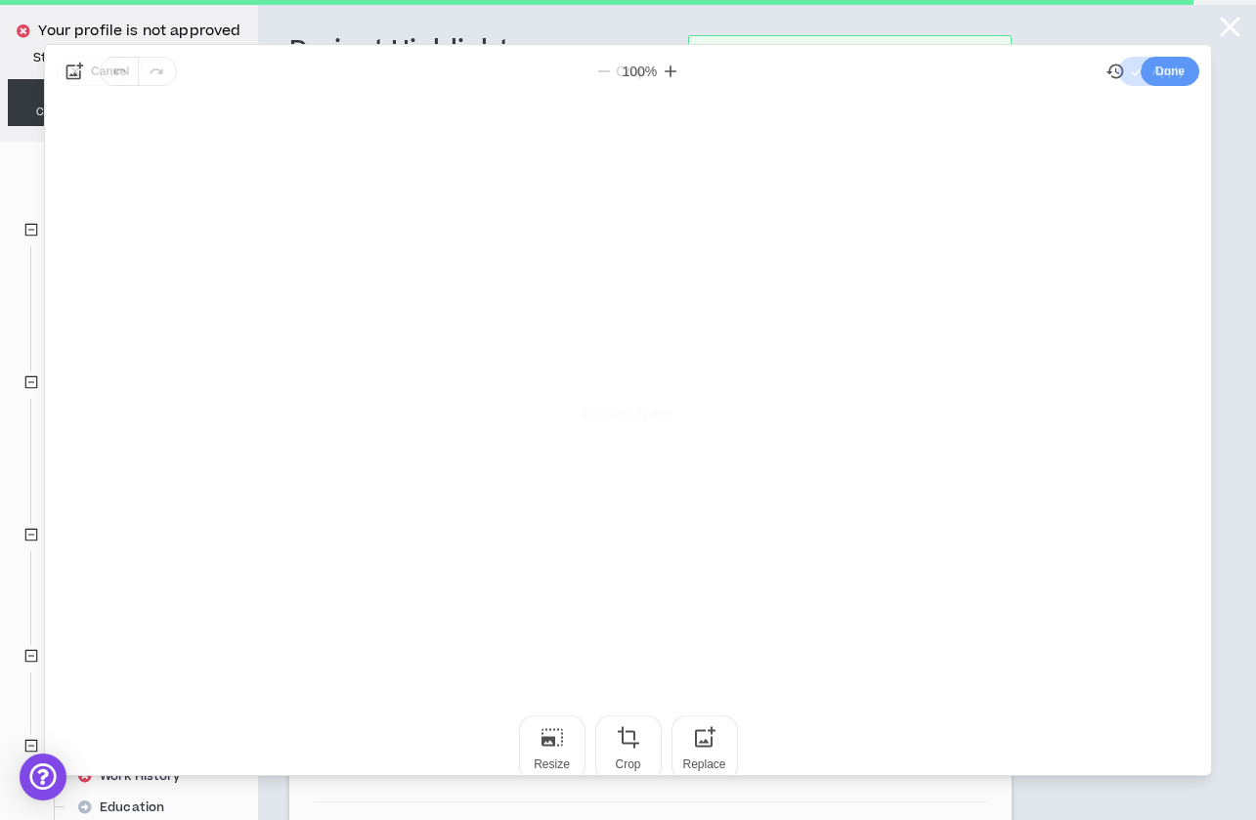
scroll to position [0, 0]
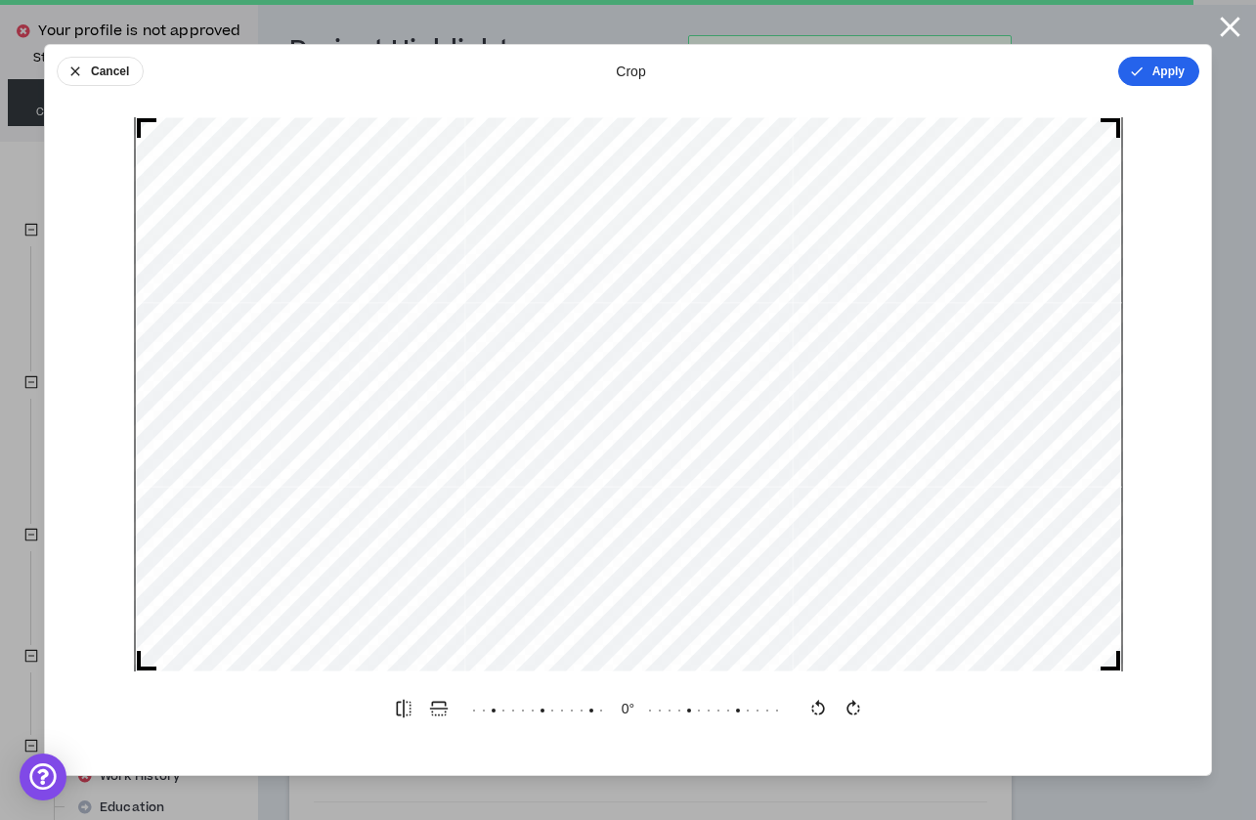
click at [1151, 74] on button "Apply" at bounding box center [1158, 71] width 81 height 29
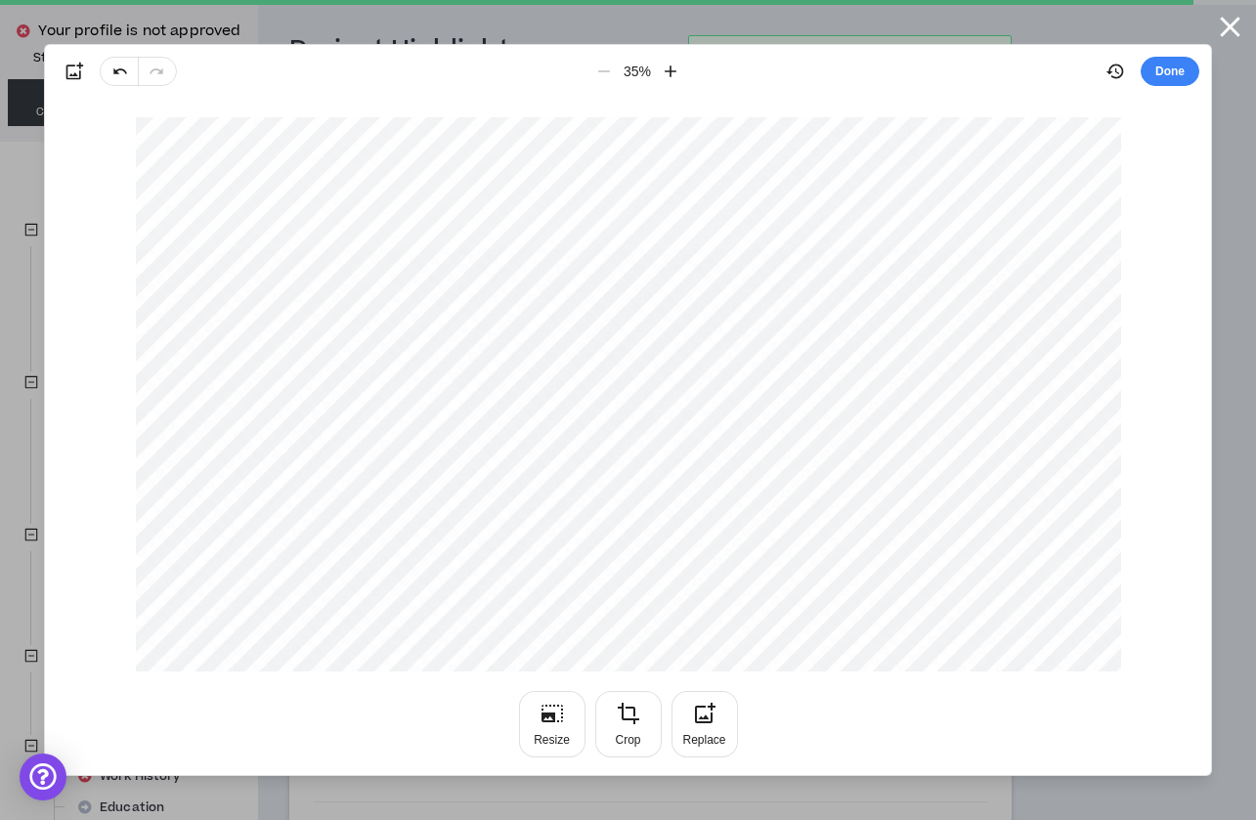
click at [1151, 74] on button "Done" at bounding box center [1169, 71] width 59 height 29
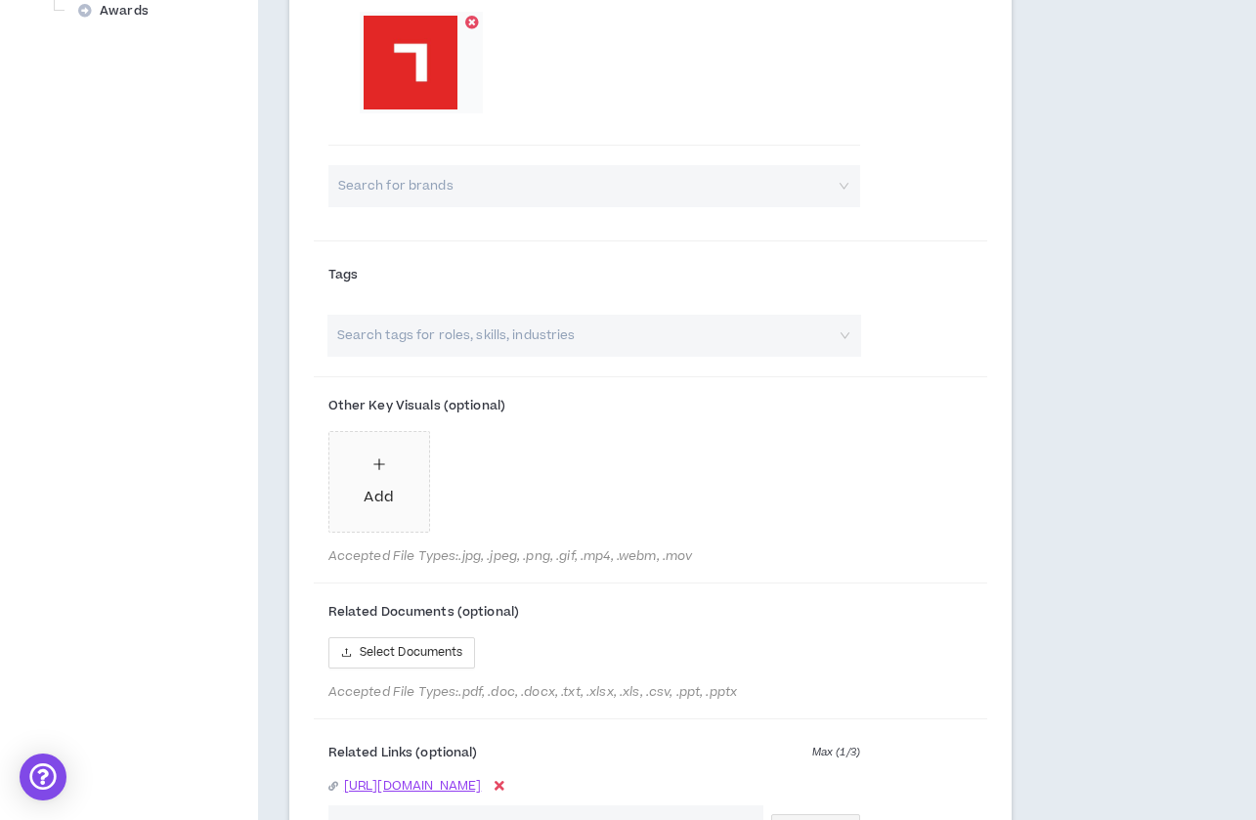
scroll to position [953, 0]
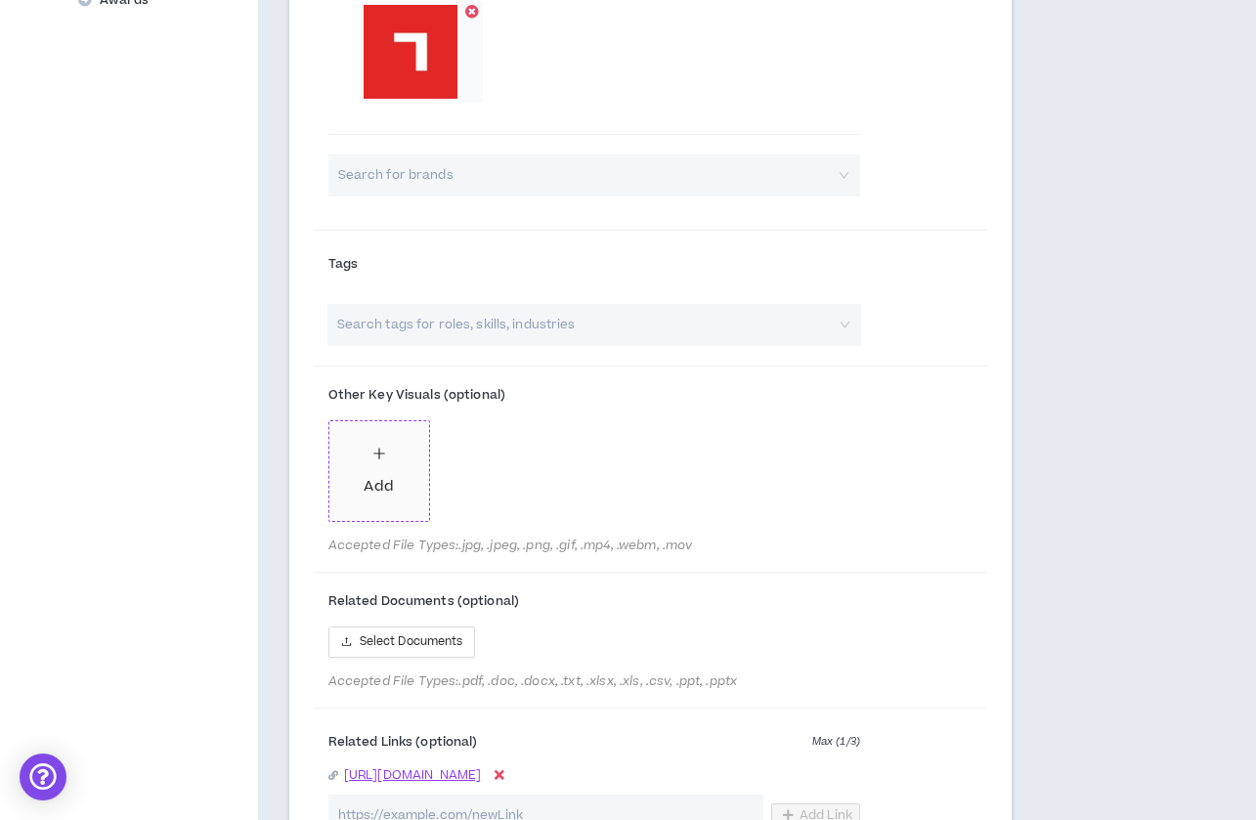
click at [373, 476] on div "Add" at bounding box center [378, 486] width 29 height 21
click at [473, 468] on div "Add" at bounding box center [487, 471] width 29 height 54
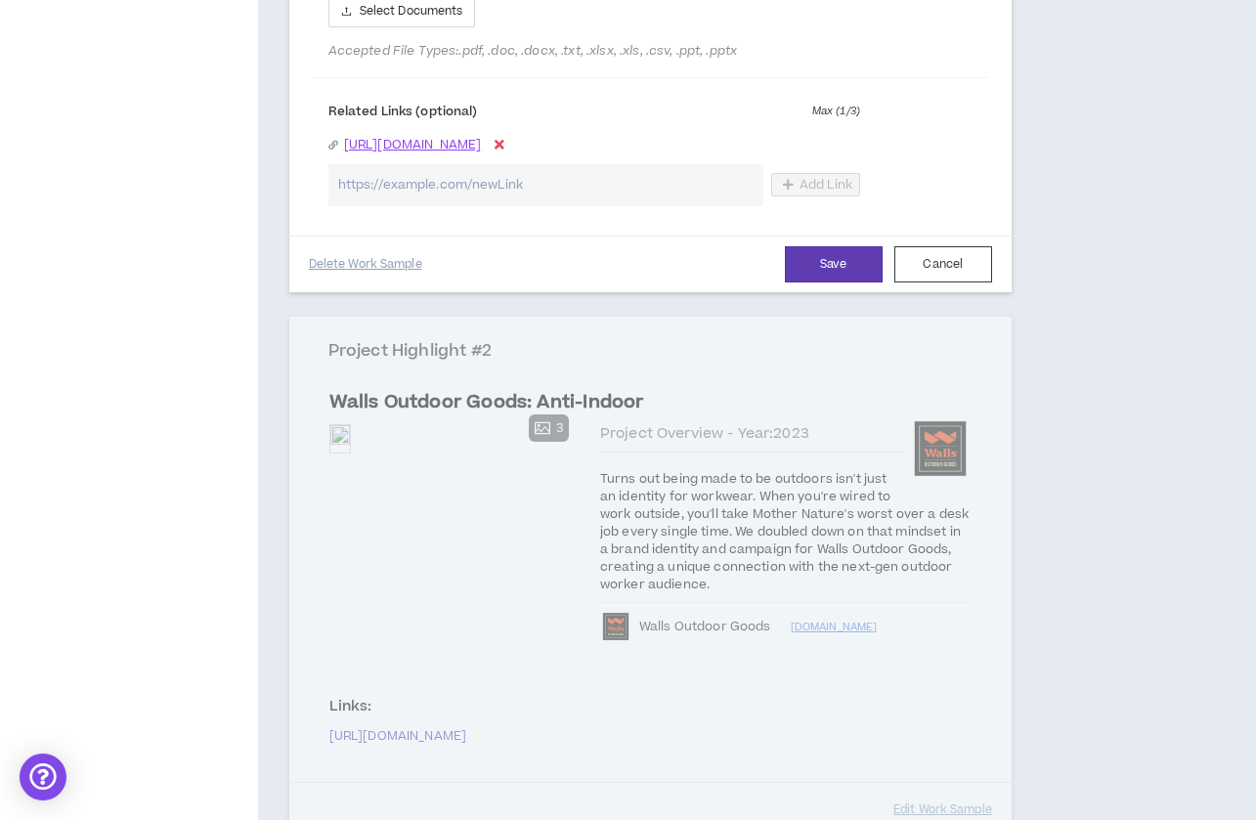
scroll to position [1669, 0]
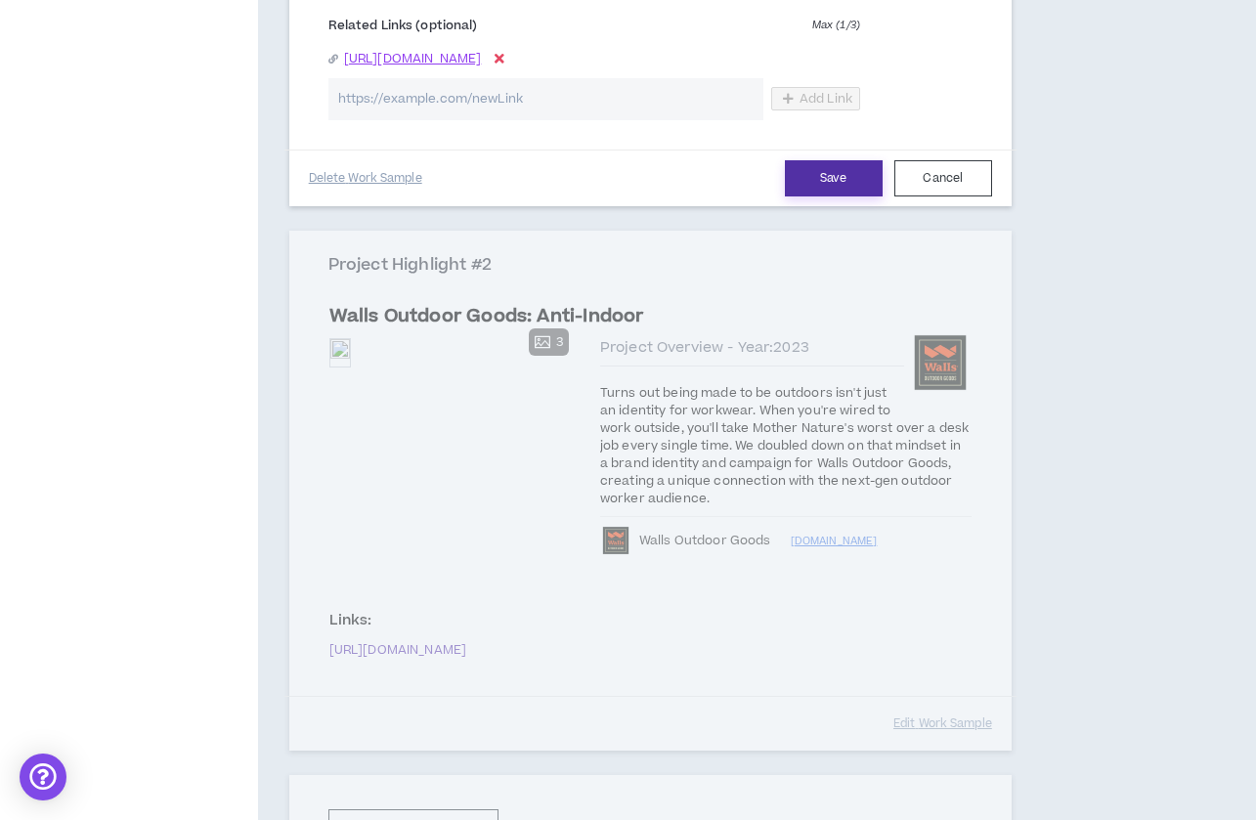
click at [831, 181] on button "Save" at bounding box center [834, 178] width 98 height 36
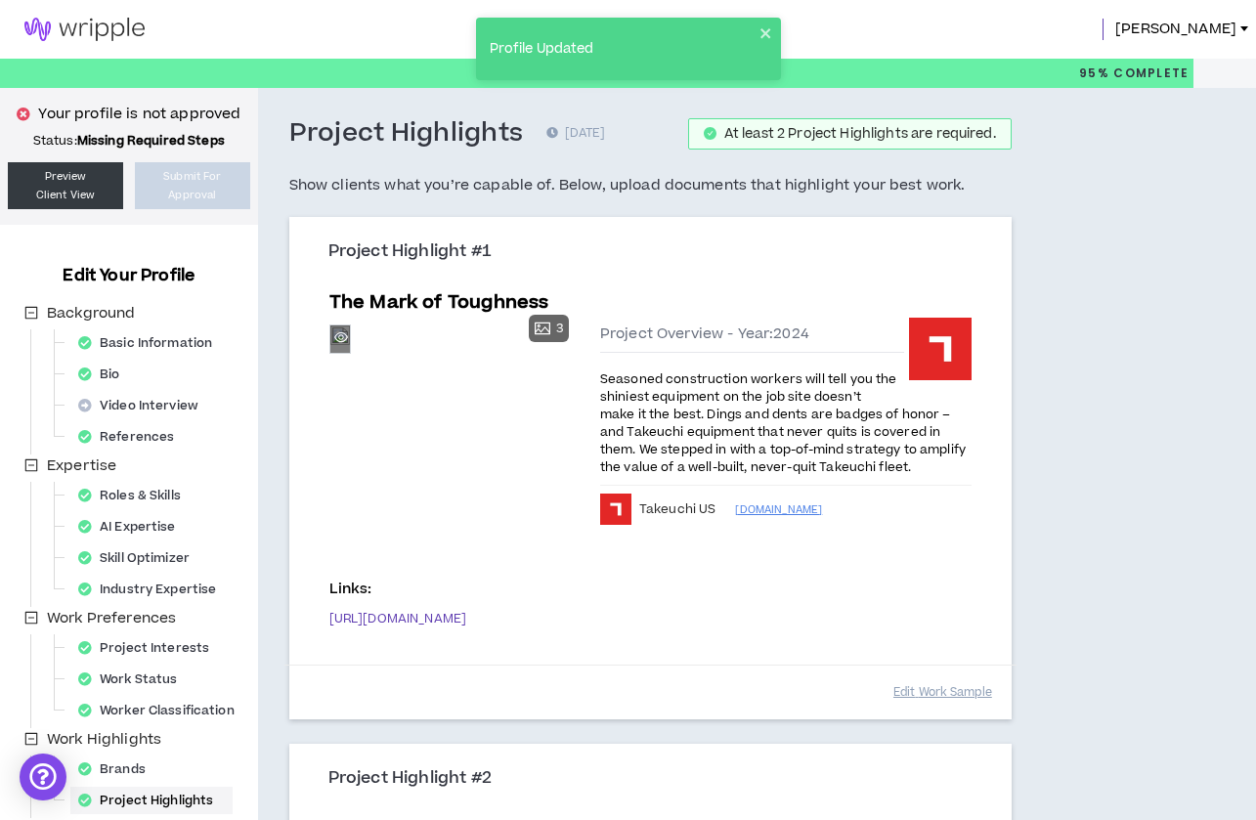
scroll to position [0, 0]
click at [350, 350] on div "Preview" at bounding box center [340, 338] width 20 height 21
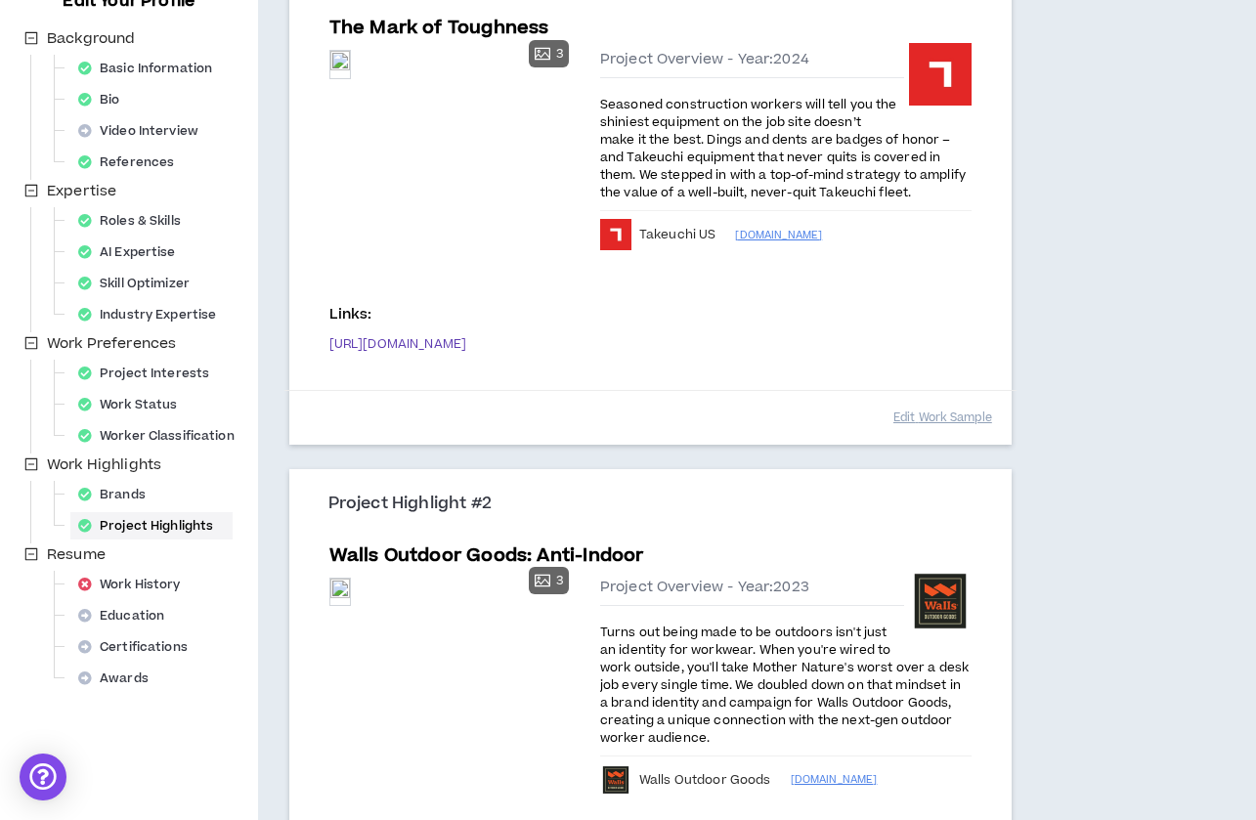
scroll to position [386, 0]
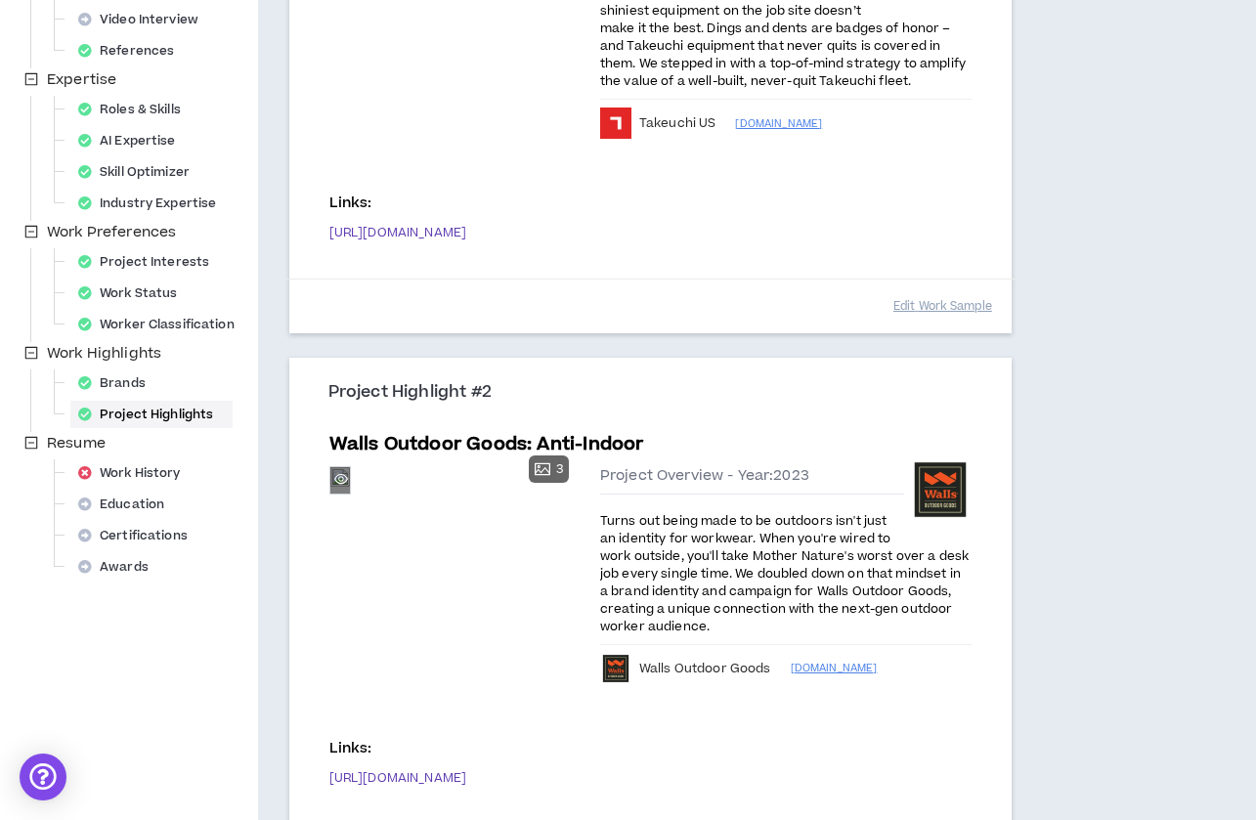
click at [350, 494] on div "Preview" at bounding box center [340, 480] width 20 height 26
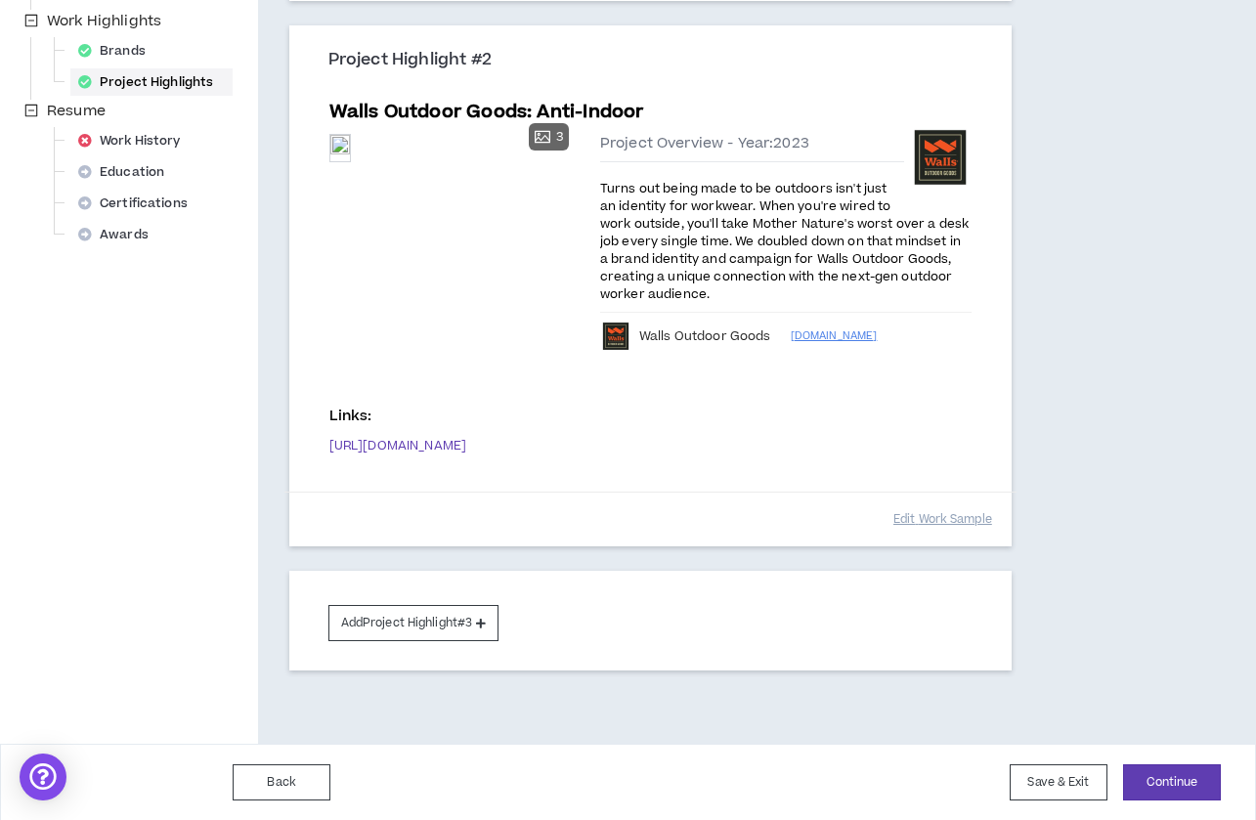
scroll to position [716, 0]
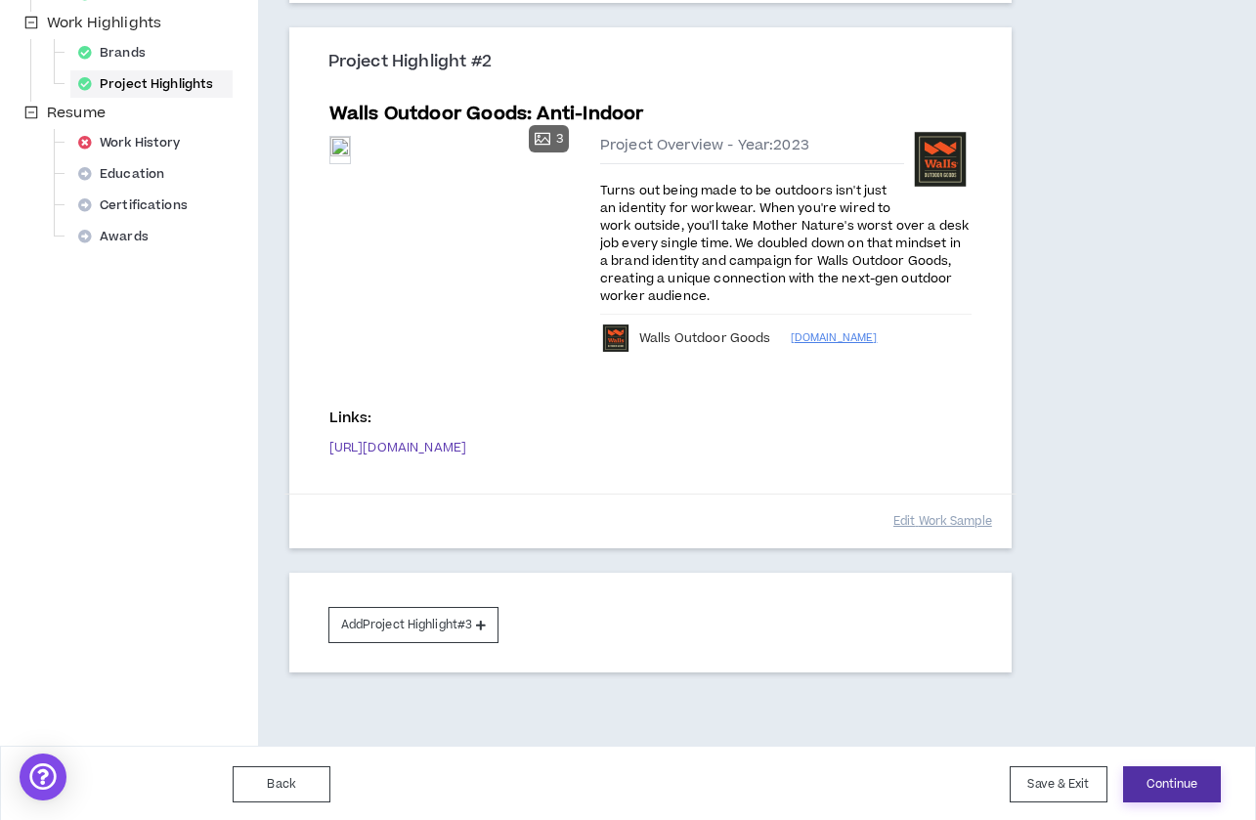
click at [1143, 779] on button "Continue" at bounding box center [1172, 784] width 98 height 36
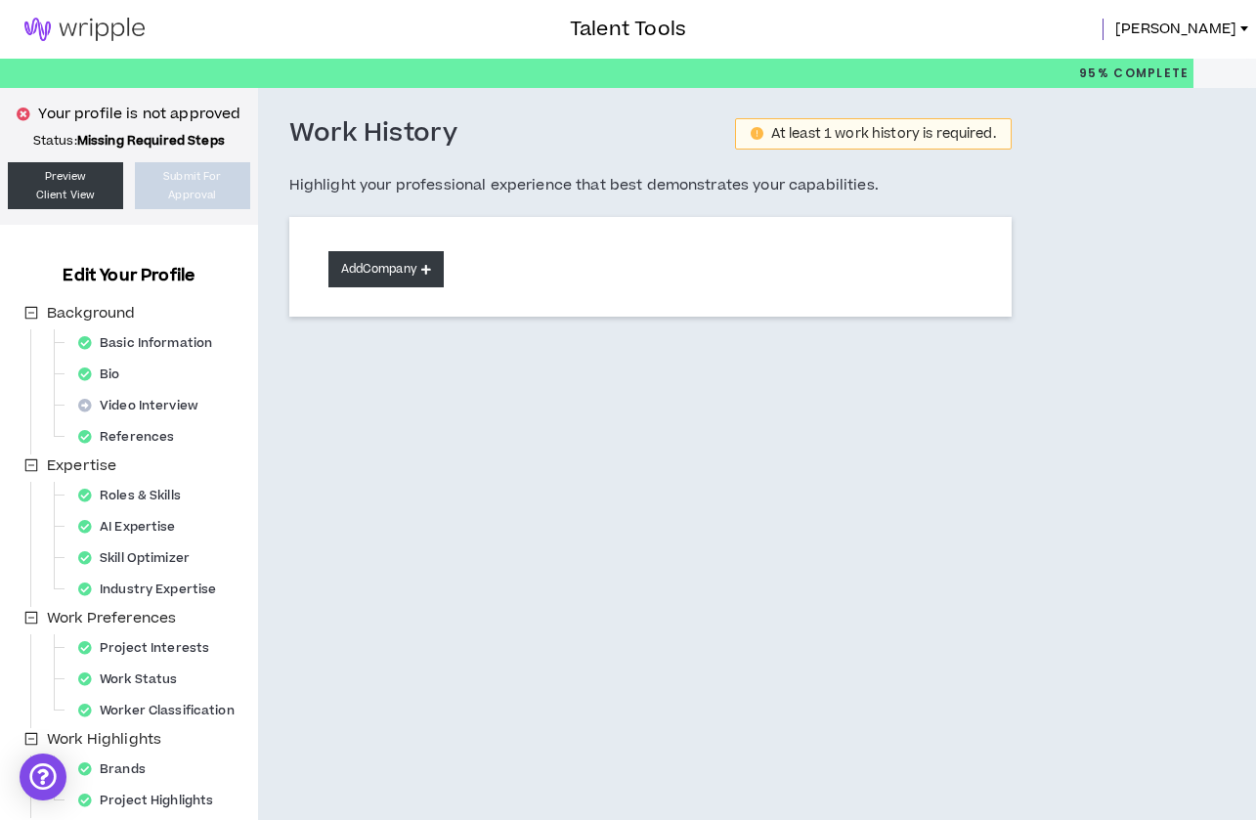
click at [412, 268] on button "Add Company" at bounding box center [385, 269] width 115 height 36
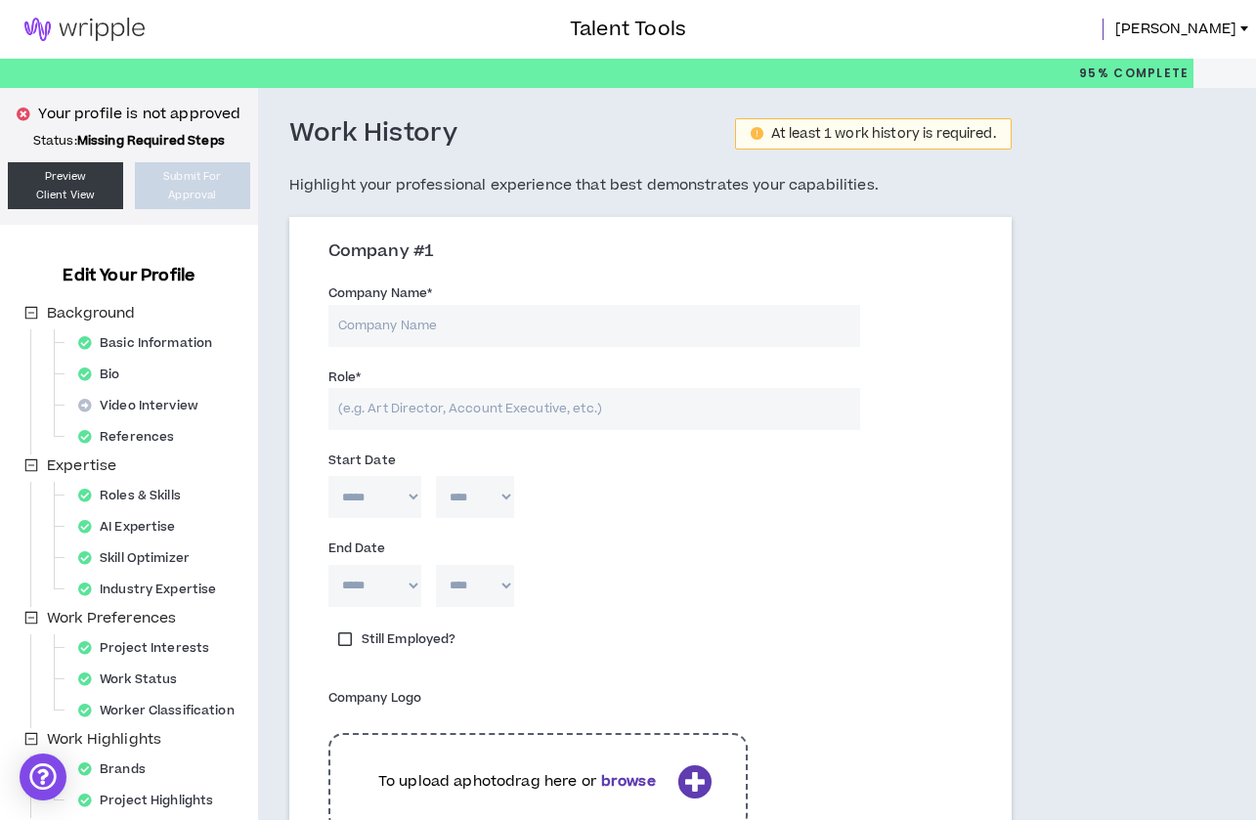
click at [424, 319] on input "Company Name *" at bounding box center [594, 326] width 532 height 42
type input "[PERSON_NAME]"
click at [621, 416] on input "Role *" at bounding box center [594, 409] width 532 height 42
type input "Account Manager"
select select "**"
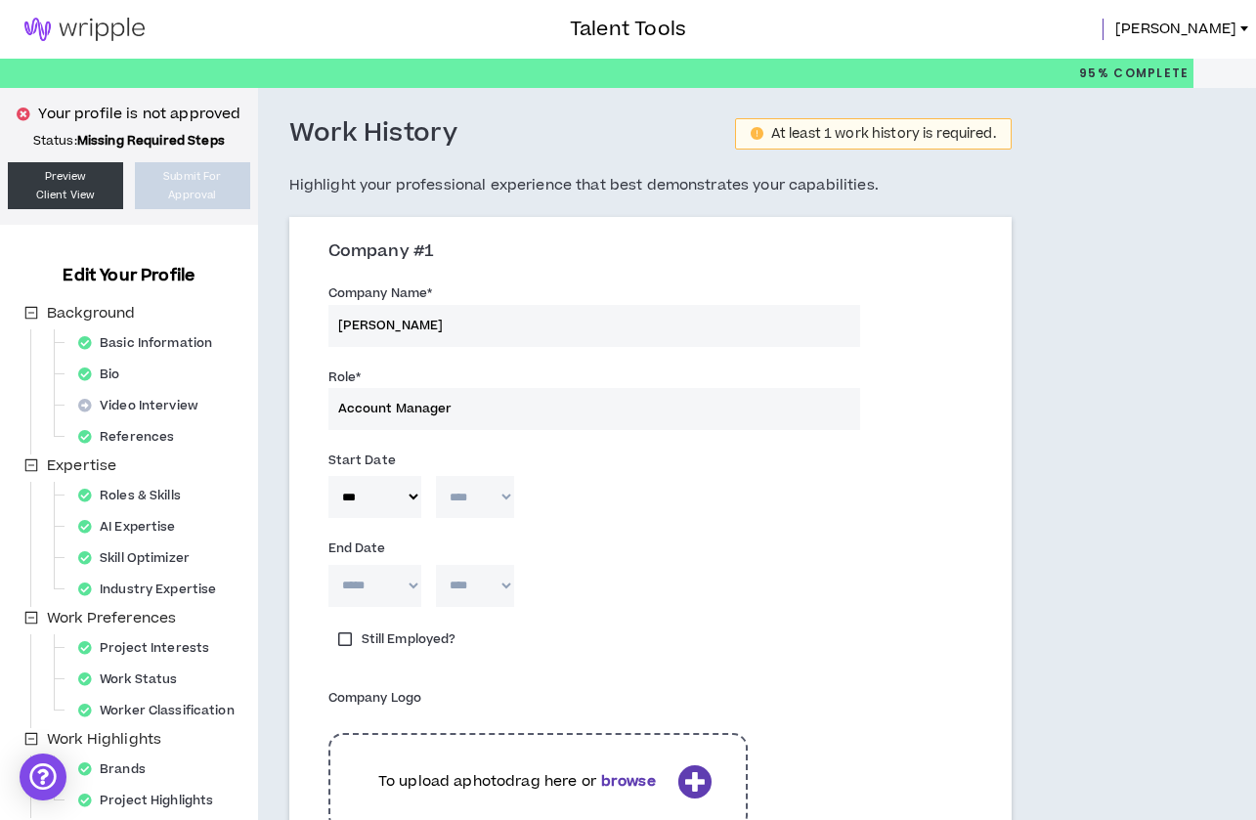
select select "****"
select select "*"
select select "****"
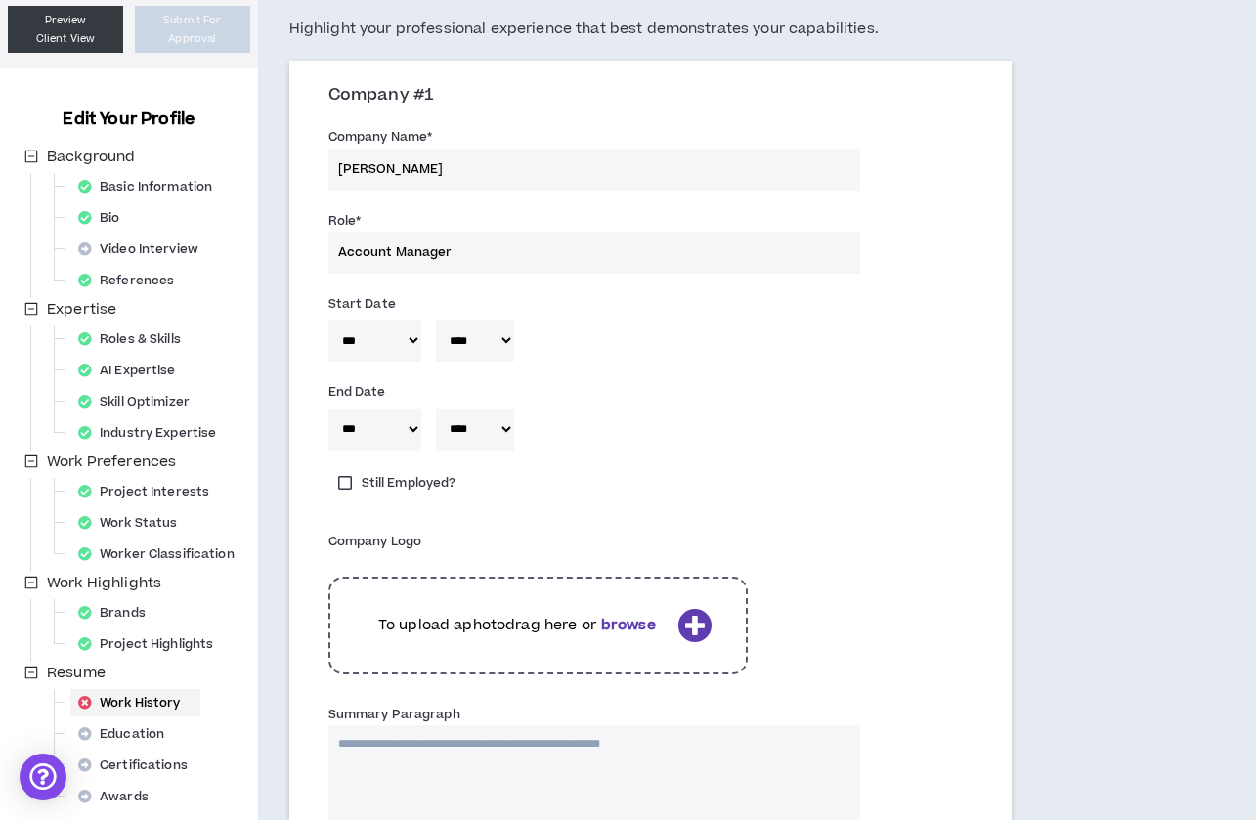
scroll to position [158, 0]
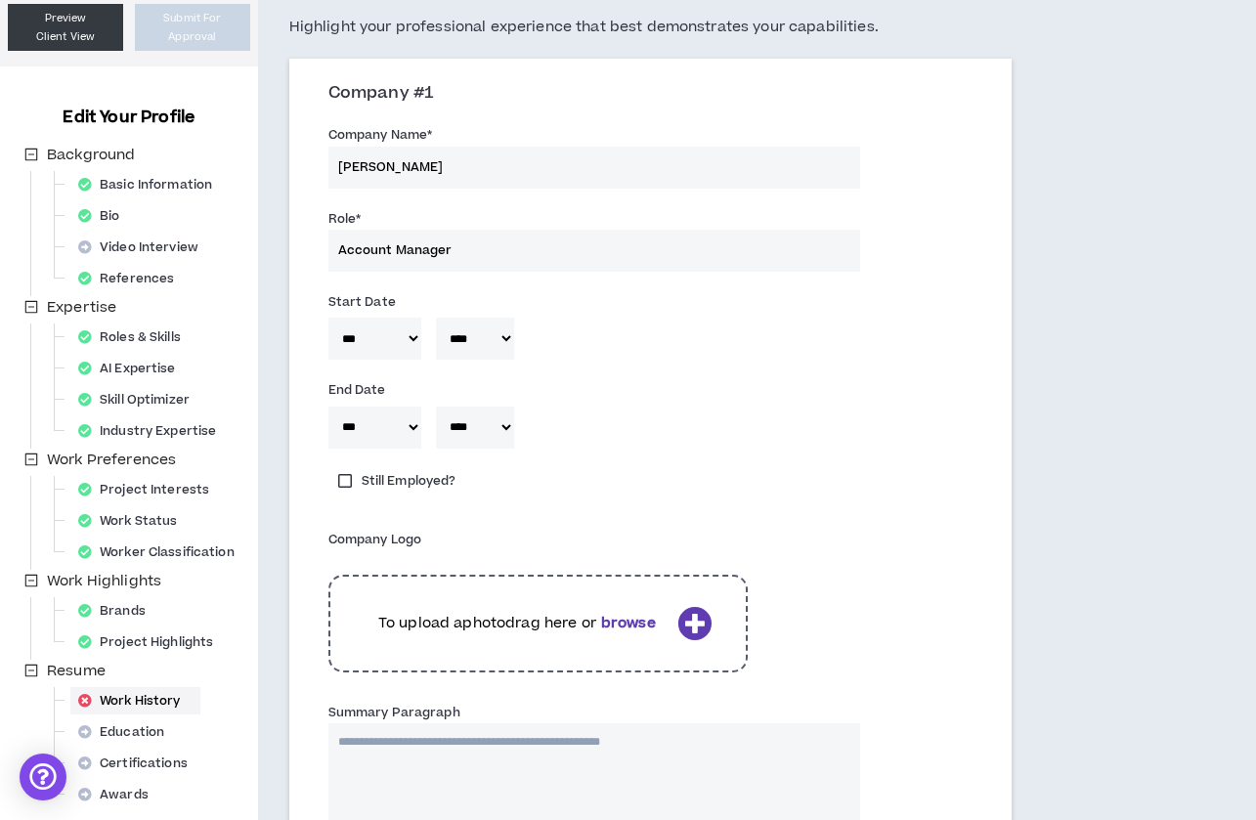
click at [538, 626] on p "To upload a photo drag here or browse" at bounding box center [517, 623] width 305 height 21
click at [581, 619] on p "To upload a photo drag here or browse" at bounding box center [517, 623] width 305 height 21
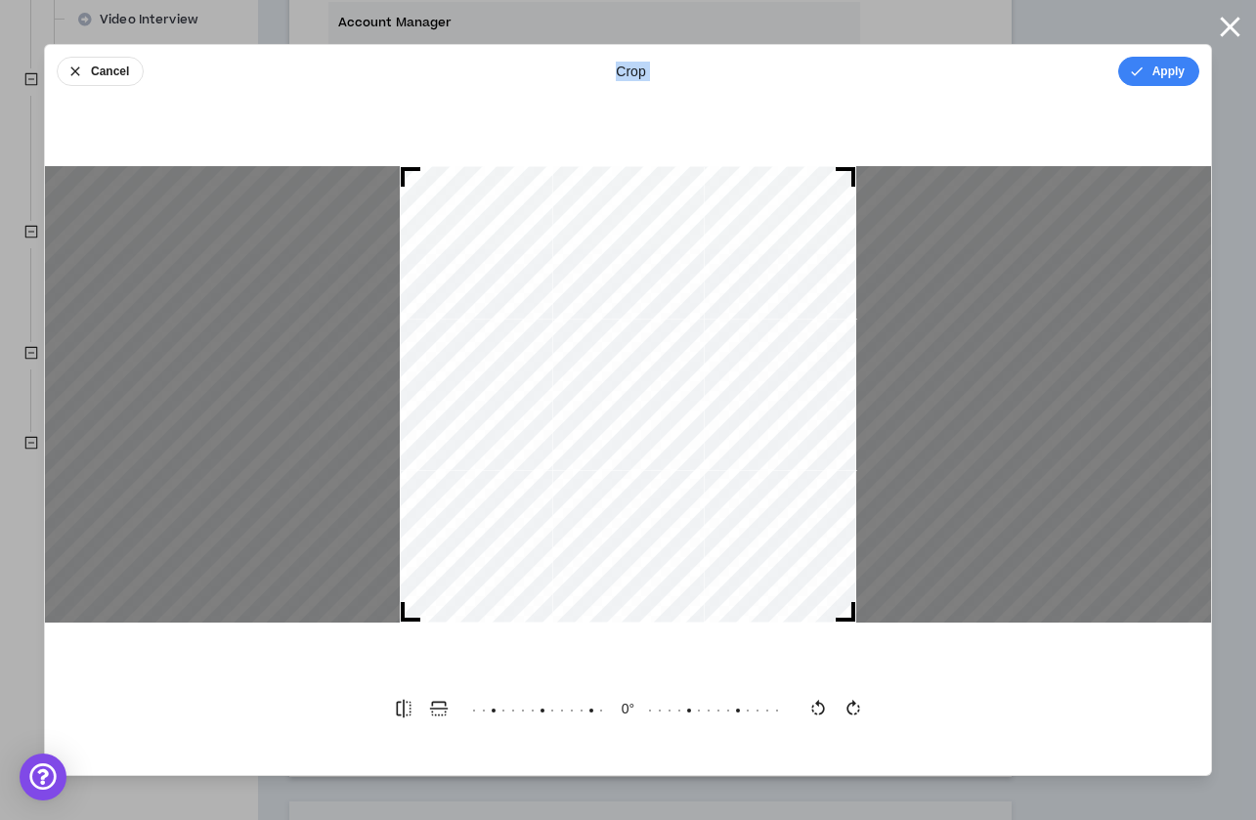
scroll to position [442, 0]
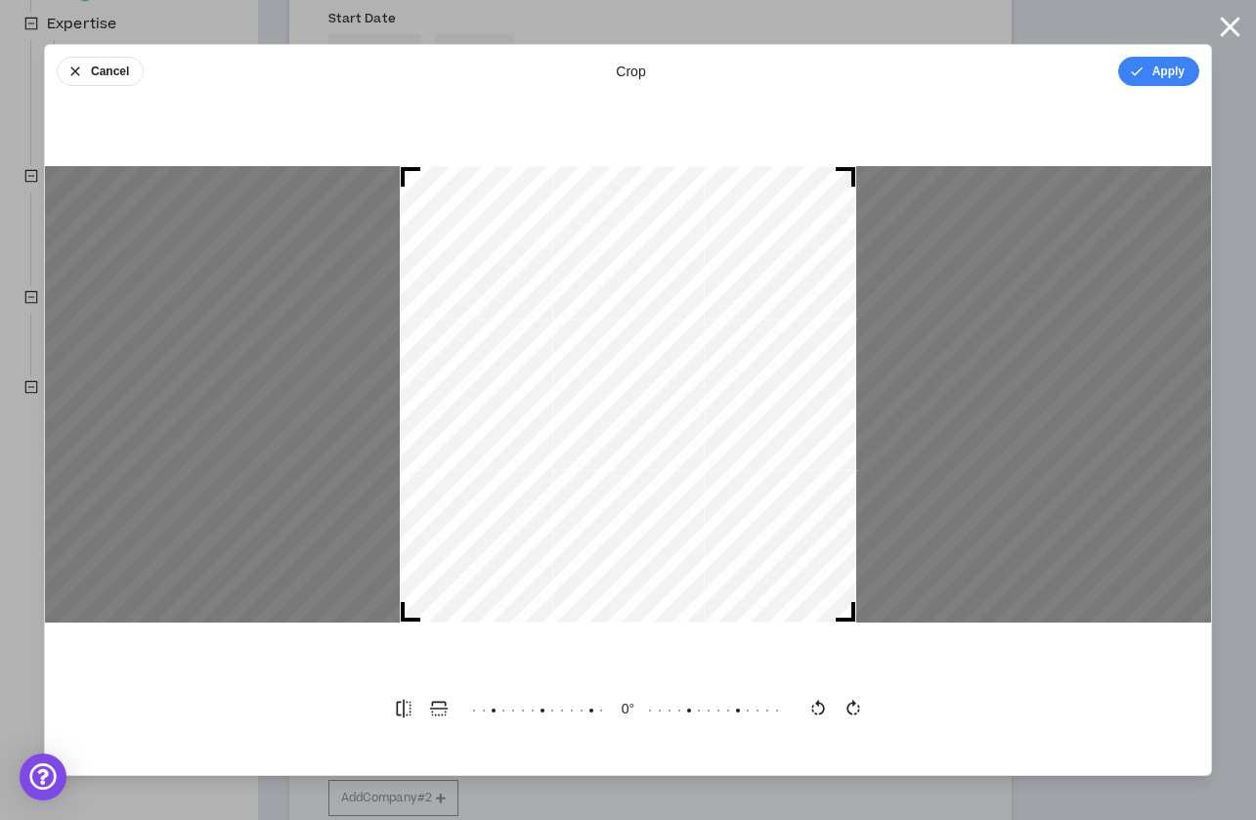
drag, startPoint x: 848, startPoint y: 616, endPoint x: 978, endPoint y: 551, distance: 145.1
click at [978, 552] on div at bounding box center [628, 394] width 1166 height 456
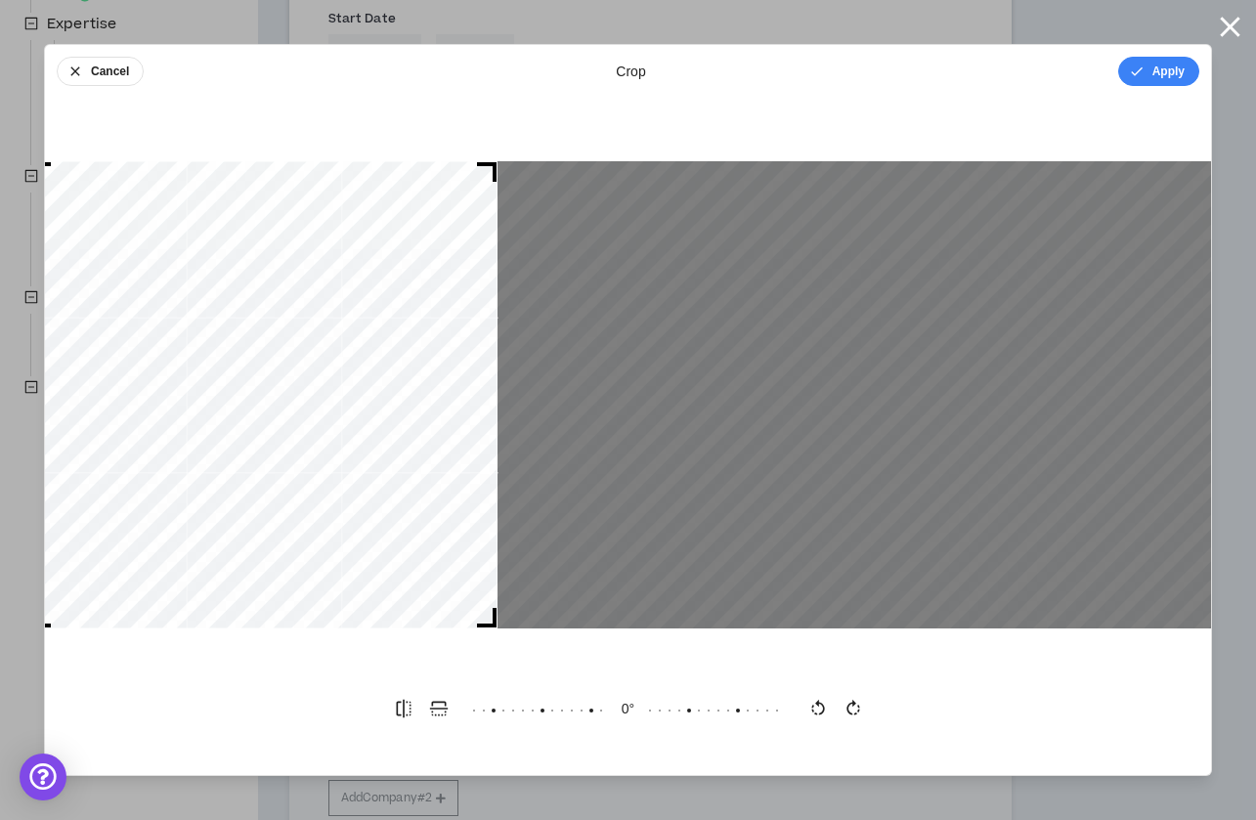
drag, startPoint x: 537, startPoint y: 372, endPoint x: 103, endPoint y: 385, distance: 434.1
click at [103, 385] on div at bounding box center [263, 394] width 467 height 467
drag, startPoint x: 488, startPoint y: 626, endPoint x: 503, endPoint y: 700, distance: 74.9
click at [503, 700] on div "Cancel crop Apply 0 °" at bounding box center [628, 410] width 1168 height 732
click at [77, 68] on icon "button" at bounding box center [75, 72] width 16 height 16
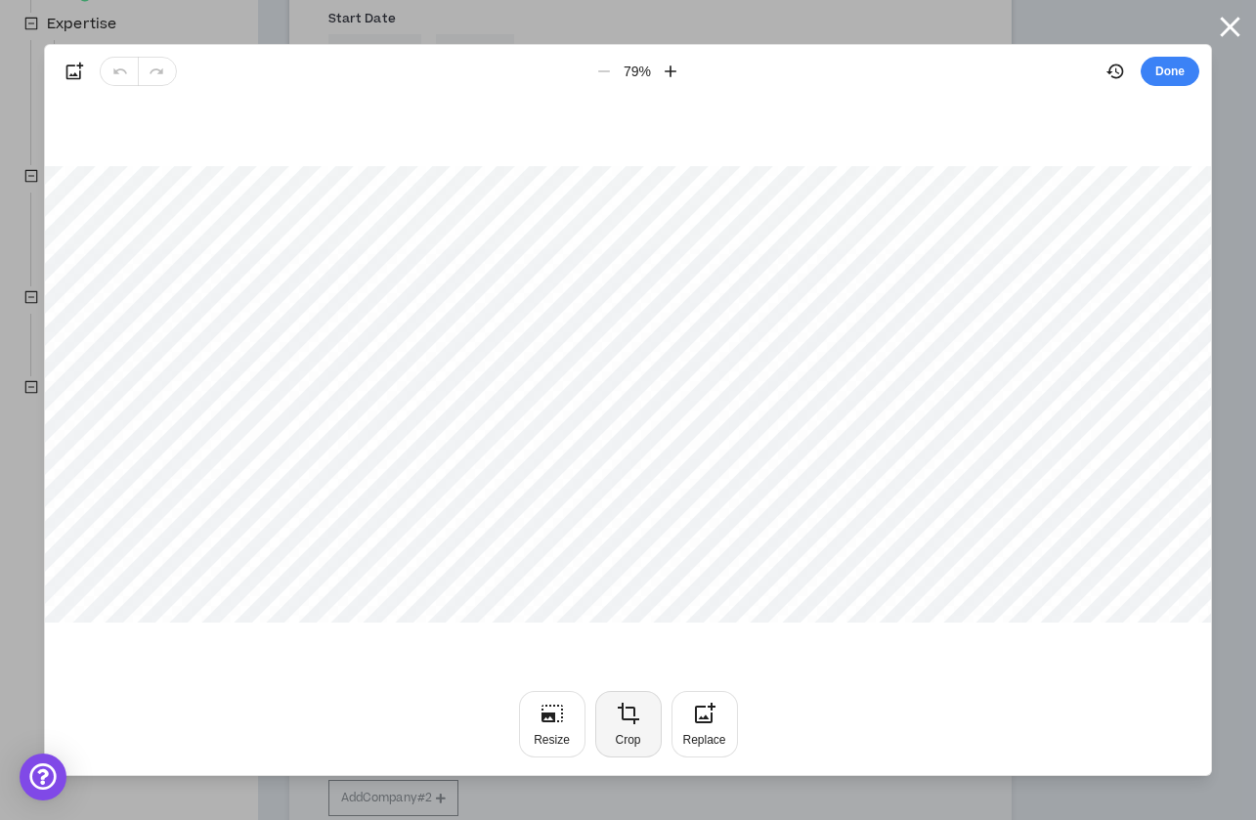
click at [617, 721] on icon "button" at bounding box center [628, 713] width 23 height 23
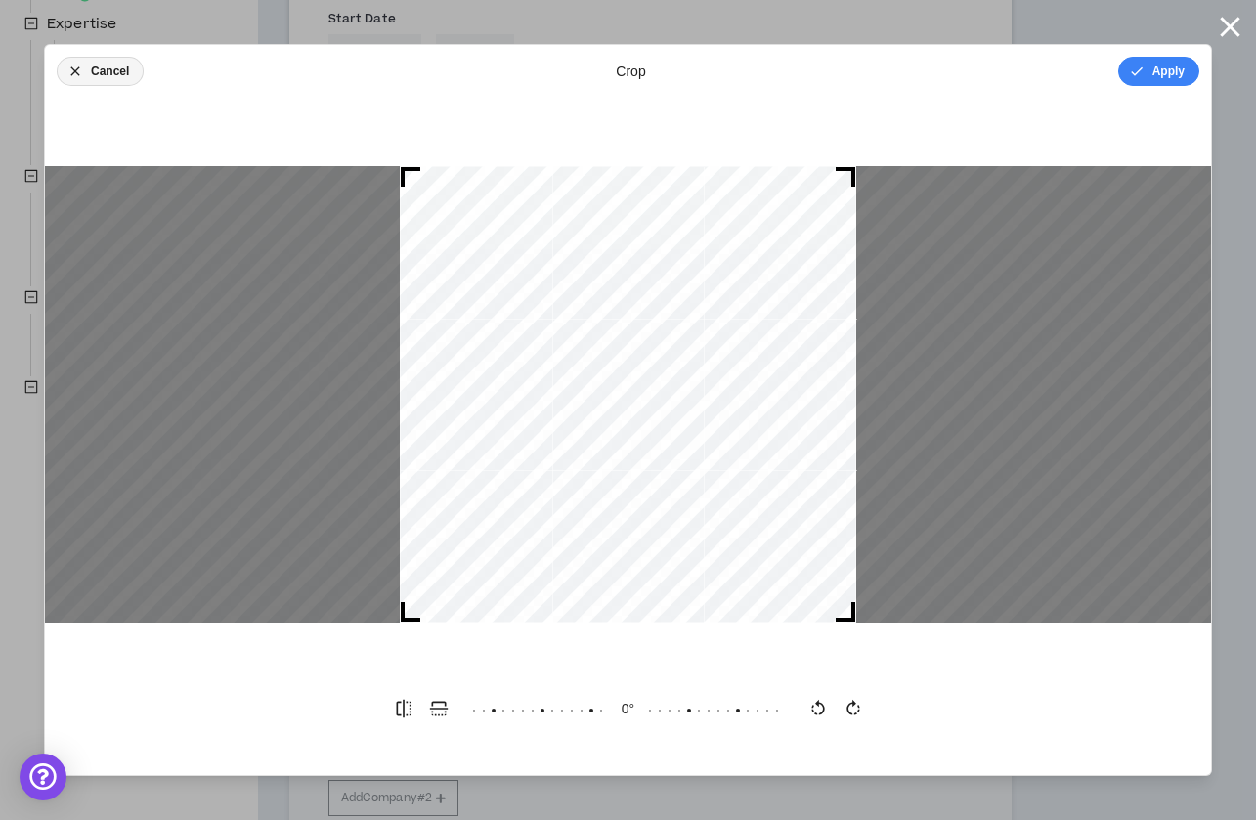
click at [106, 64] on button "Cancel" at bounding box center [100, 71] width 87 height 29
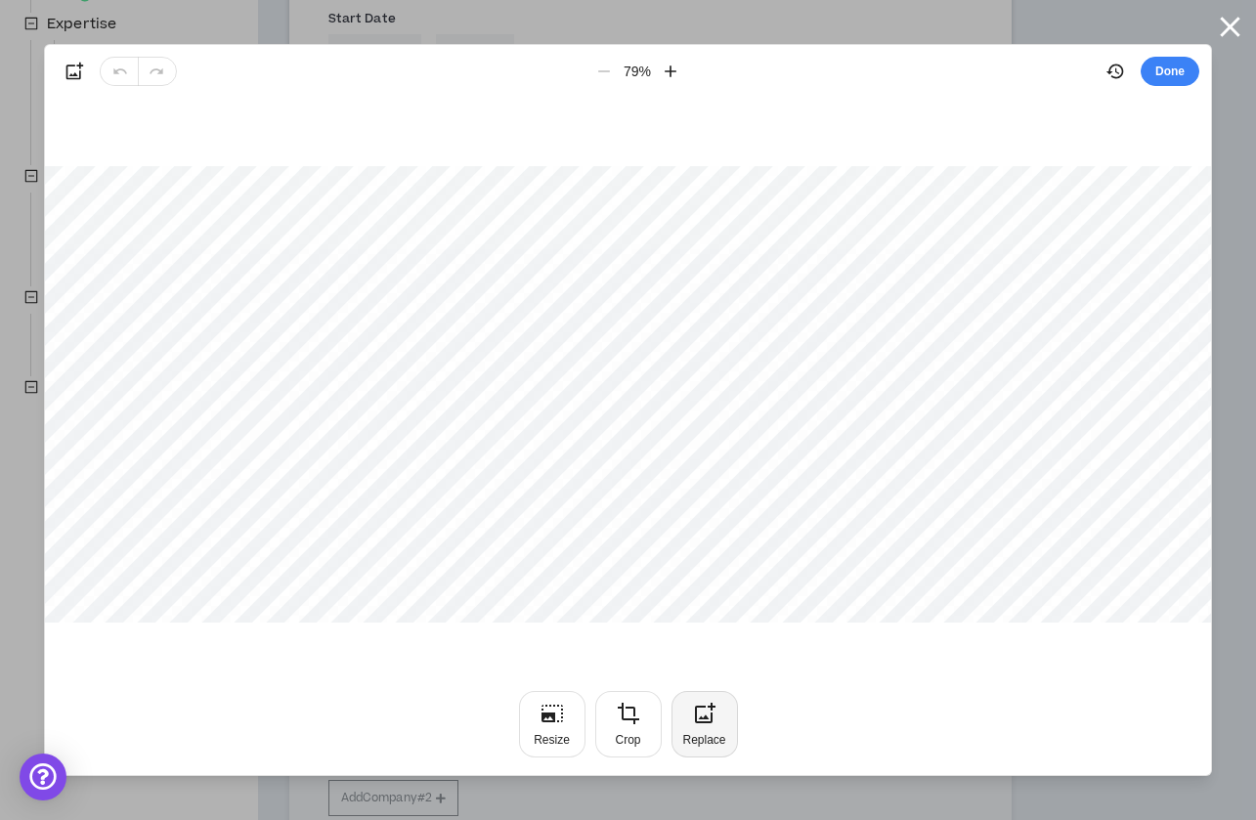
click at [707, 719] on icon "button" at bounding box center [705, 713] width 21 height 21
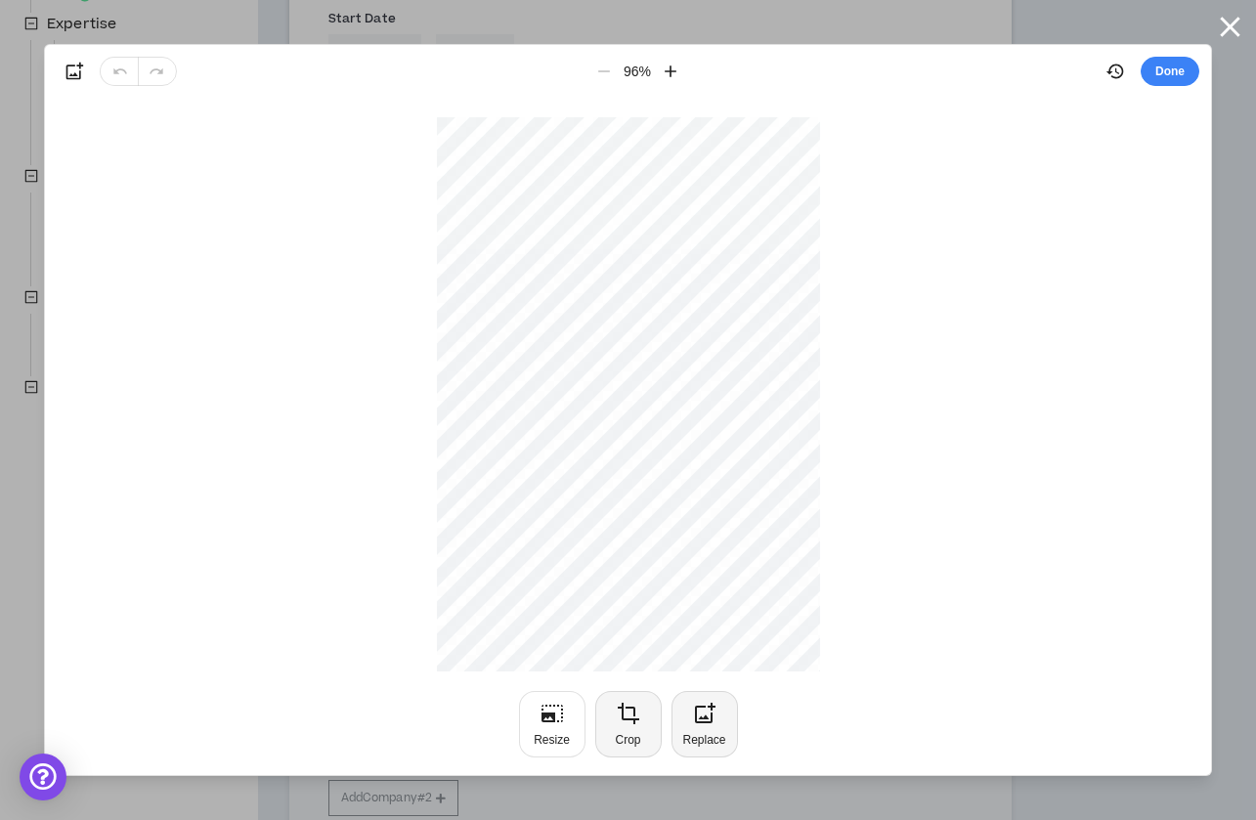
click at [620, 734] on div "Crop" at bounding box center [627, 740] width 25 height 16
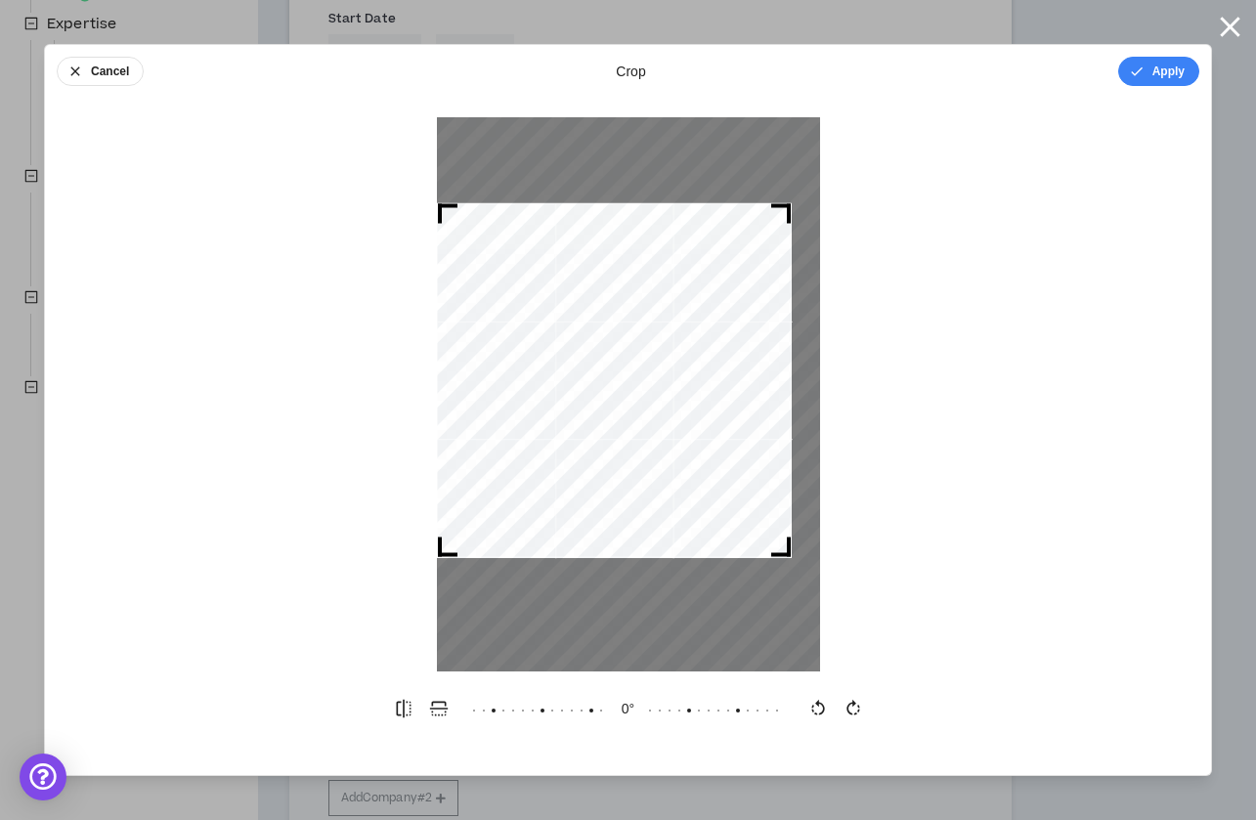
drag, startPoint x: 813, startPoint y: 579, endPoint x: 785, endPoint y: 622, distance: 51.5
click at [785, 622] on div at bounding box center [628, 394] width 383 height 554
click at [818, 150] on div at bounding box center [628, 160] width 383 height 86
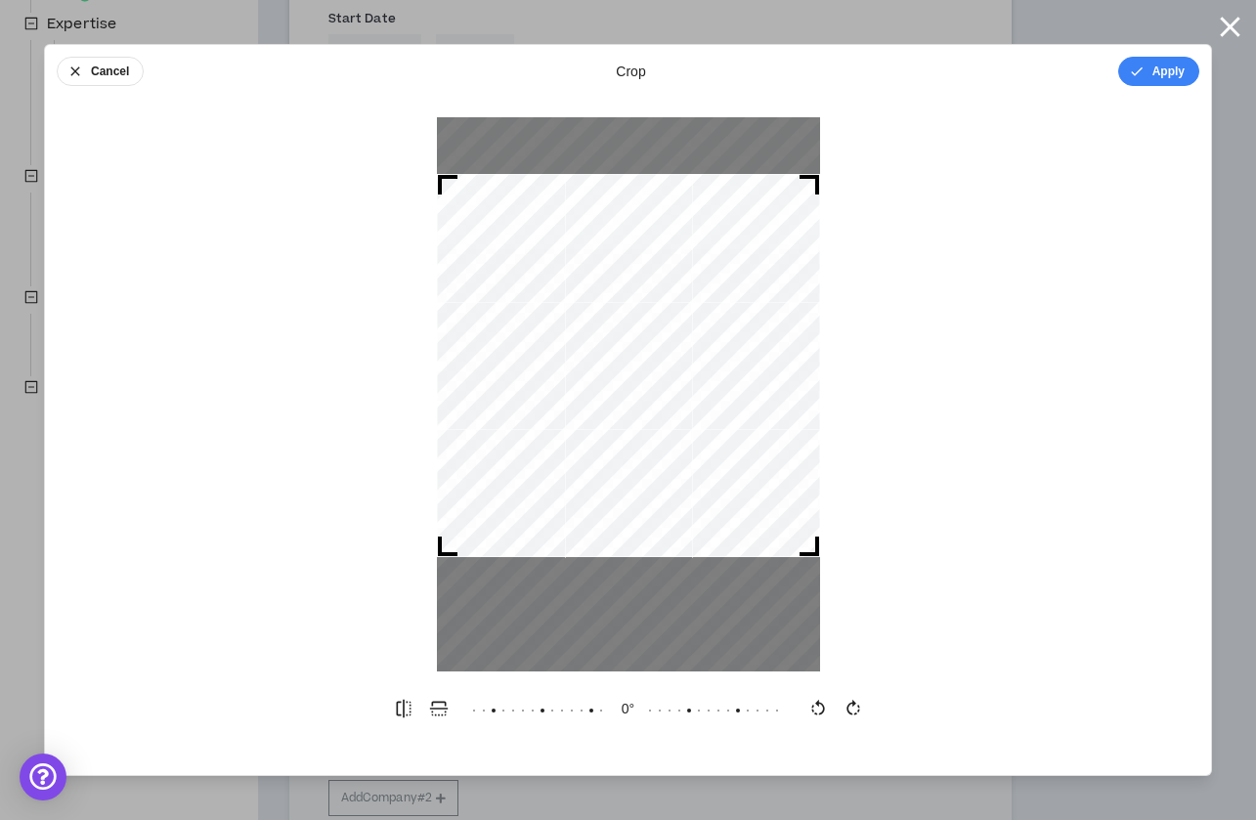
drag, startPoint x: 782, startPoint y: 212, endPoint x: 839, endPoint y: 153, distance: 82.2
click at [839, 153] on div at bounding box center [628, 394] width 1166 height 554
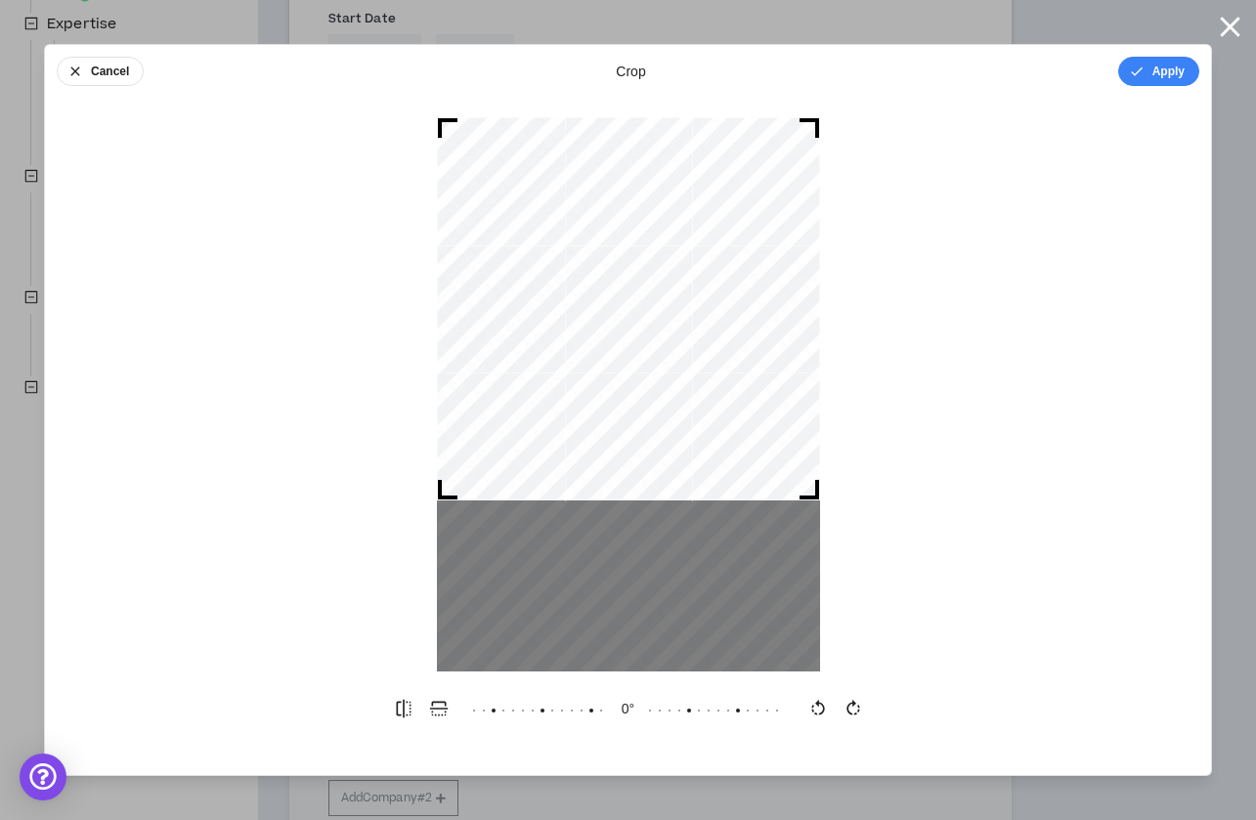
drag, startPoint x: 712, startPoint y: 277, endPoint x: 714, endPoint y: 200, distance: 76.3
click at [714, 200] on div at bounding box center [628, 308] width 383 height 383
click at [805, 501] on div at bounding box center [628, 394] width 383 height 554
click at [730, 393] on div at bounding box center [629, 311] width 382 height 382
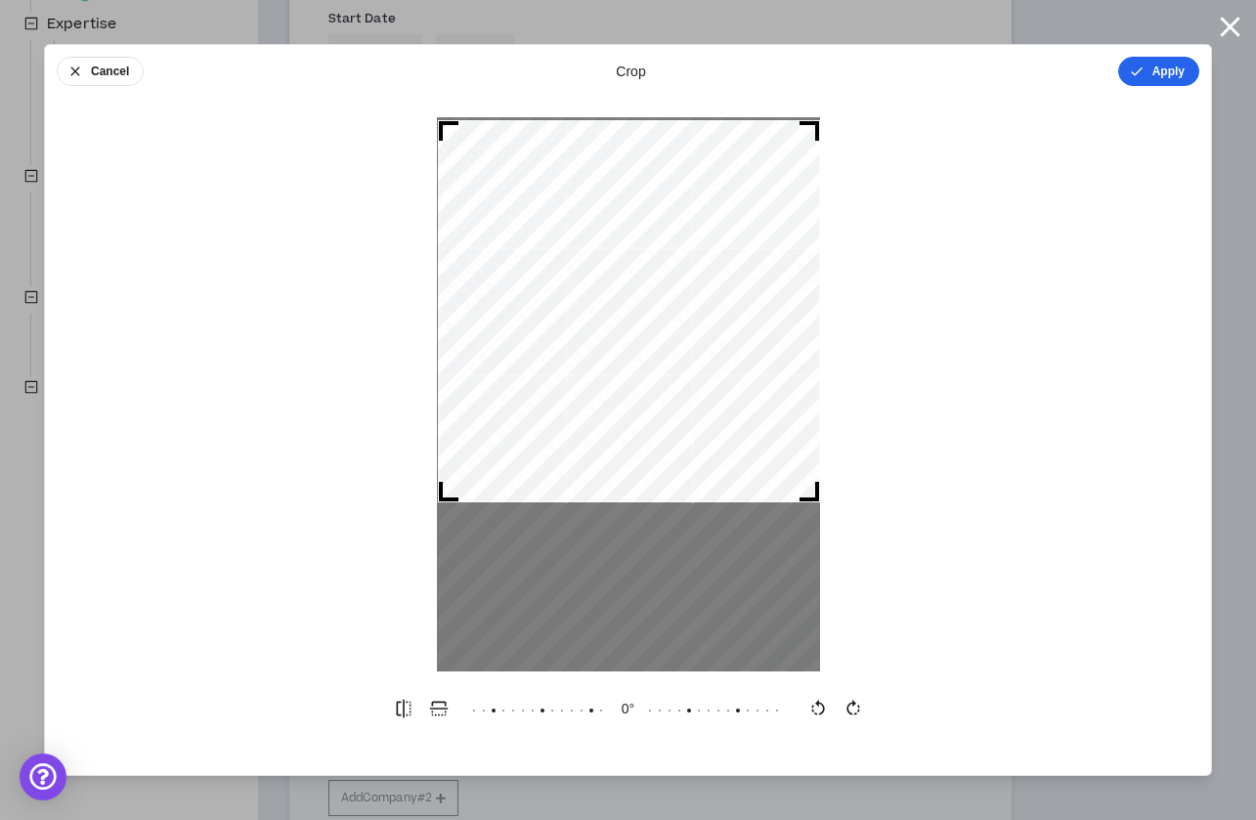
click at [1171, 64] on button "Apply" at bounding box center [1158, 71] width 81 height 29
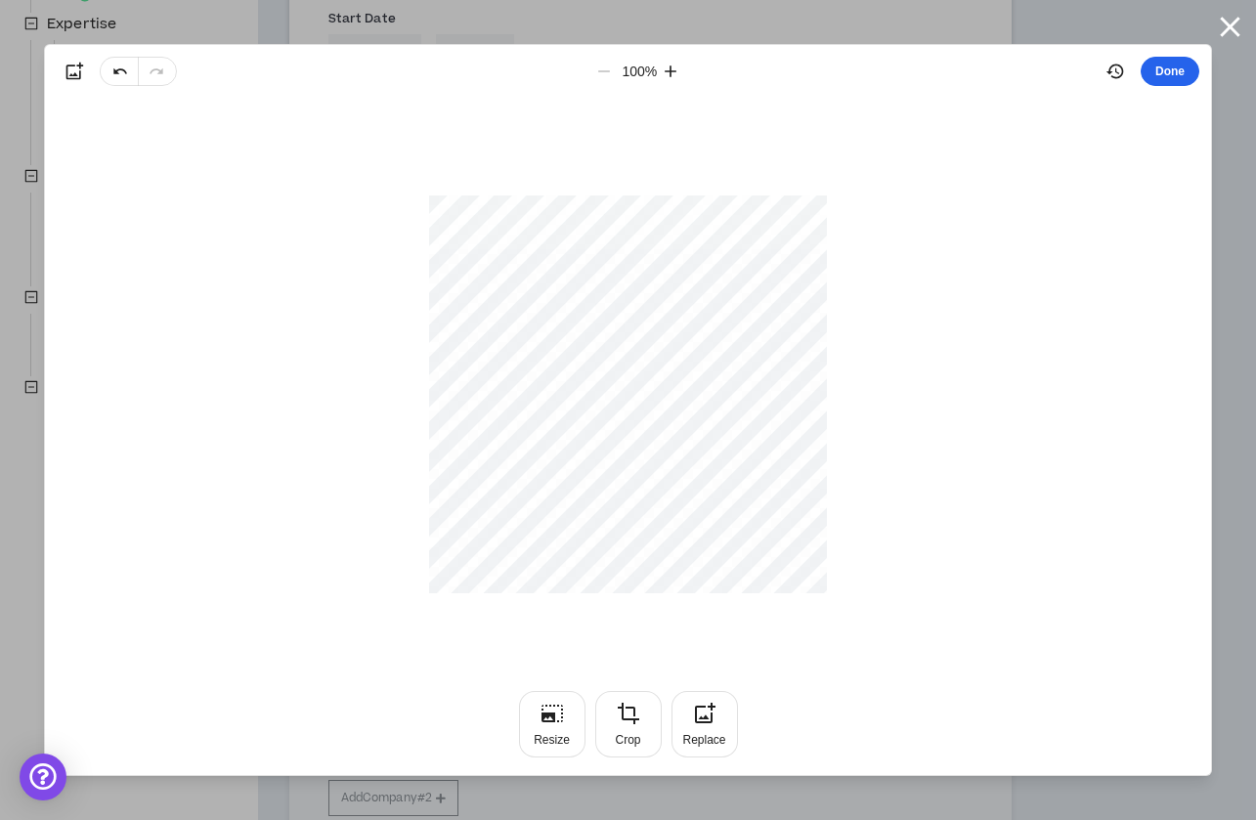
click at [1156, 67] on button "Done" at bounding box center [1169, 71] width 59 height 29
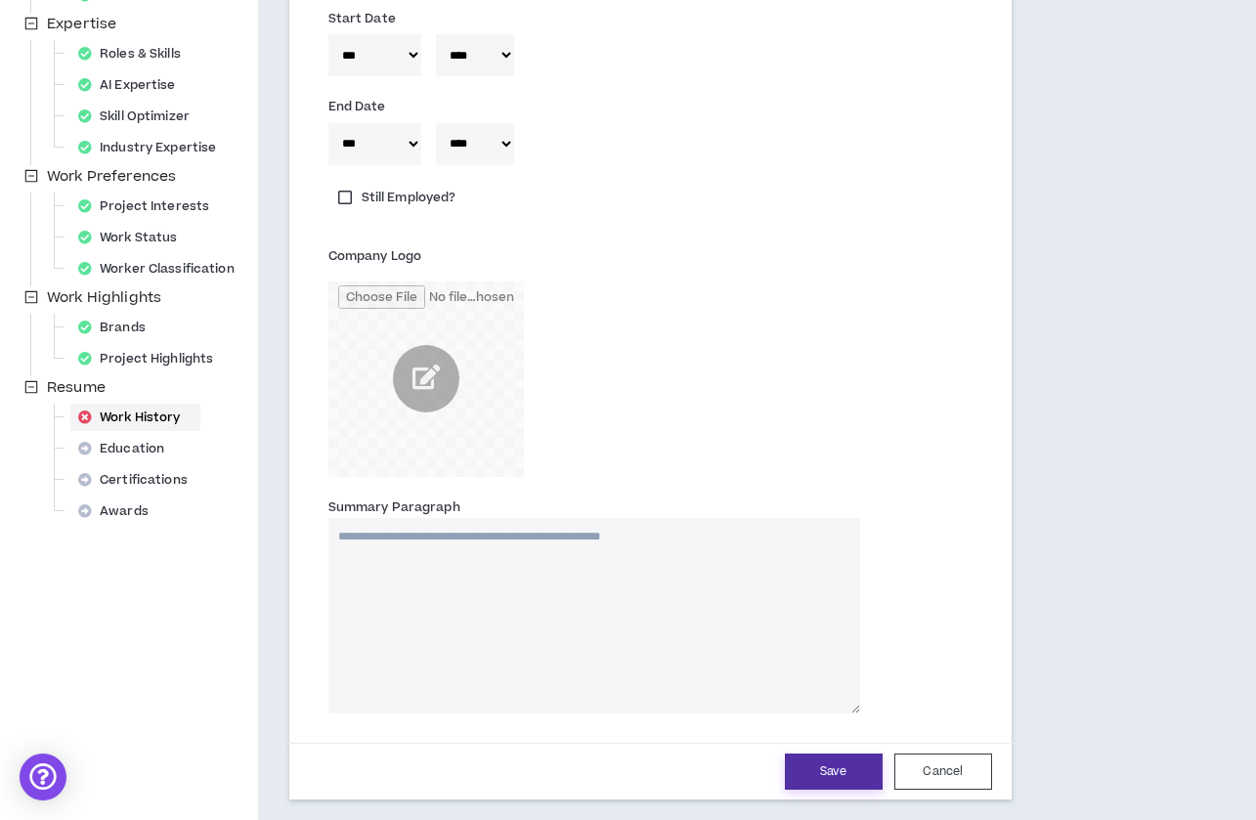
click at [798, 766] on button "Save" at bounding box center [834, 771] width 98 height 36
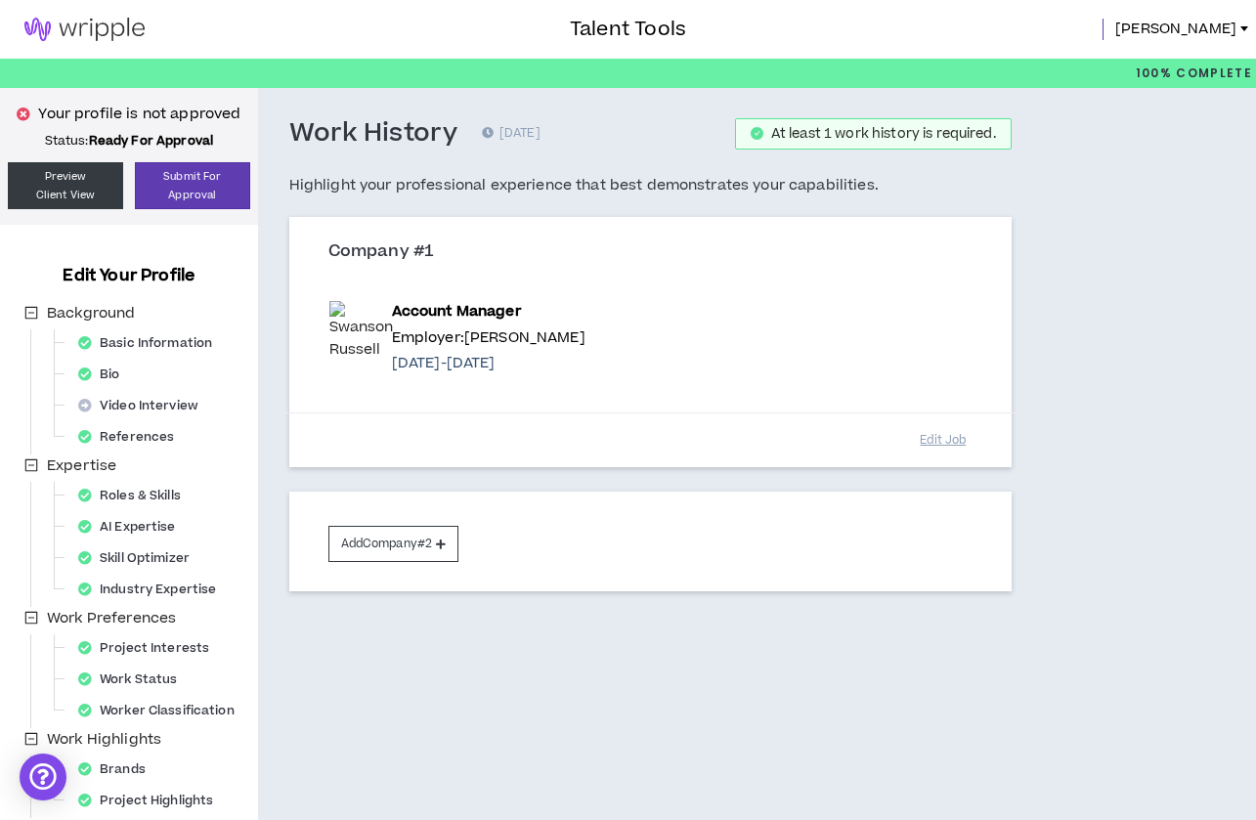
scroll to position [0, 0]
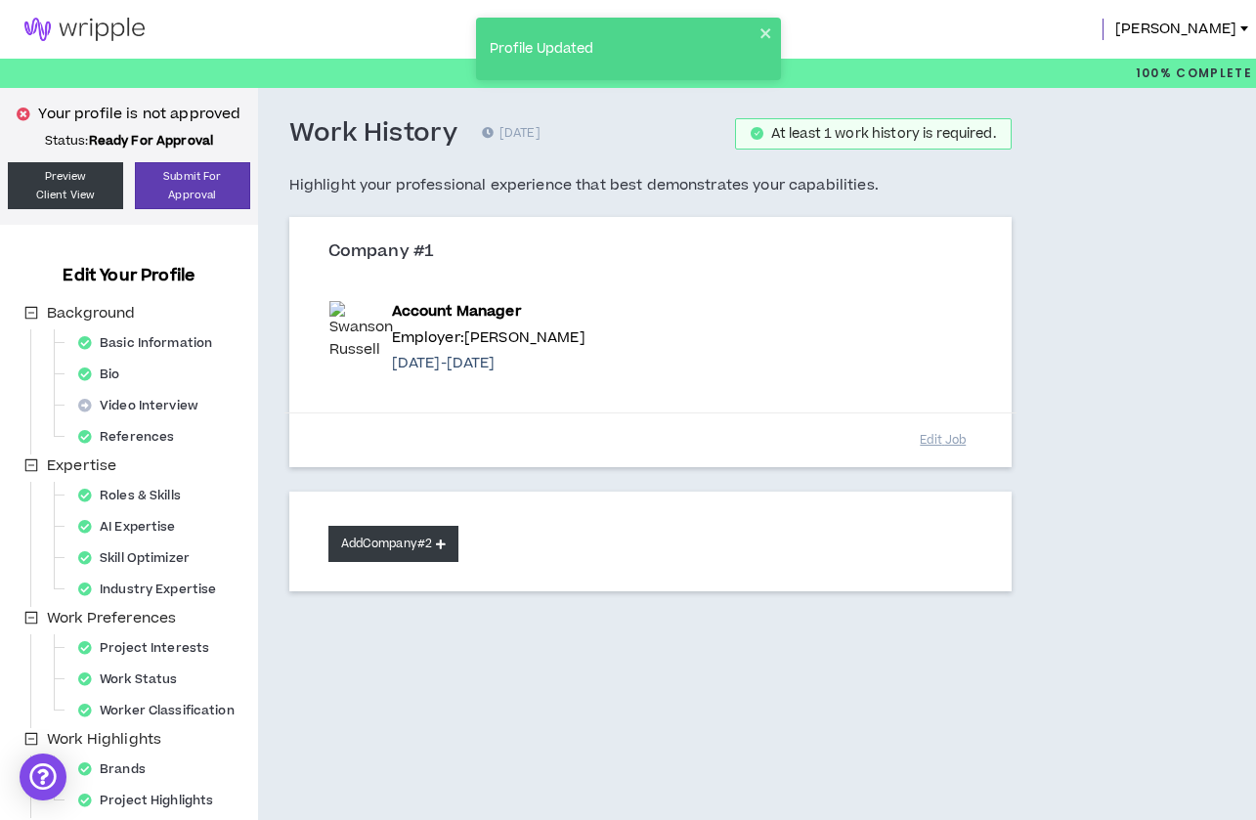
click at [412, 539] on button "Add Company #2" at bounding box center [393, 544] width 130 height 36
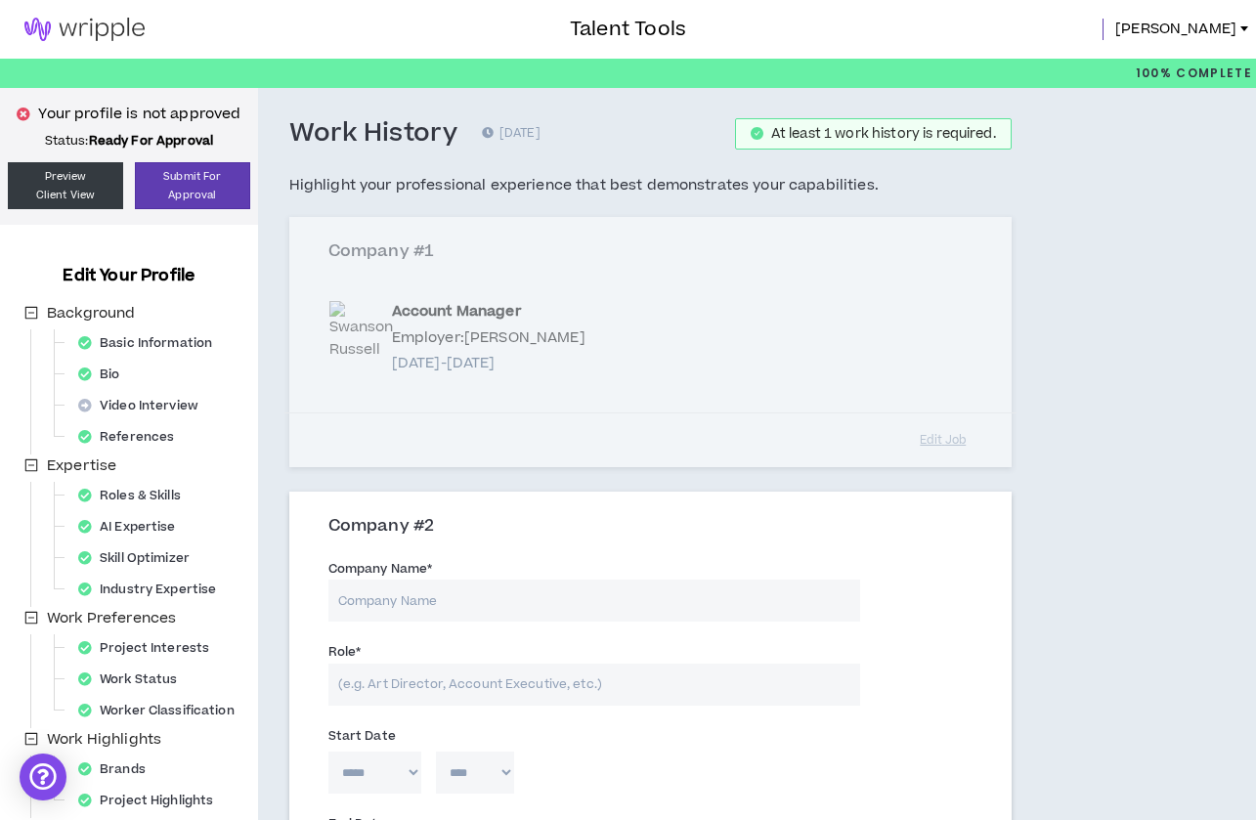
click at [449, 582] on input "Company Name *" at bounding box center [594, 601] width 532 height 42
click at [593, 701] on div "Role *" at bounding box center [650, 677] width 673 height 83
click at [588, 681] on input "Role *" at bounding box center [594, 685] width 532 height 42
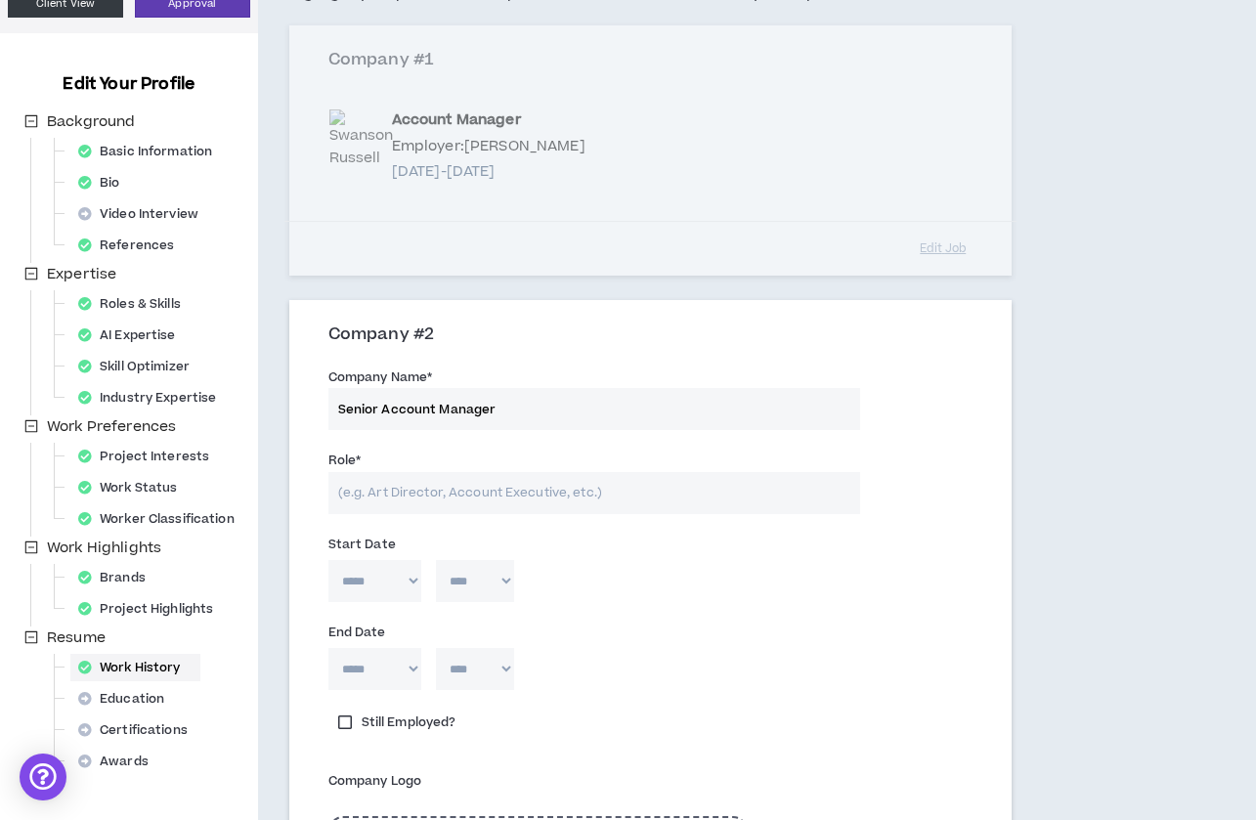
scroll to position [195, 0]
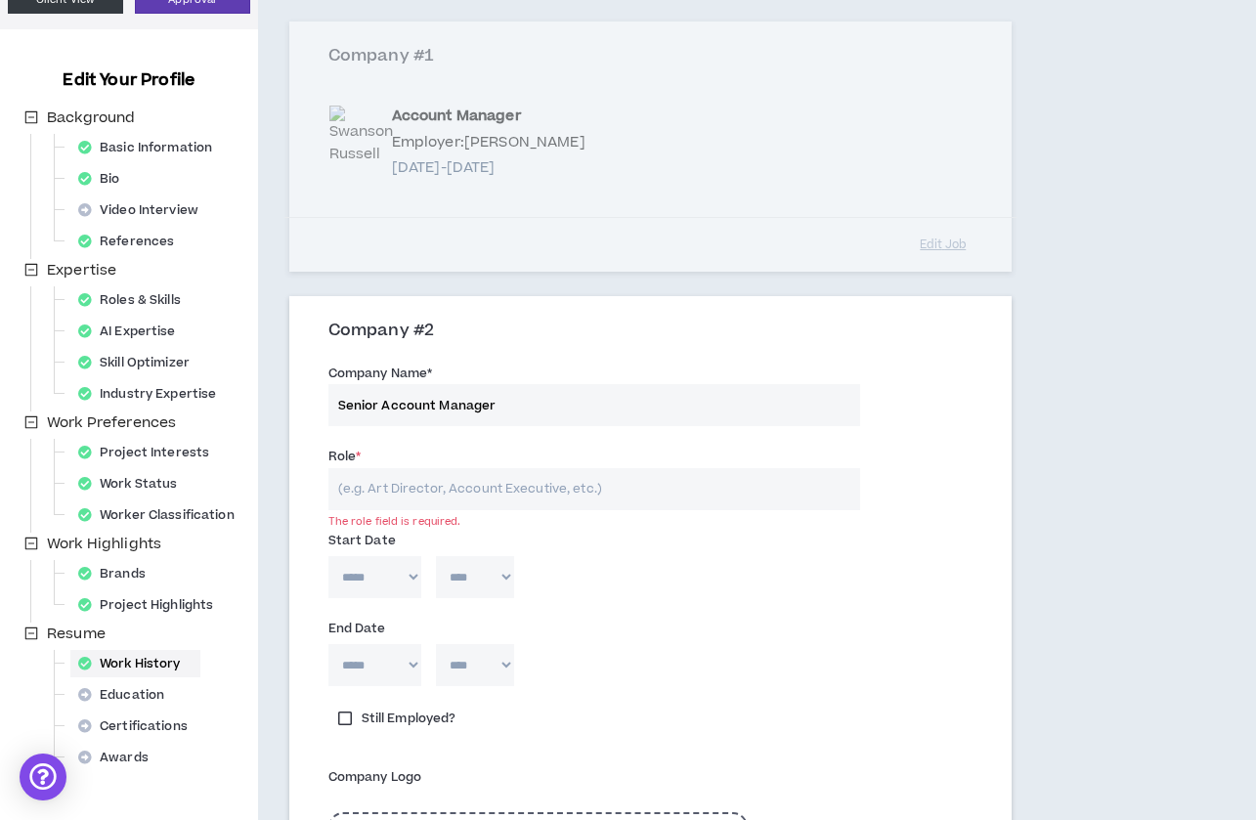
click at [473, 407] on input "Senior Account Manager" at bounding box center [594, 405] width 532 height 42
type input "[PERSON_NAME]"
type input "Senior Account Manager"
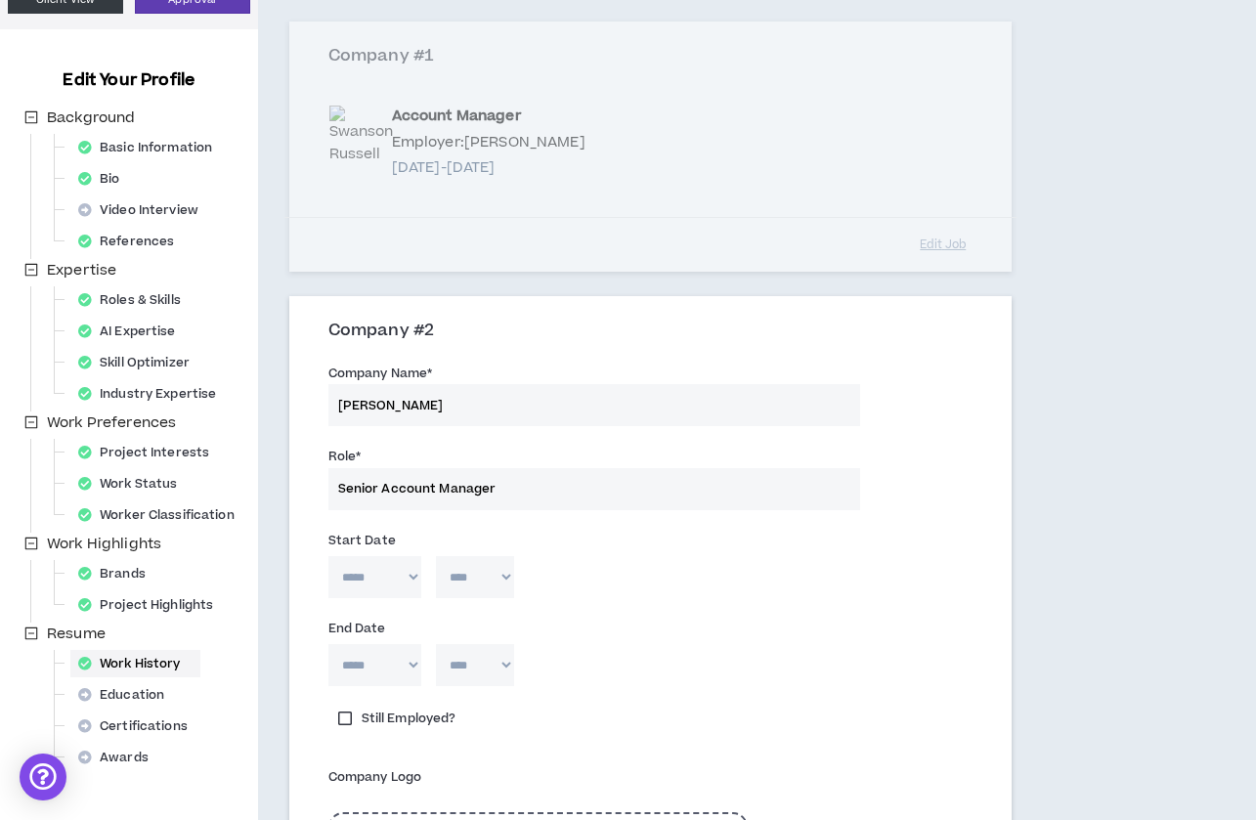
select select "*"
select select "****"
select select "*"
select select "****"
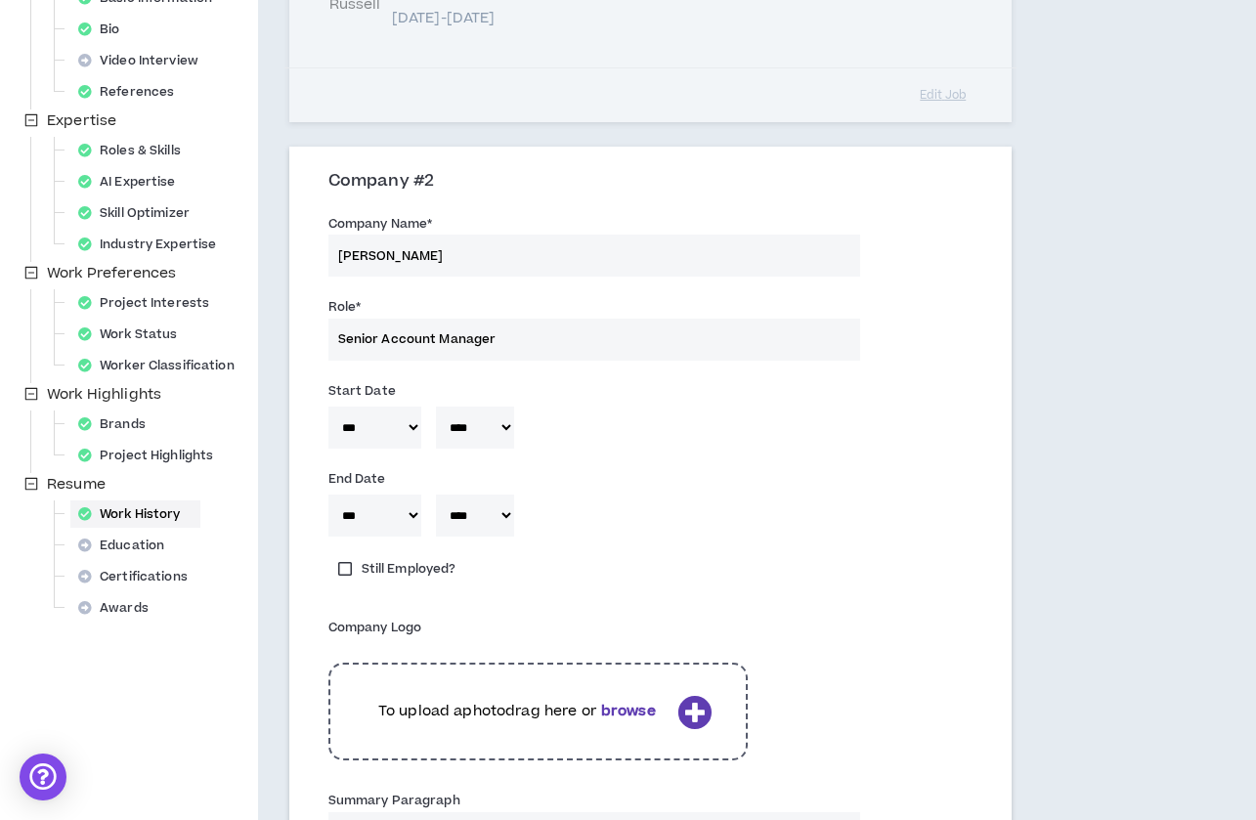
scroll to position [344, 0]
click at [565, 702] on p "To upload a photo drag here or browse" at bounding box center [517, 712] width 305 height 21
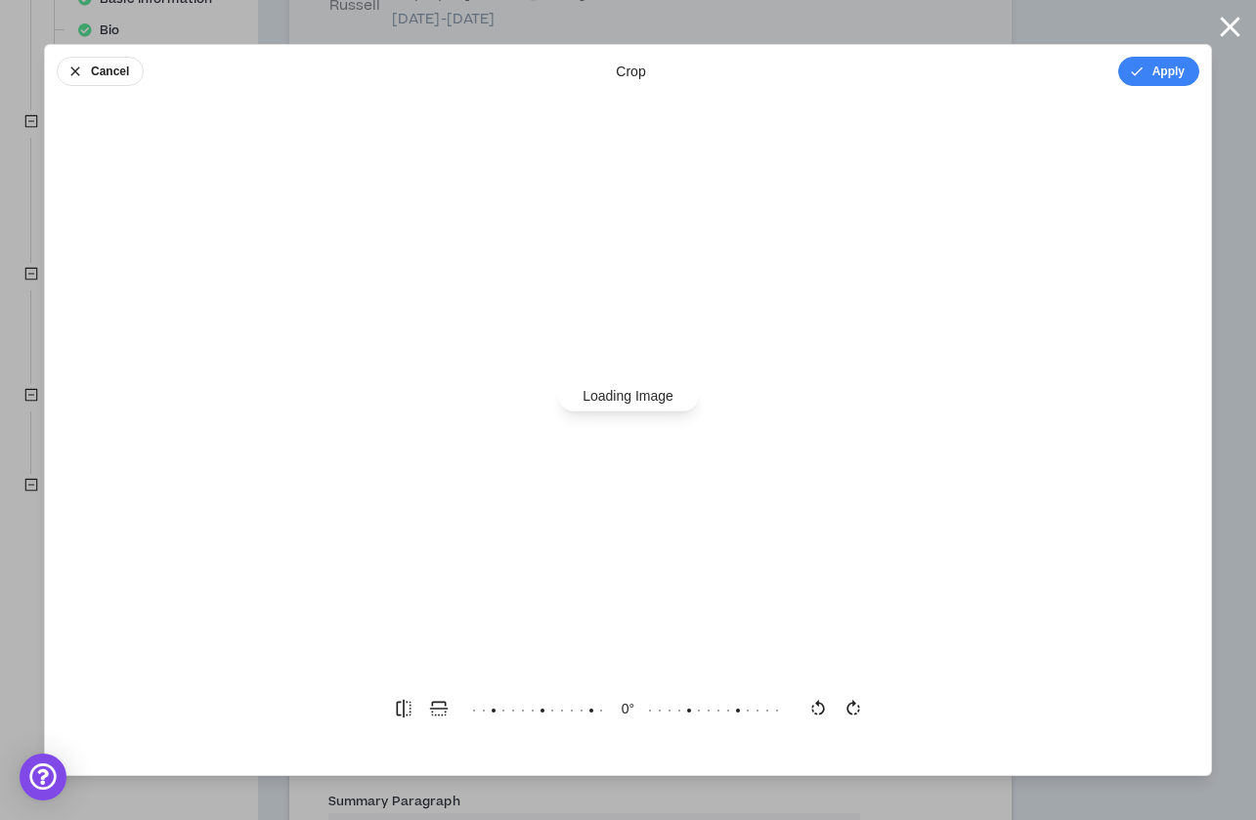
scroll to position [0, 0]
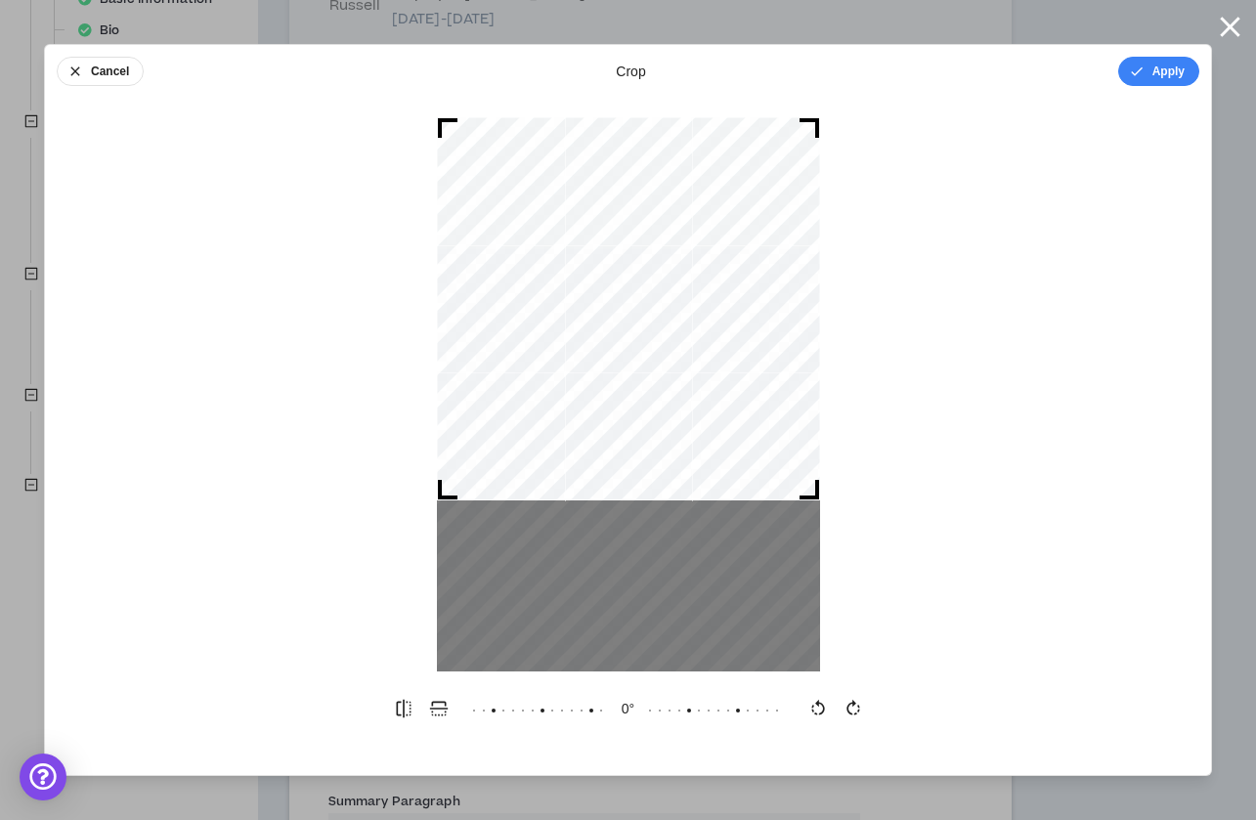
drag, startPoint x: 655, startPoint y: 378, endPoint x: 662, endPoint y: 285, distance: 93.1
click at [662, 285] on div at bounding box center [628, 308] width 383 height 383
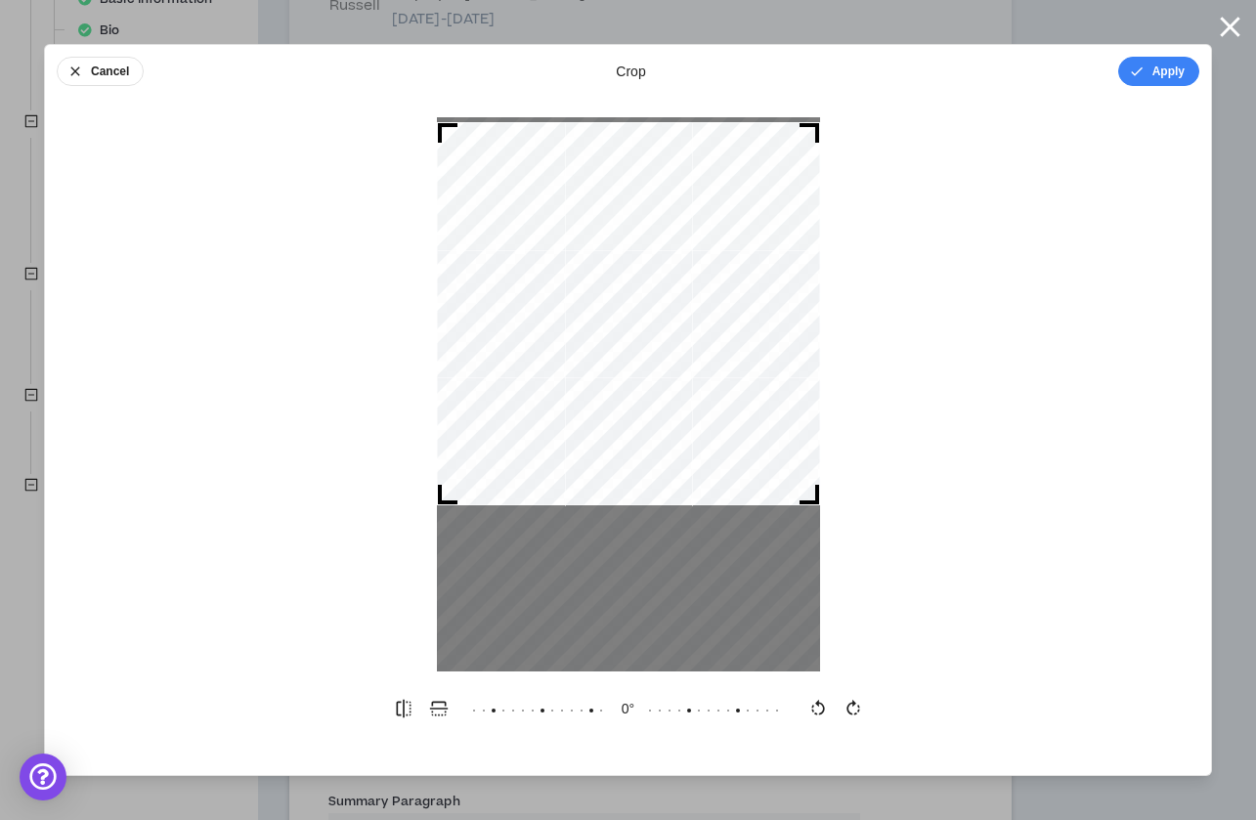
click at [736, 368] on div at bounding box center [628, 313] width 383 height 383
click at [1170, 72] on button "Apply" at bounding box center [1158, 71] width 81 height 29
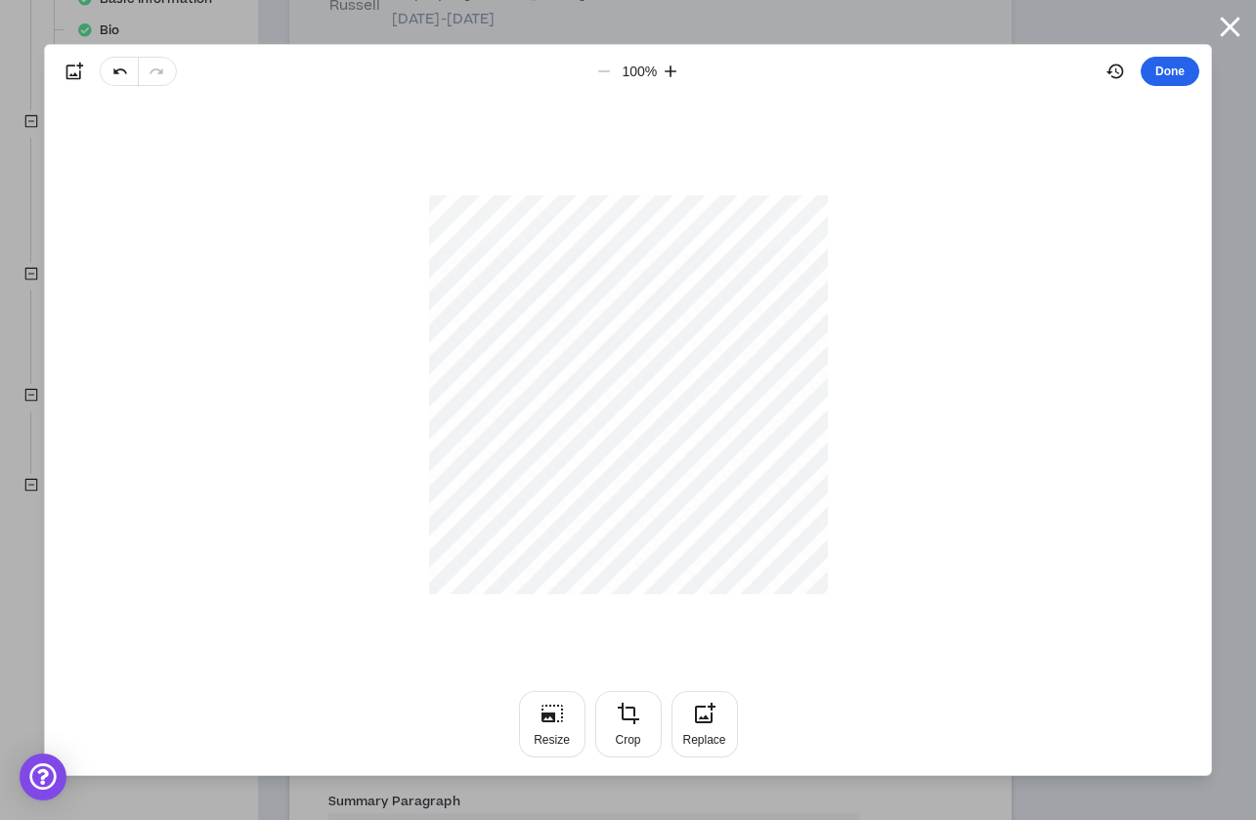
click at [1186, 68] on button "Done" at bounding box center [1169, 71] width 59 height 29
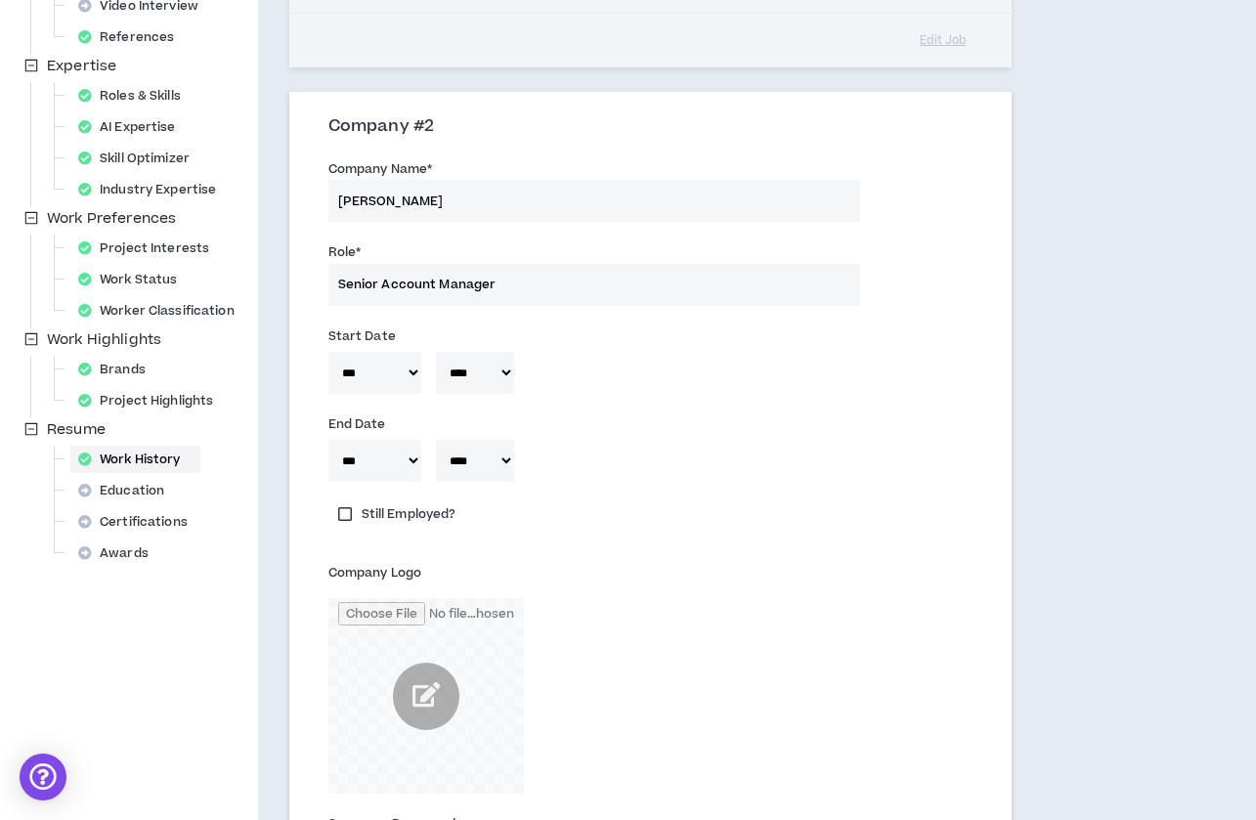
scroll to position [242, 0]
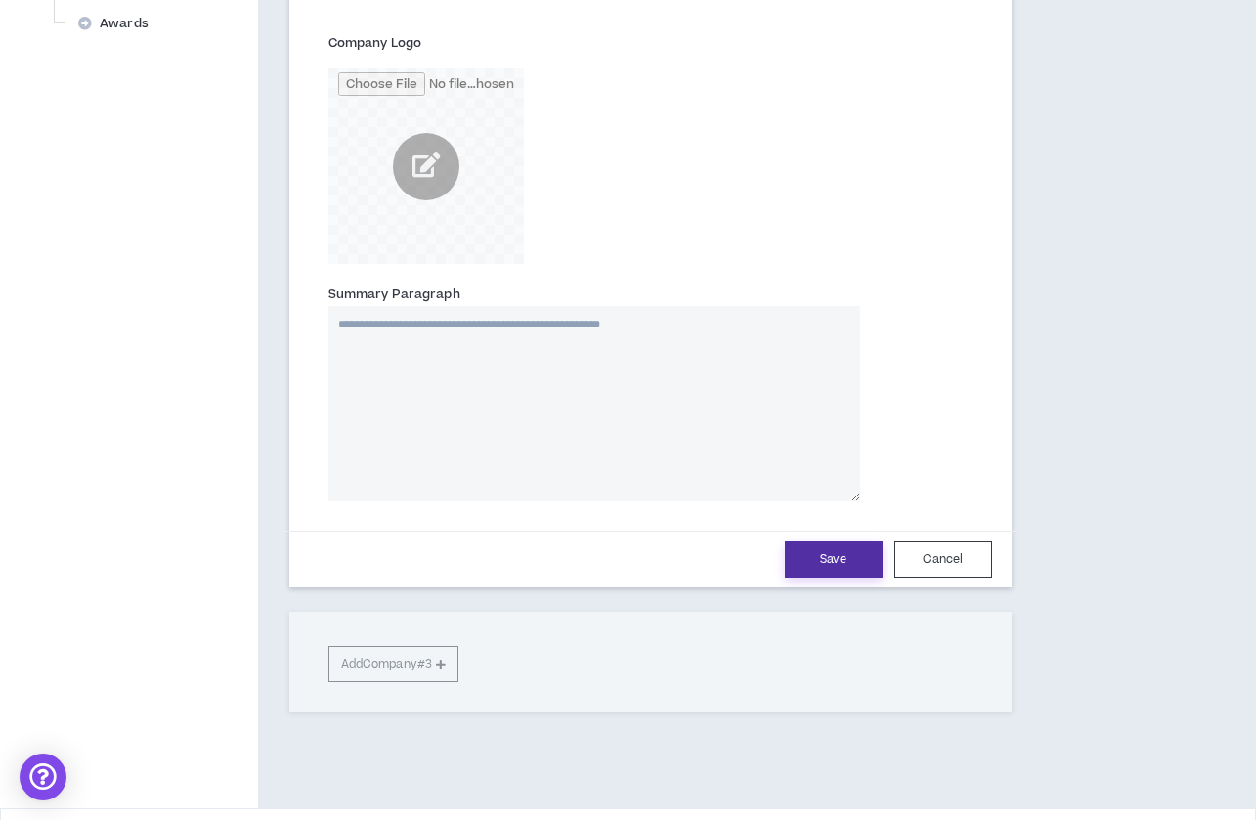
click at [808, 552] on button "Save" at bounding box center [834, 559] width 98 height 36
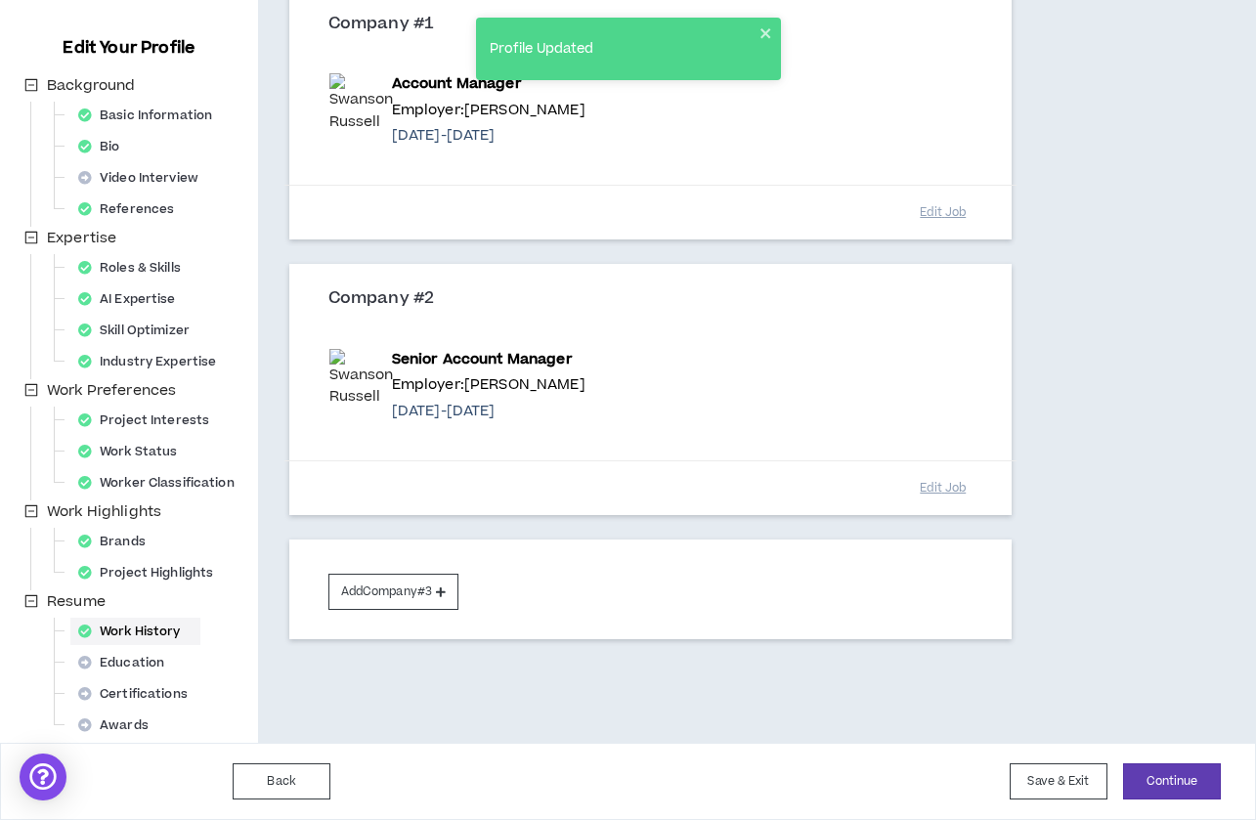
scroll to position [228, 0]
click at [423, 580] on button "Add Company #3" at bounding box center [393, 592] width 130 height 36
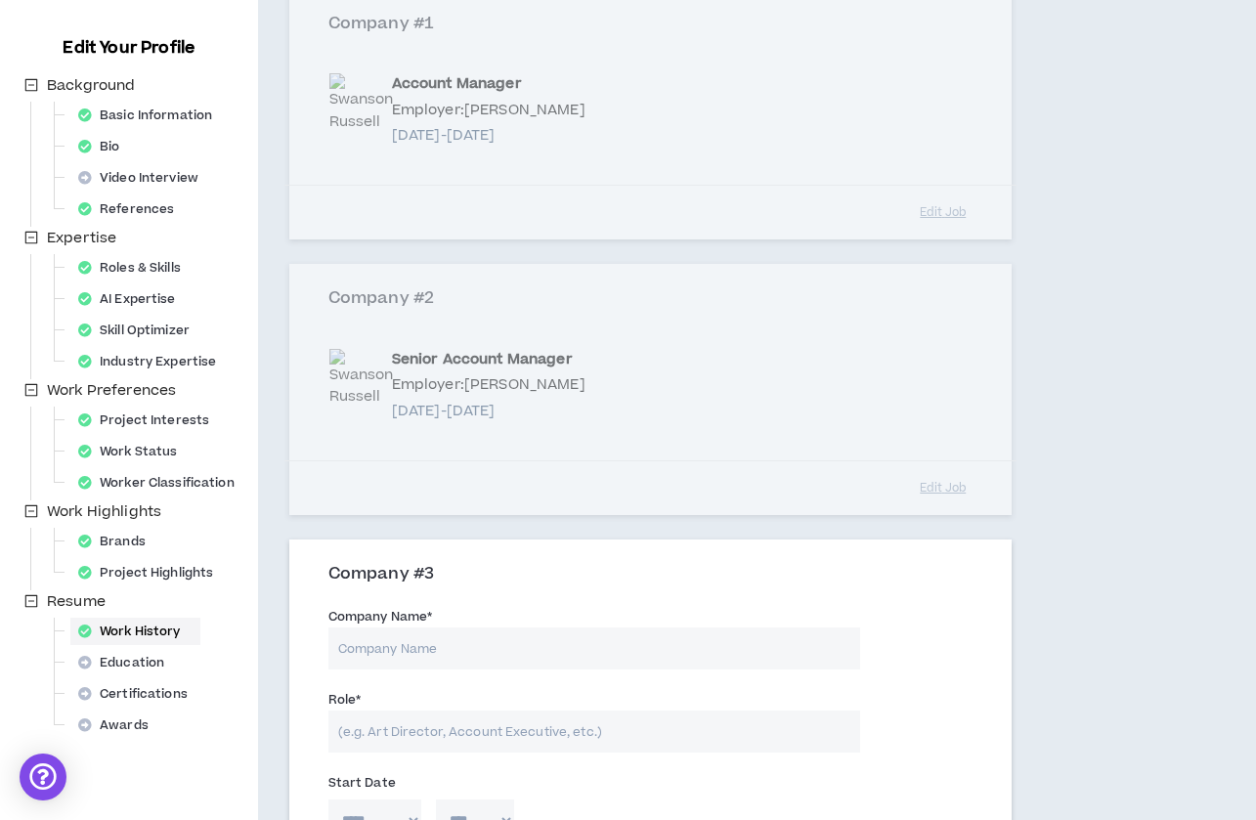
click at [407, 643] on input "Company Name *" at bounding box center [594, 648] width 532 height 42
type input "[PERSON_NAME]"
click at [624, 725] on input "Role *" at bounding box center [594, 731] width 532 height 42
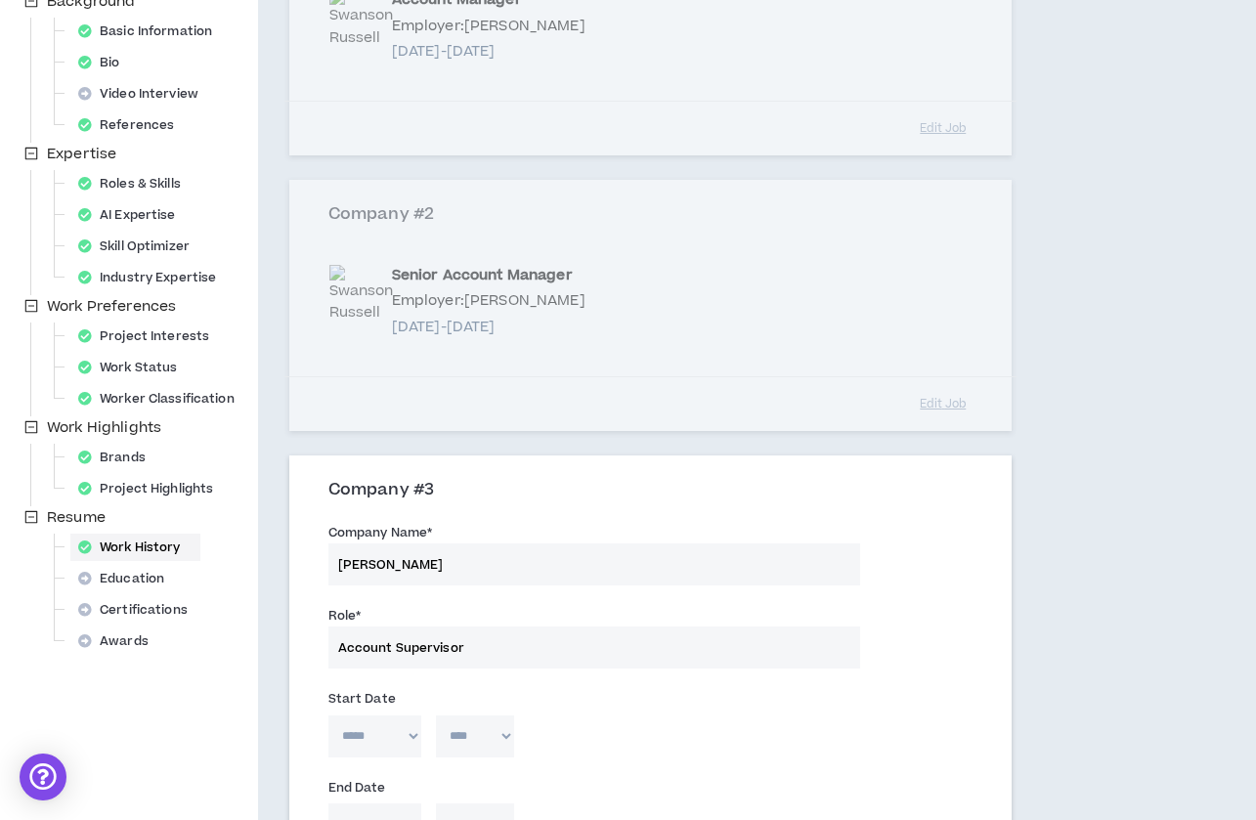
scroll to position [327, 0]
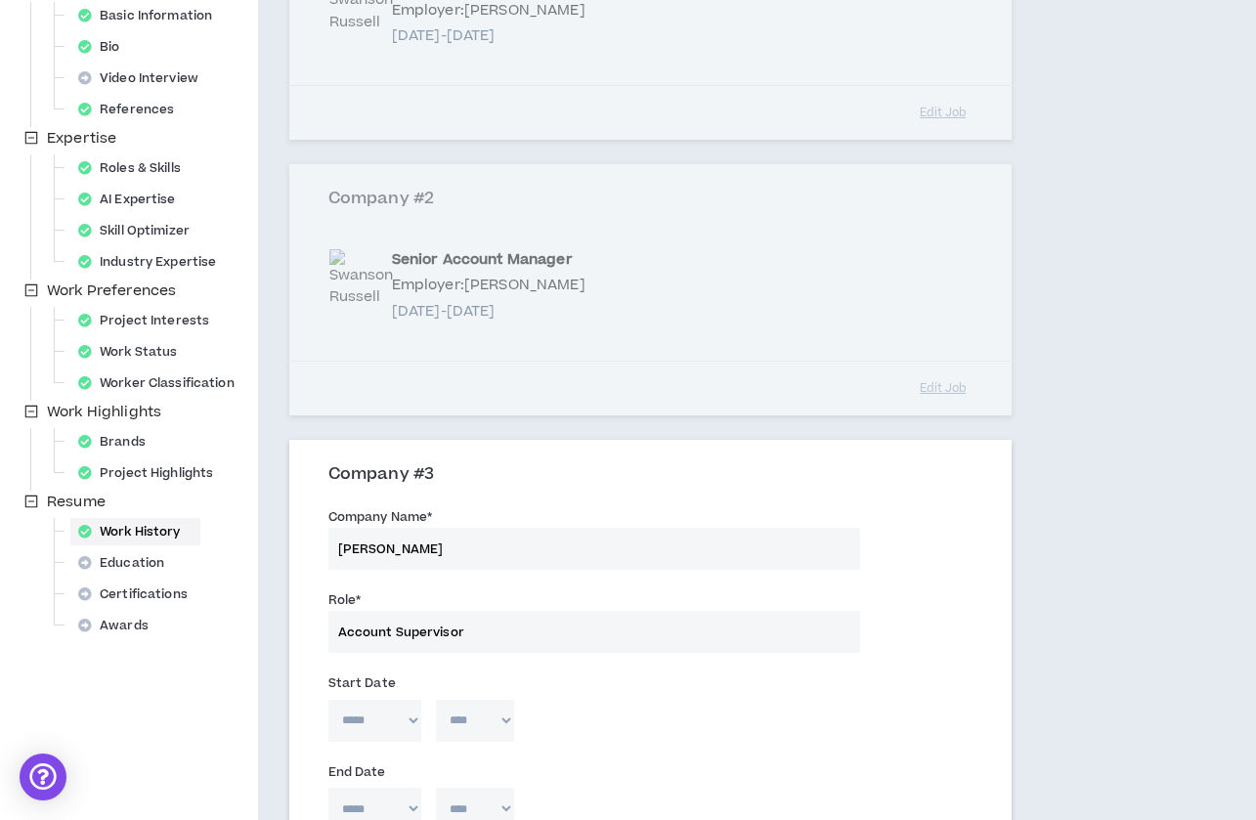
type input "Account Supervisor"
select select "*"
select select "****"
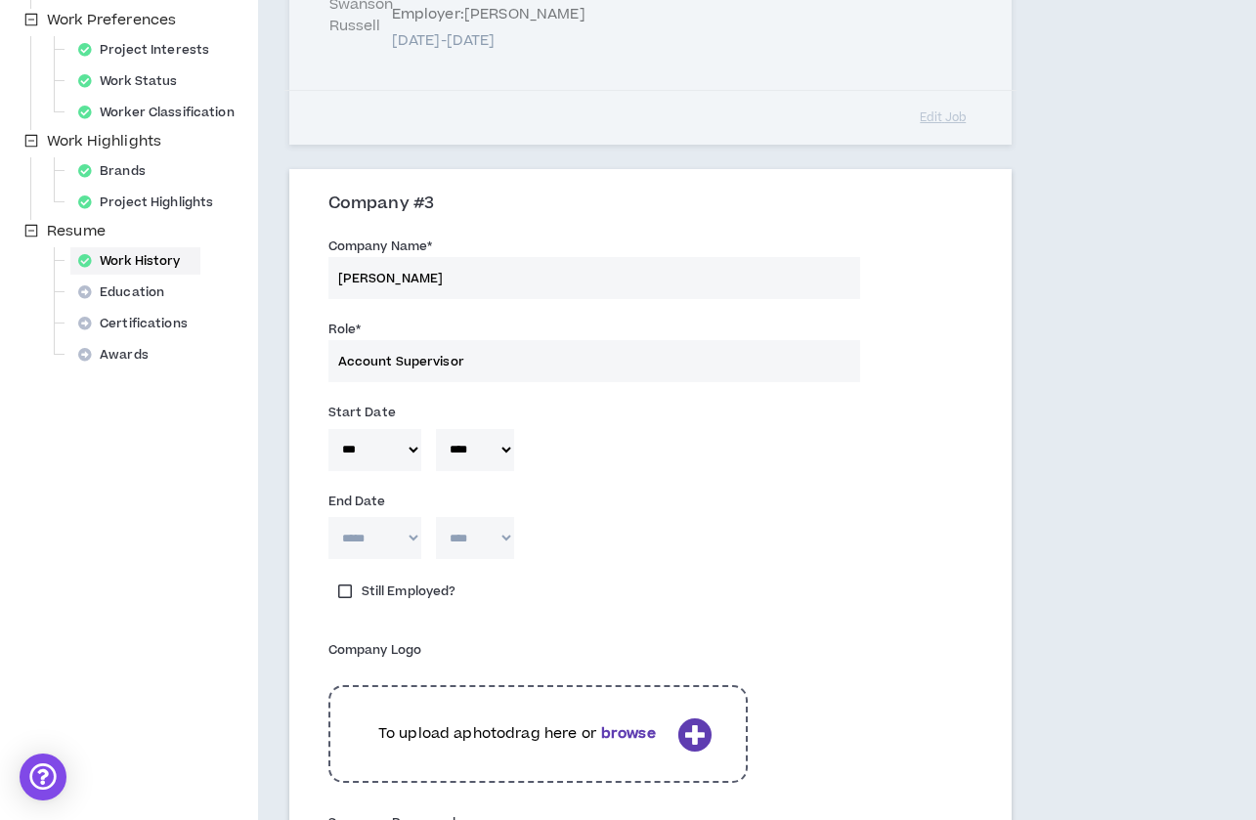
scroll to position [612, 0]
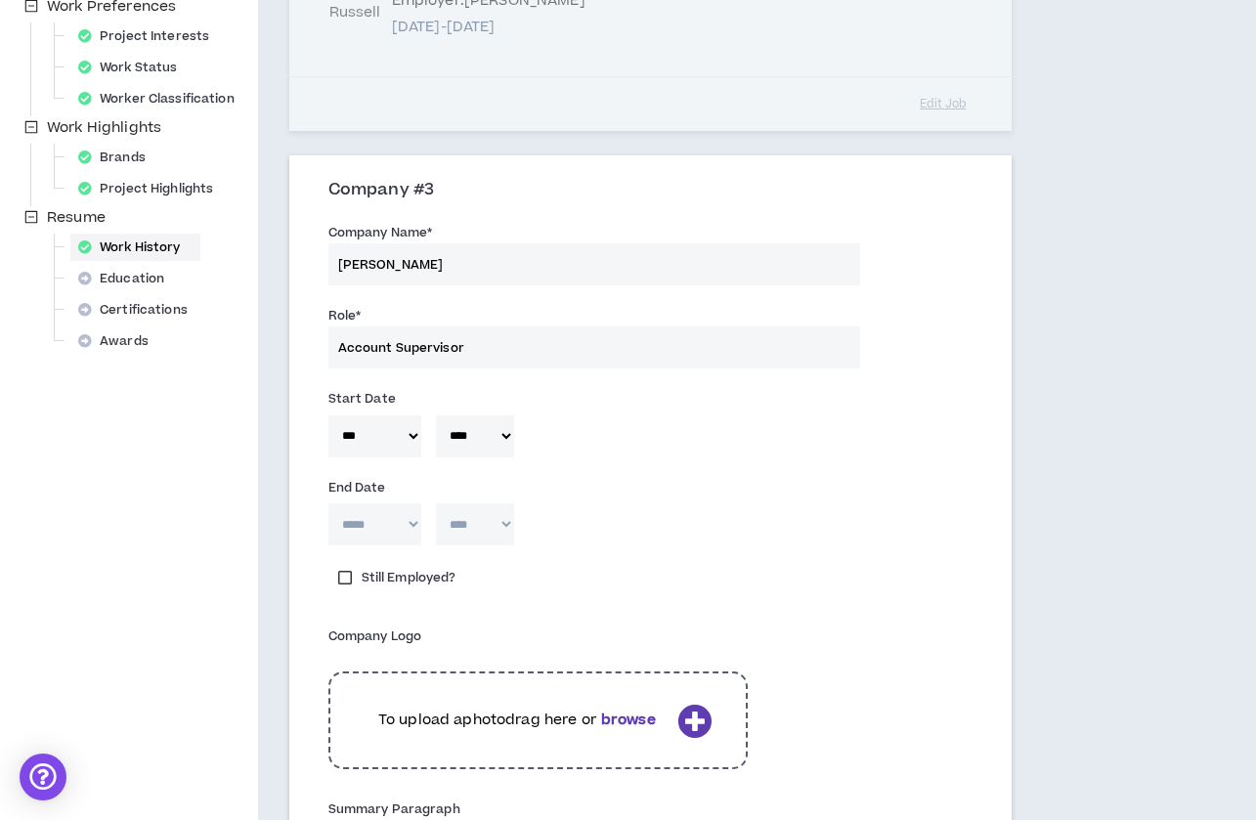
select select "*"
select select "****"
click at [629, 515] on div "***** *** *** *** *** *** **** *** *** **** *** *** *** * **** **** **** **** *…" at bounding box center [650, 529] width 673 height 62
click at [561, 718] on p "To upload a photo drag here or browse" at bounding box center [517, 719] width 305 height 21
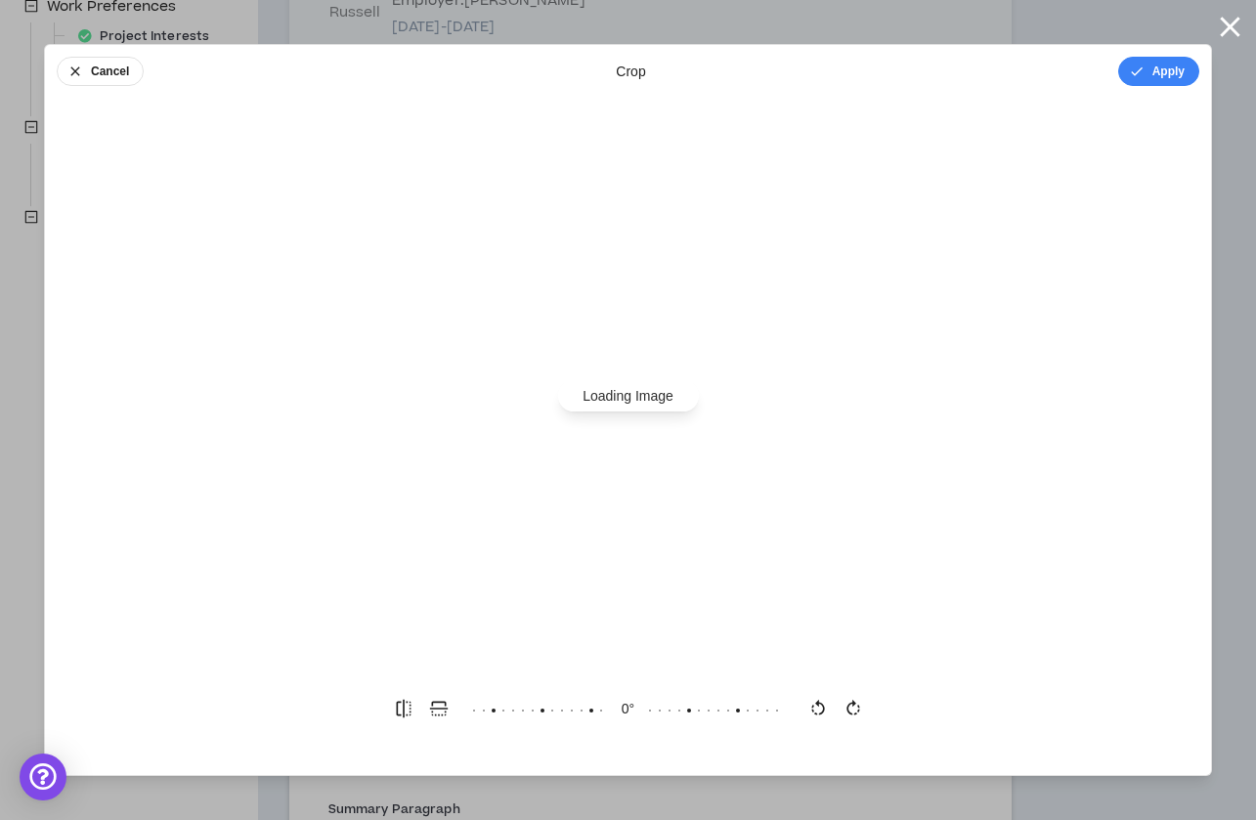
scroll to position [0, 0]
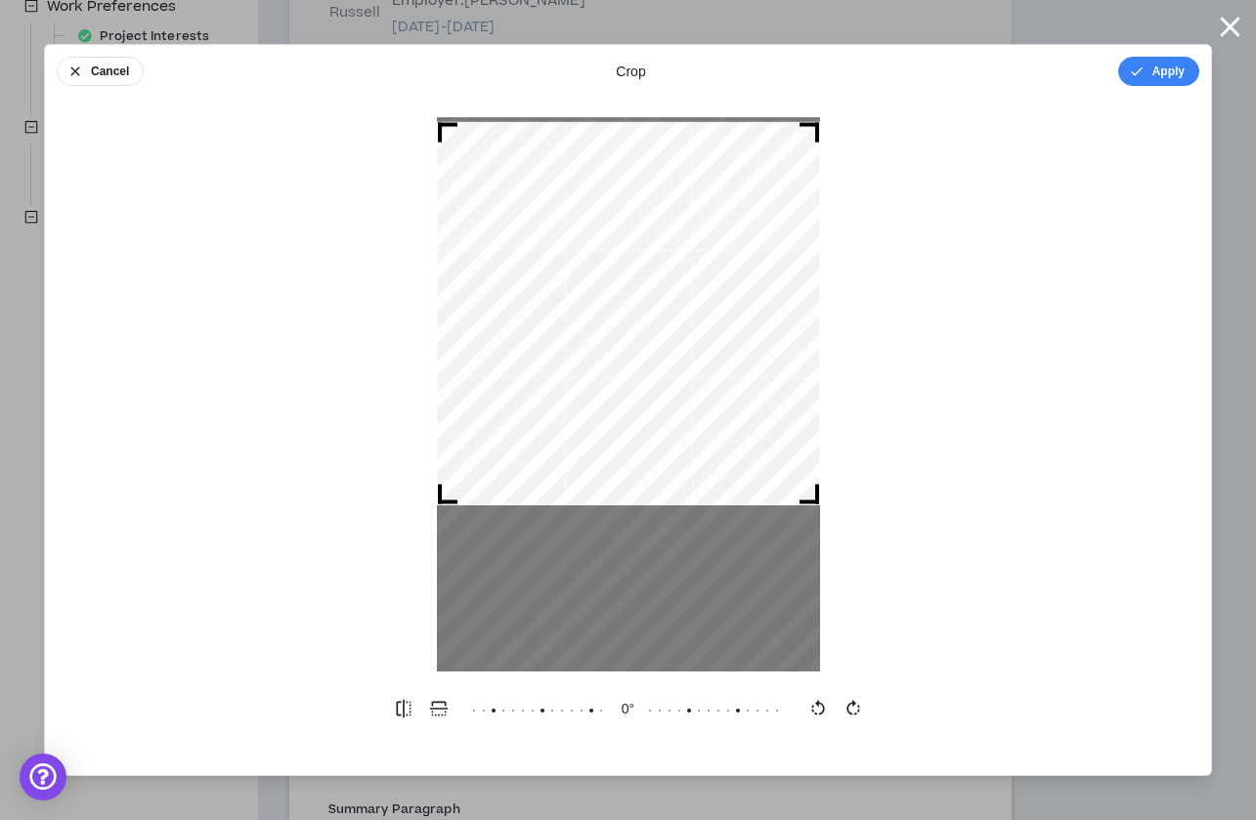
drag, startPoint x: 583, startPoint y: 365, endPoint x: 582, endPoint y: 284, distance: 81.1
click at [582, 284] on div at bounding box center [628, 313] width 383 height 383
click at [1170, 67] on button "Apply" at bounding box center [1158, 71] width 81 height 29
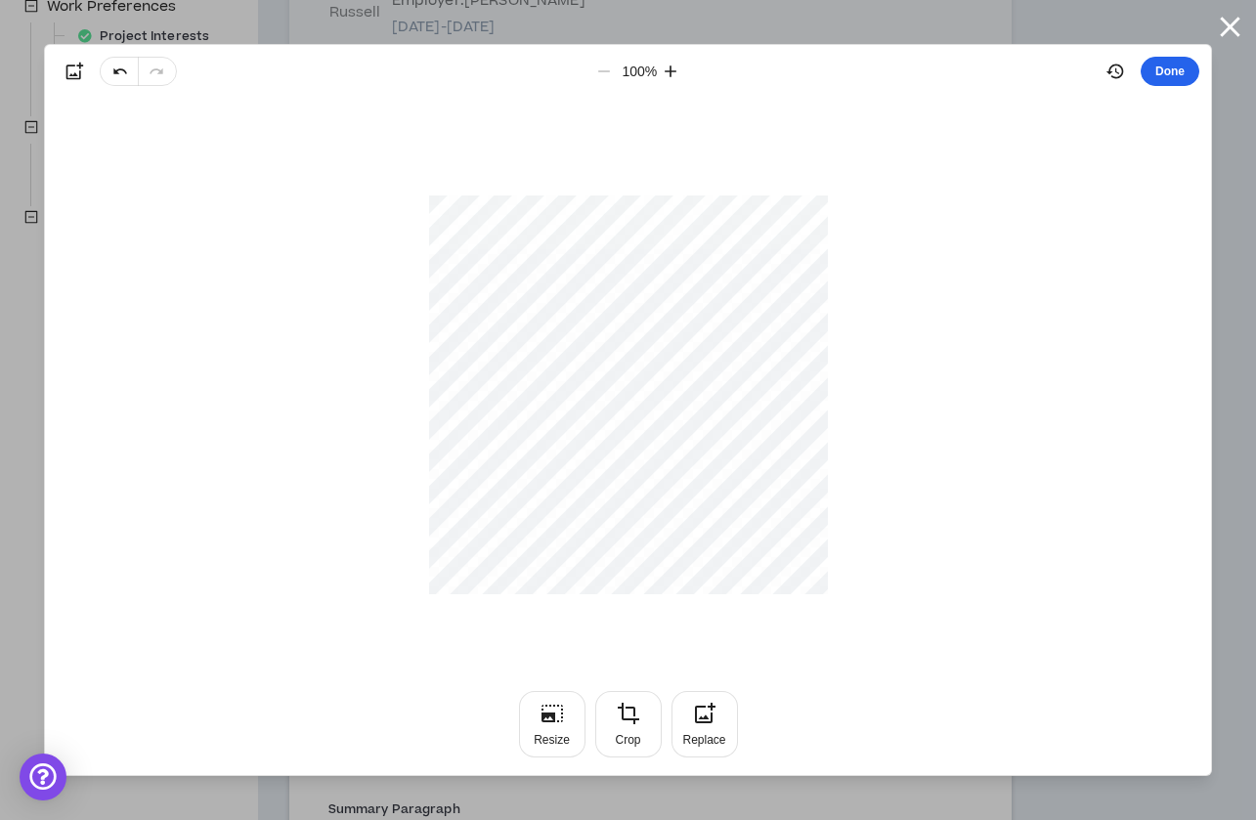
click at [1182, 78] on button "Done" at bounding box center [1169, 71] width 59 height 29
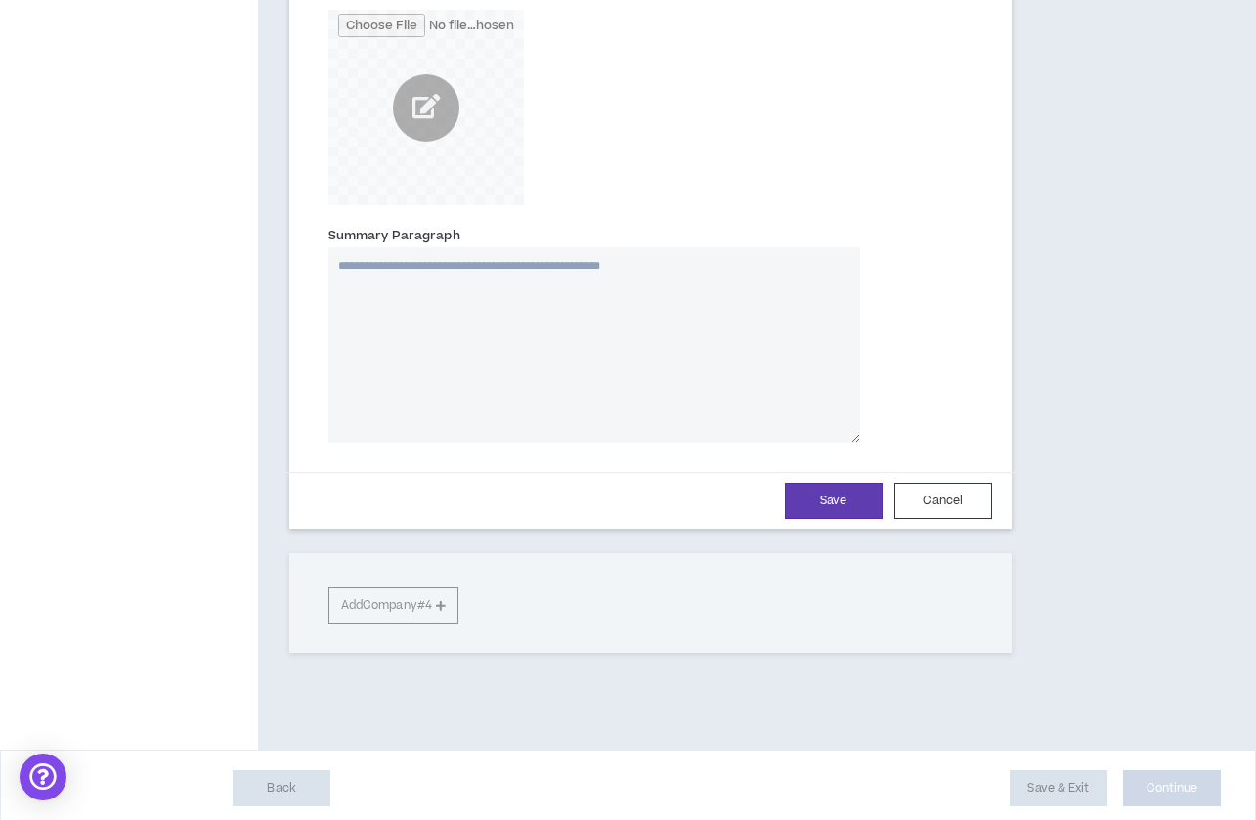
scroll to position [1266, 1]
click at [831, 499] on button "Save" at bounding box center [834, 502] width 98 height 36
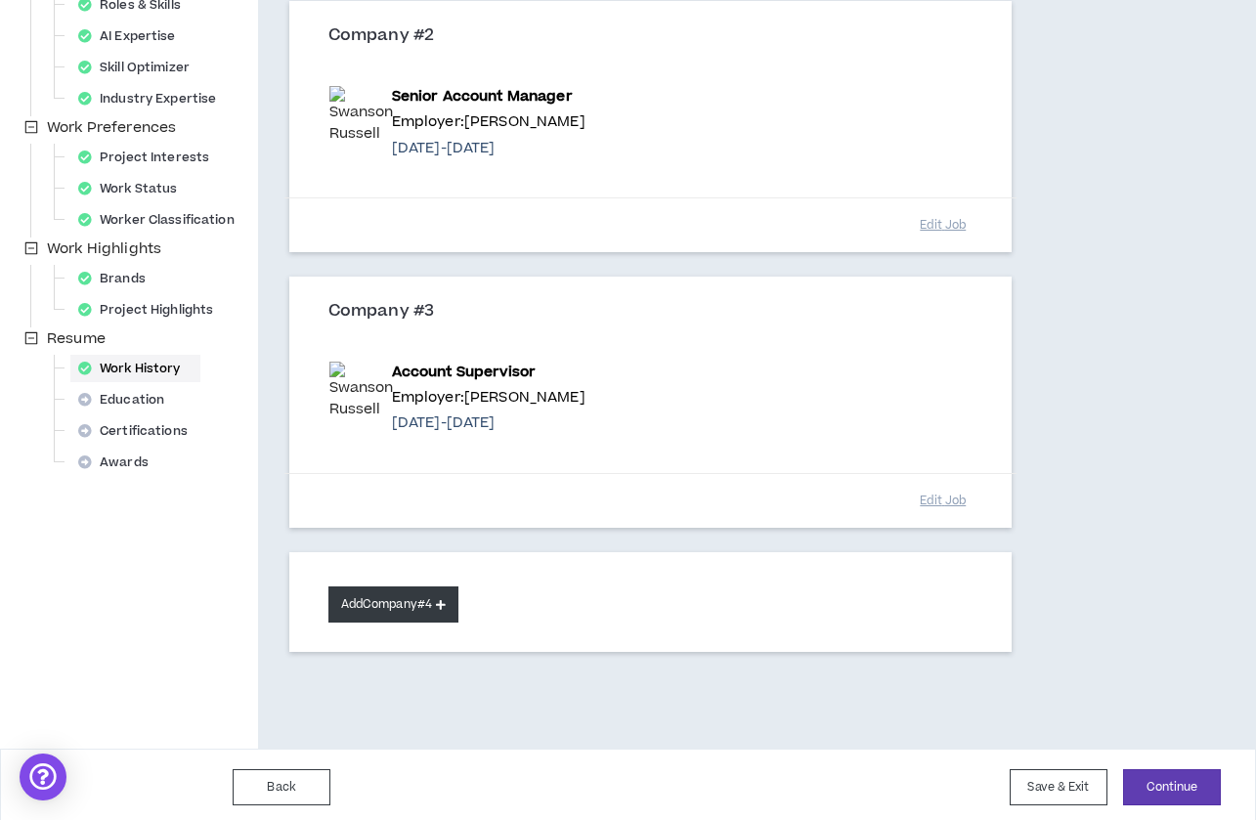
scroll to position [490, 0]
click at [393, 601] on button "Add Company #4" at bounding box center [393, 605] width 130 height 36
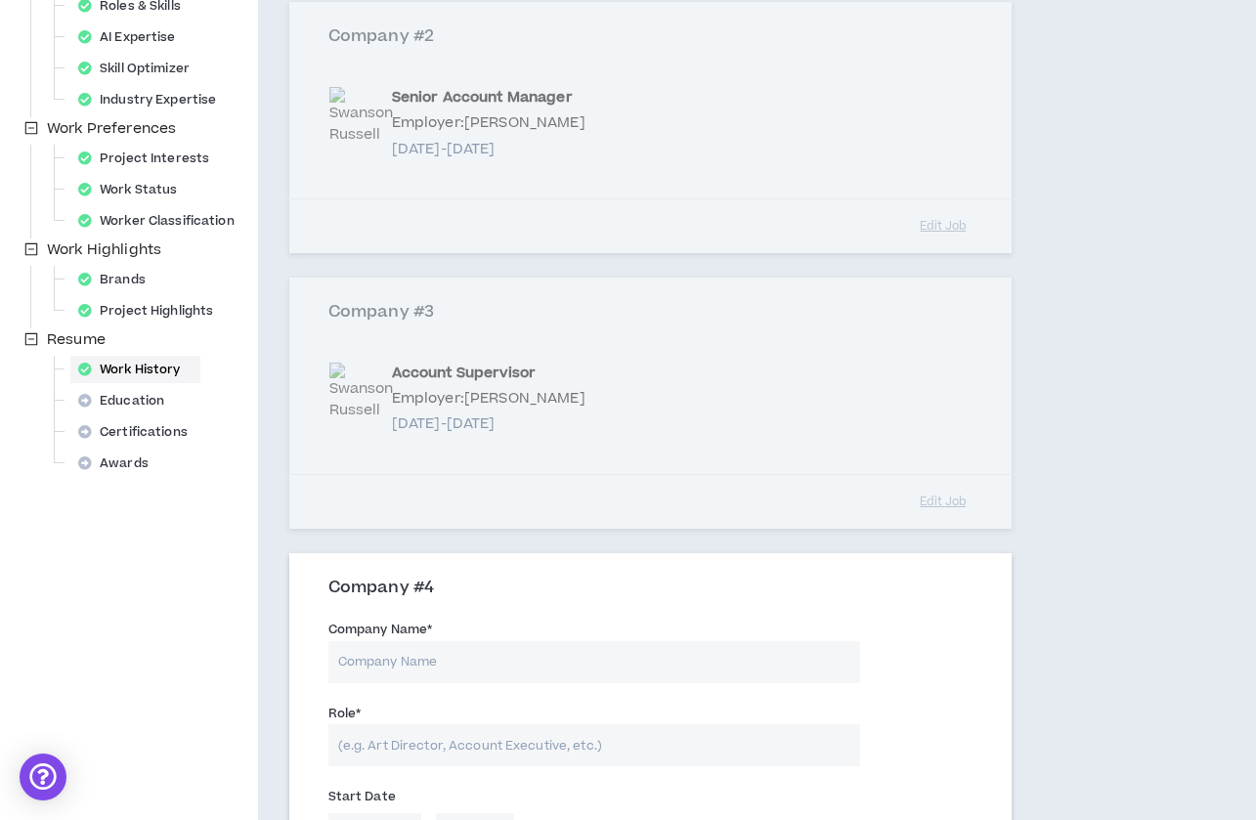
click at [396, 648] on input "Company Name *" at bounding box center [594, 662] width 532 height 42
type input "[PERSON_NAME]"
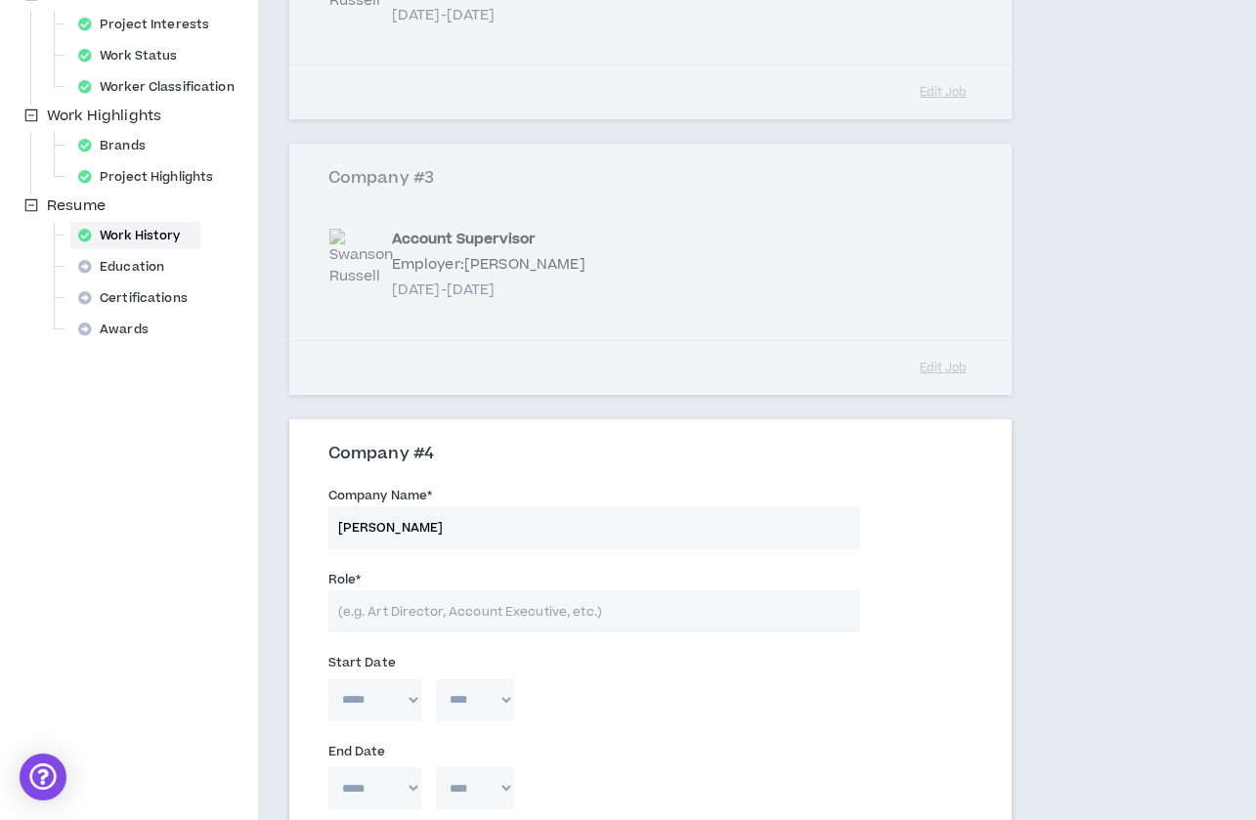
scroll to position [624, 0]
type input "Account Director"
select select "*"
select select "****"
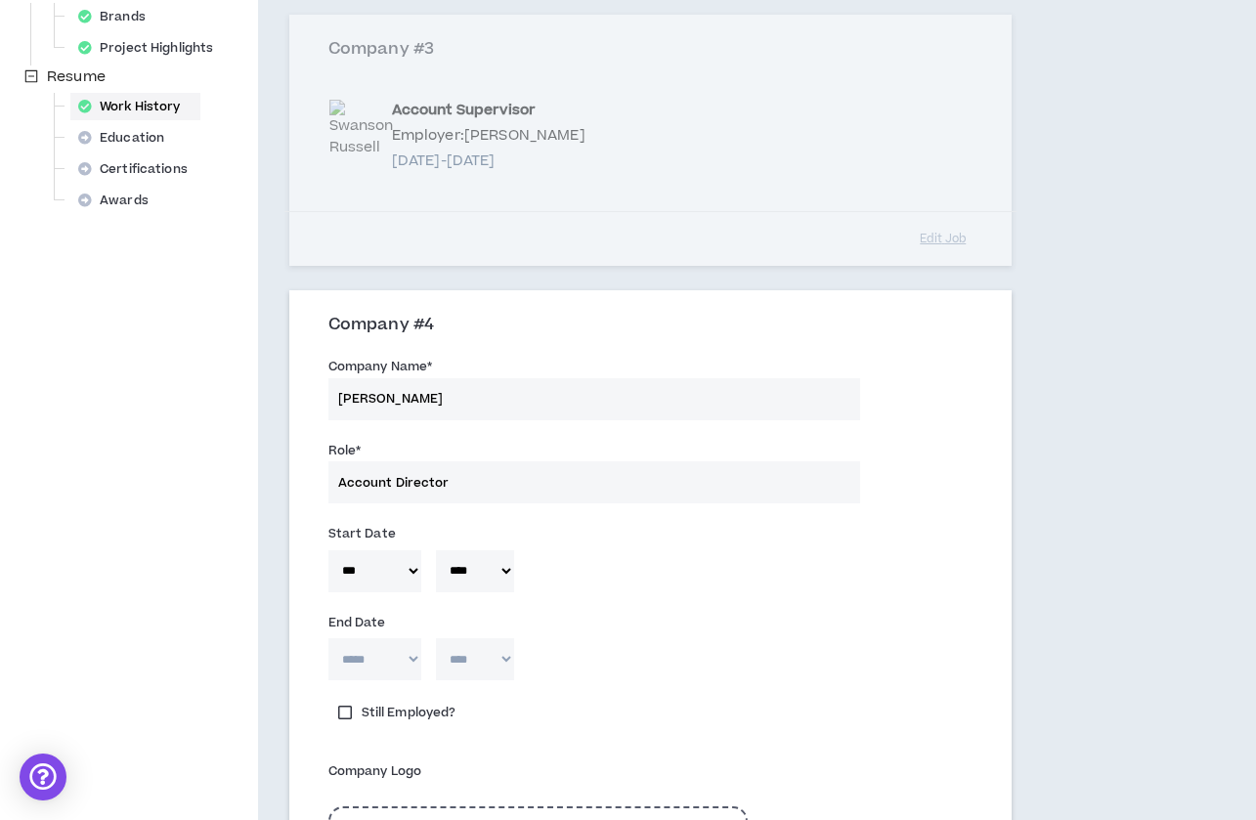
scroll to position [761, 0]
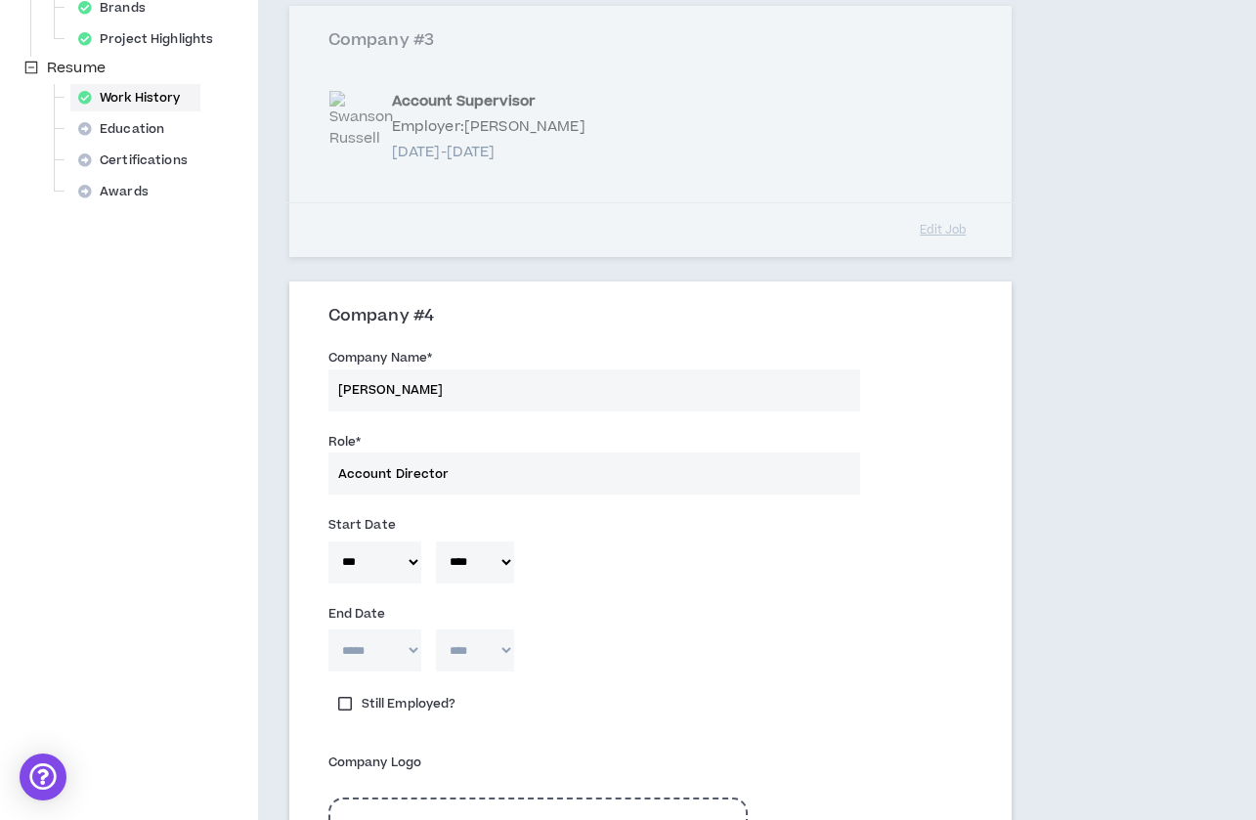
click at [426, 693] on label "Still Employed?" at bounding box center [397, 703] width 138 height 27
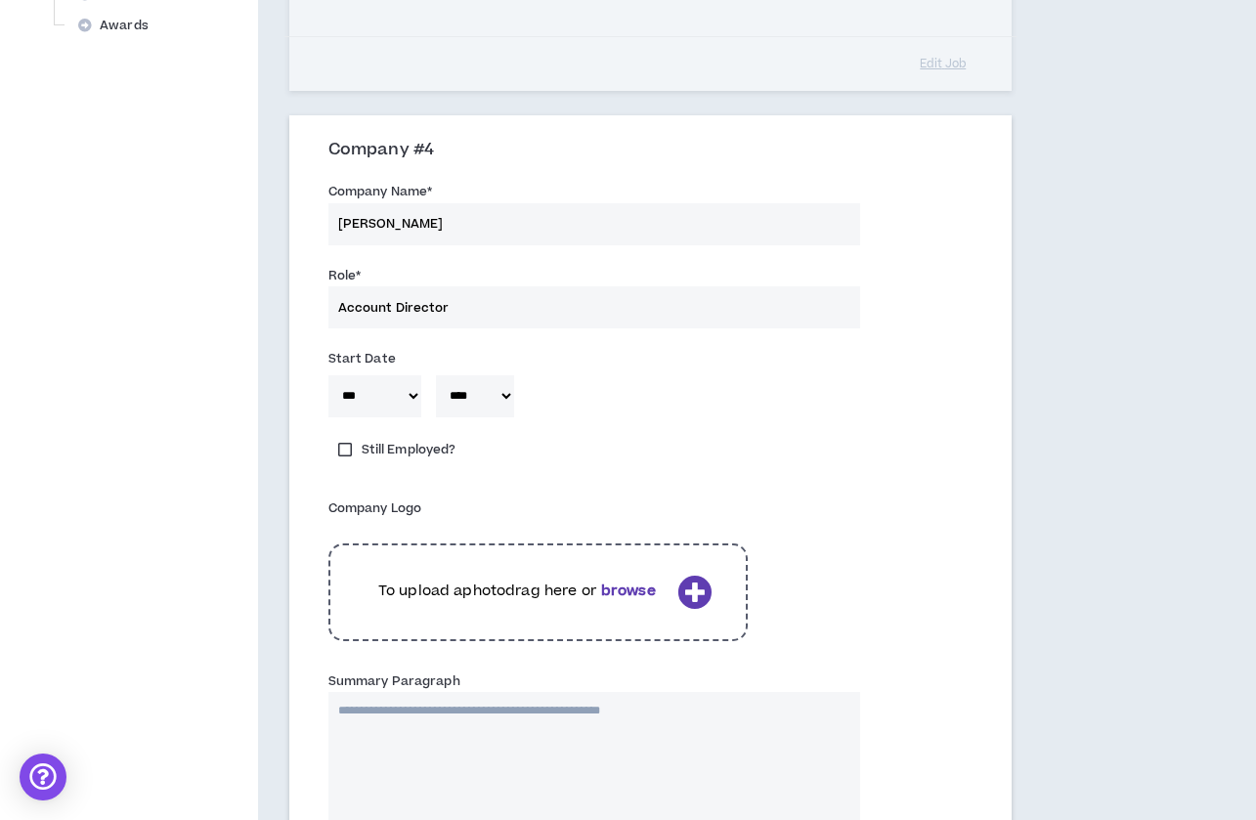
scroll to position [928, 0]
click at [635, 580] on b "browse" at bounding box center [628, 590] width 55 height 21
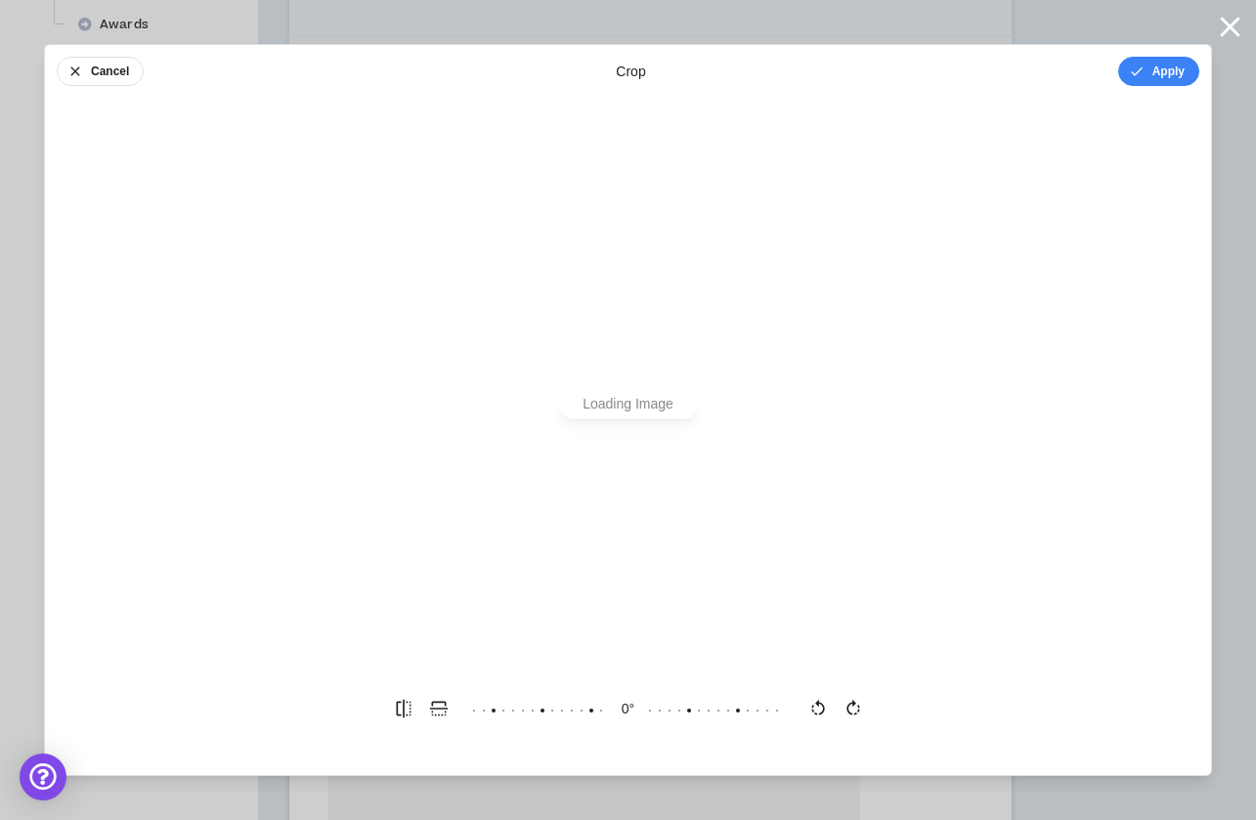
scroll to position [0, 0]
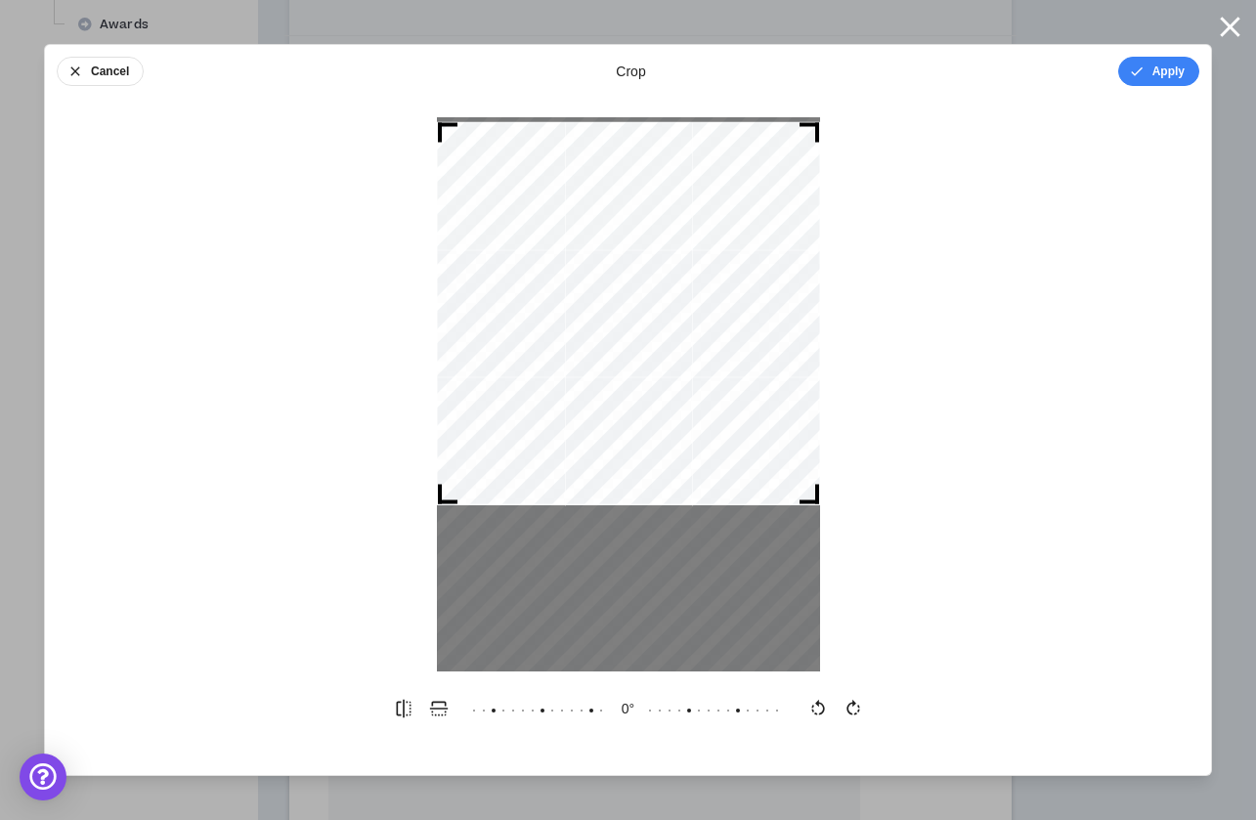
drag, startPoint x: 698, startPoint y: 321, endPoint x: 699, endPoint y: 239, distance: 81.1
click at [699, 239] on div at bounding box center [628, 313] width 383 height 383
click at [1159, 73] on button "Apply" at bounding box center [1158, 71] width 81 height 29
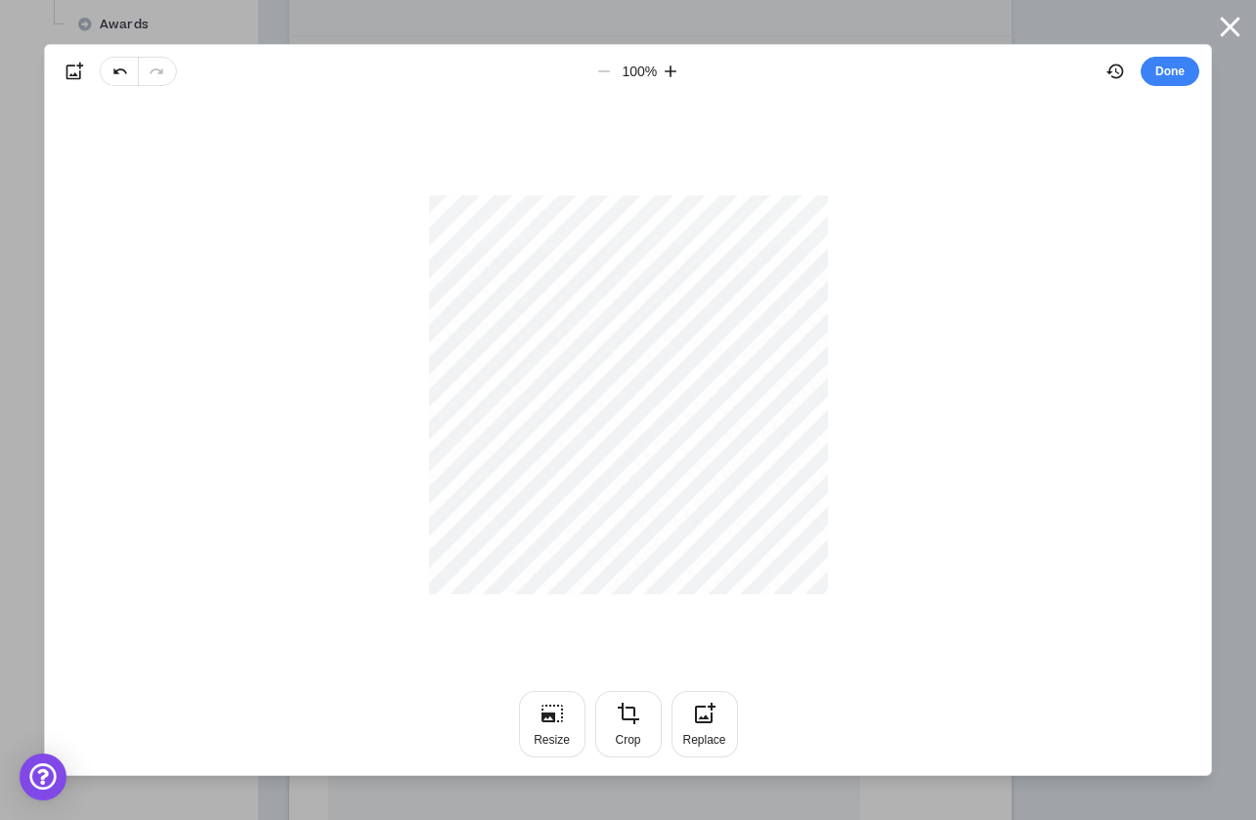
click at [1159, 73] on button "Done" at bounding box center [1169, 71] width 59 height 29
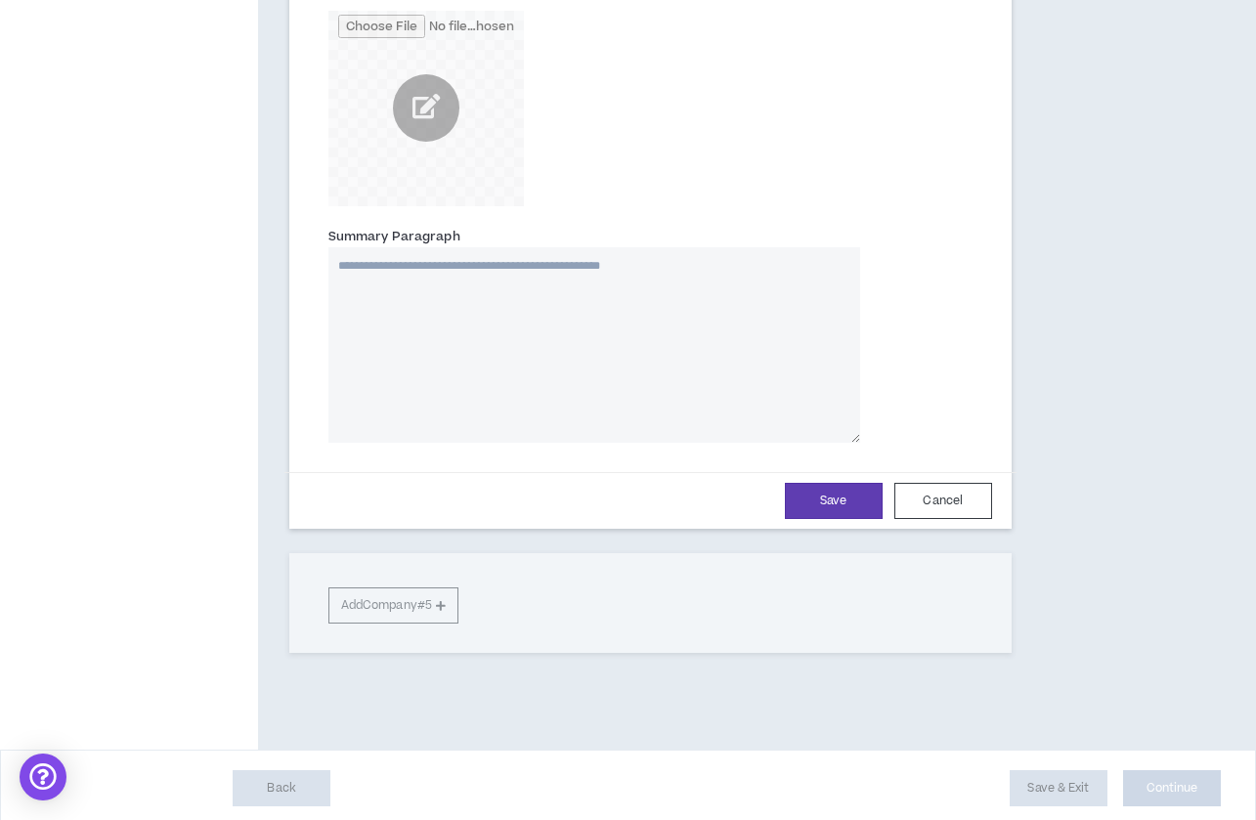
scroll to position [1448, 0]
click at [467, 297] on textarea "Summary Paragraph" at bounding box center [594, 346] width 532 height 195
paste textarea "**********"
type textarea "**********"
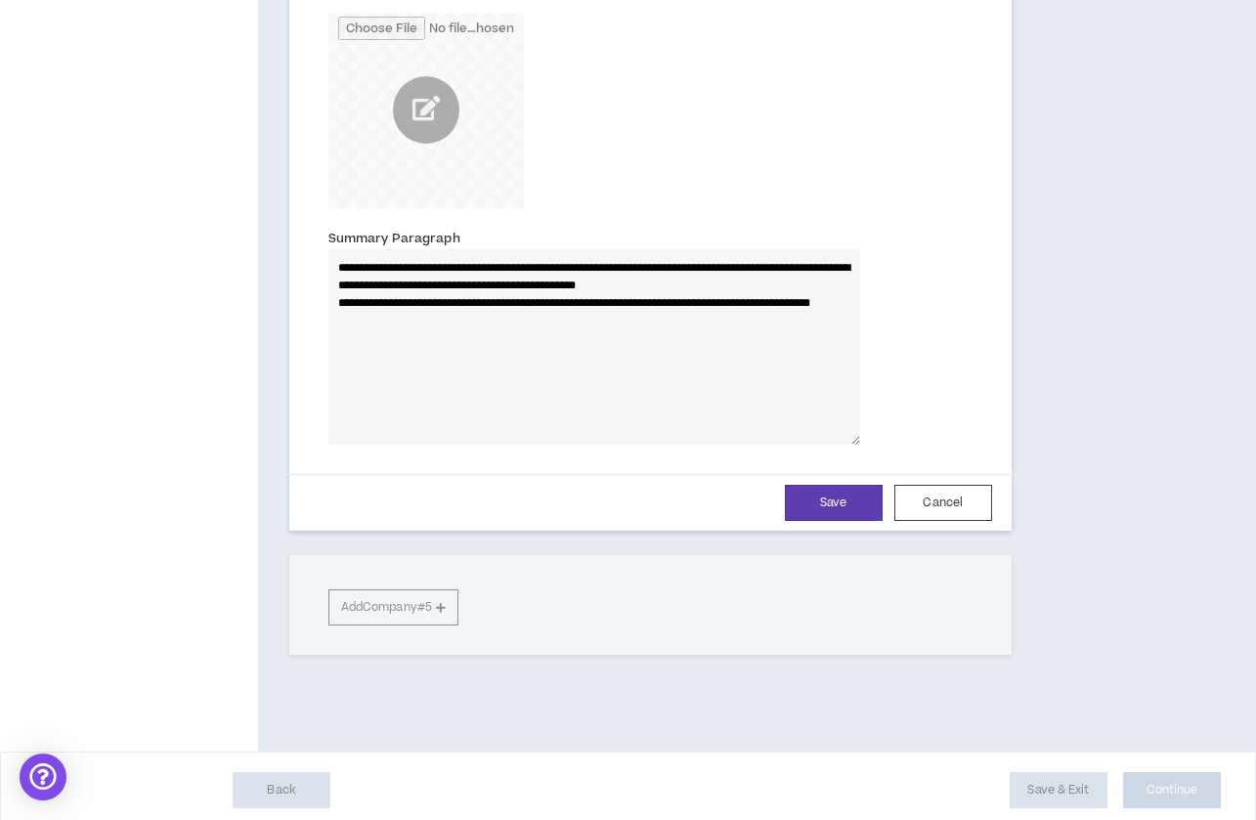
click at [335, 296] on textarea "**********" at bounding box center [594, 346] width 532 height 195
type textarea "**********"
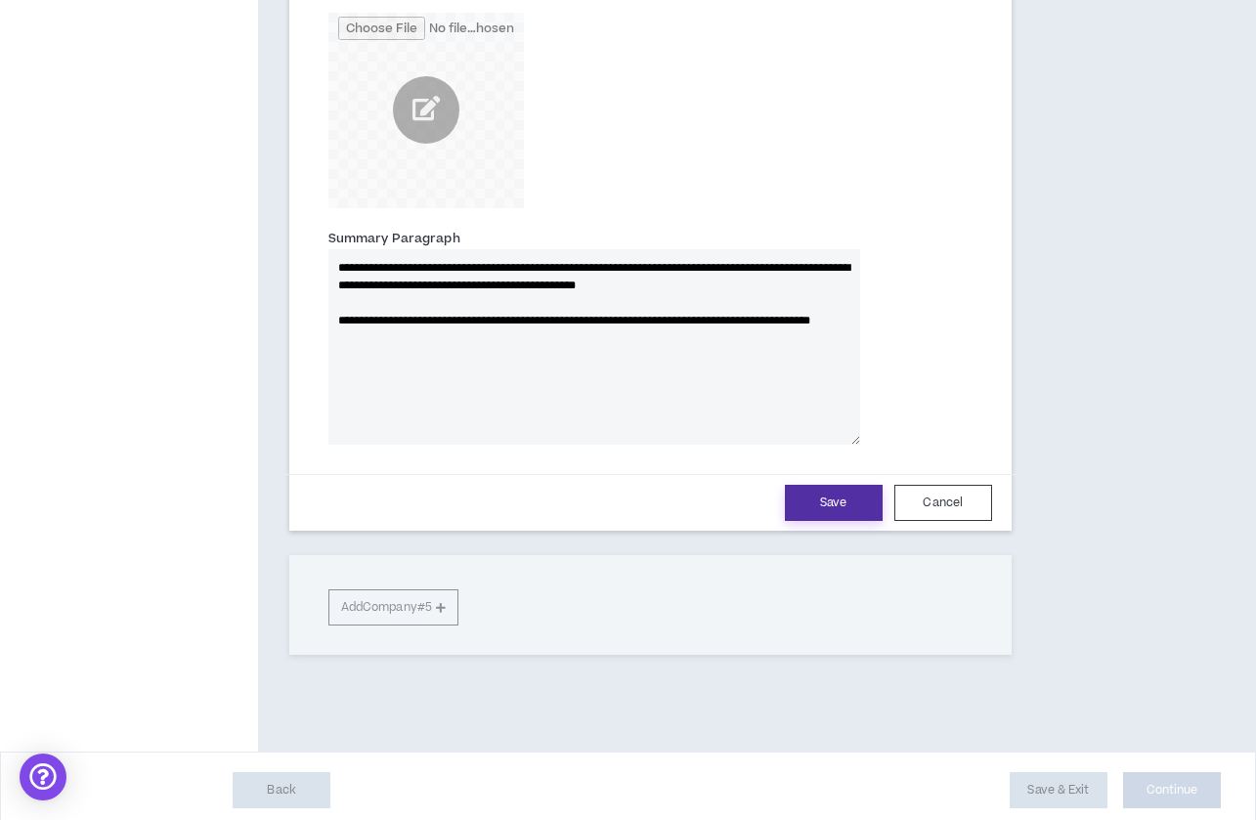
type textarea "**********"
click at [837, 486] on button "Save" at bounding box center [834, 503] width 98 height 36
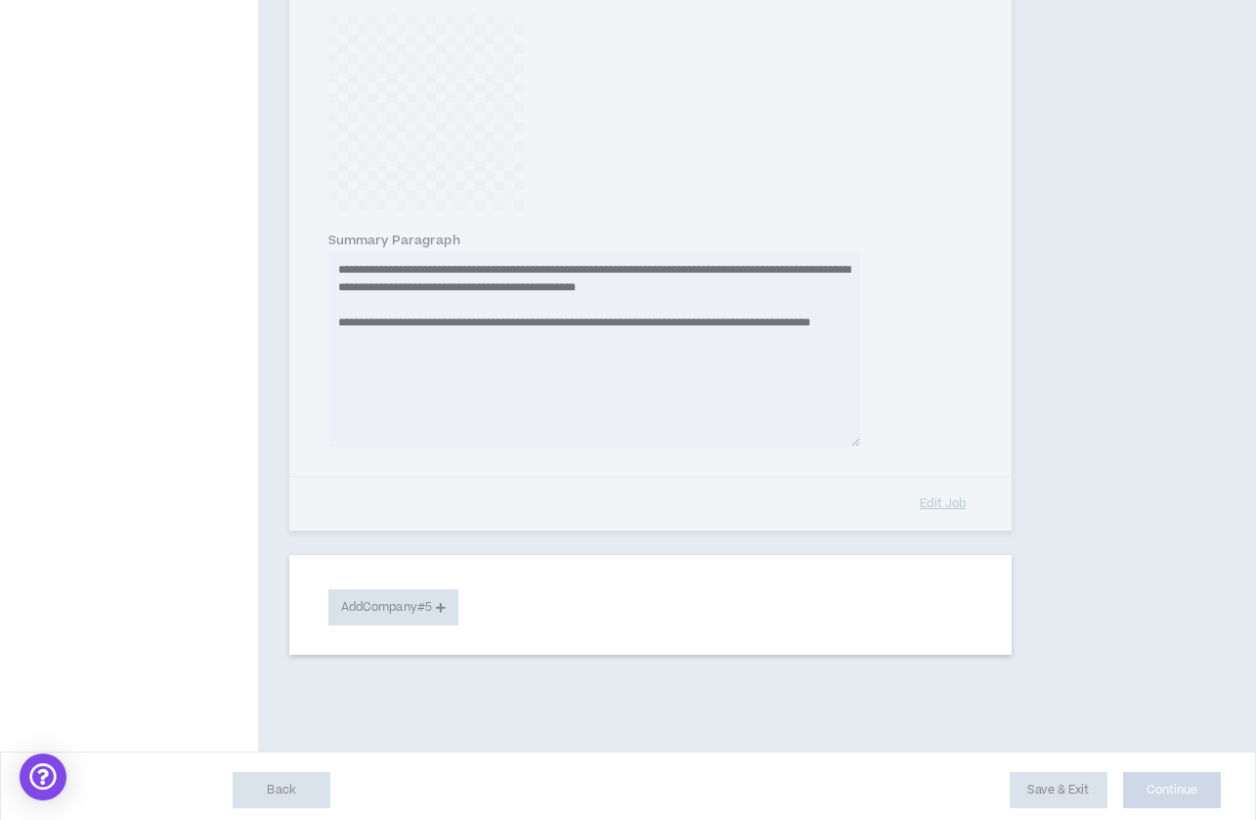
scroll to position [857, 0]
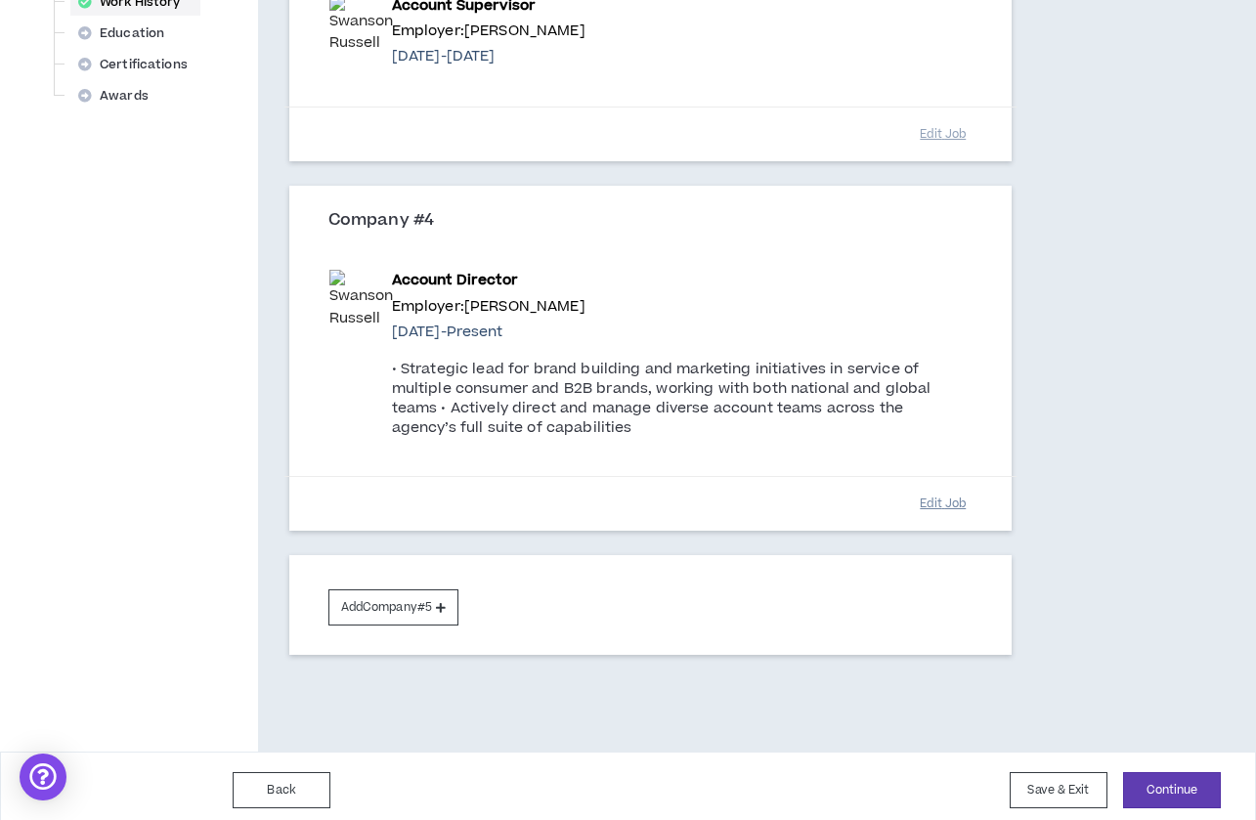
click at [931, 487] on button "Edit Job" at bounding box center [943, 504] width 98 height 34
select select "*"
select select "****"
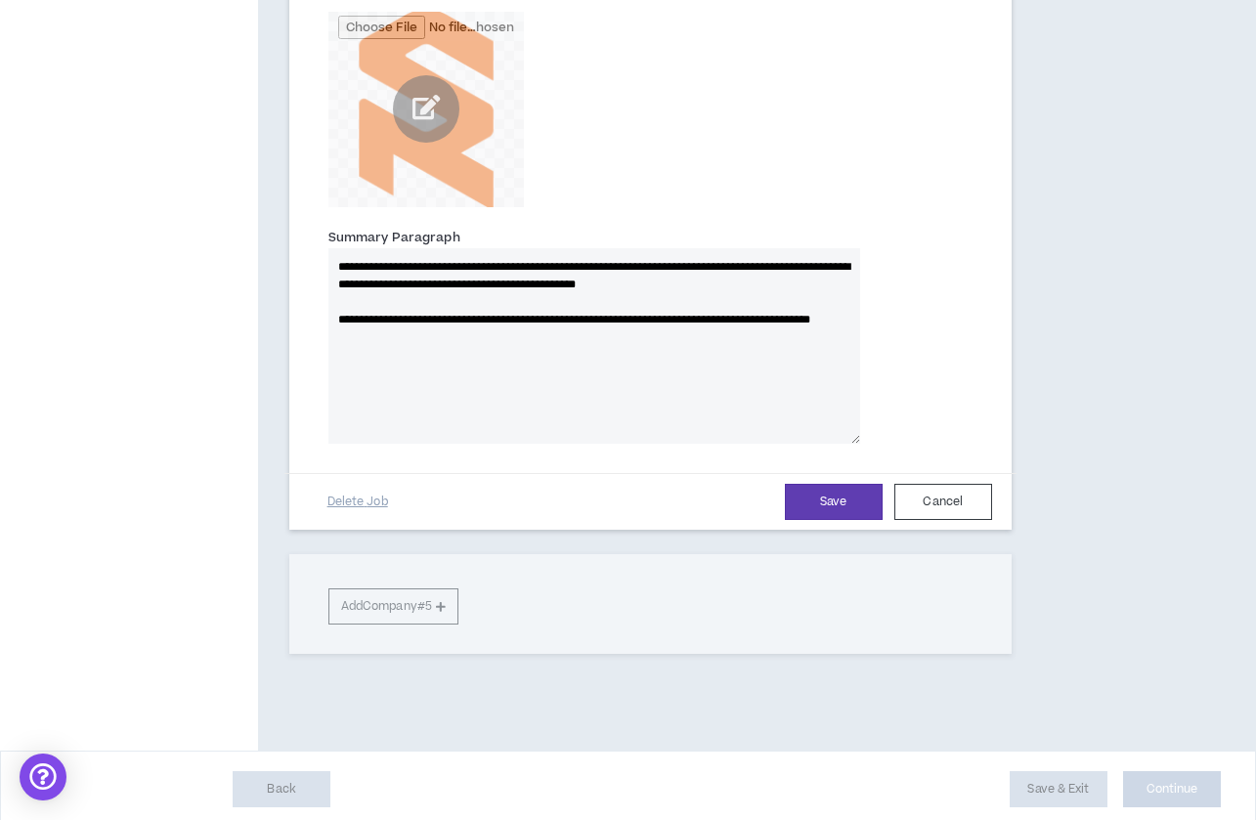
scroll to position [1448, 0]
drag, startPoint x: 348, startPoint y: 259, endPoint x: 323, endPoint y: 263, distance: 24.7
click at [323, 263] on div "**********" at bounding box center [594, 336] width 561 height 217
type textarea "**********"
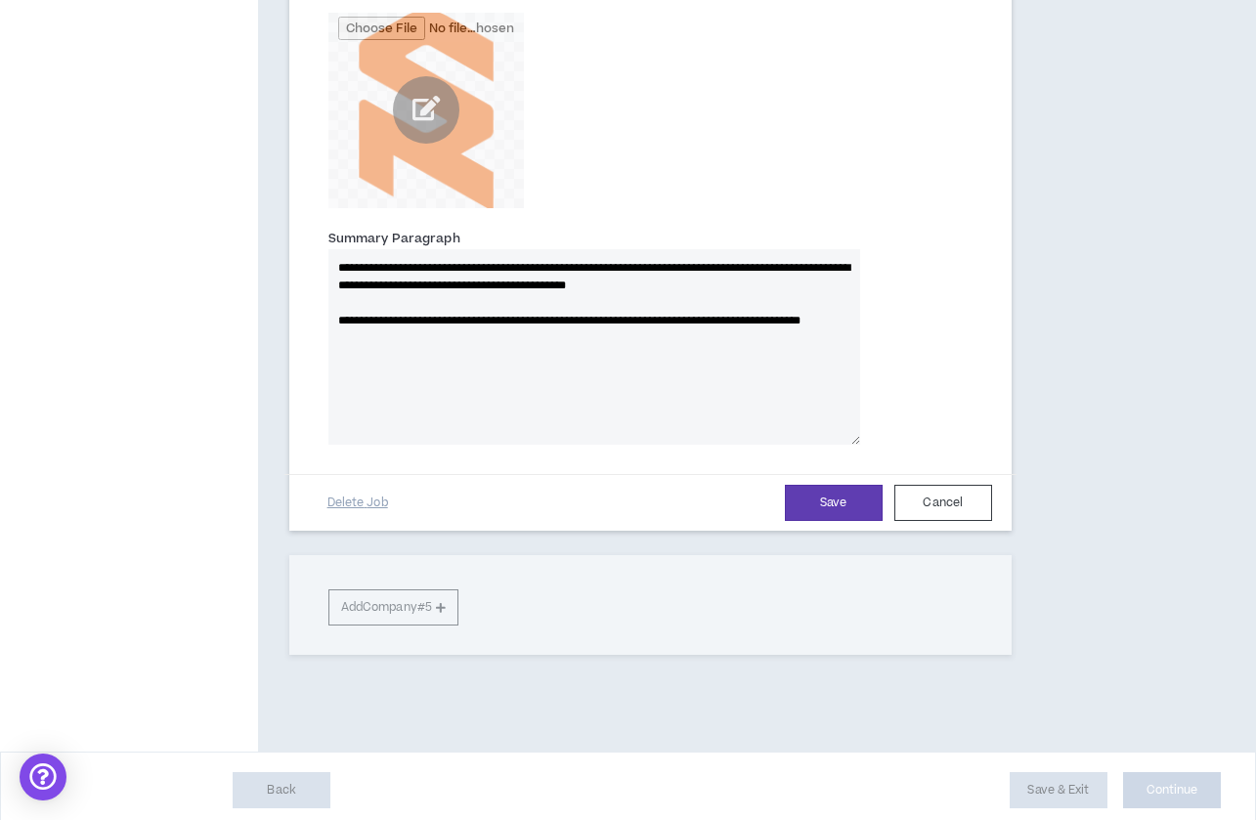
type textarea "**********"
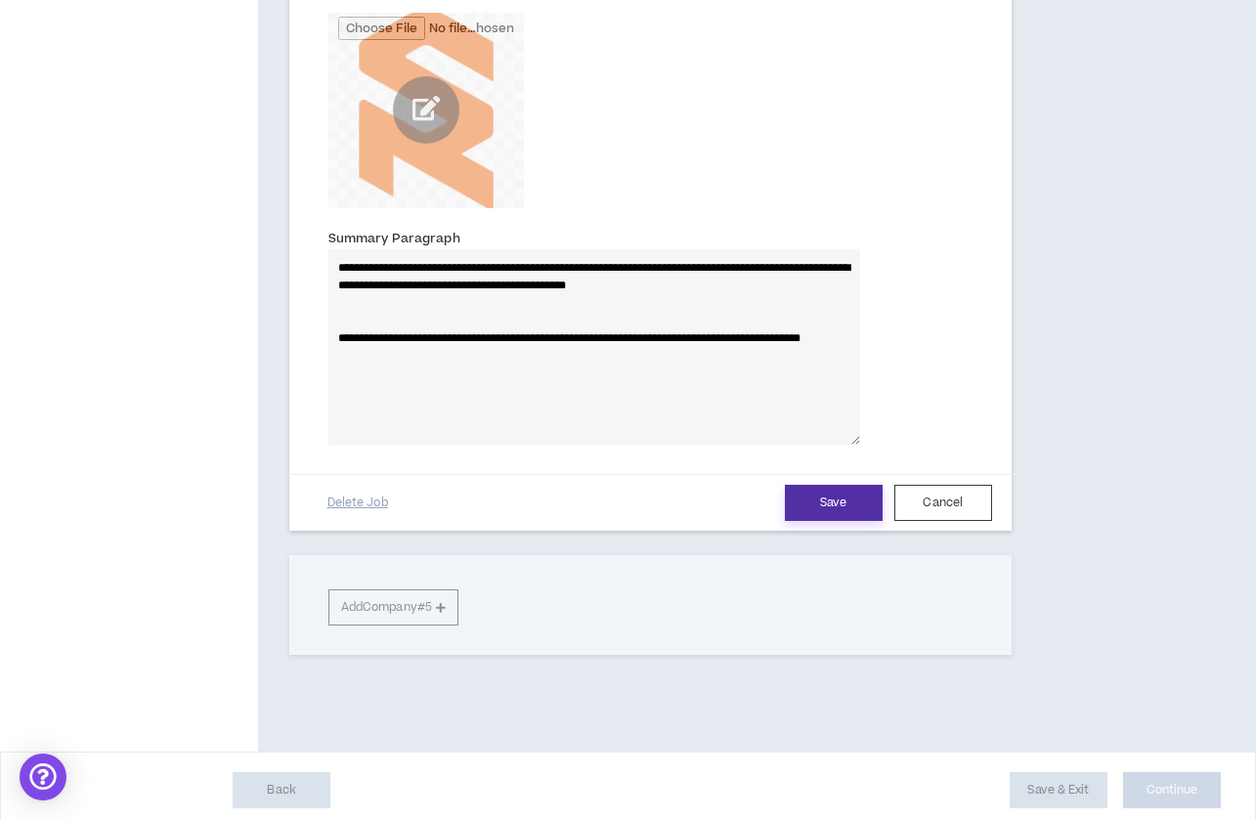
type textarea "**********"
click at [801, 509] on button "Save" at bounding box center [834, 503] width 98 height 36
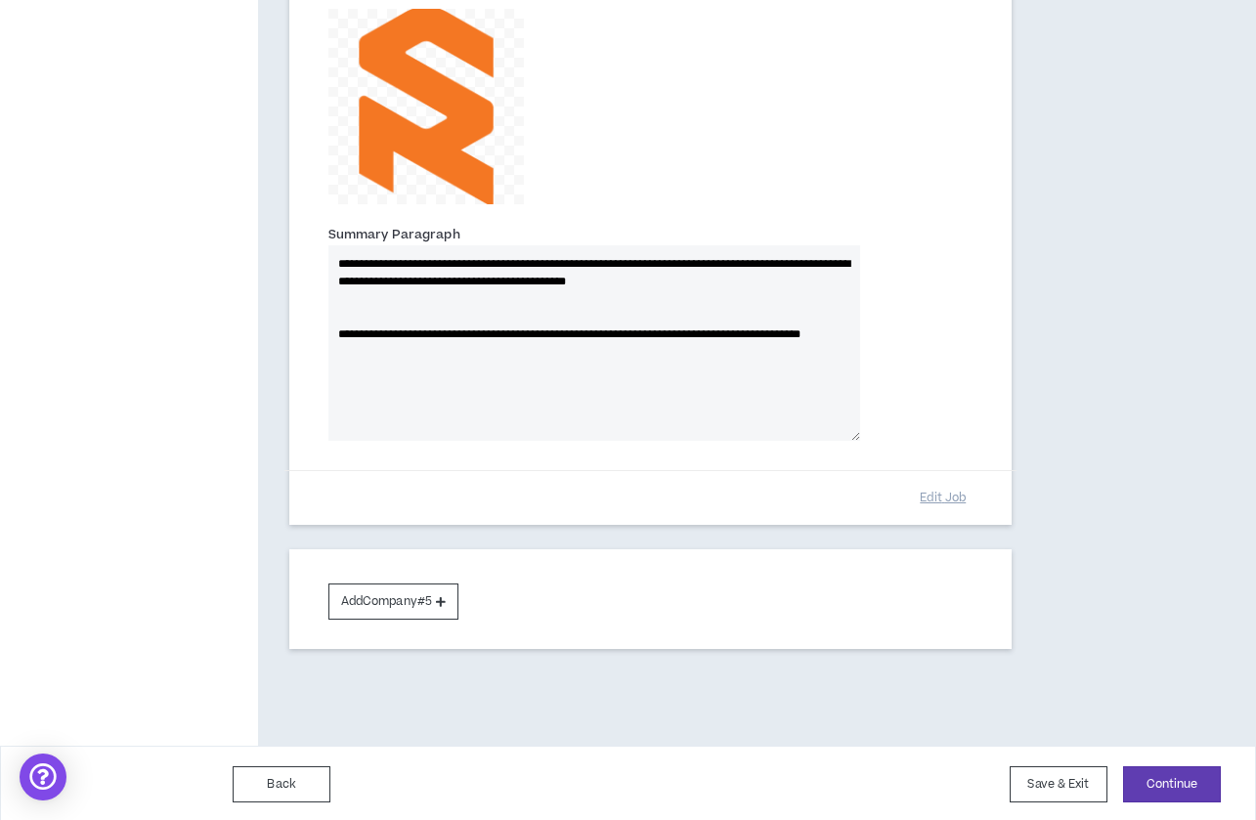
scroll to position [1446, 0]
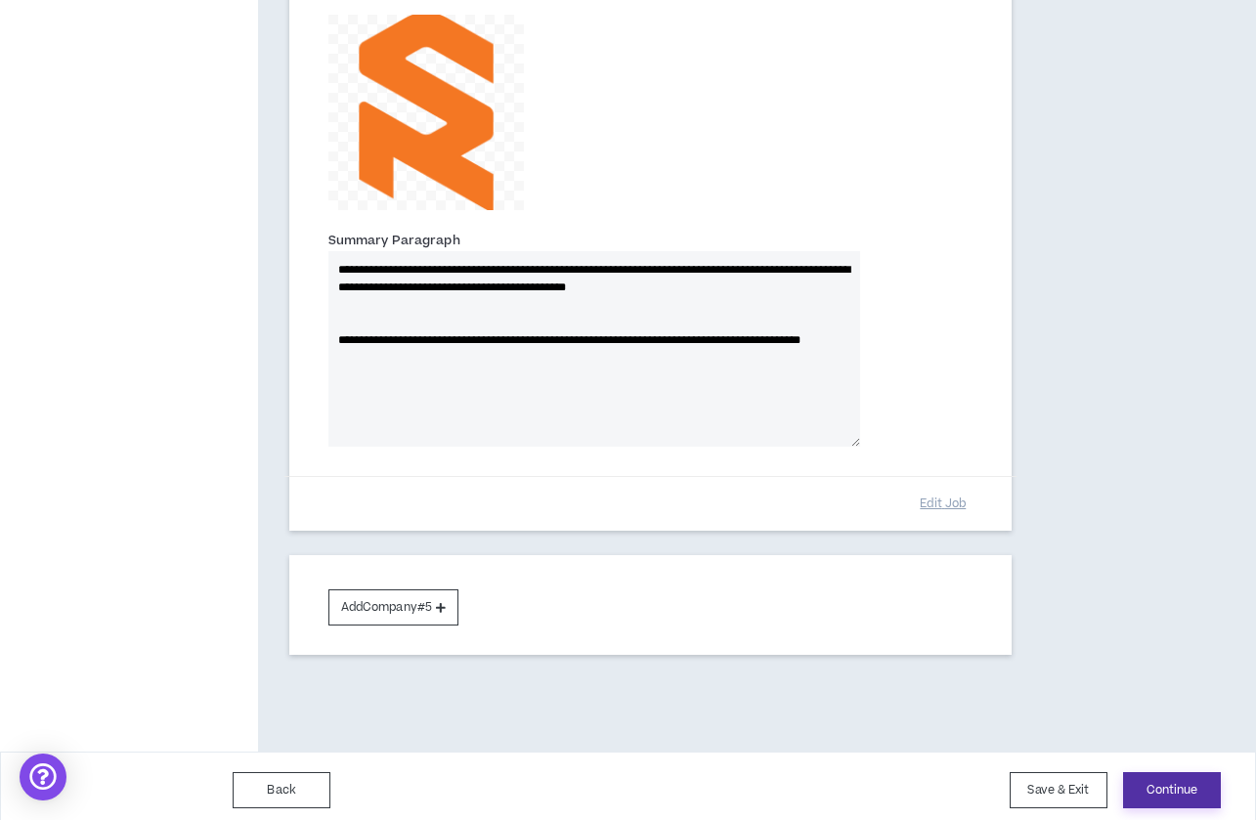
click at [1161, 782] on button "Continue" at bounding box center [1172, 790] width 98 height 36
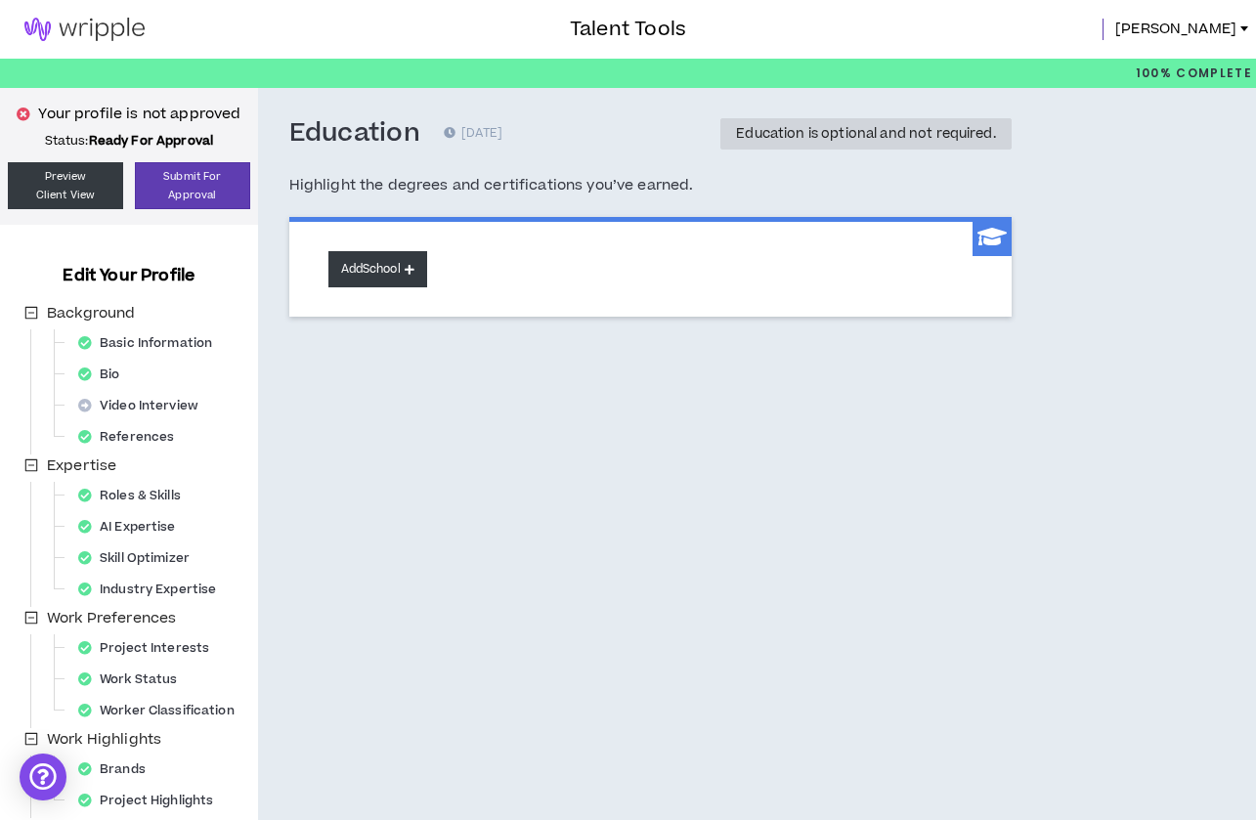
click at [375, 251] on button "Add School" at bounding box center [377, 269] width 99 height 36
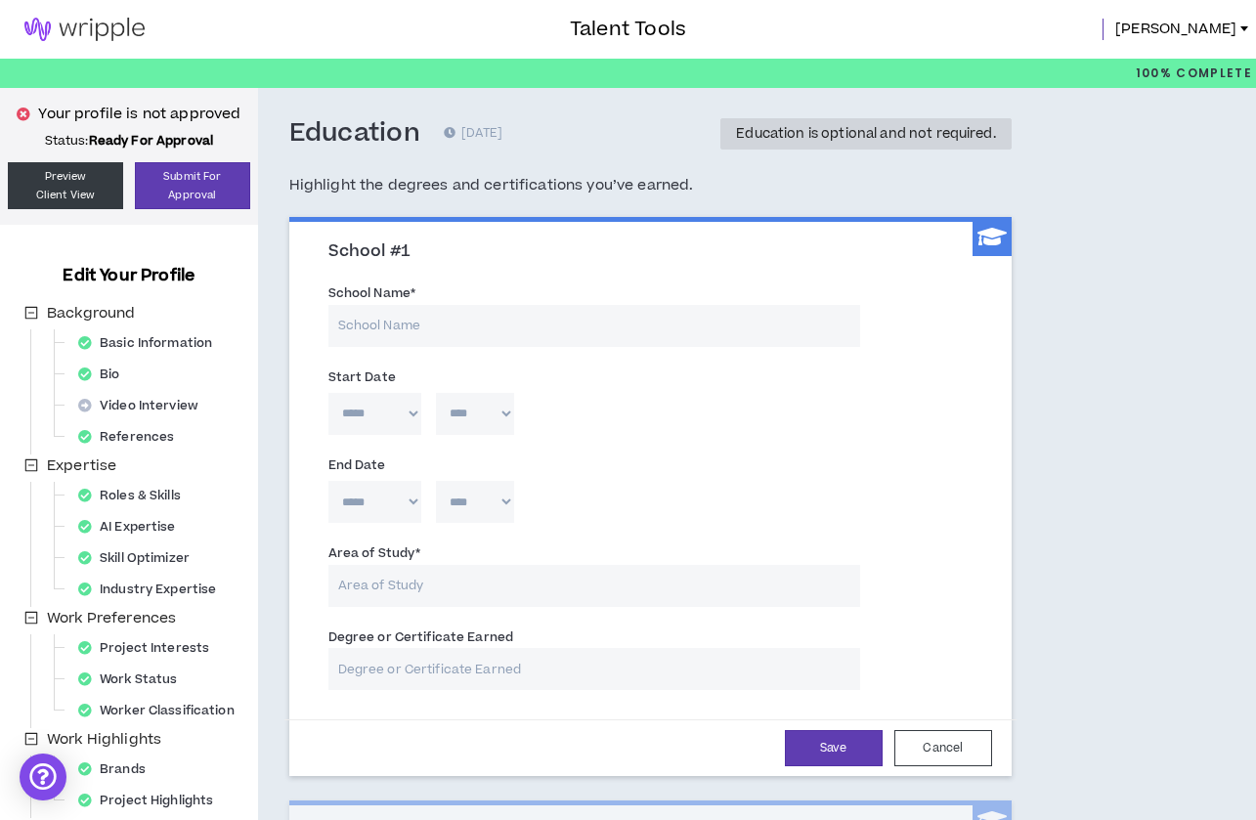
click at [425, 321] on input "School Name *" at bounding box center [594, 326] width 532 height 42
type input "[GEOGRAPHIC_DATA][US_STATE]"
select select "*"
select select "****"
select select "*"
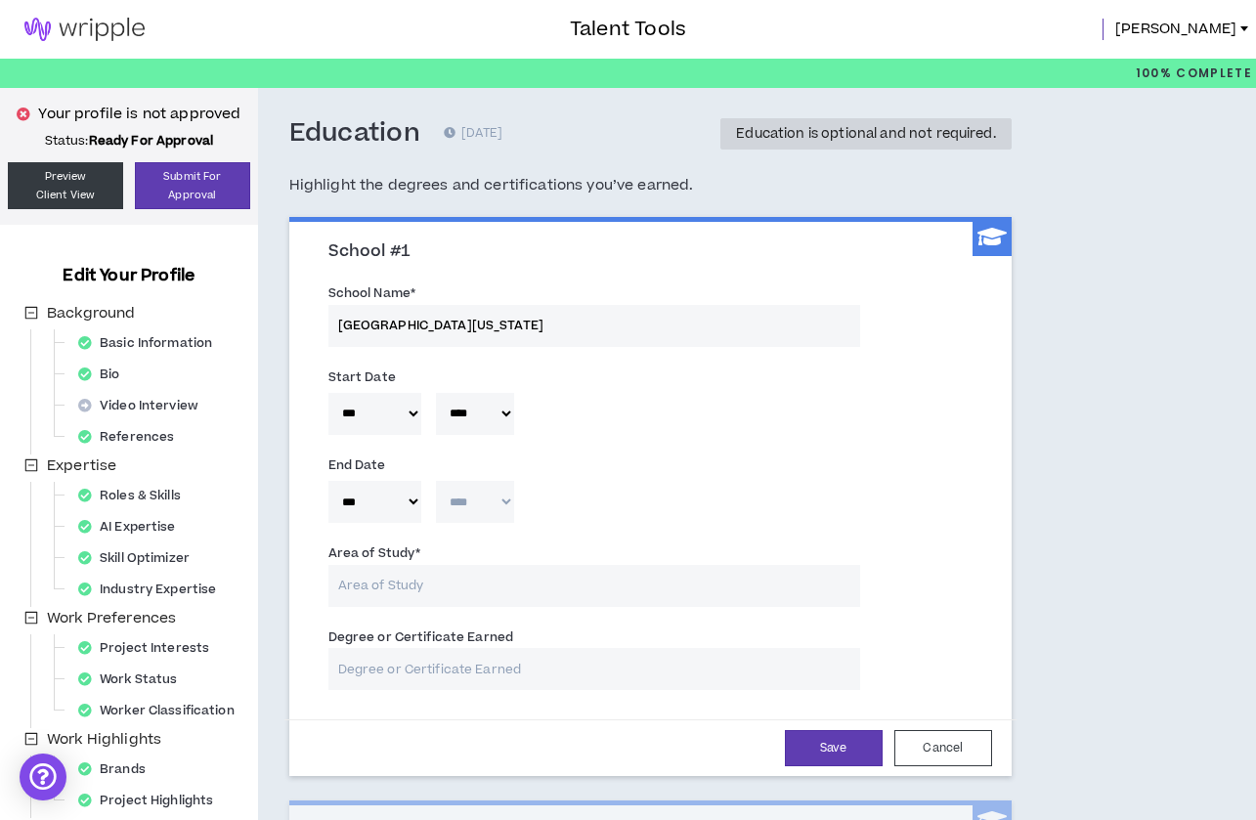
select select "****"
click at [652, 492] on div "***** *** *** *** *** *** **** *** *** **** *** *** *** * **** **** **** **** *…" at bounding box center [650, 507] width 673 height 62
click at [522, 587] on input "Area of Study *" at bounding box center [594, 586] width 532 height 42
type input "Communication Studies"
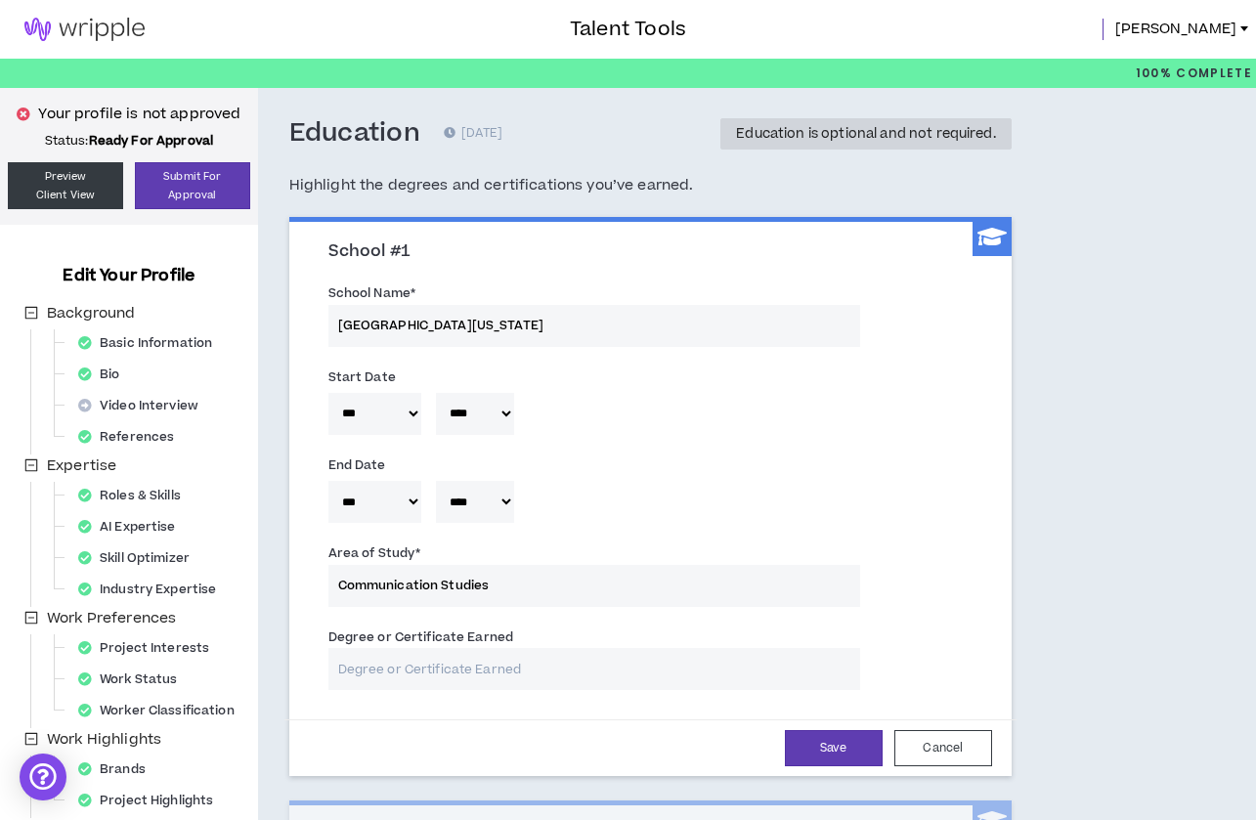
click at [483, 673] on input "Degree or Certificate Earned" at bounding box center [594, 669] width 532 height 42
type input "Bachelor of Arts"
click at [954, 581] on div "Area of Study * Communication Studies" at bounding box center [650, 578] width 673 height 83
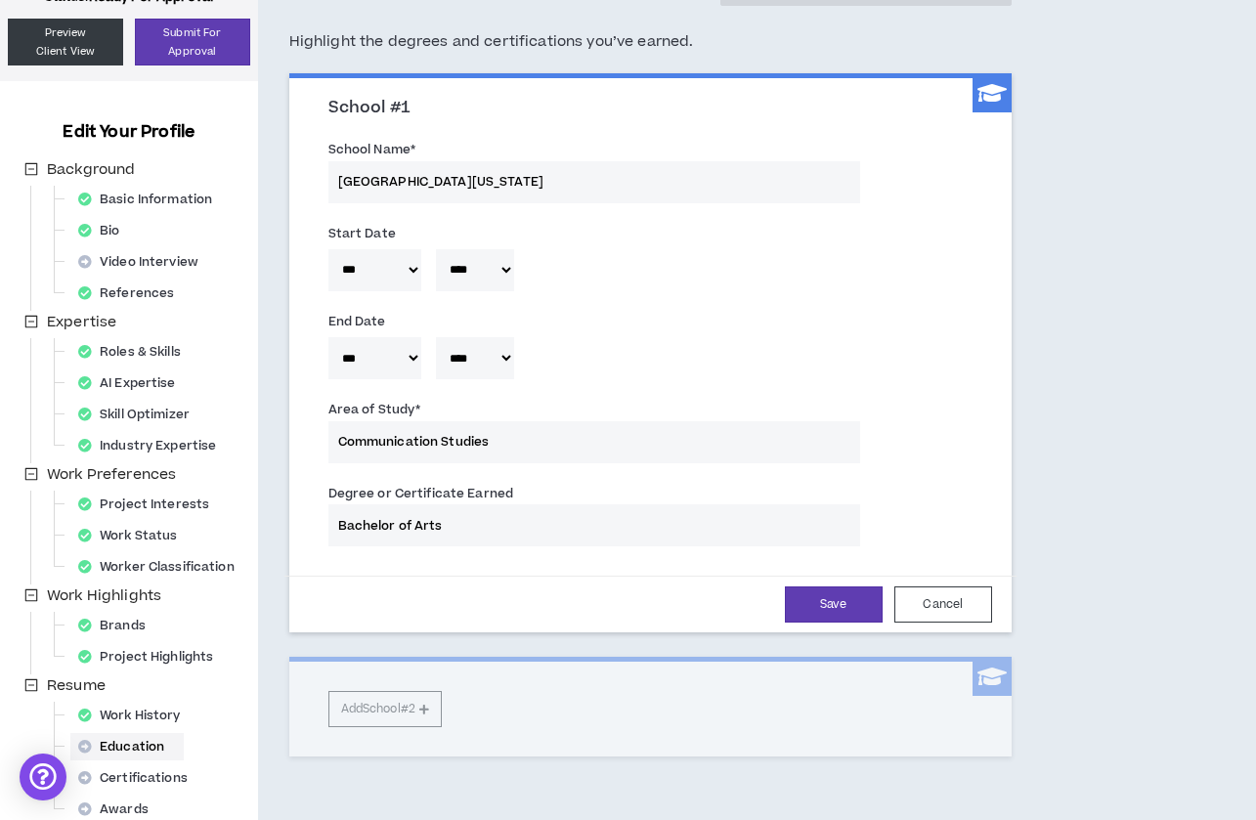
scroll to position [159, 0]
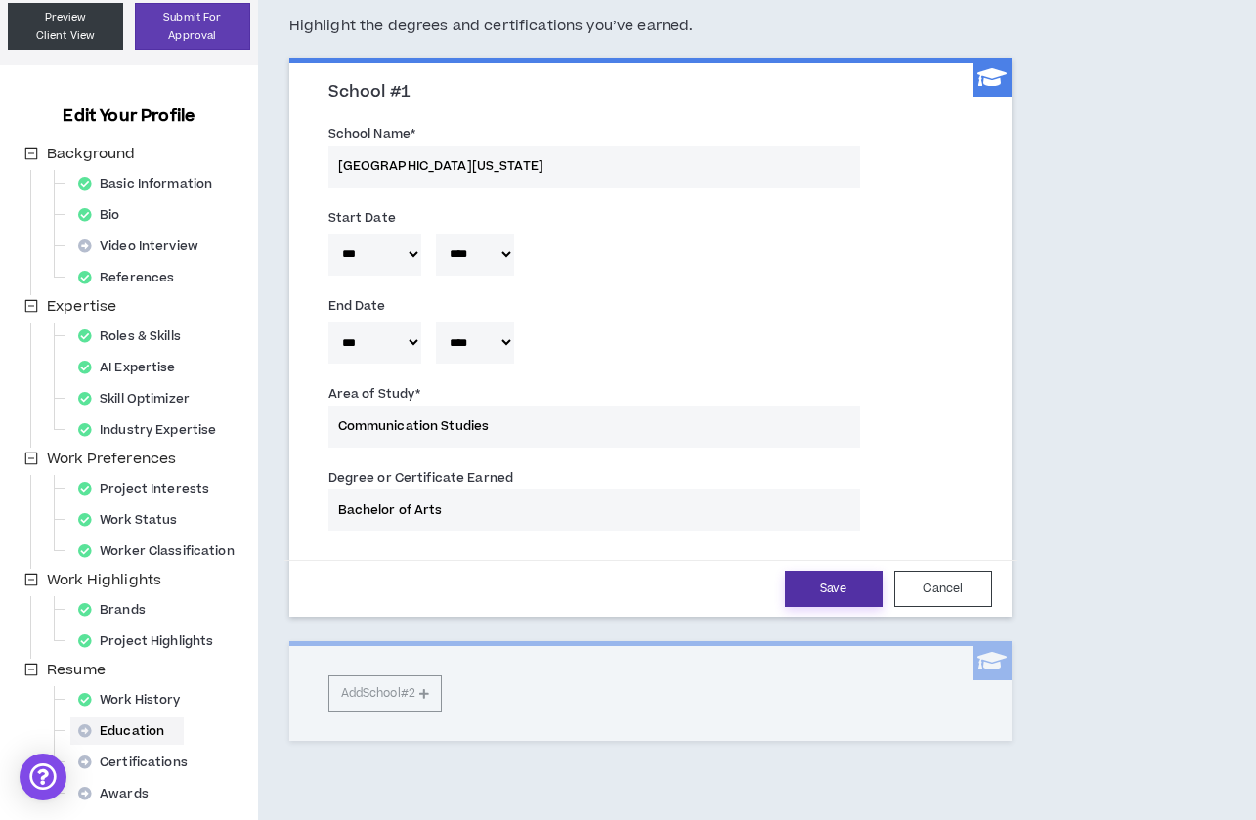
click at [859, 588] on button "Save" at bounding box center [834, 589] width 98 height 36
select select "*"
select select "****"
select select "*"
select select "****"
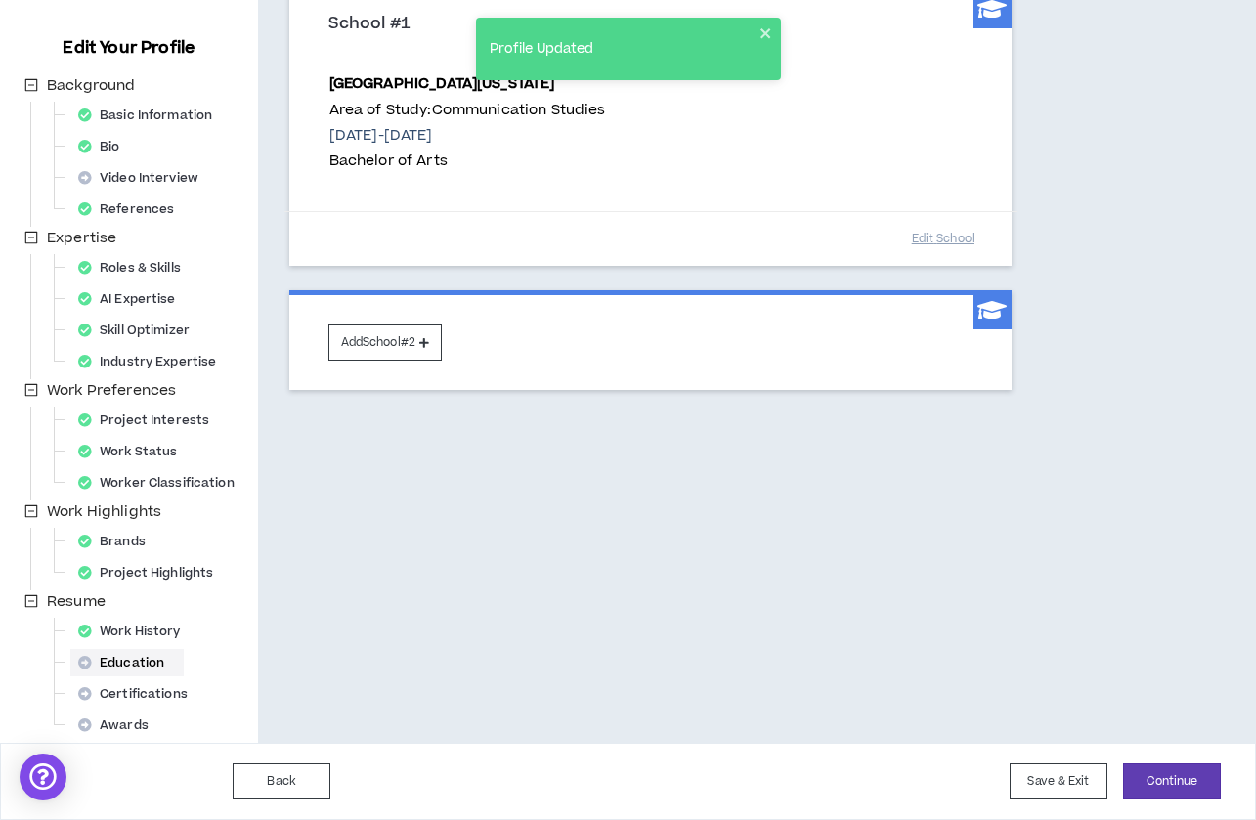
scroll to position [228, 0]
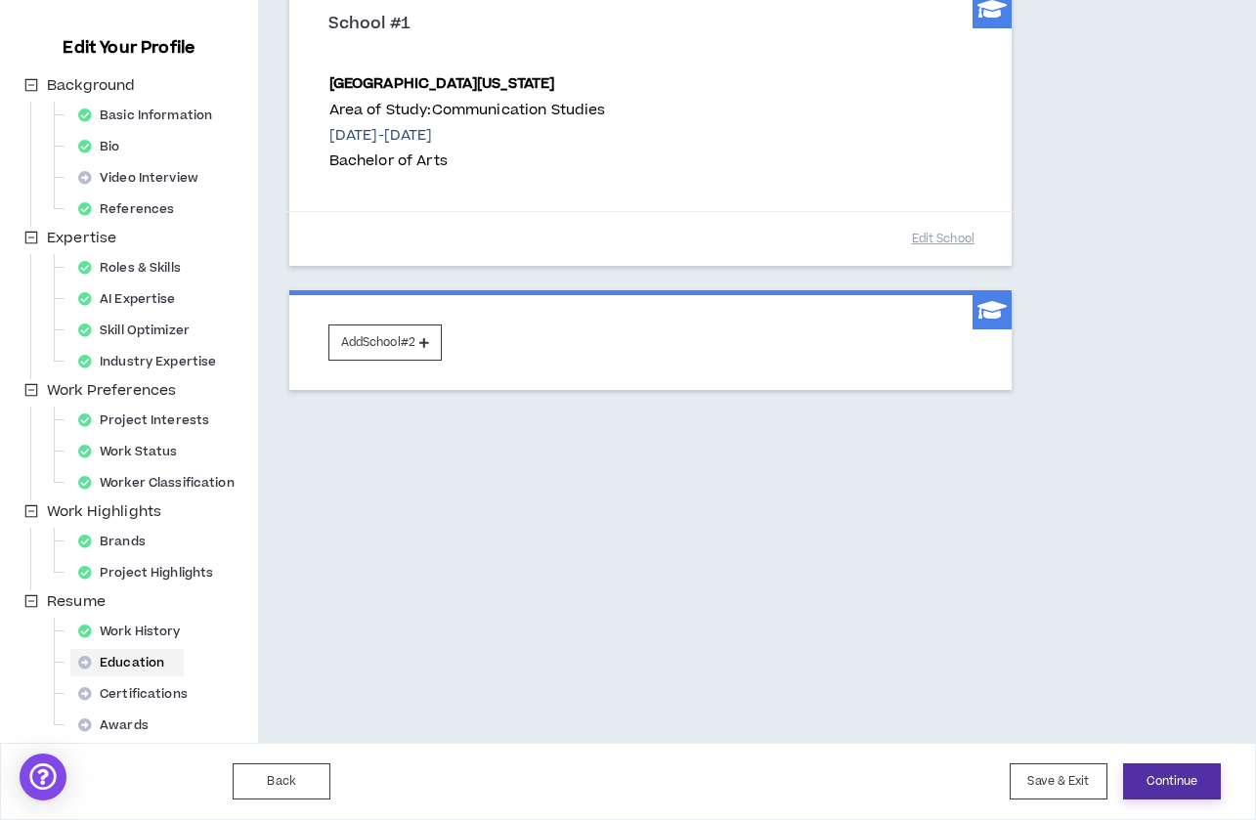
click at [1171, 784] on button "Continue" at bounding box center [1172, 781] width 98 height 36
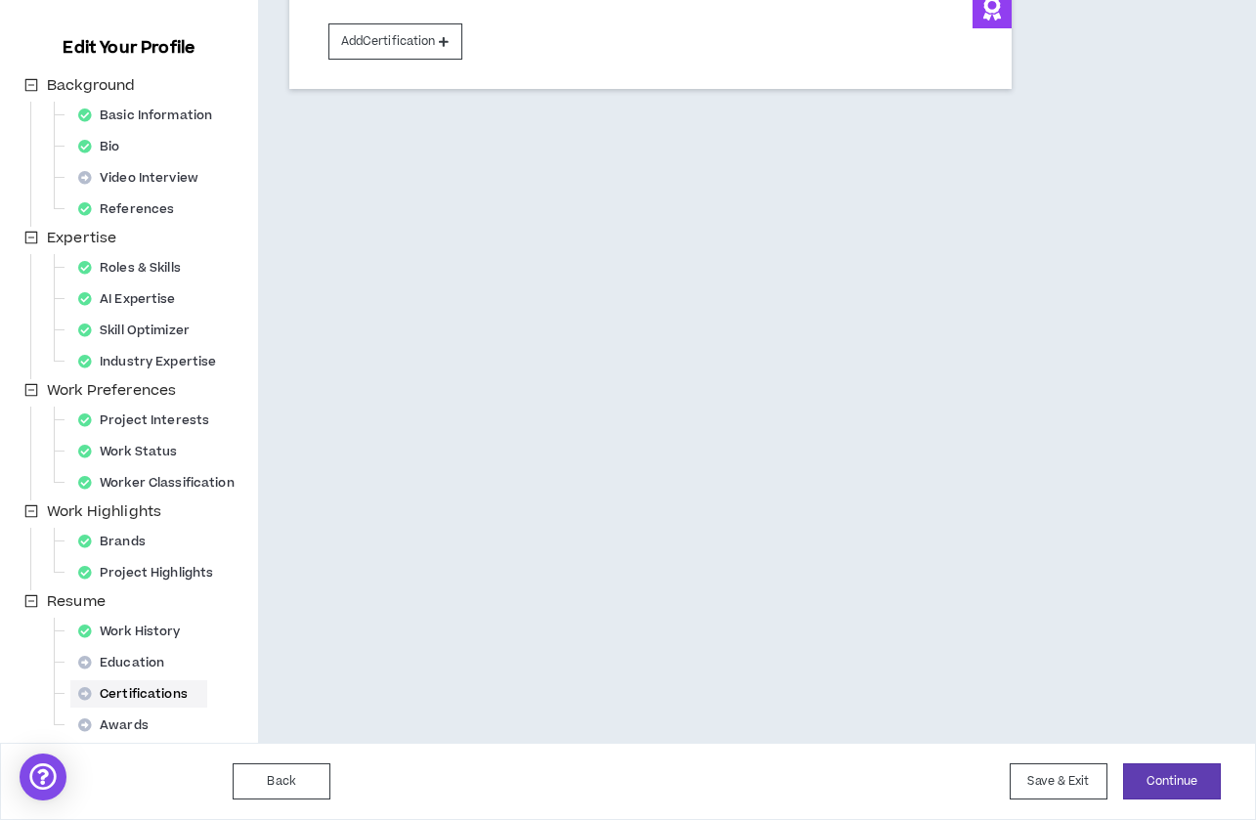
scroll to position [228, 0]
click at [1178, 786] on button "Continue" at bounding box center [1172, 781] width 98 height 36
click at [1147, 782] on button "Submit" at bounding box center [1172, 781] width 98 height 36
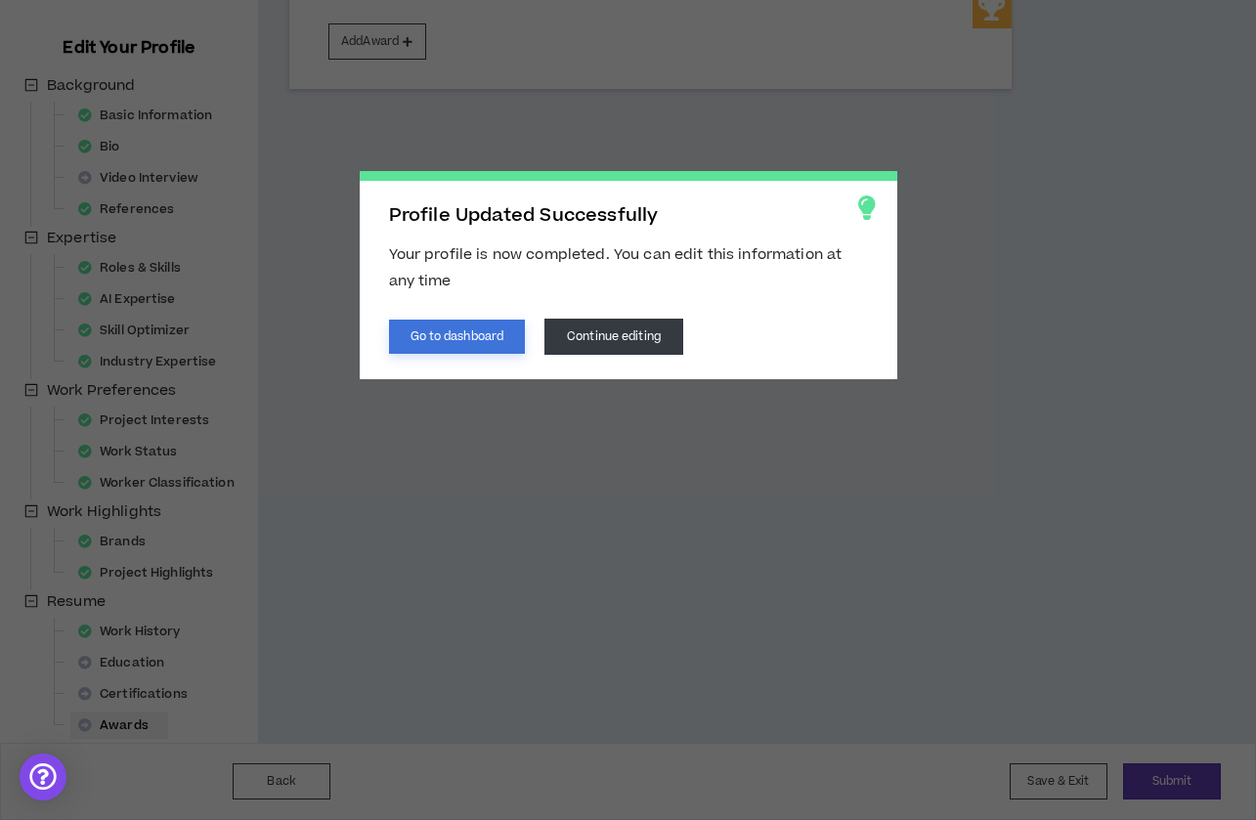
click at [496, 331] on button "Go to dashboard" at bounding box center [457, 337] width 137 height 34
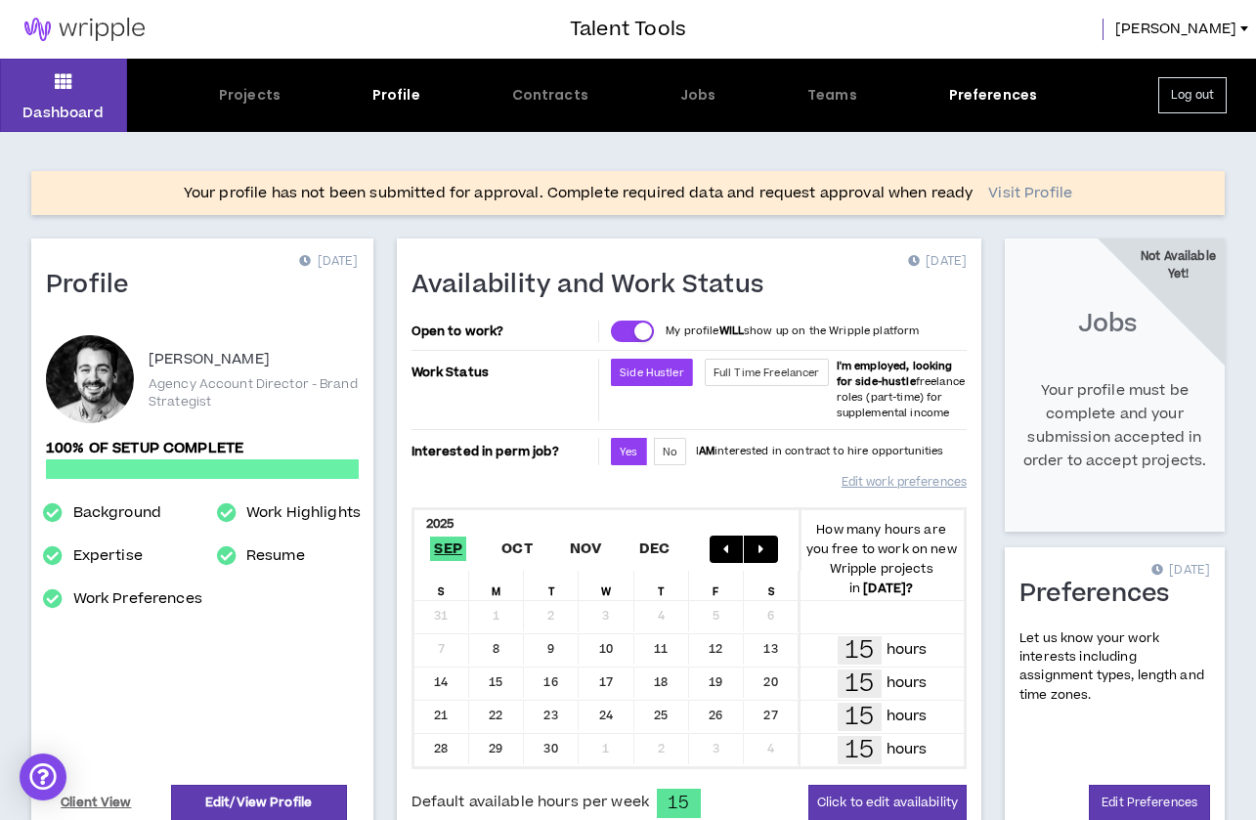
click at [1035, 185] on link "Visit Profile" at bounding box center [1030, 194] width 84 height 20
select select "*"
select select "US"
select select "*******"
select select "*"
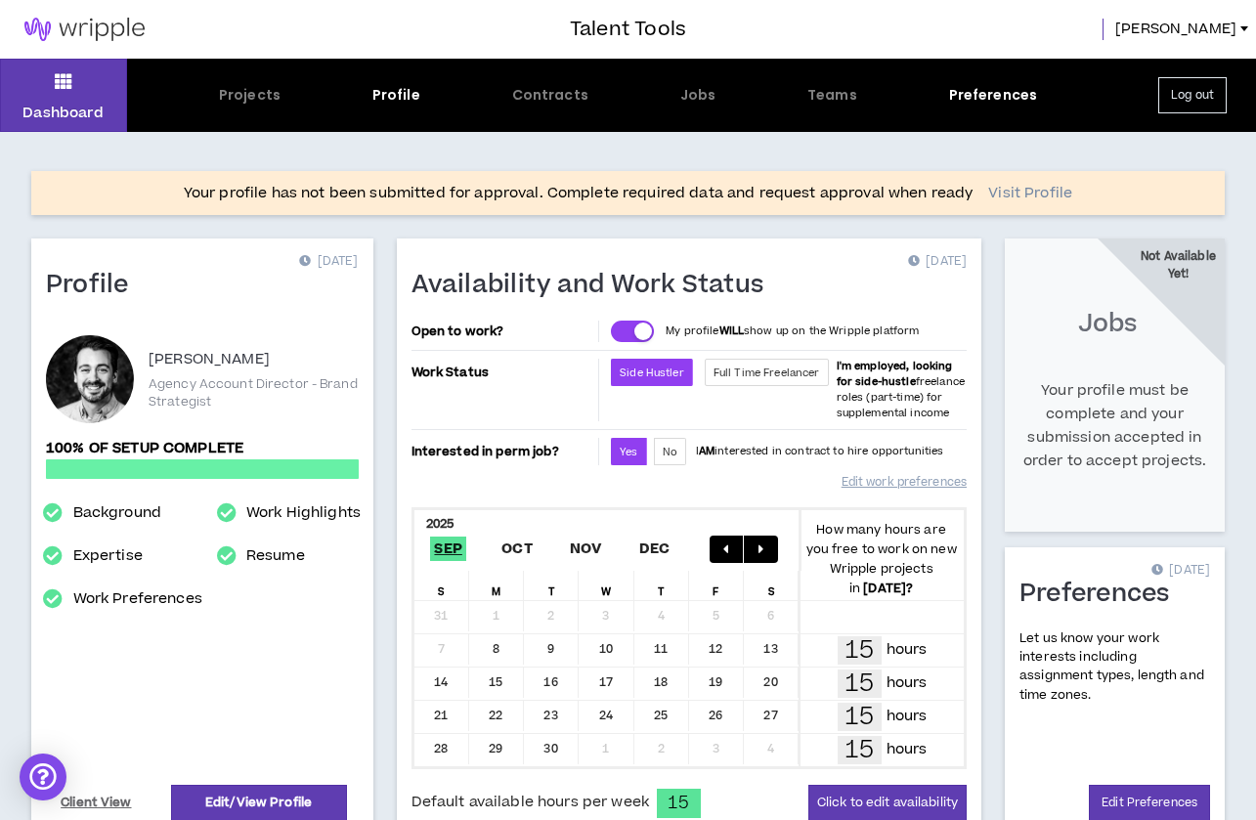
select select "**********"
select select "*****"
select select "***"
select select "**********"
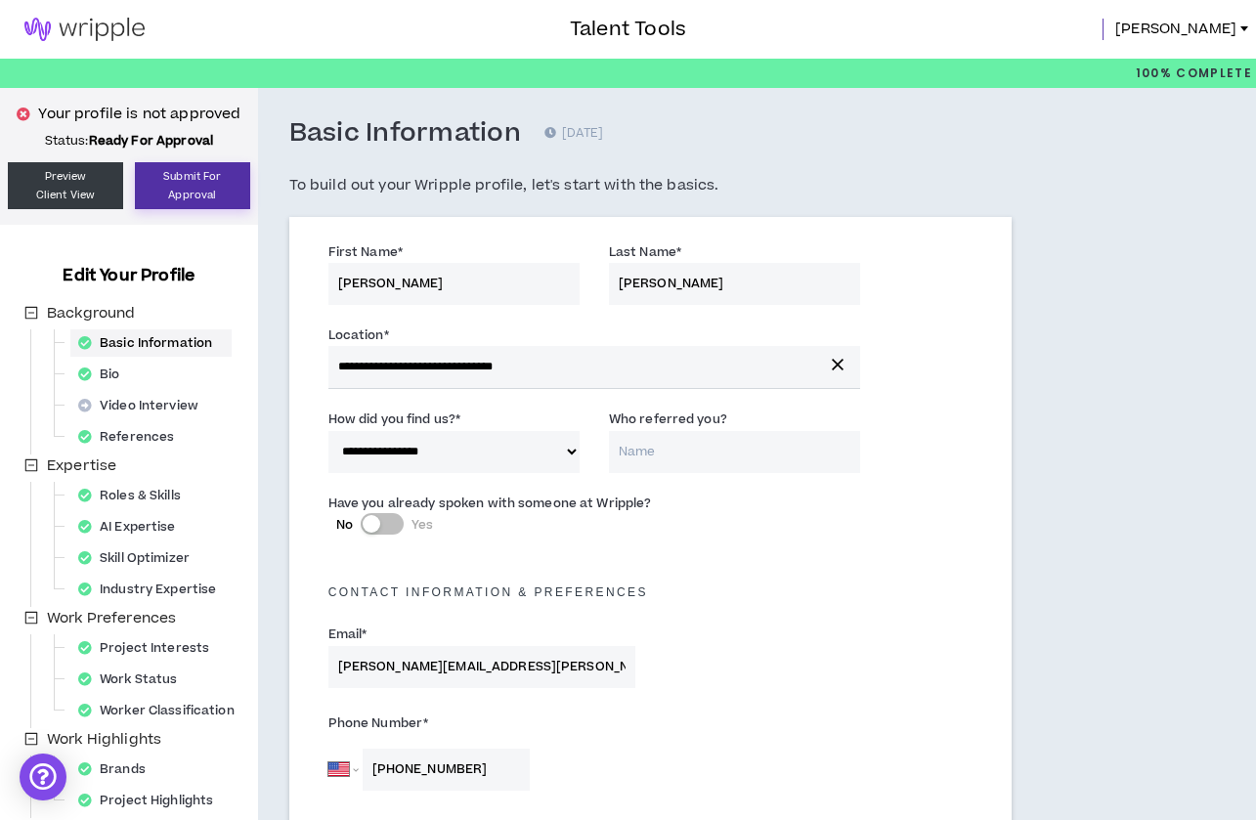
click at [193, 187] on button "Submit For Approval" at bounding box center [192, 185] width 115 height 47
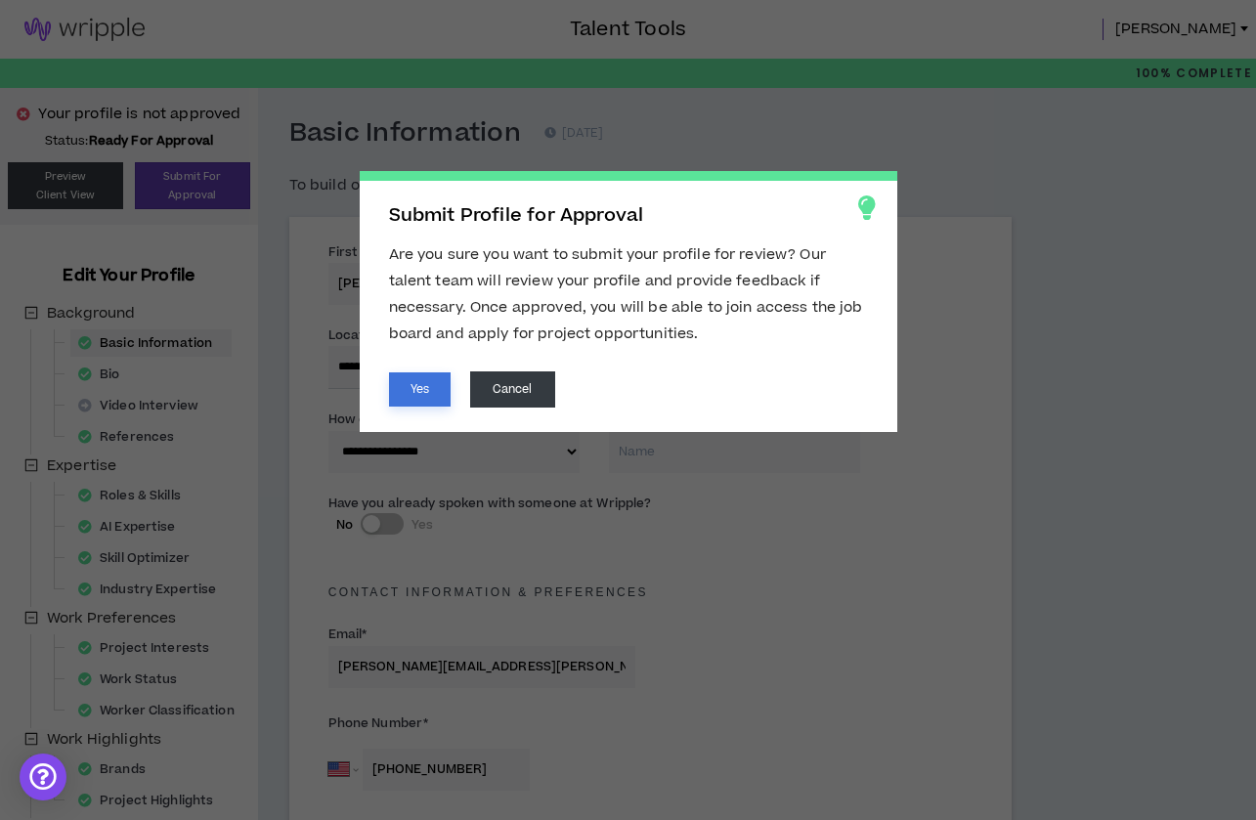
click at [415, 394] on button "Yes" at bounding box center [420, 389] width 62 height 34
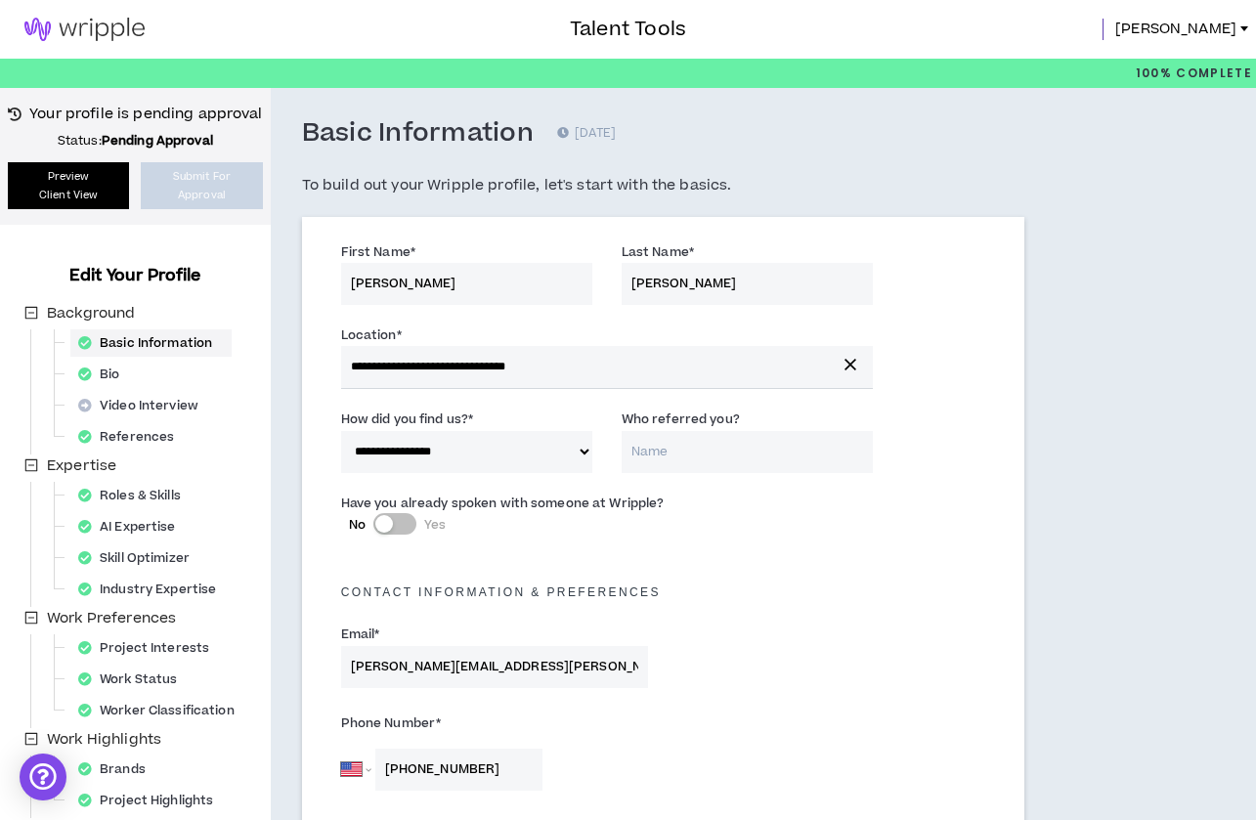
click at [74, 181] on link "Preview Client View" at bounding box center [68, 185] width 121 height 47
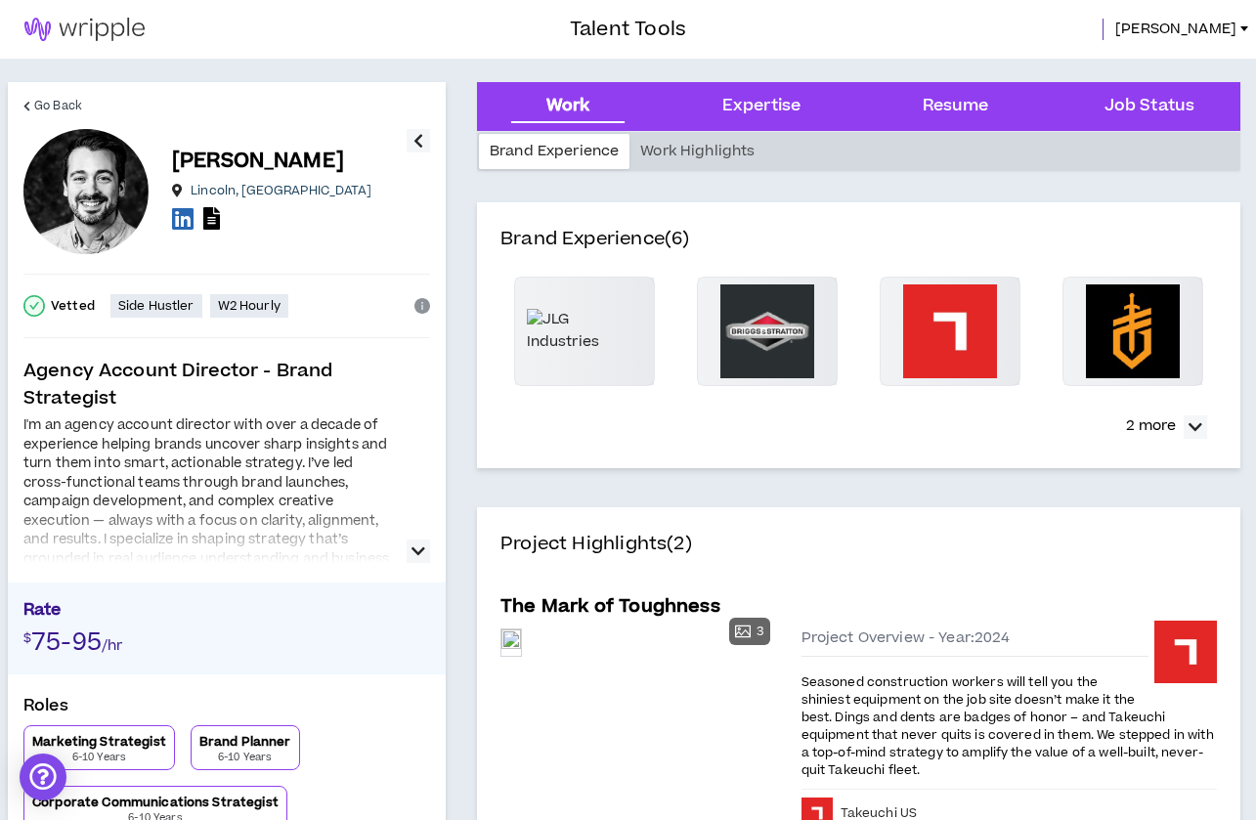
click at [414, 552] on icon "button" at bounding box center [418, 550] width 14 height 23
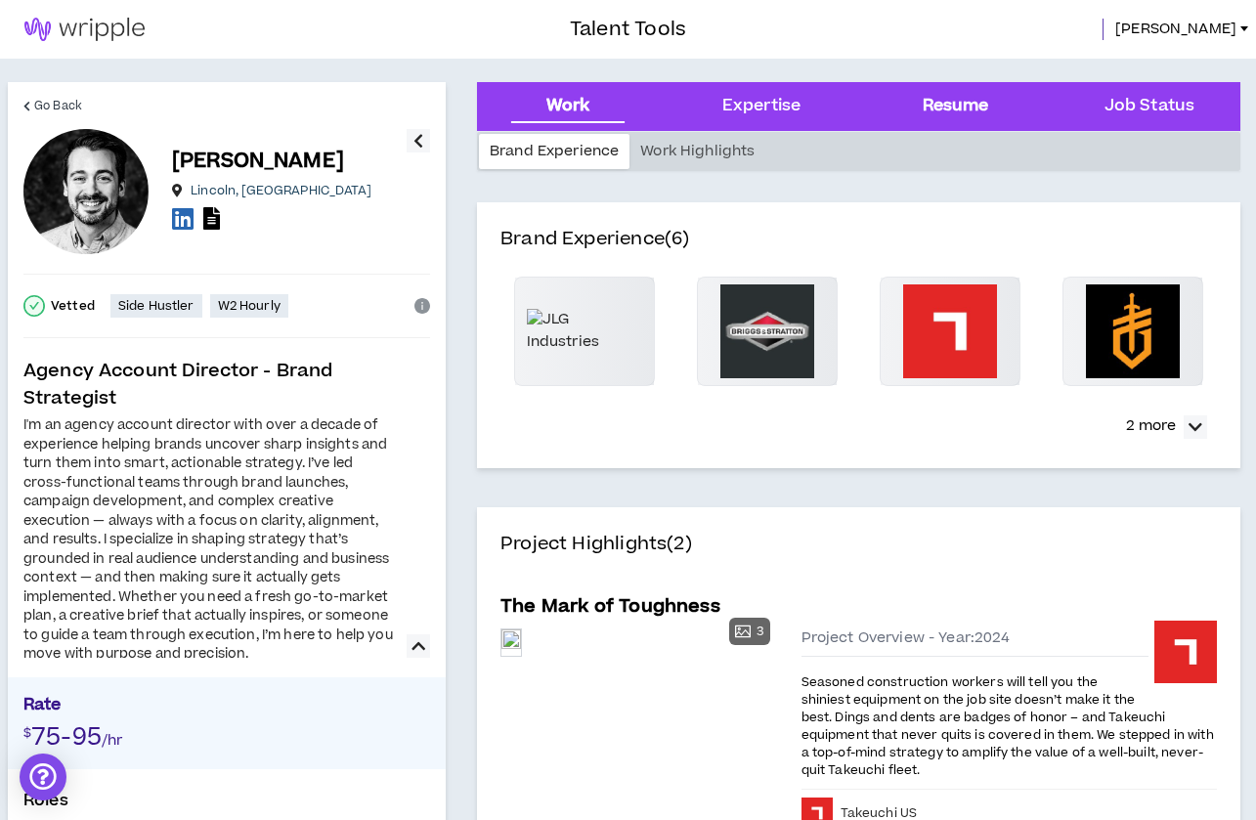
click at [983, 107] on div "Resume" at bounding box center [956, 106] width 66 height 25
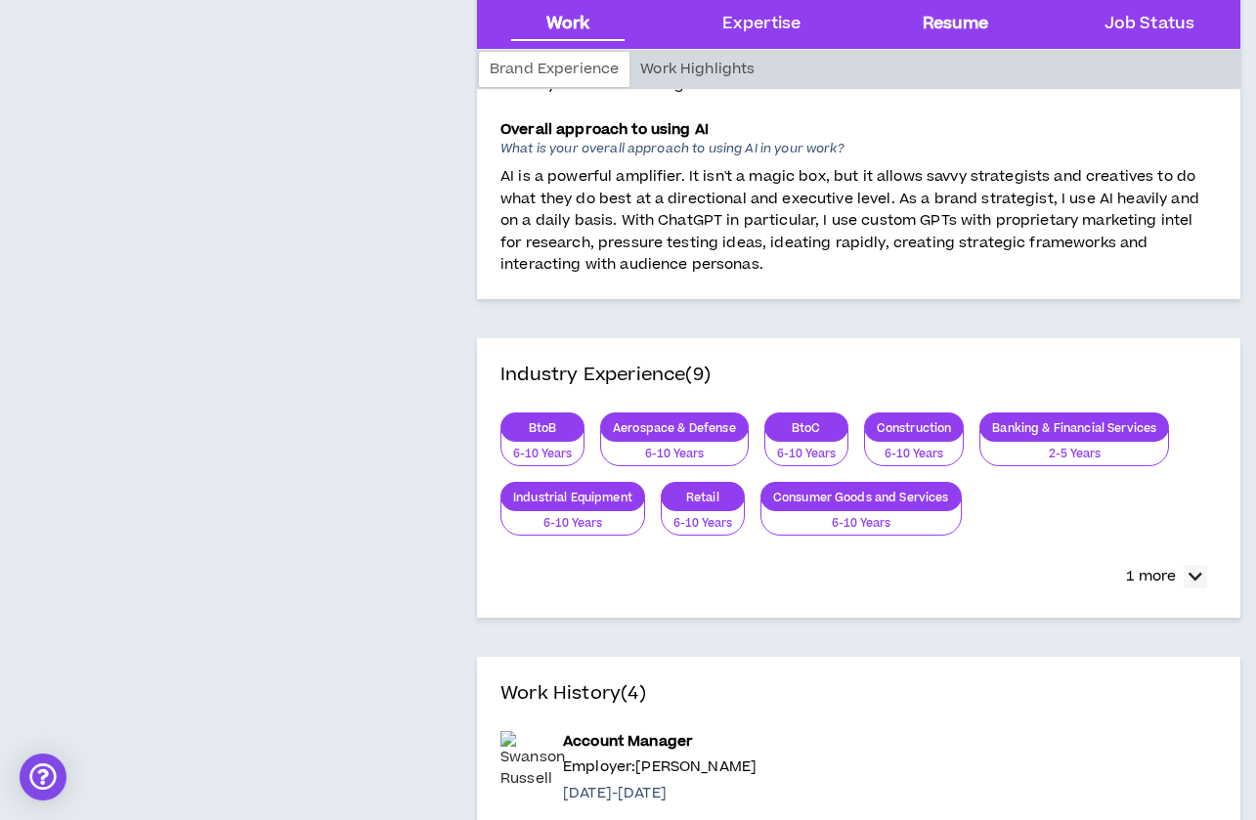
scroll to position [2579, 0]
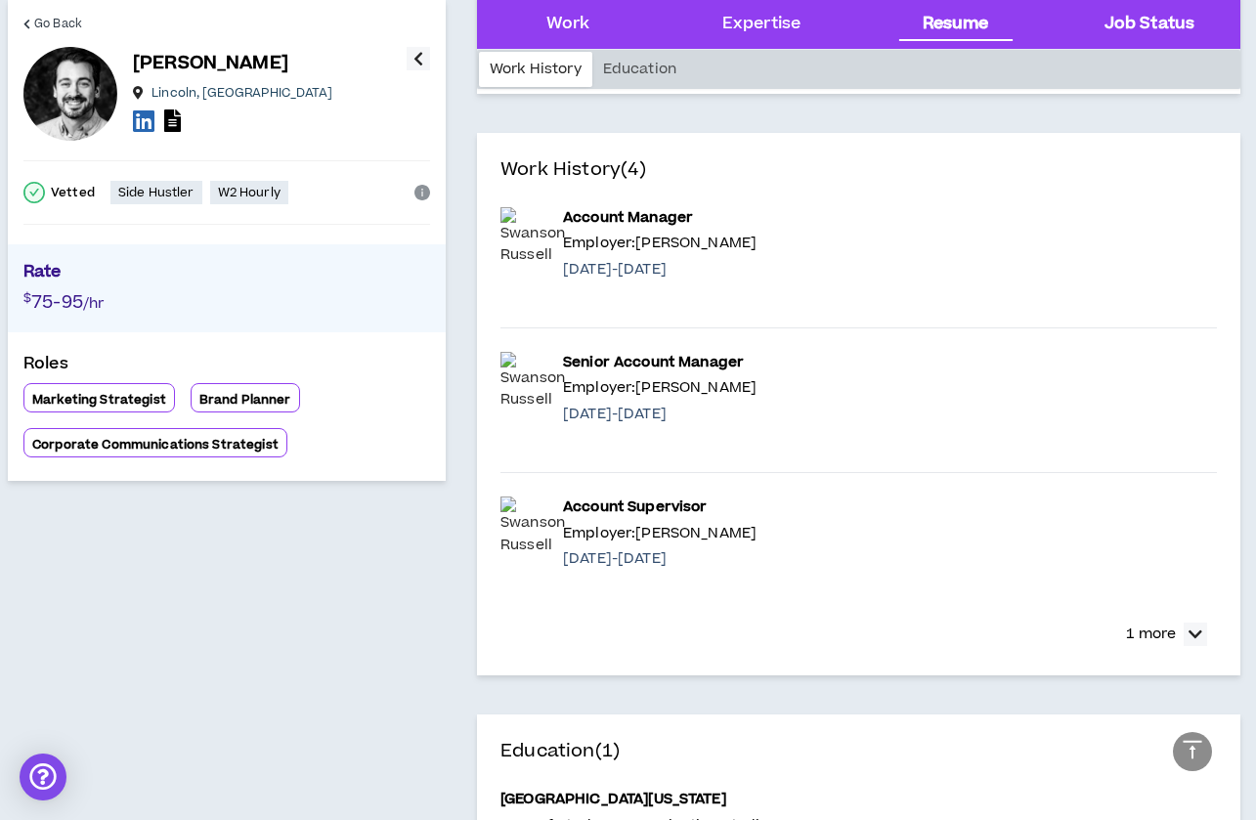
click at [1168, 23] on Status "Job Status" at bounding box center [1149, 24] width 90 height 25
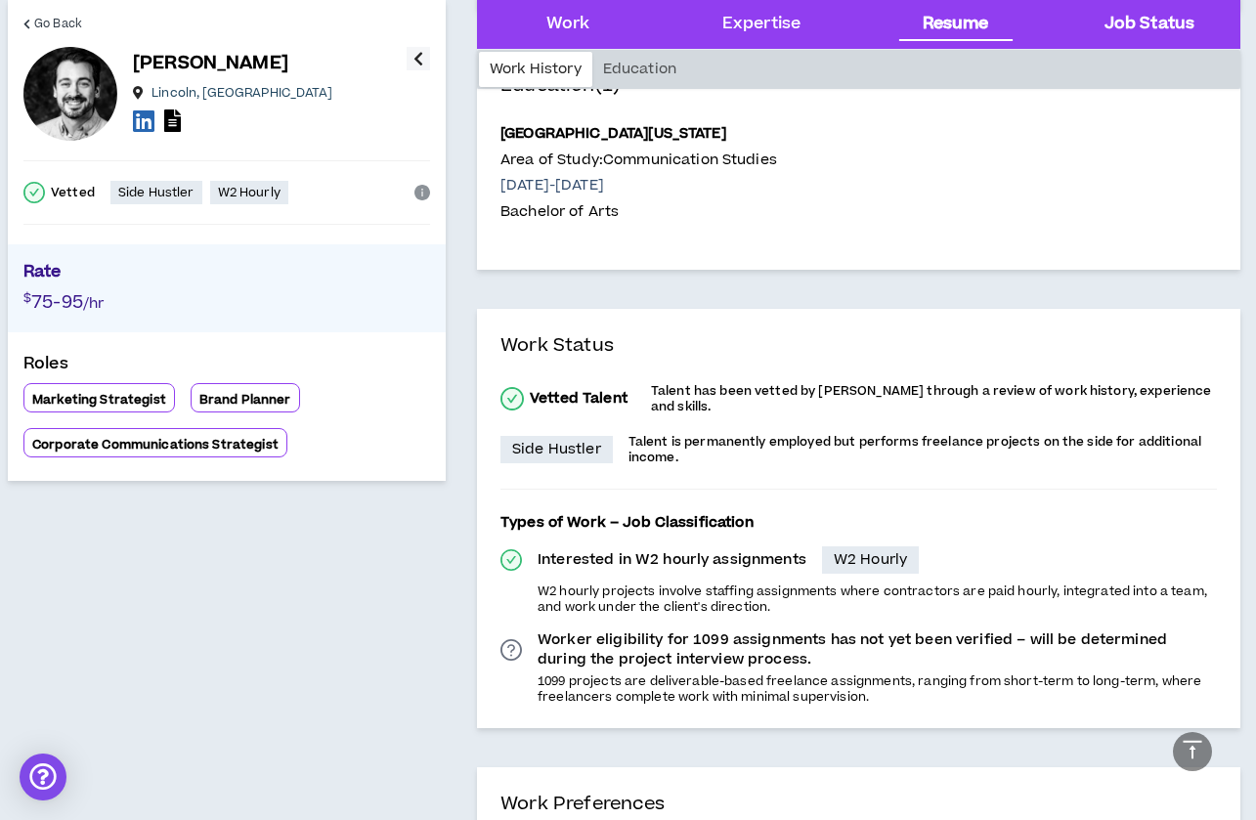
scroll to position [3416, 0]
